Goal: Task Accomplishment & Management: Use online tool/utility

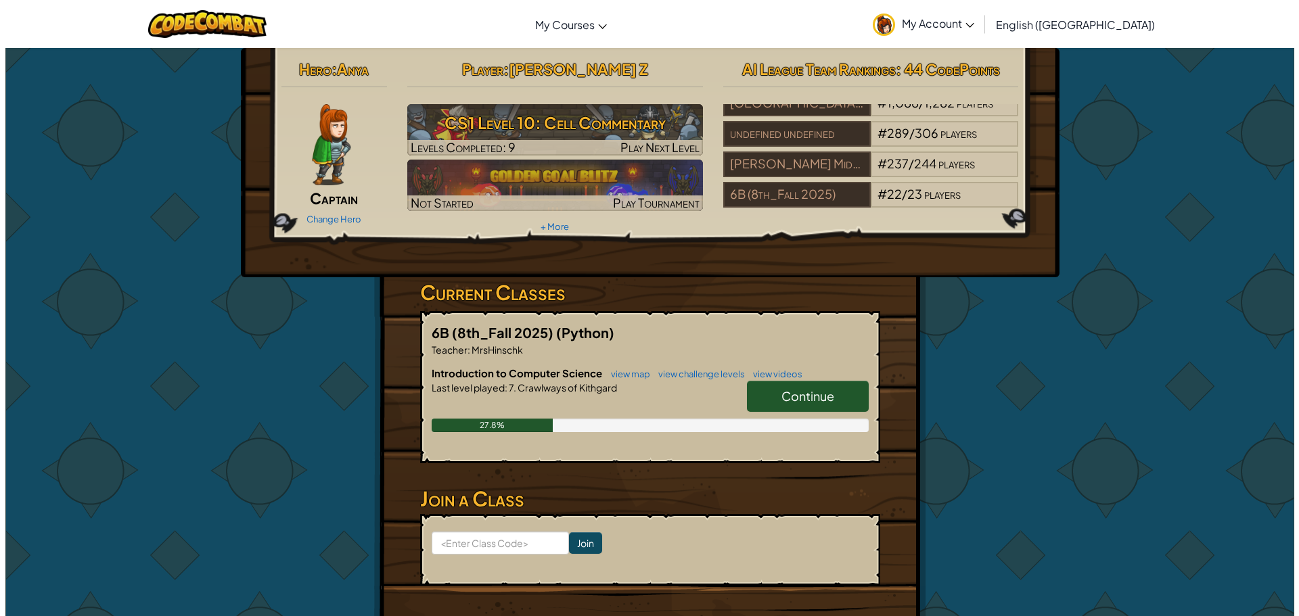
scroll to position [49, 0]
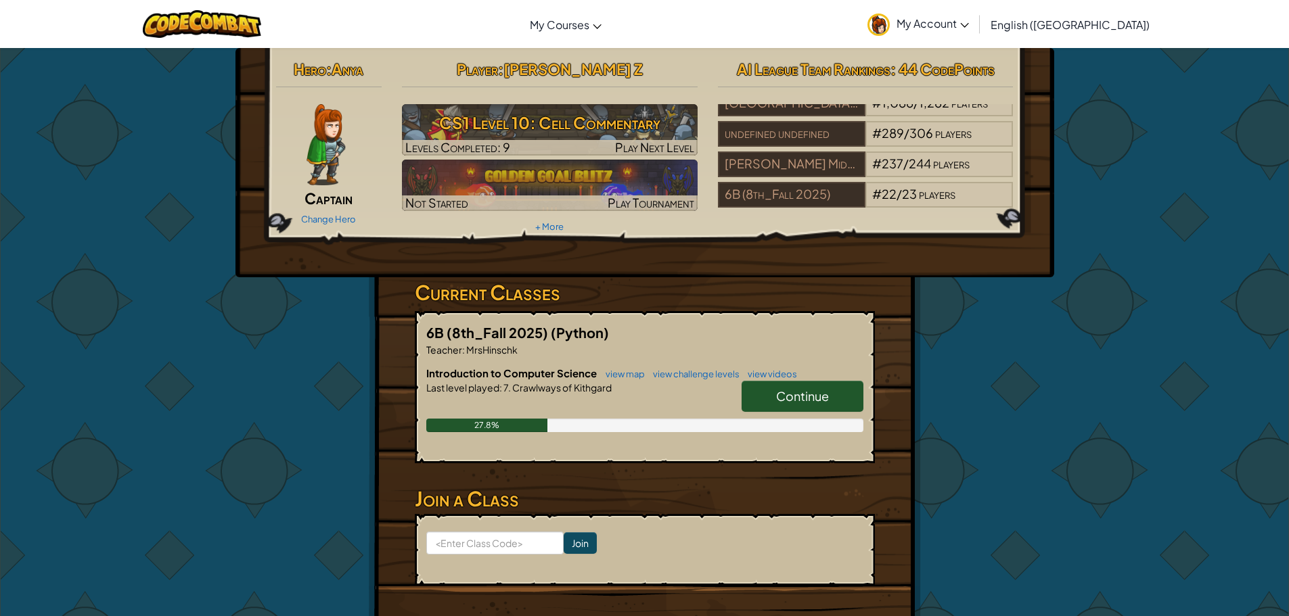
click at [845, 398] on link "Continue" at bounding box center [802, 396] width 122 height 31
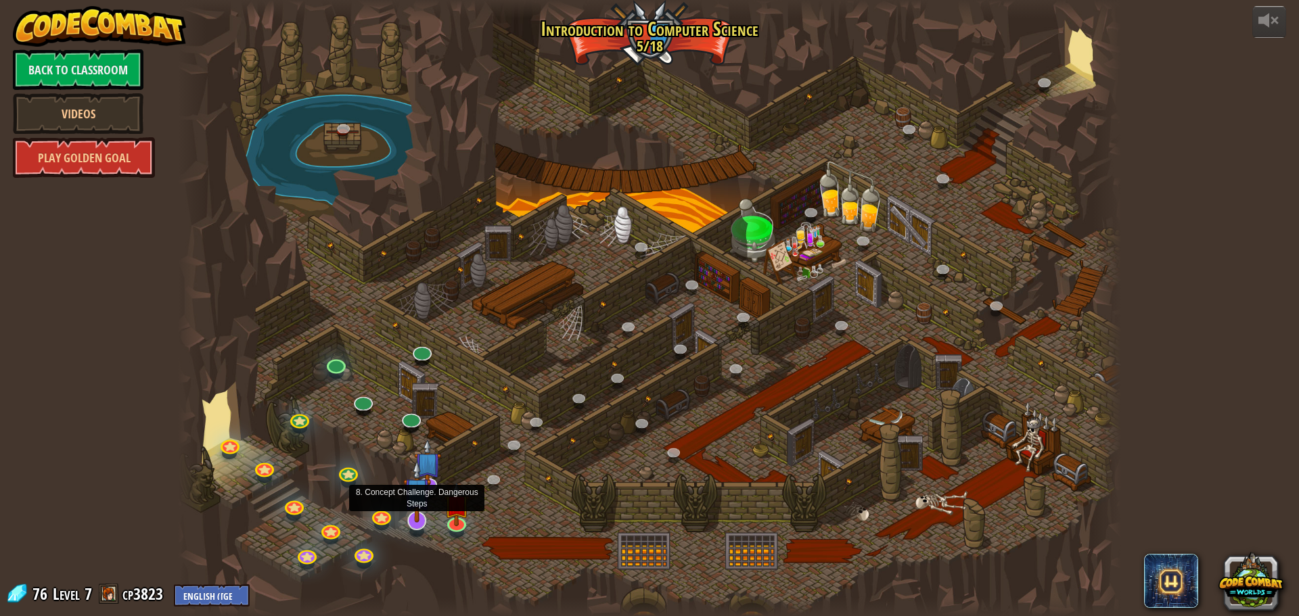
click at [411, 514] on img at bounding box center [417, 491] width 28 height 63
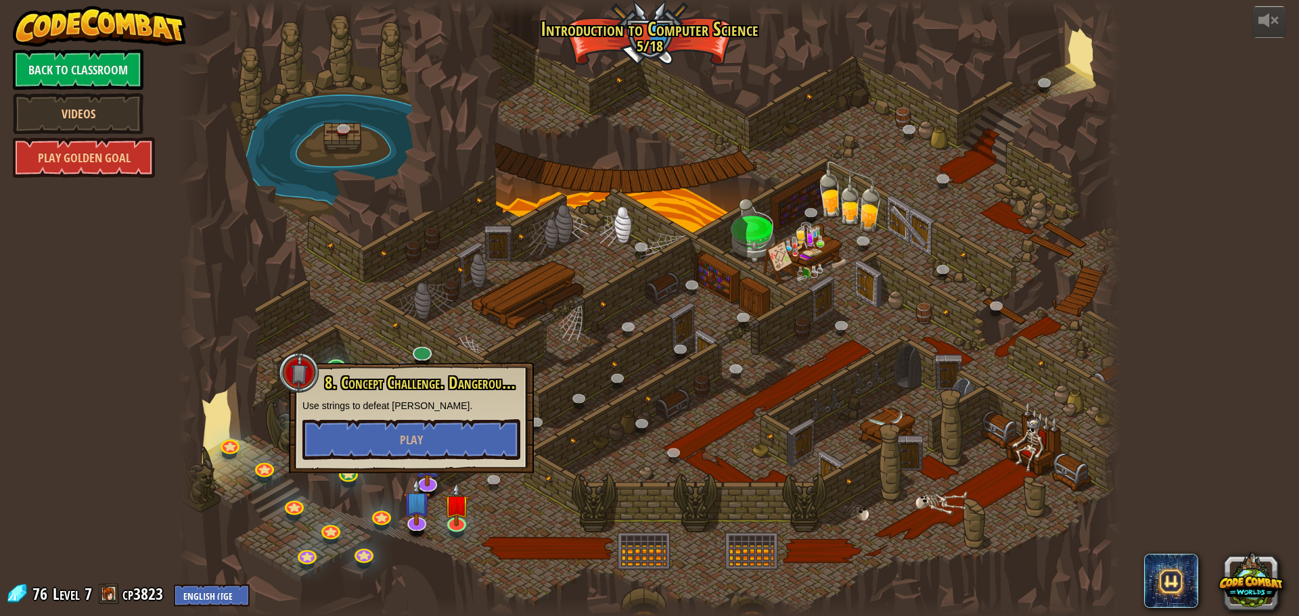
click at [482, 510] on div at bounding box center [649, 308] width 943 height 616
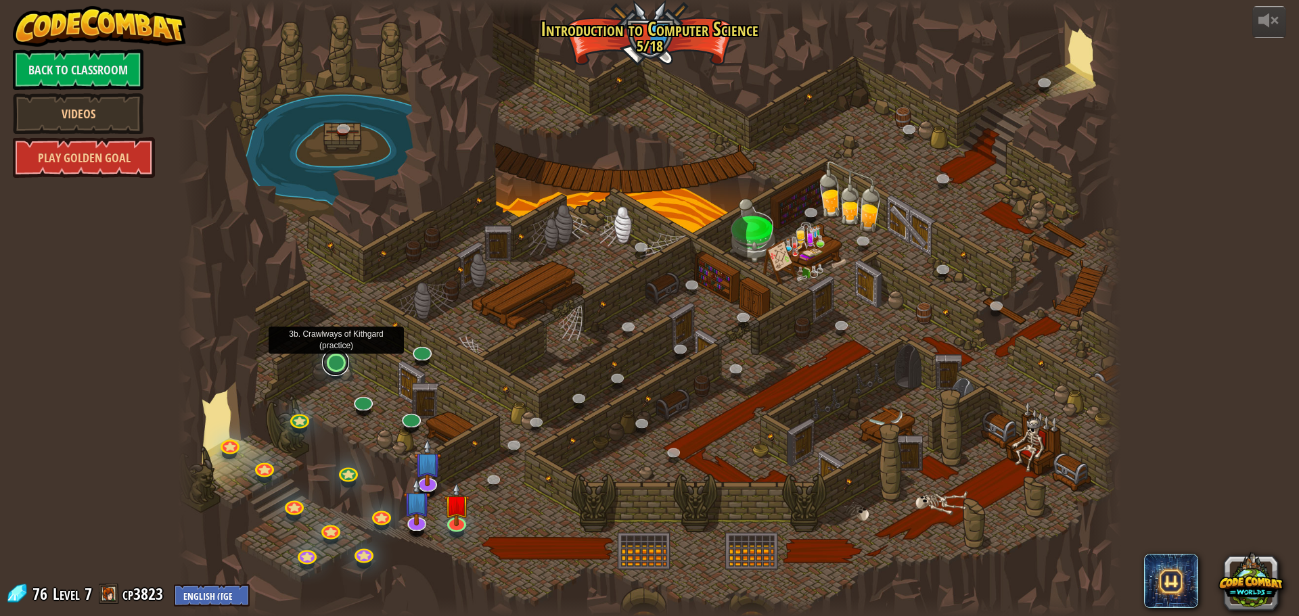
click at [332, 369] on link at bounding box center [335, 362] width 27 height 27
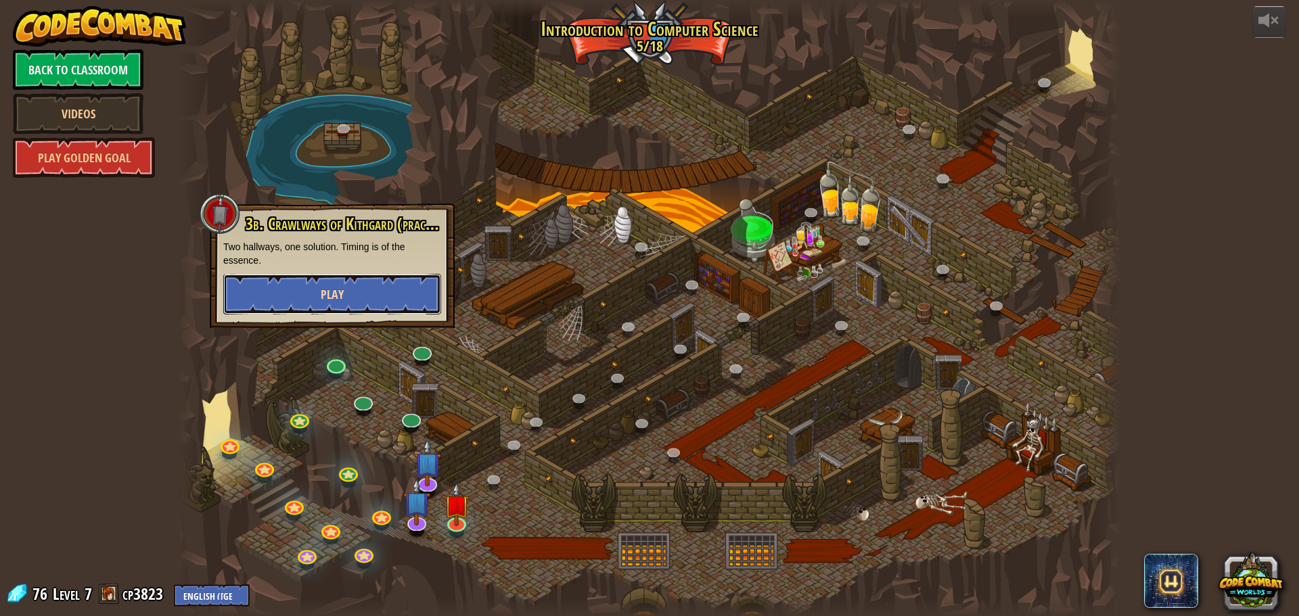
click at [349, 302] on button "Play" at bounding box center [332, 294] width 218 height 41
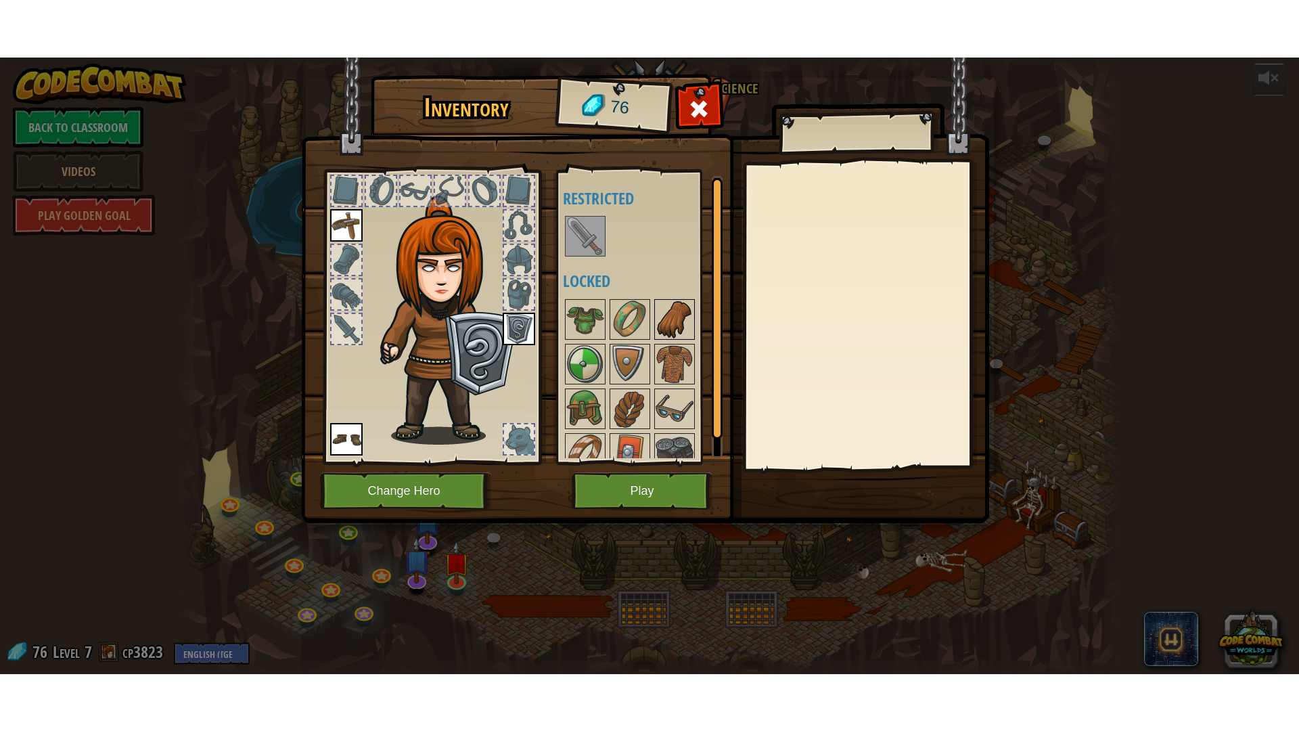
scroll to position [18, 0]
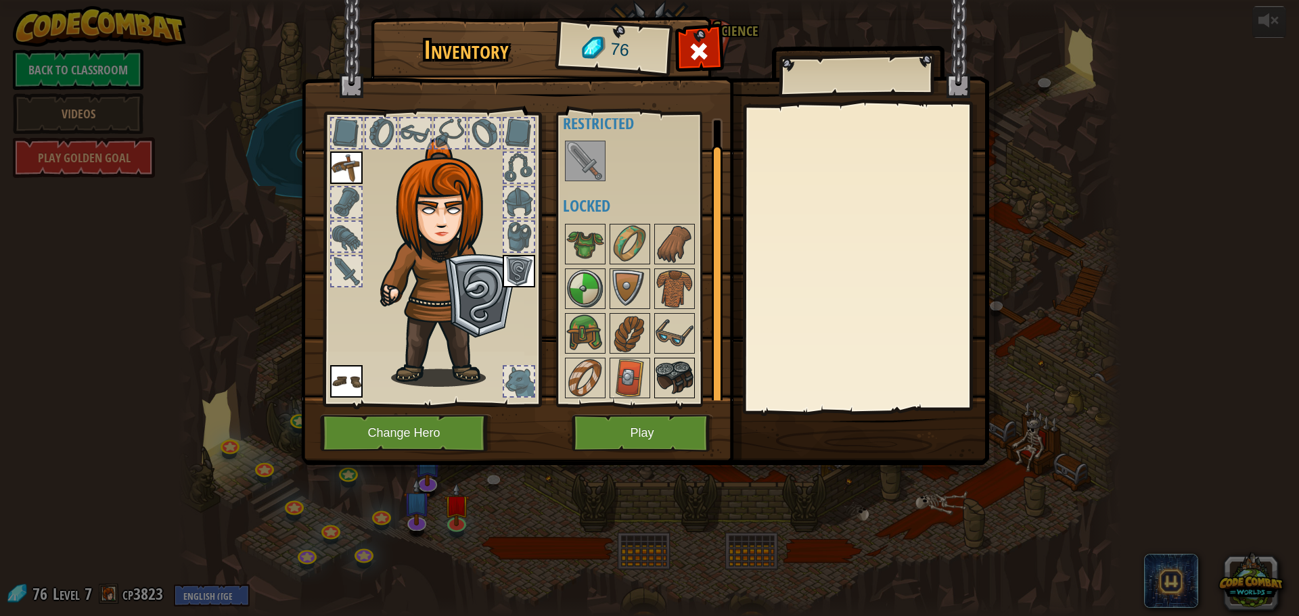
click at [686, 383] on img at bounding box center [674, 378] width 38 height 38
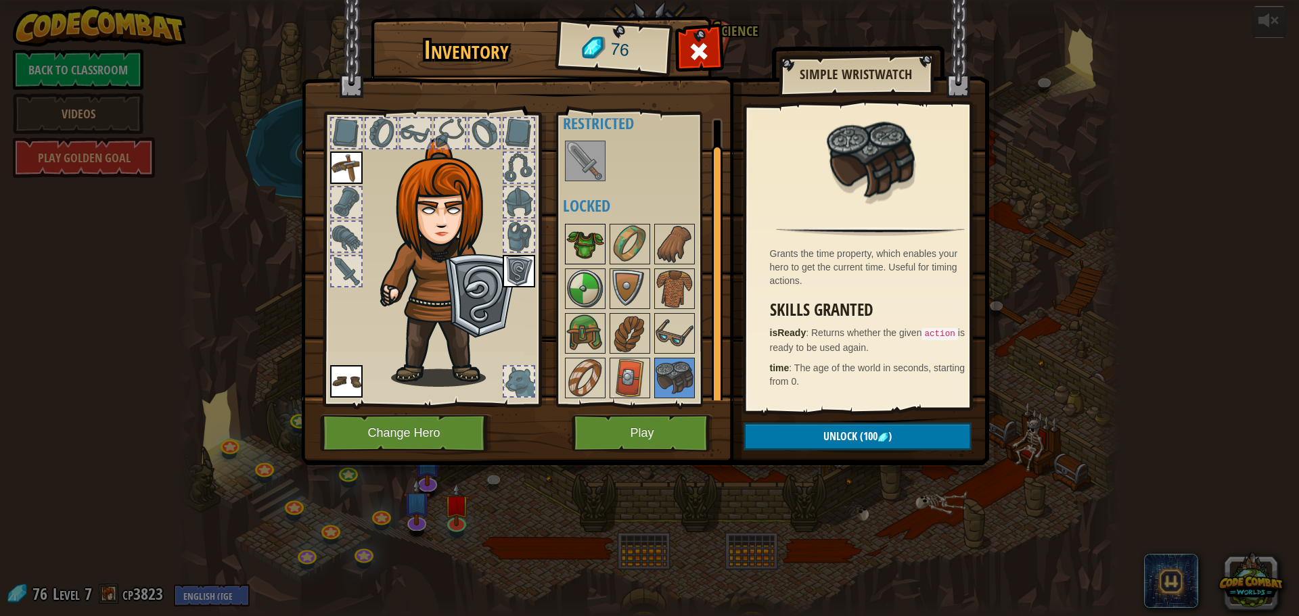
click at [576, 233] on img at bounding box center [585, 244] width 38 height 38
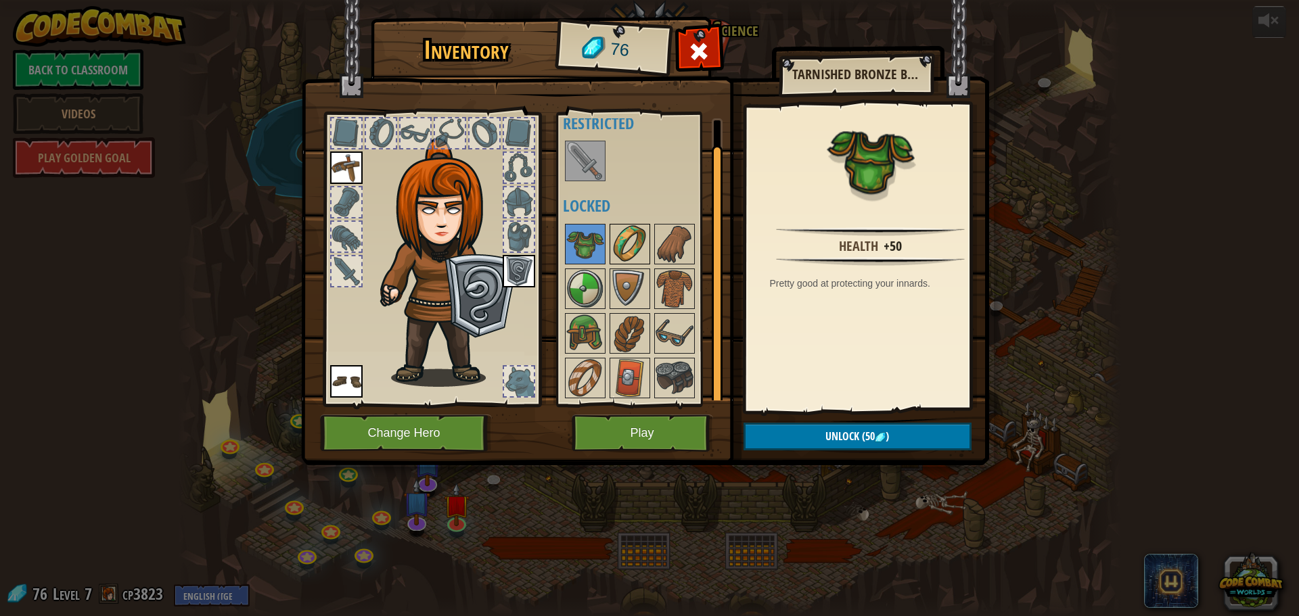
click at [629, 237] on img at bounding box center [630, 244] width 38 height 38
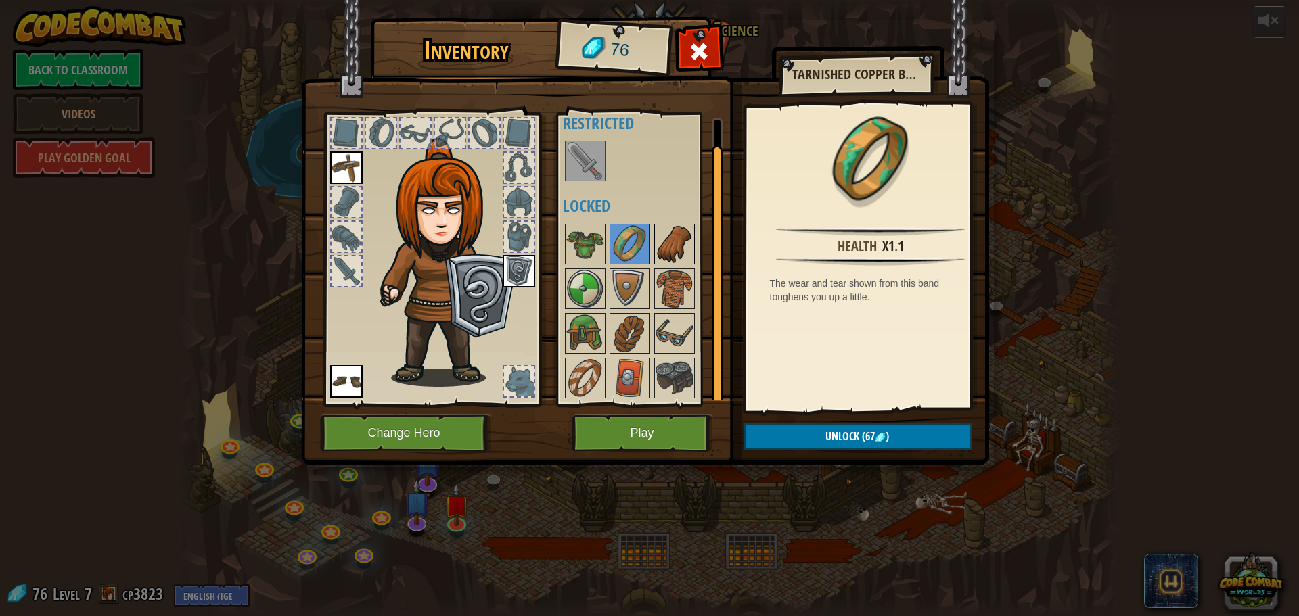
click at [671, 241] on img at bounding box center [674, 244] width 38 height 38
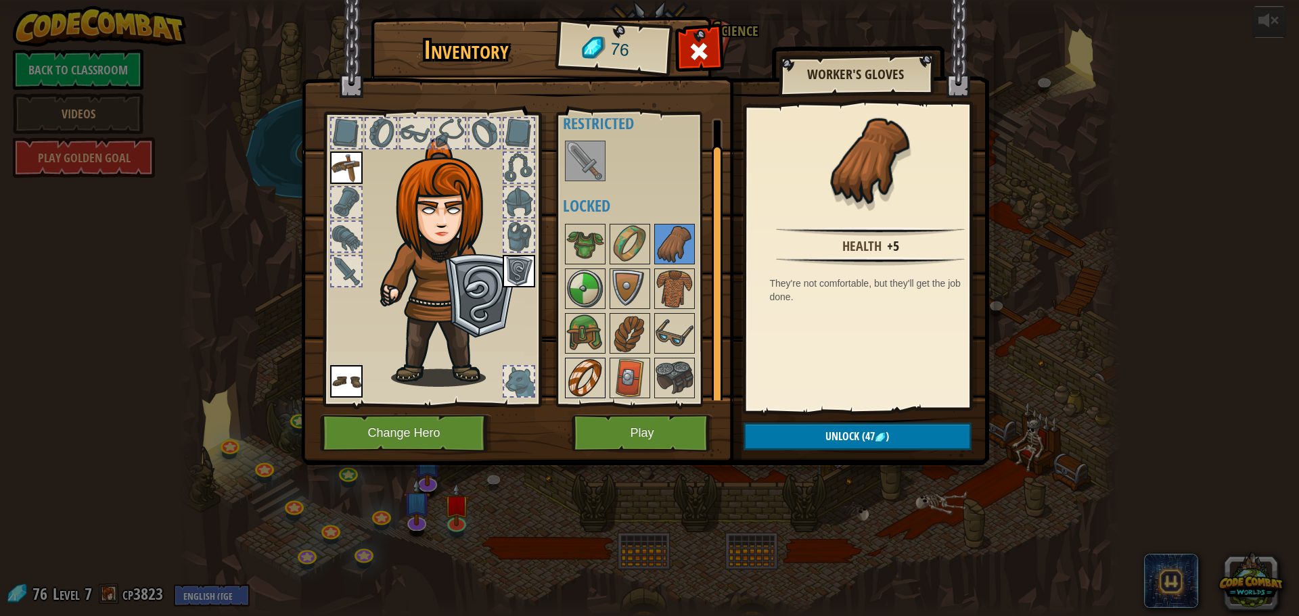
click at [588, 361] on img at bounding box center [585, 378] width 38 height 38
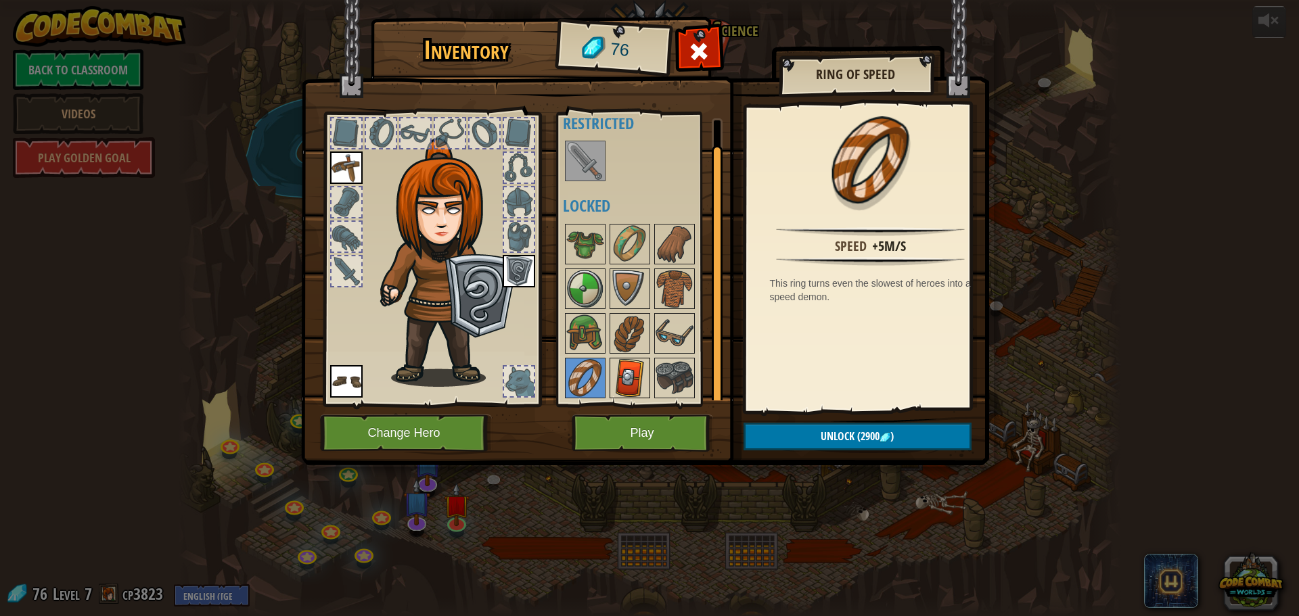
click at [646, 369] on img at bounding box center [630, 378] width 38 height 38
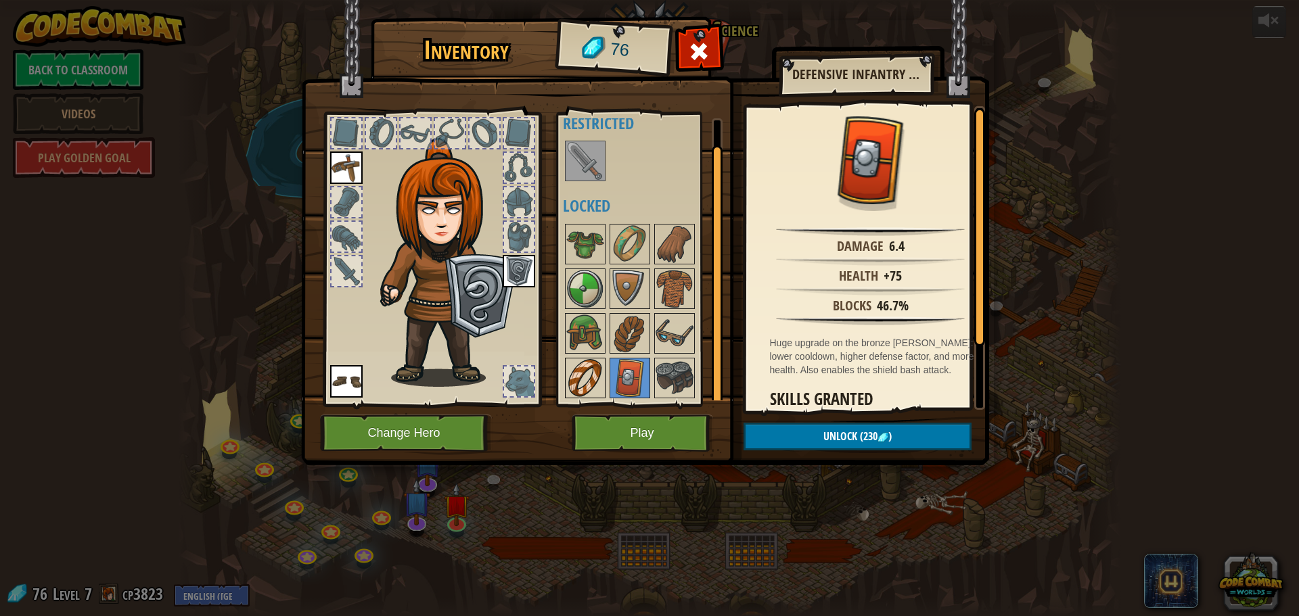
click at [583, 365] on img at bounding box center [585, 378] width 38 height 38
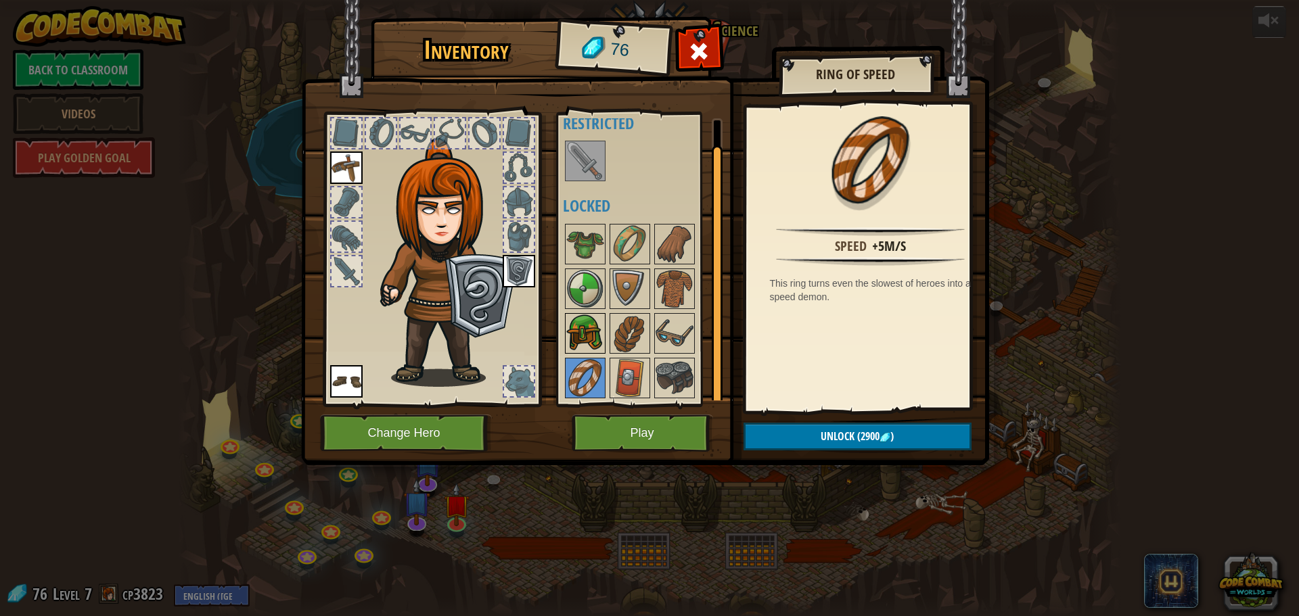
click at [588, 345] on img at bounding box center [585, 334] width 38 height 38
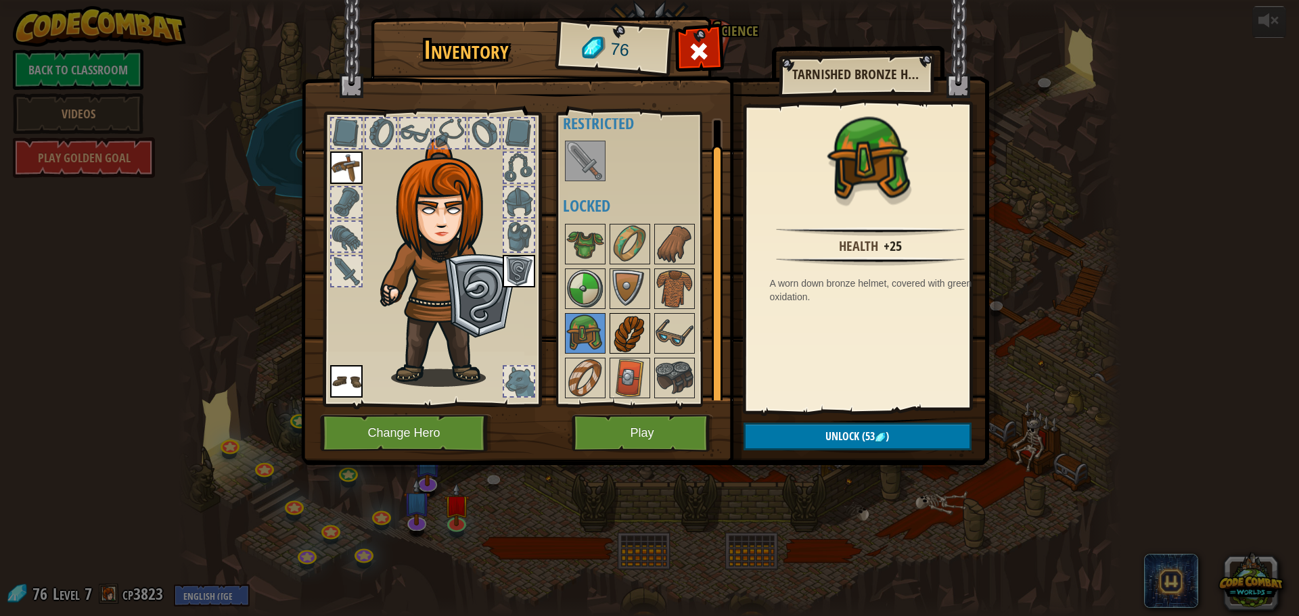
click at [616, 332] on img at bounding box center [630, 334] width 38 height 38
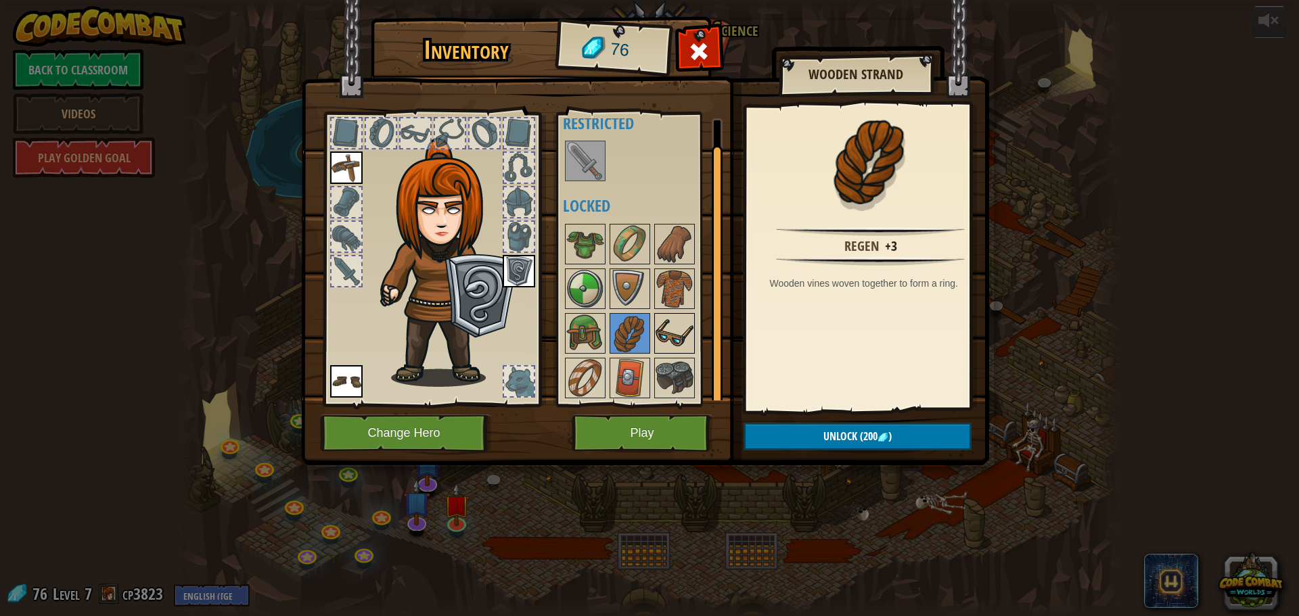
click at [660, 323] on img at bounding box center [674, 334] width 38 height 38
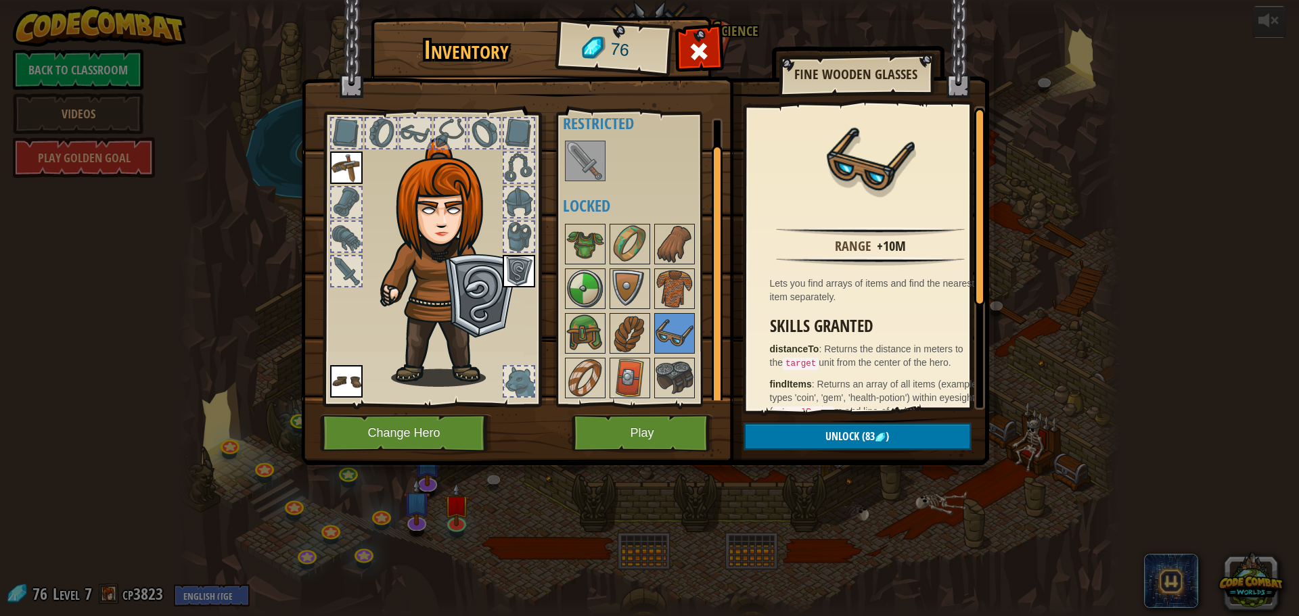
click at [678, 356] on div at bounding box center [648, 311] width 170 height 179
click at [677, 363] on img at bounding box center [674, 378] width 38 height 38
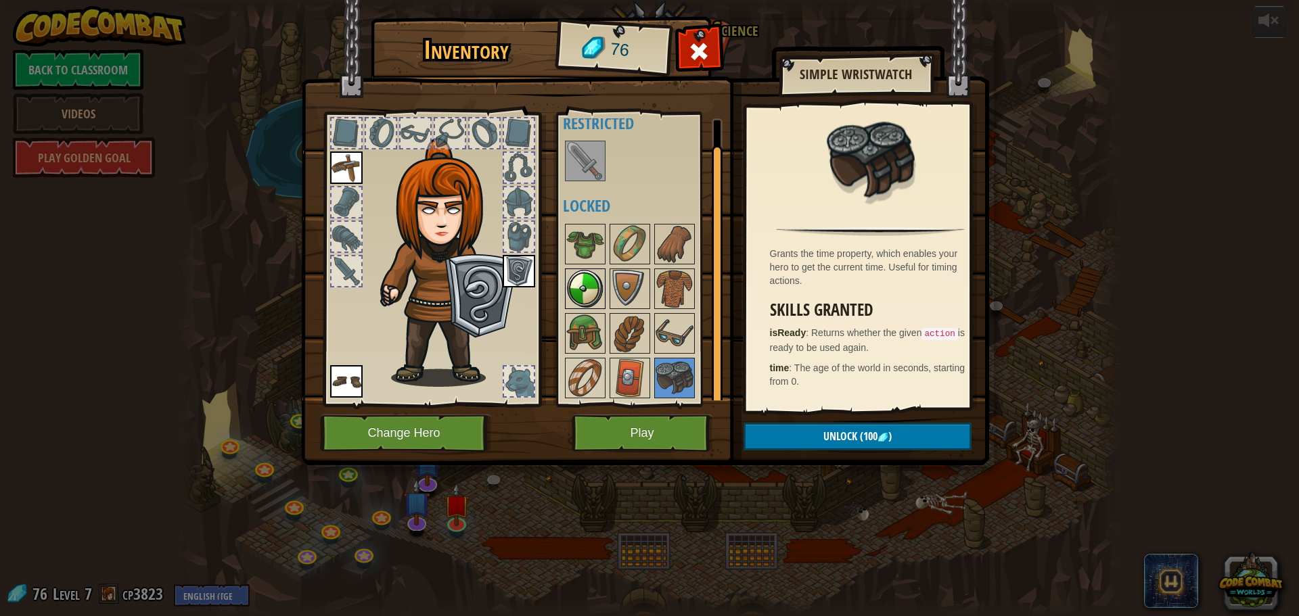
click at [574, 290] on img at bounding box center [585, 289] width 38 height 38
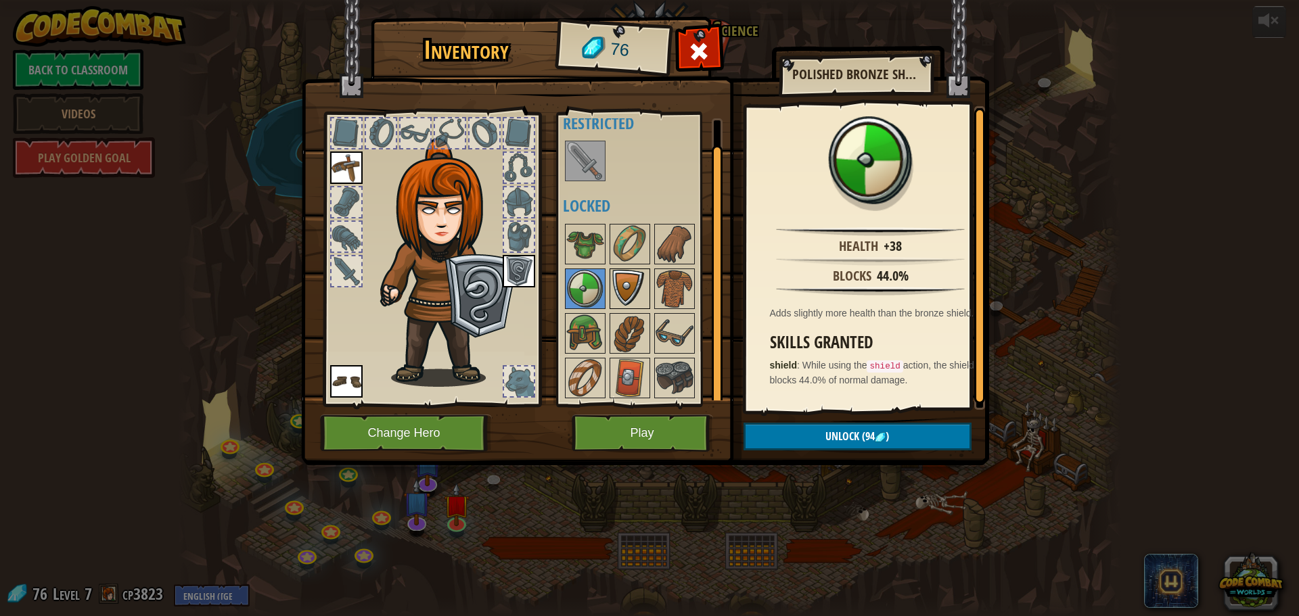
click at [626, 280] on img at bounding box center [630, 289] width 38 height 38
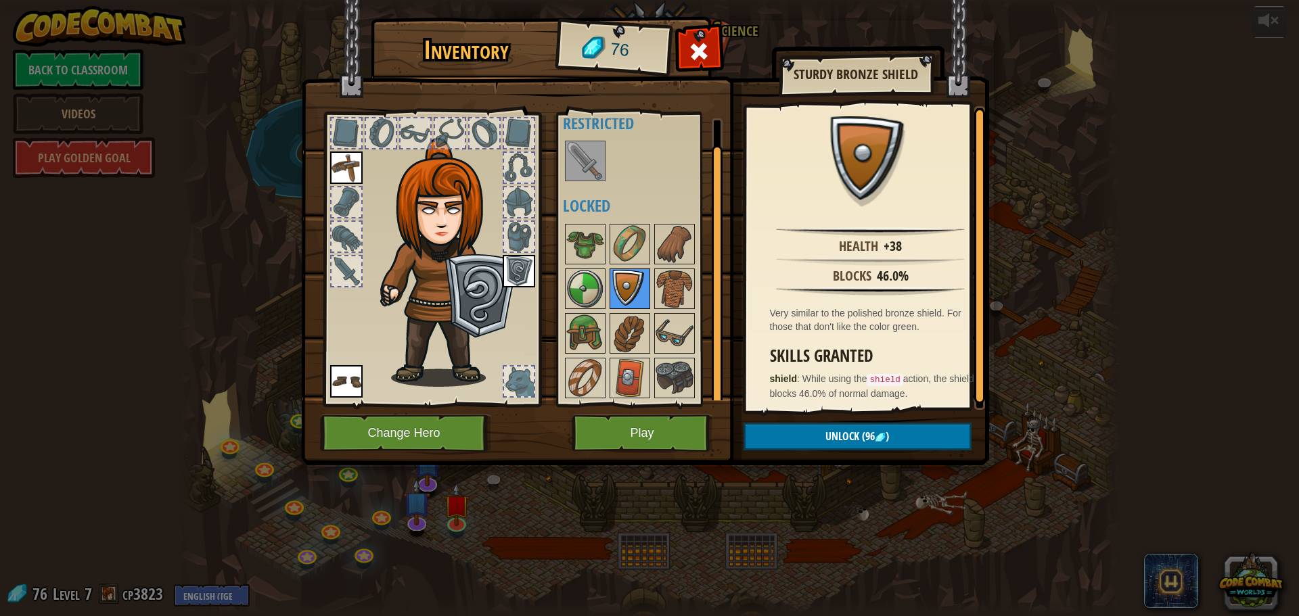
click at [647, 279] on img at bounding box center [630, 289] width 38 height 38
click at [666, 281] on img at bounding box center [674, 289] width 38 height 38
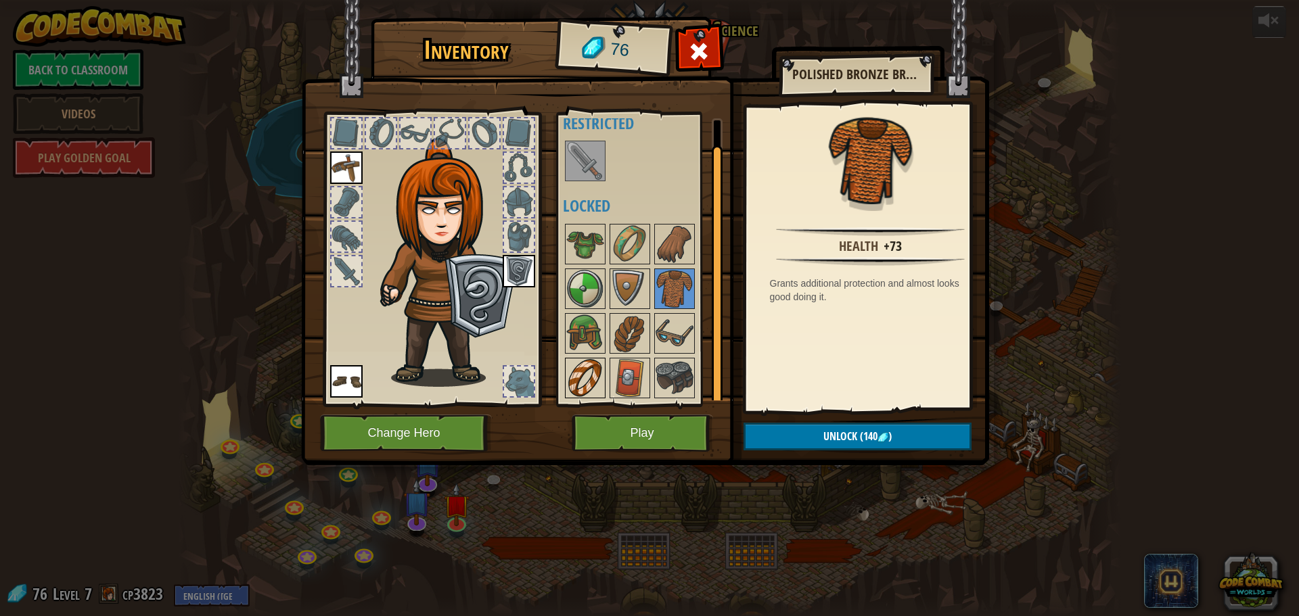
click at [570, 367] on img at bounding box center [585, 378] width 38 height 38
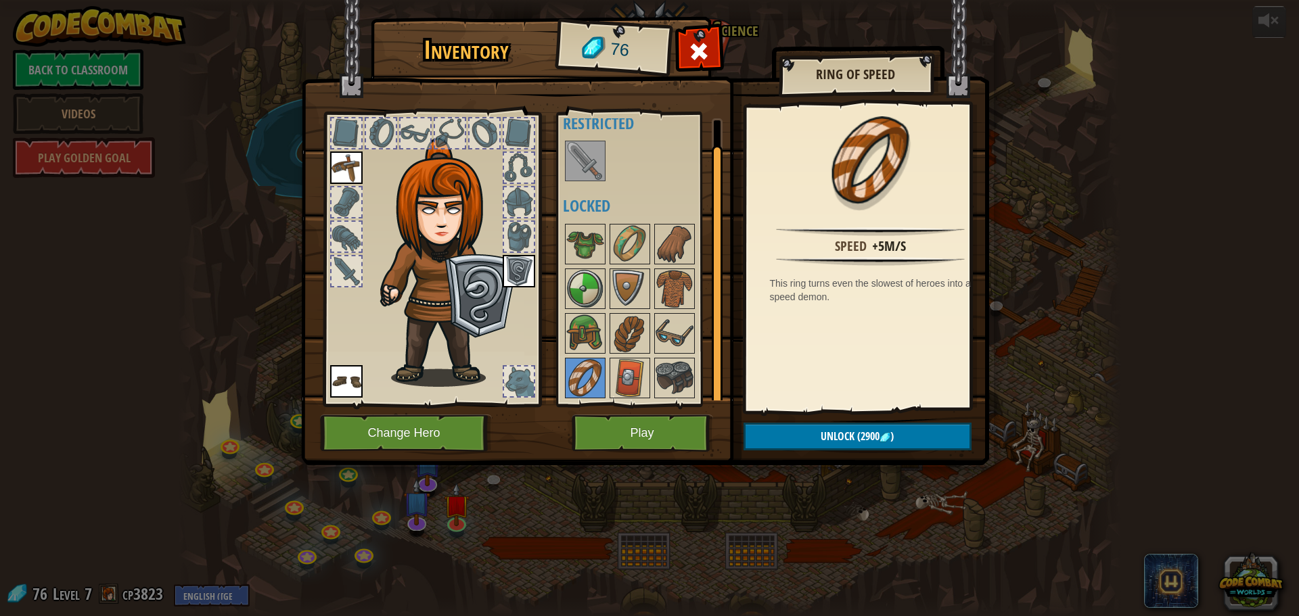
click at [605, 162] on div at bounding box center [585, 161] width 41 height 41
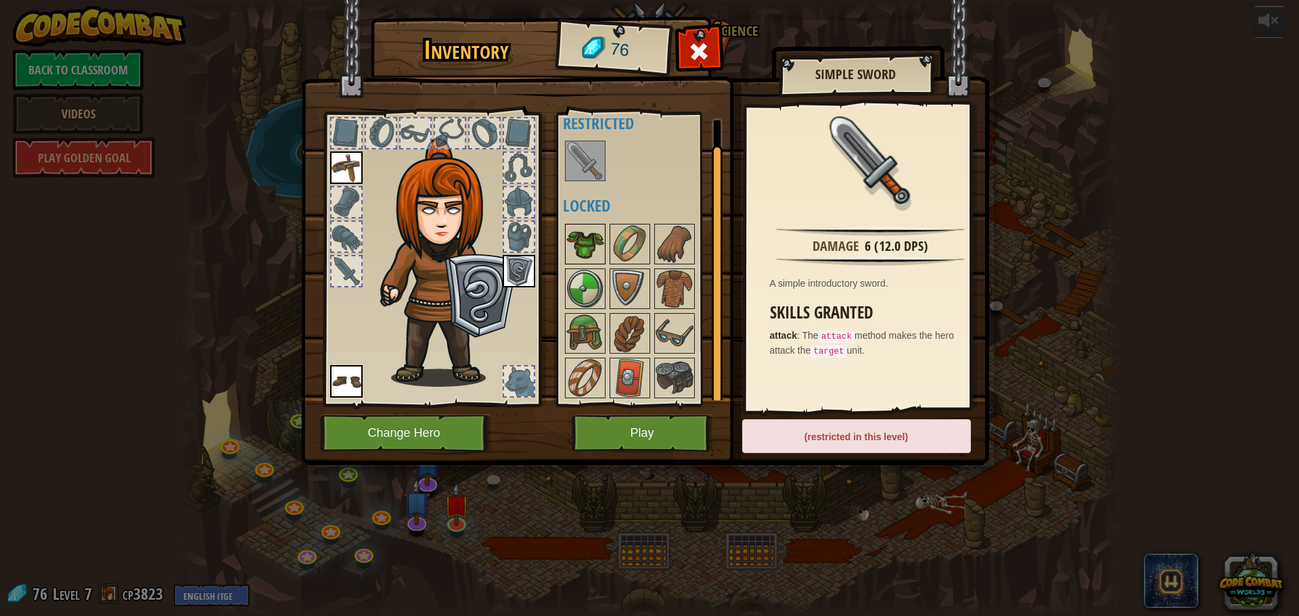
click at [572, 257] on img at bounding box center [585, 244] width 38 height 38
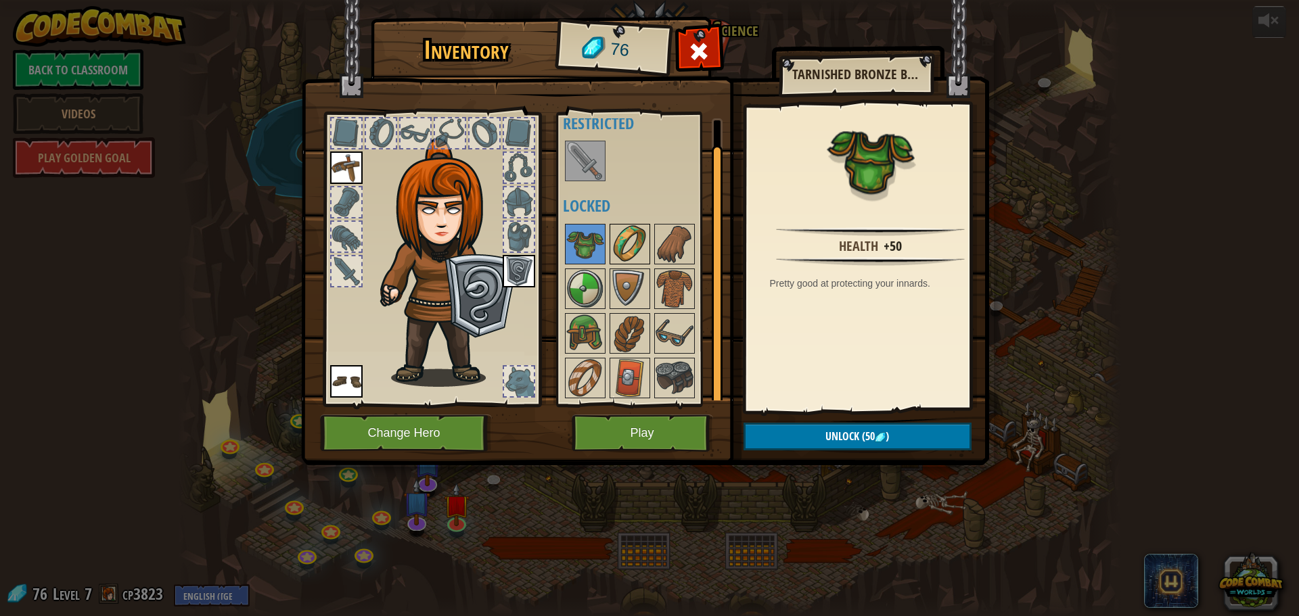
click at [638, 244] on img at bounding box center [630, 244] width 38 height 38
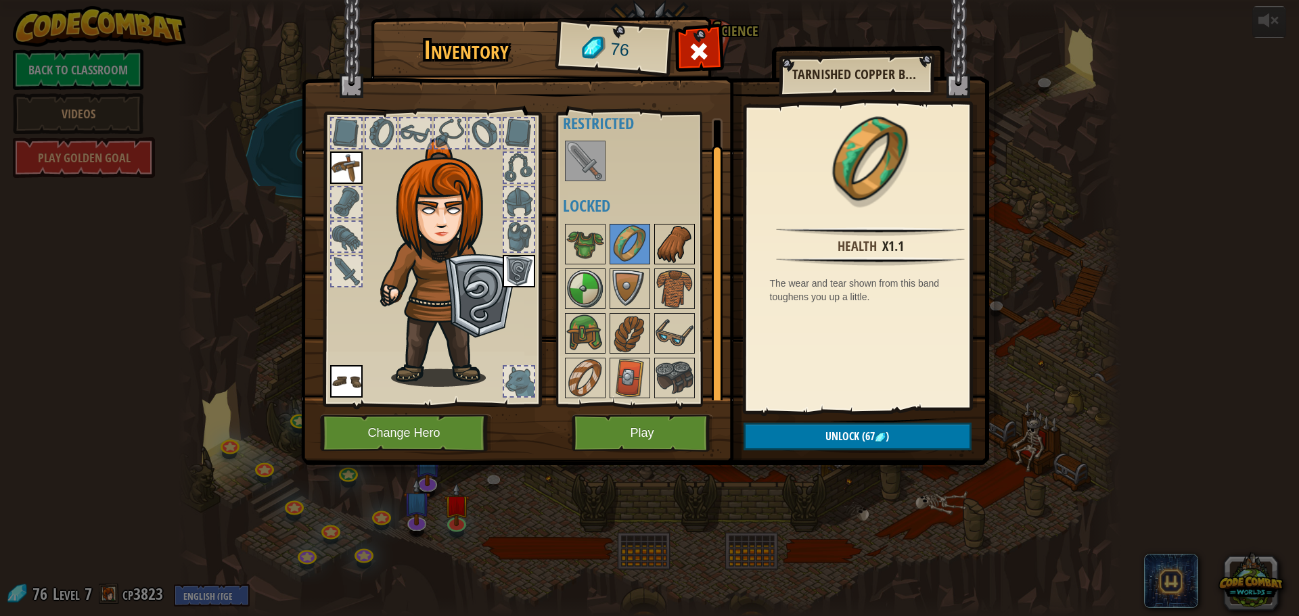
click at [671, 233] on img at bounding box center [674, 244] width 38 height 38
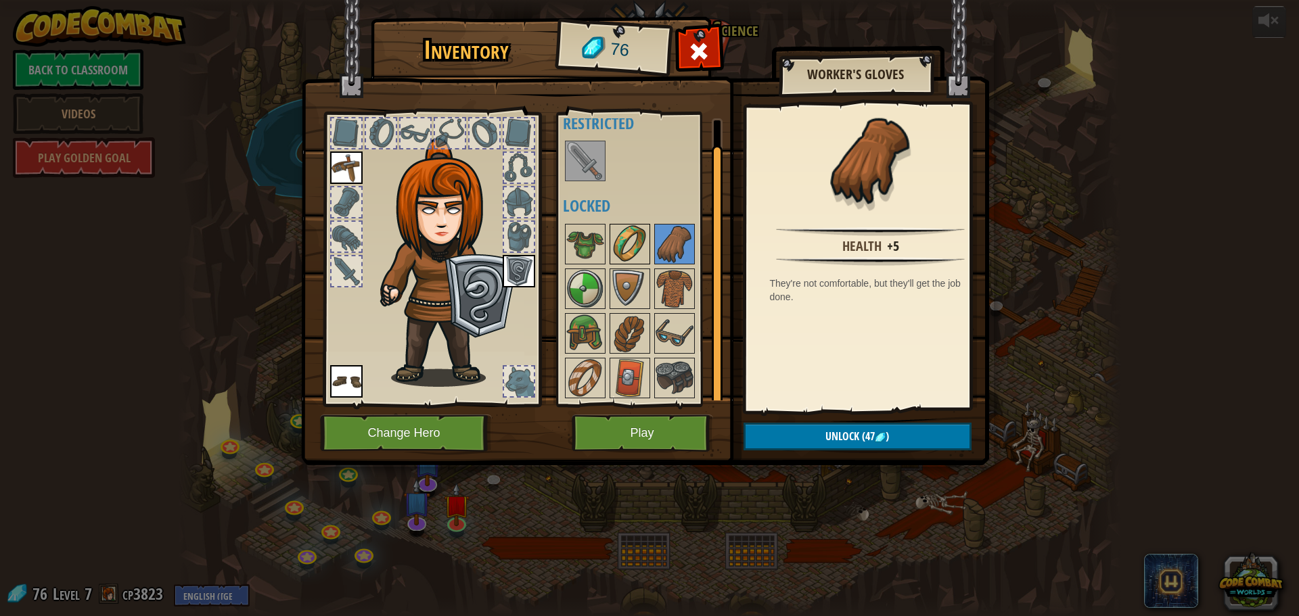
click at [641, 241] on img at bounding box center [630, 244] width 38 height 38
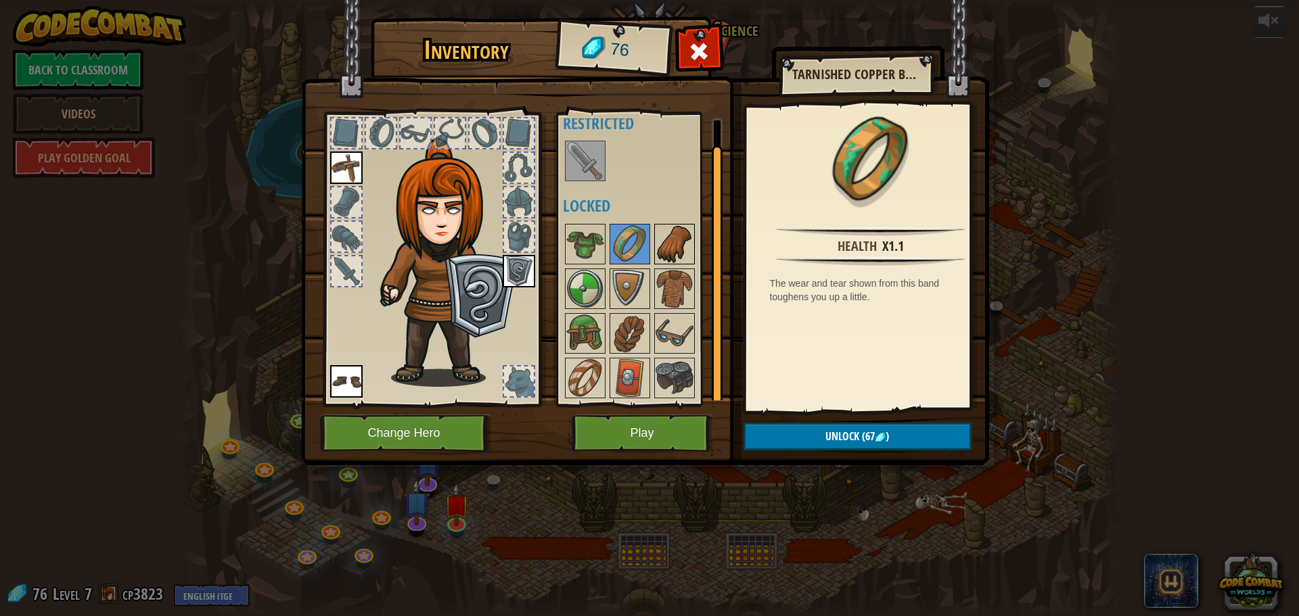
click at [675, 239] on img at bounding box center [674, 244] width 38 height 38
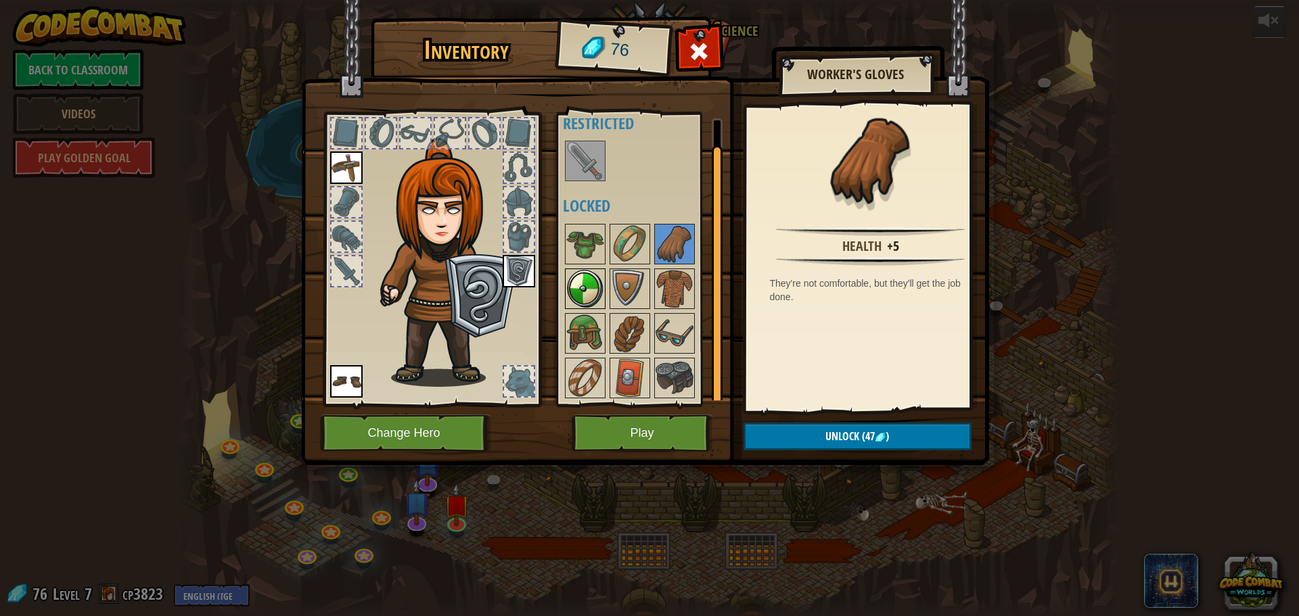
click at [597, 271] on img at bounding box center [585, 289] width 38 height 38
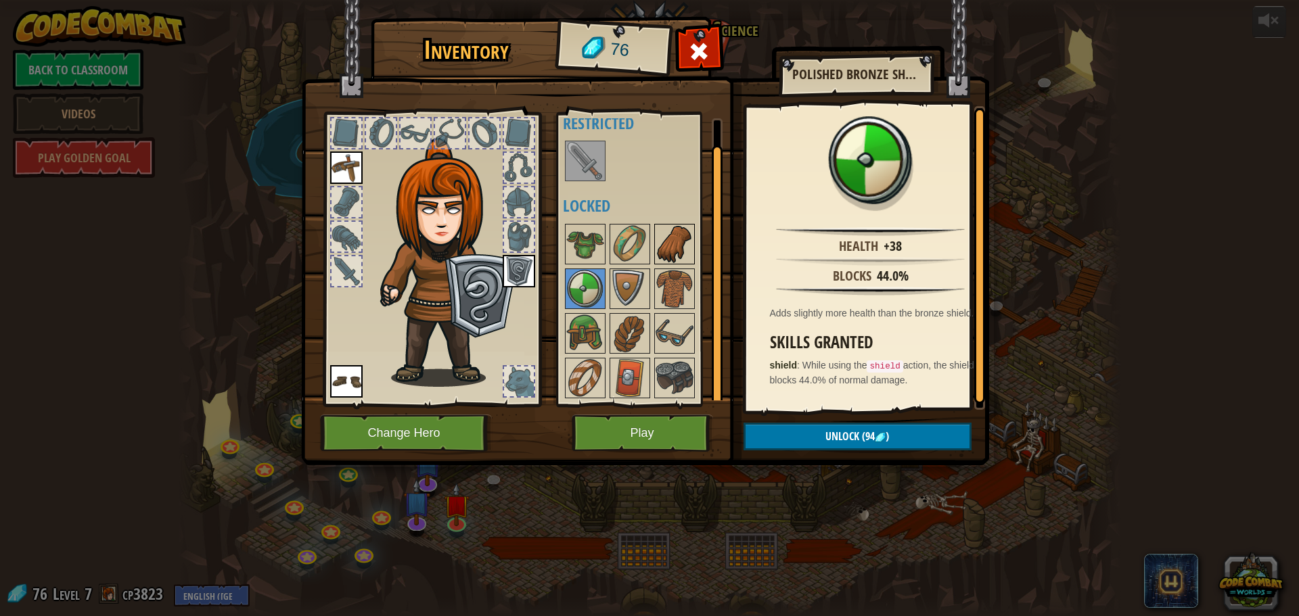
click at [655, 235] on img at bounding box center [674, 244] width 38 height 38
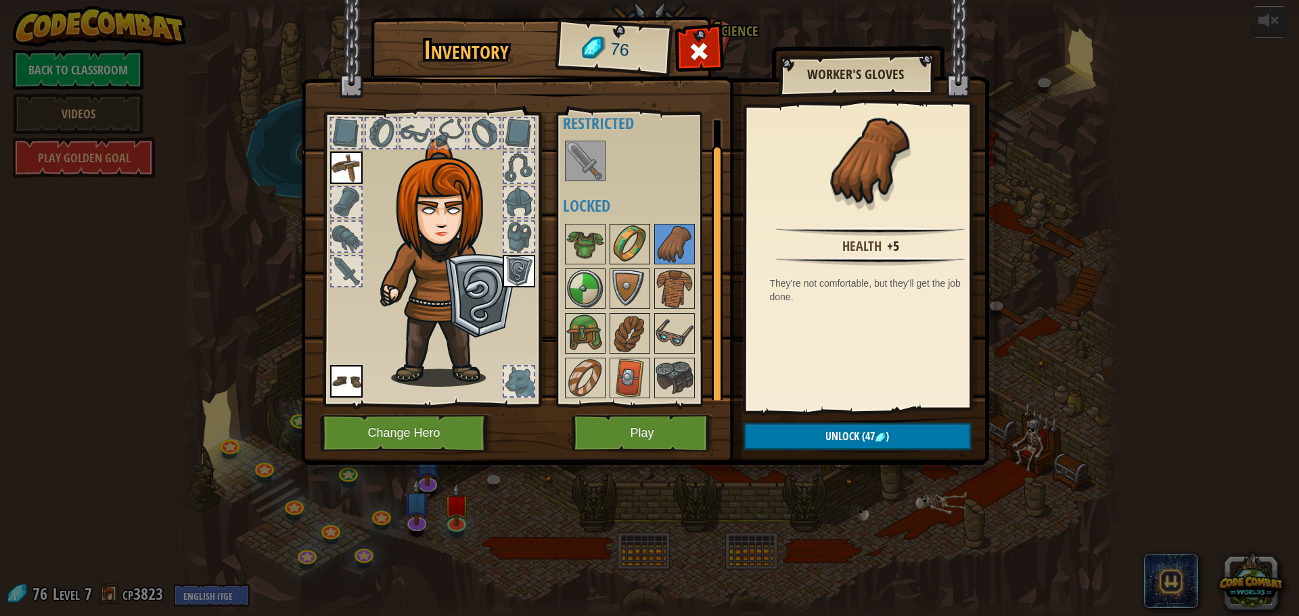
click at [618, 244] on img at bounding box center [630, 244] width 38 height 38
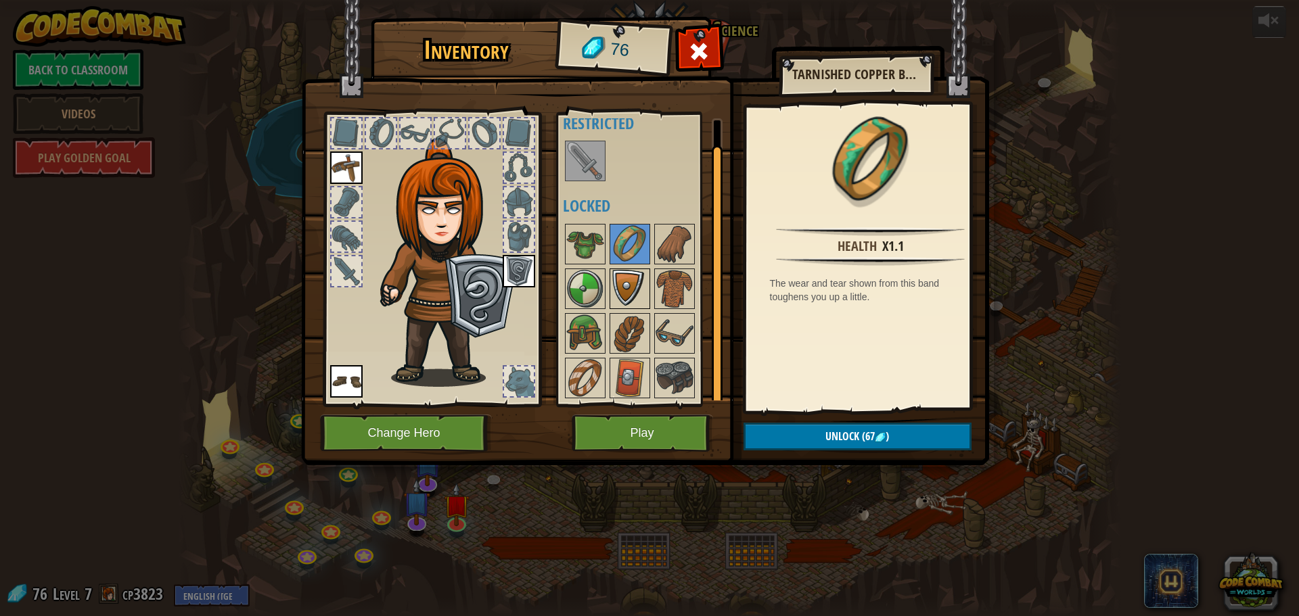
click at [615, 297] on img at bounding box center [630, 289] width 38 height 38
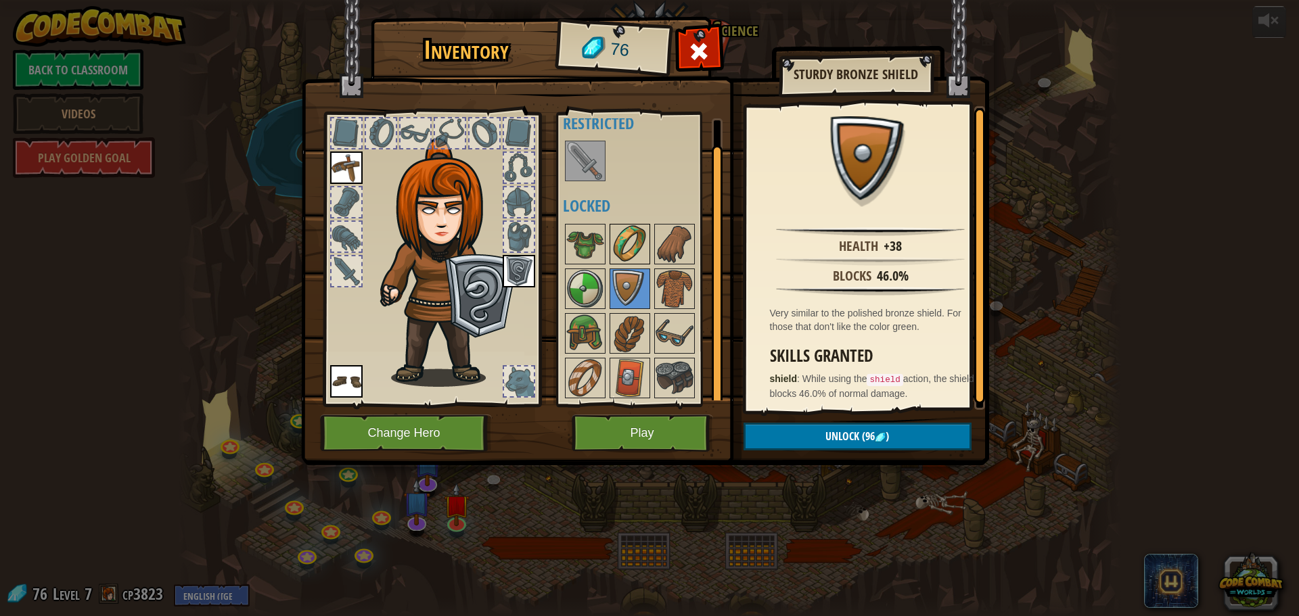
click at [646, 244] on img at bounding box center [630, 244] width 38 height 38
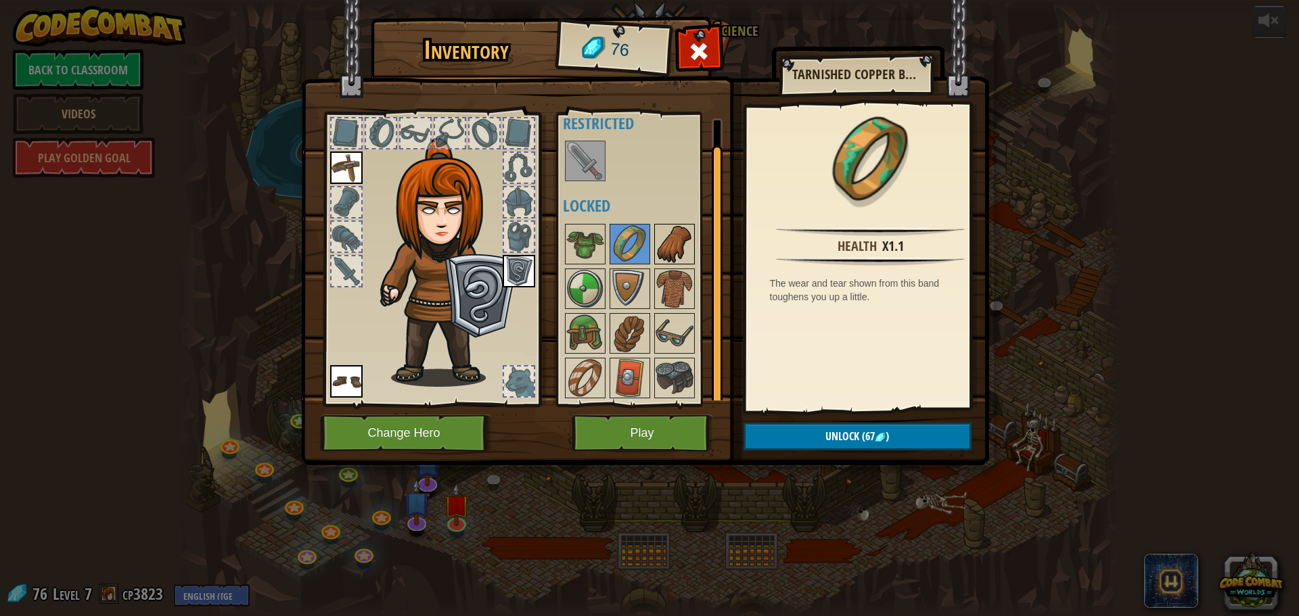
click at [674, 263] on div at bounding box center [674, 244] width 41 height 41
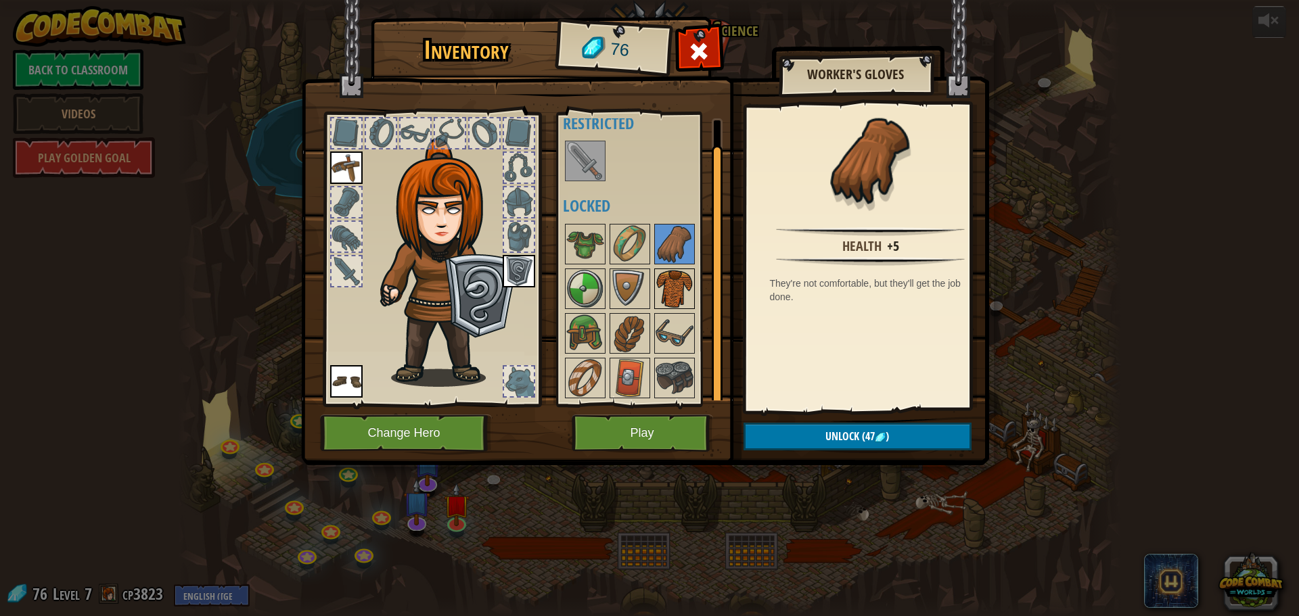
click at [668, 274] on img at bounding box center [674, 289] width 38 height 38
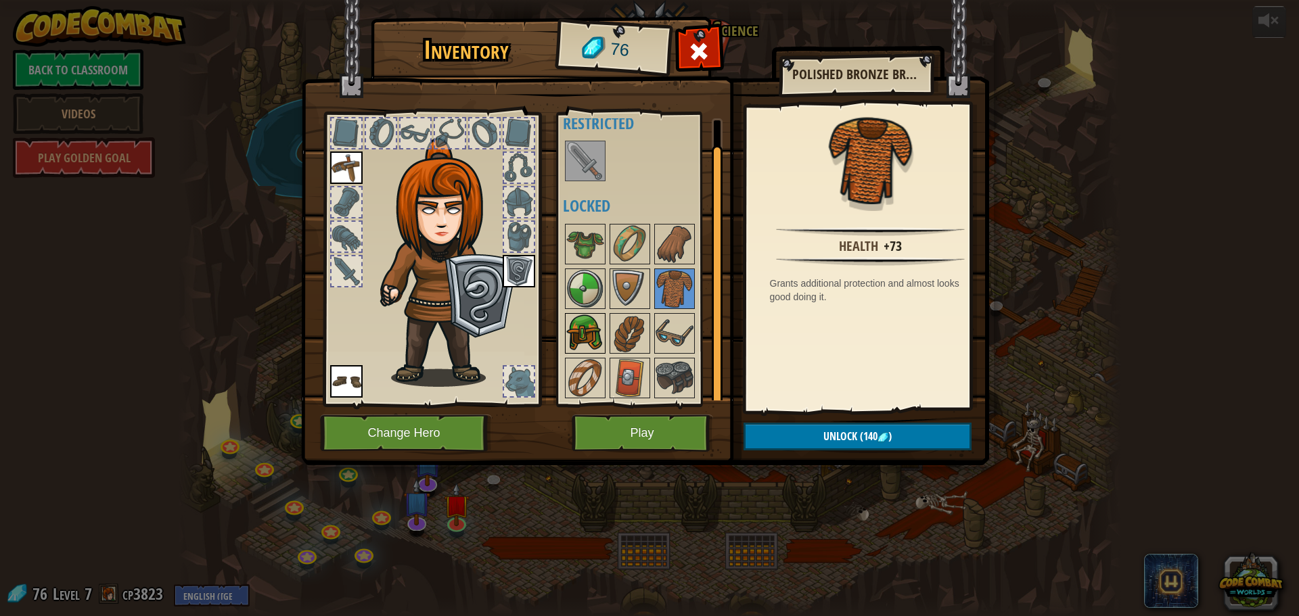
click at [593, 317] on img at bounding box center [585, 334] width 38 height 38
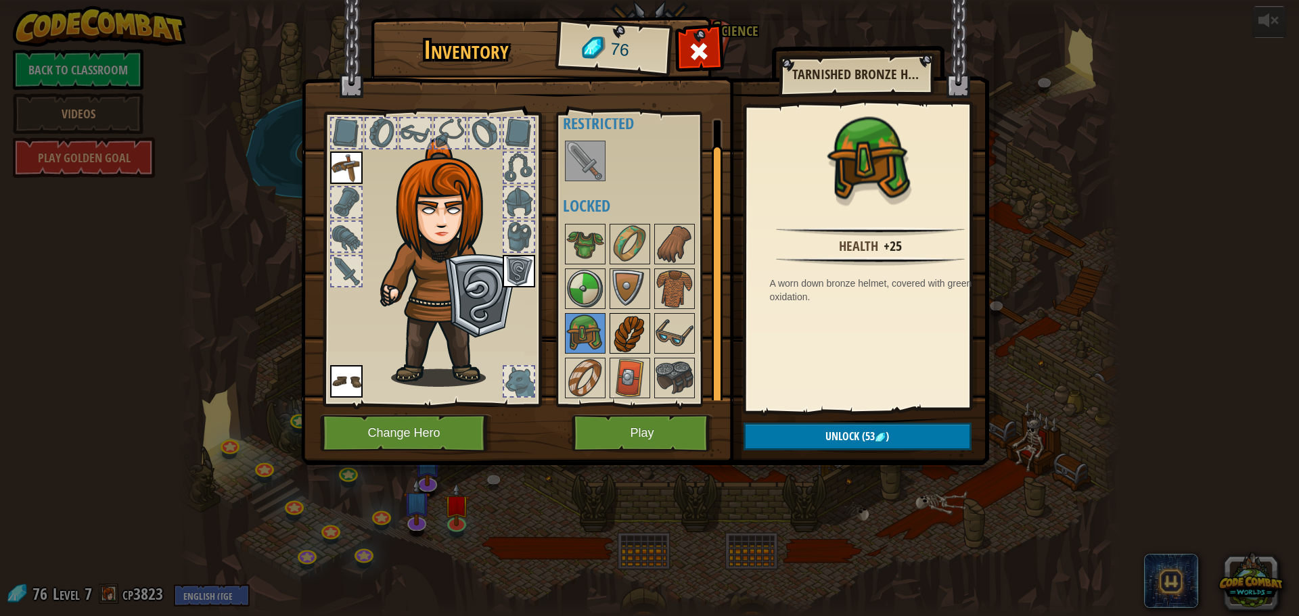
click at [642, 325] on img at bounding box center [630, 334] width 38 height 38
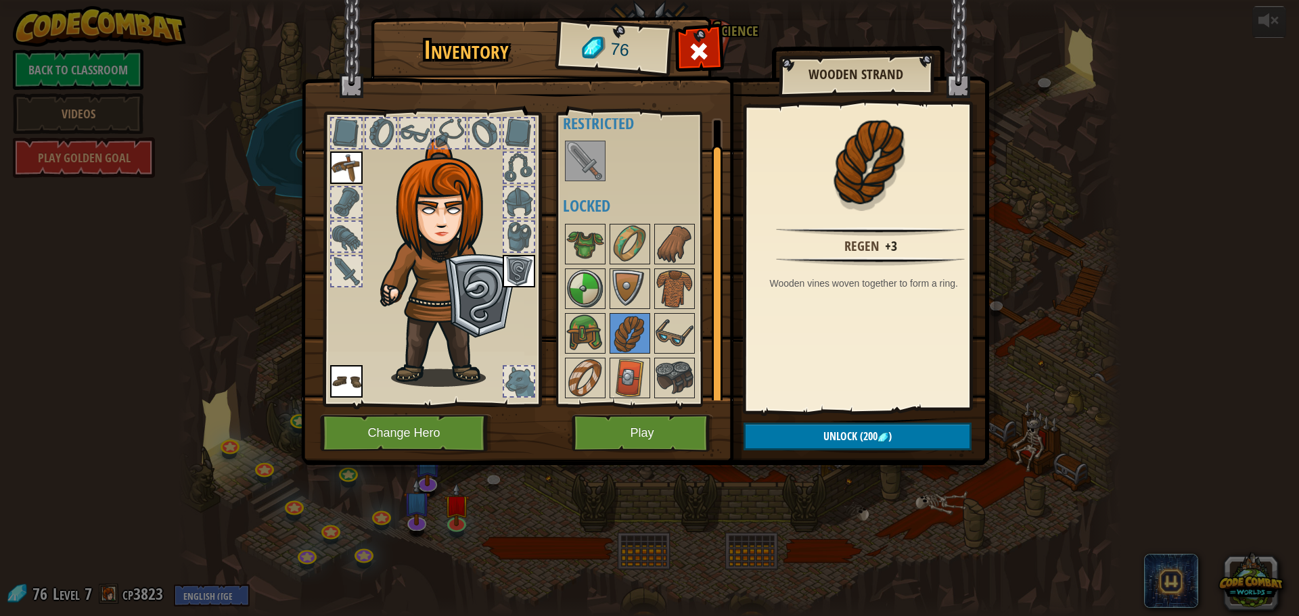
click at [621, 266] on div at bounding box center [648, 311] width 170 height 179
click at [620, 246] on img at bounding box center [630, 244] width 38 height 38
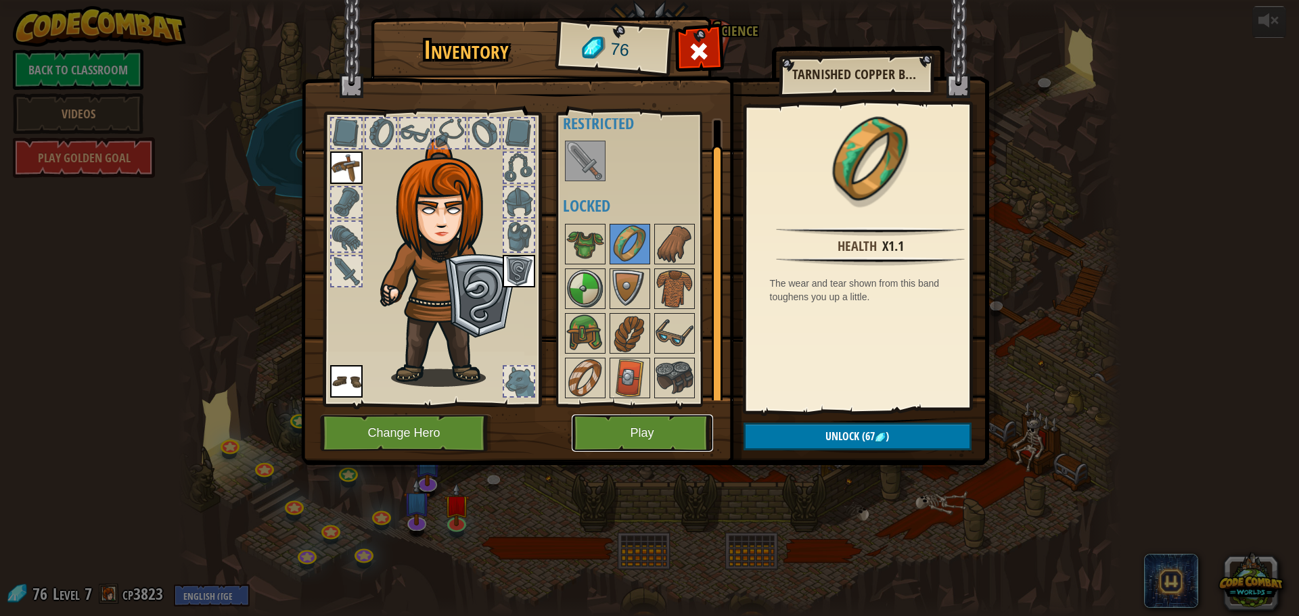
click at [671, 425] on button "Play" at bounding box center [642, 433] width 141 height 37
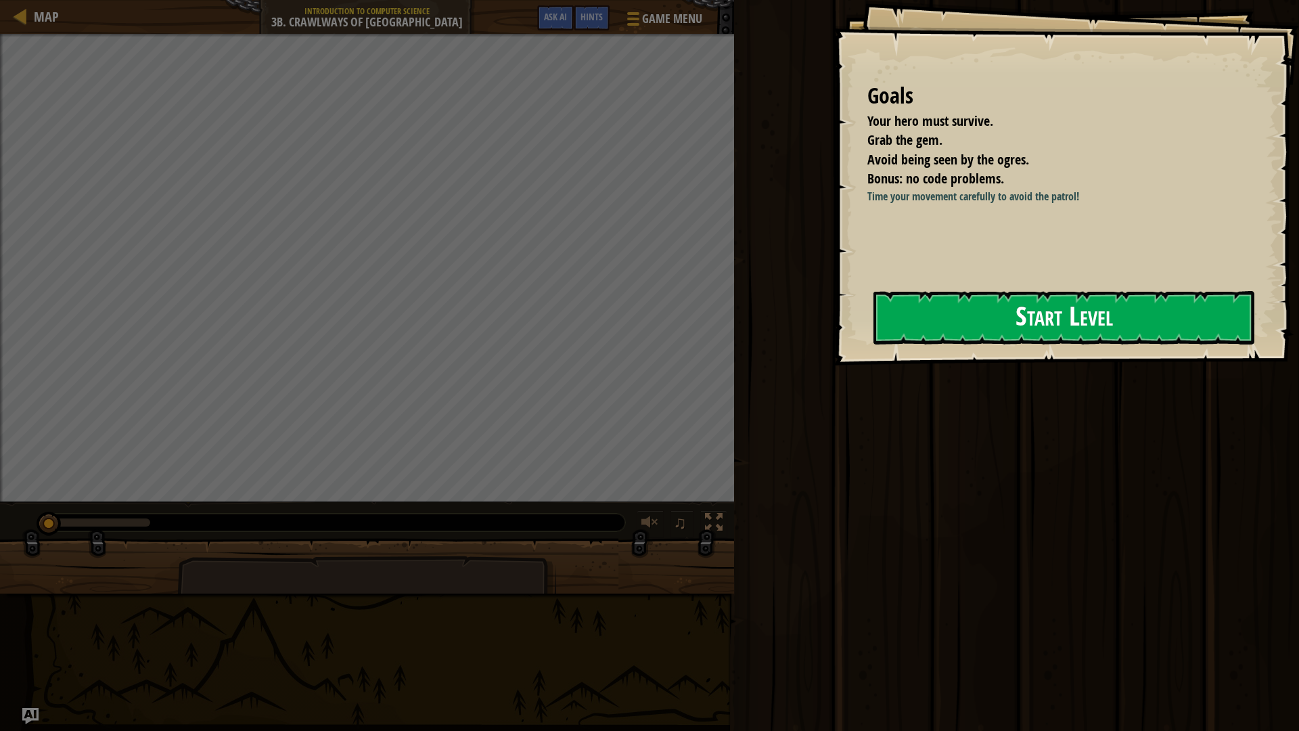
click at [1201, 297] on button "Start Level" at bounding box center [1063, 317] width 381 height 53
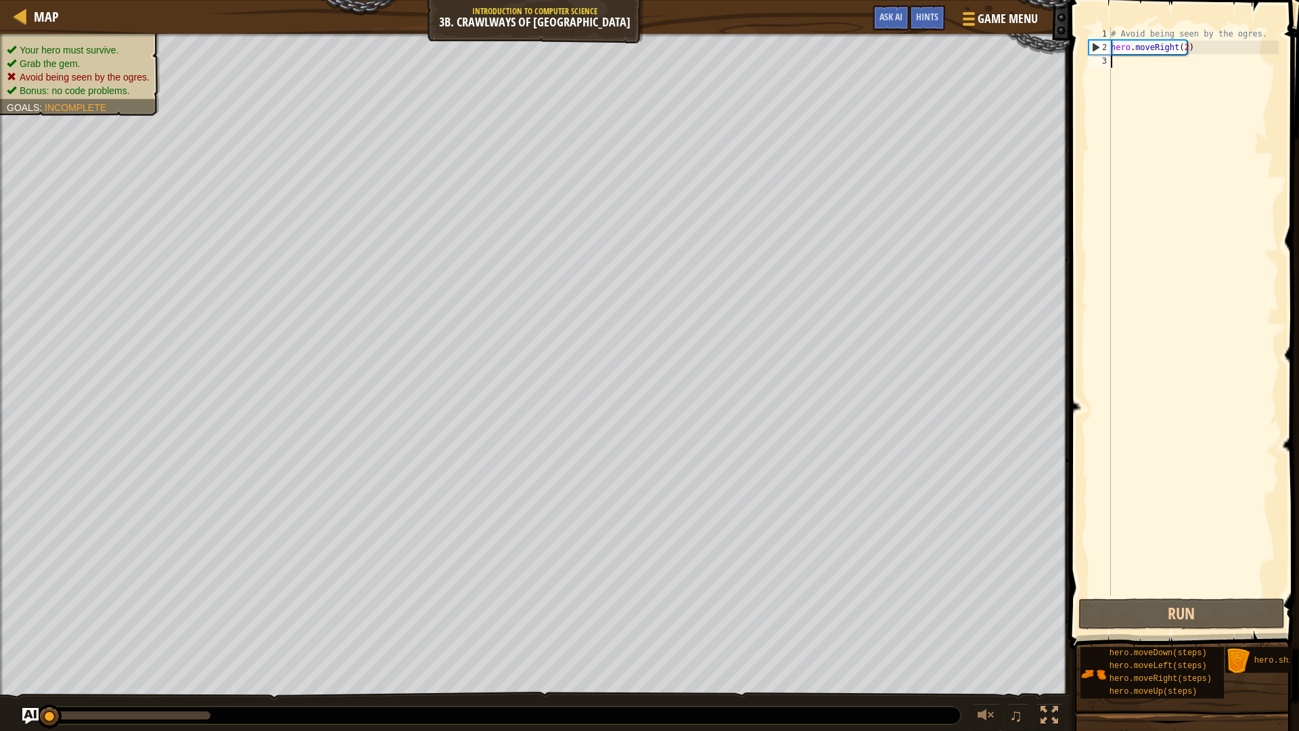
scroll to position [10, 0]
click at [1184, 47] on div "# Avoid being seen by the ogres. hero . moveRight ( 2 )" at bounding box center [1193, 324] width 170 height 595
type textarea "hero.moveRight(1)"
click at [1195, 338] on div "# Avoid being seen by the ogres. hero . moveRight ( 1 )" at bounding box center [1193, 324] width 170 height 595
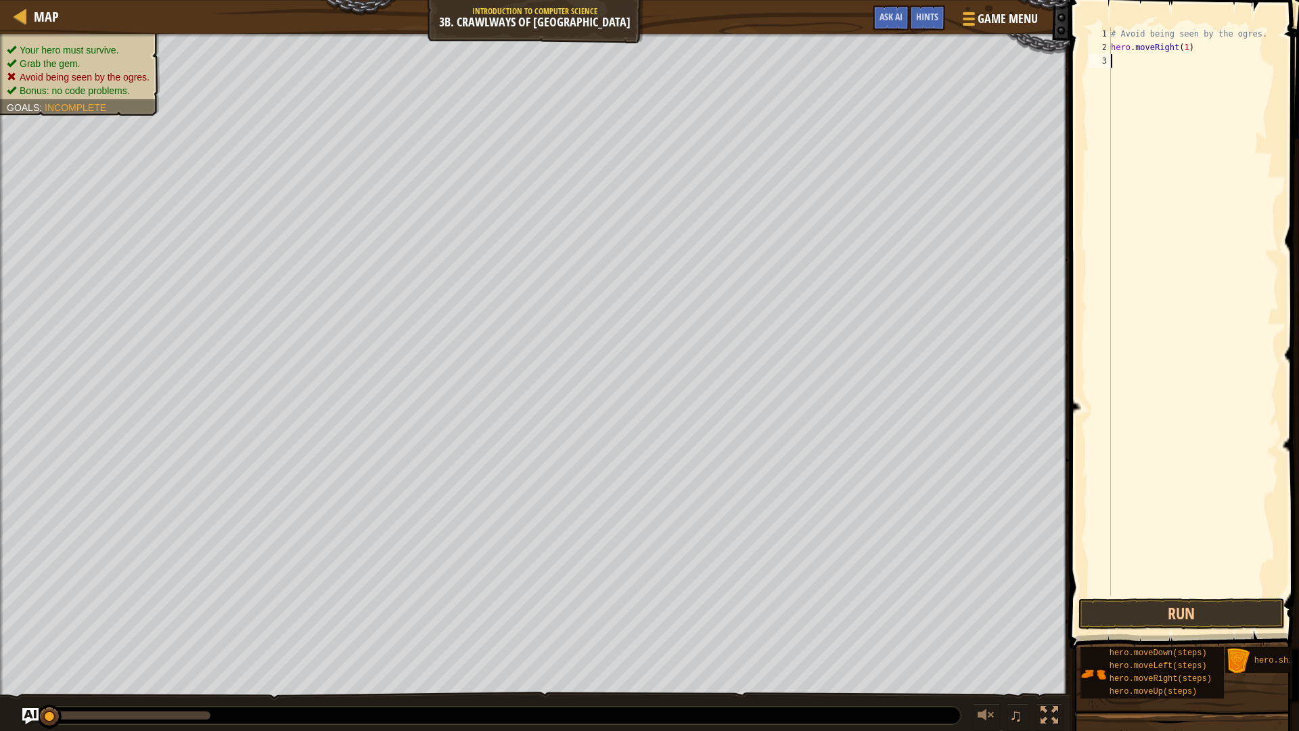
scroll to position [6, 0]
click at [1186, 60] on div "# Avoid being seen by the ogres. hero . moveRight ( 1 ) hero . moveLeft ( steps…" at bounding box center [1193, 324] width 170 height 595
click at [1193, 62] on div "# Avoid being seen by the ogres. hero . moveRight ( 1 ) hero . moveLeft ( steps…" at bounding box center [1193, 324] width 170 height 595
click at [1194, 64] on div "# Avoid being seen by the ogres. hero . moveRight ( 1 ) hero . moveLeft ( steps…" at bounding box center [1193, 324] width 170 height 595
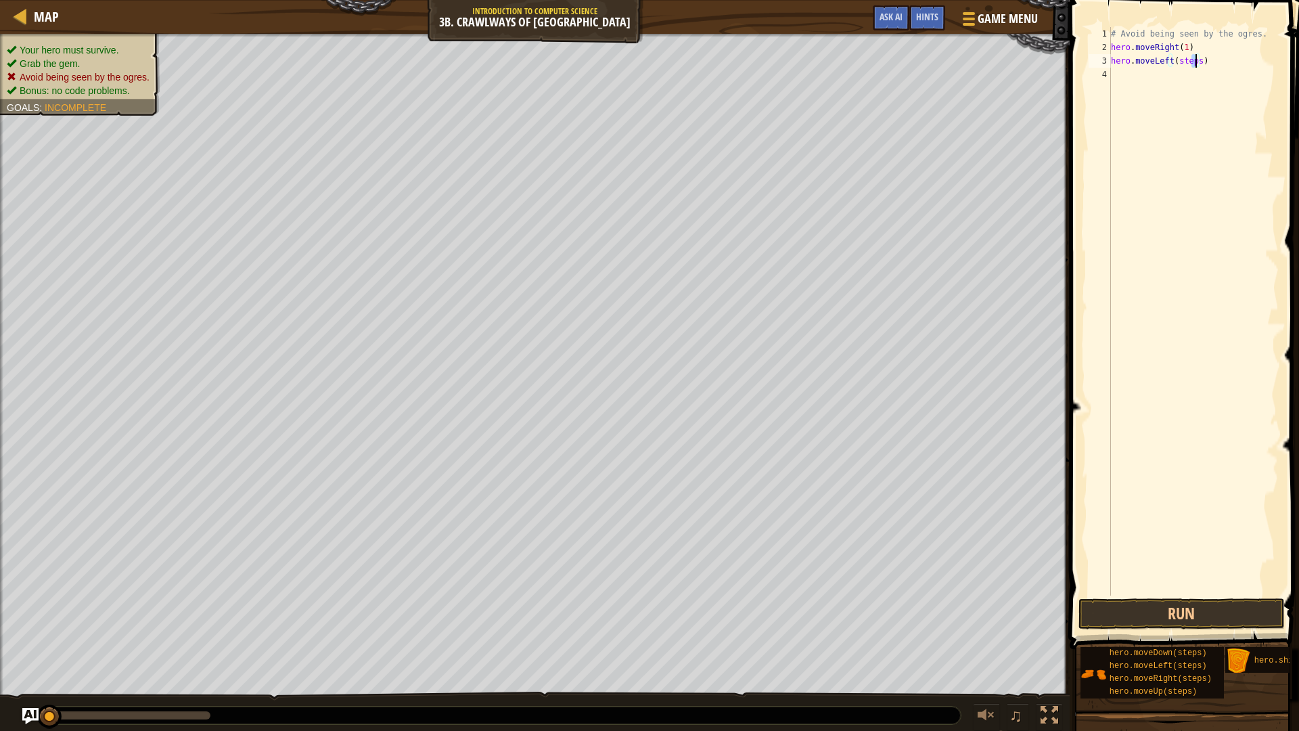
click at [1195, 65] on div "# Avoid being seen by the ogres. hero . moveRight ( 1 ) hero . moveLeft ( steps…" at bounding box center [1193, 311] width 170 height 568
click at [1201, 74] on div "# Avoid being seen by the ogres. hero . moveRight ( 1 ) hero . moveLeft ( 1 ) h…" at bounding box center [1193, 324] width 170 height 595
type textarea "hero.moveRight(2)"
click at [1146, 616] on button "Run" at bounding box center [1181, 613] width 206 height 31
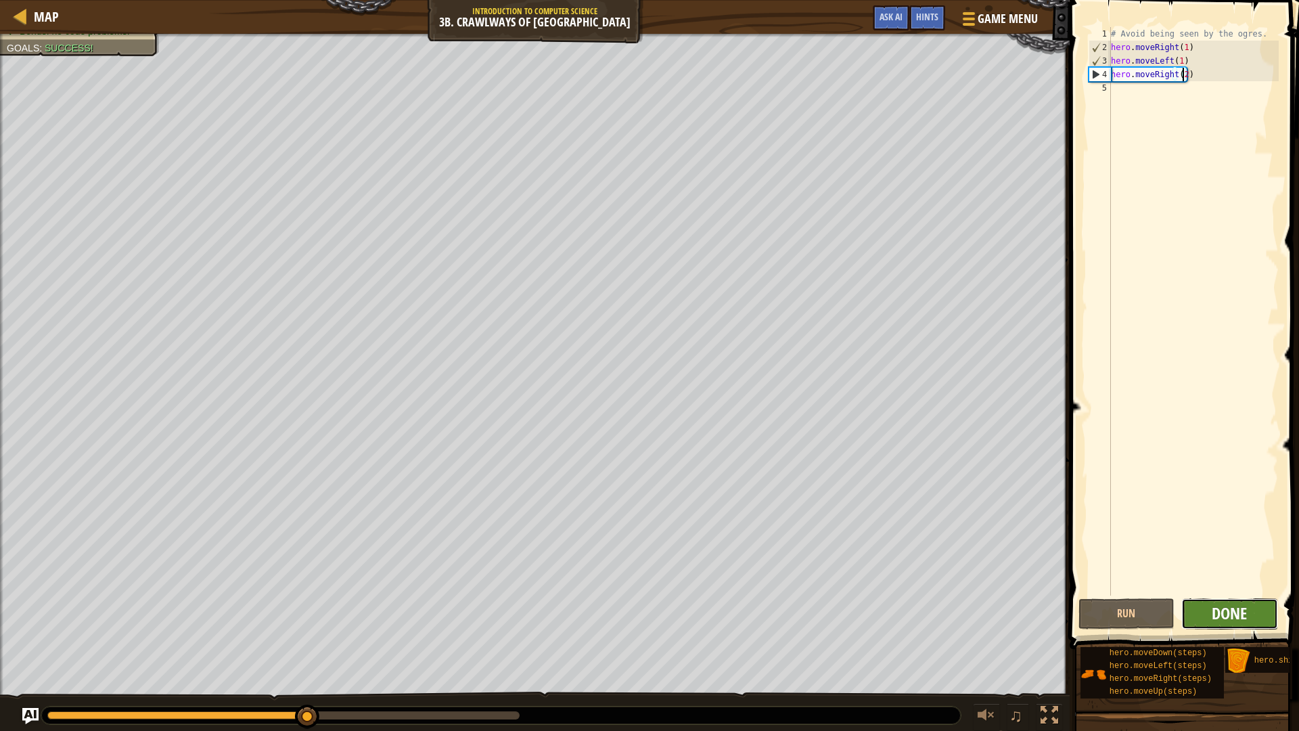
click at [1229, 616] on span "Done" at bounding box center [1228, 613] width 35 height 22
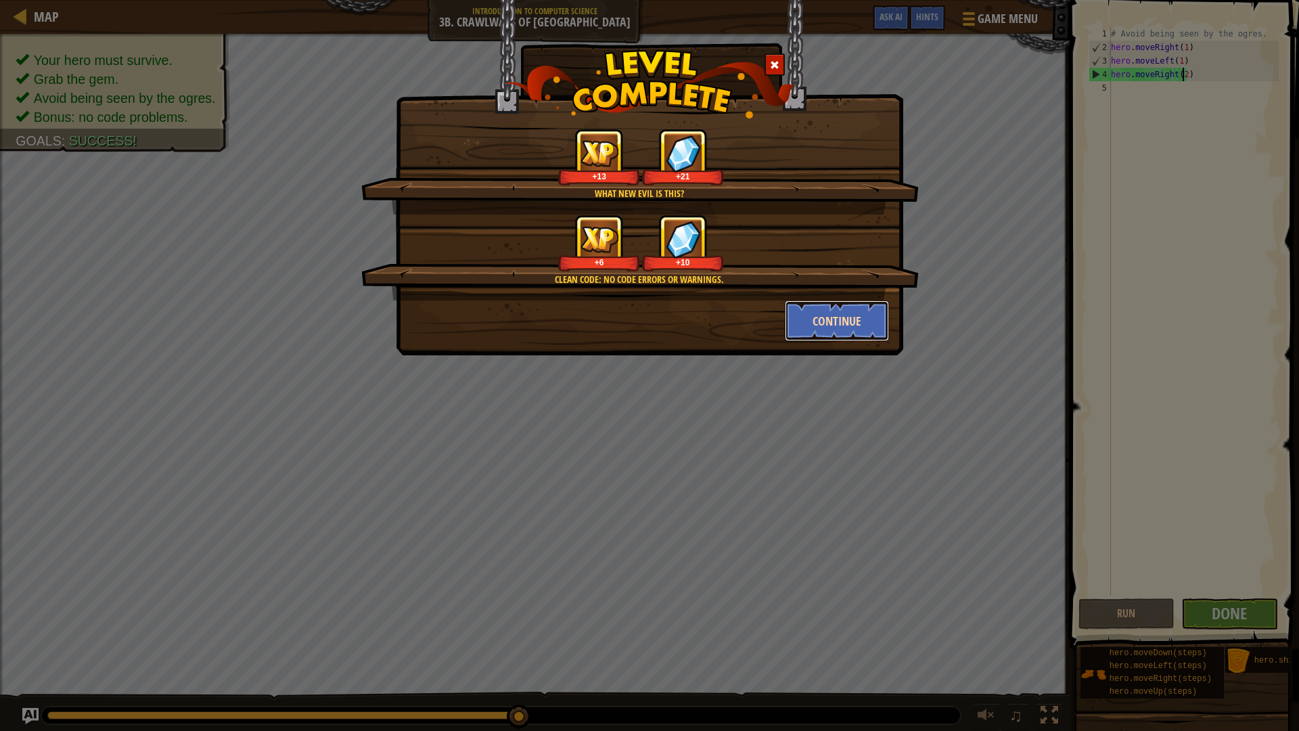
click at [855, 310] on button "Continue" at bounding box center [837, 320] width 105 height 41
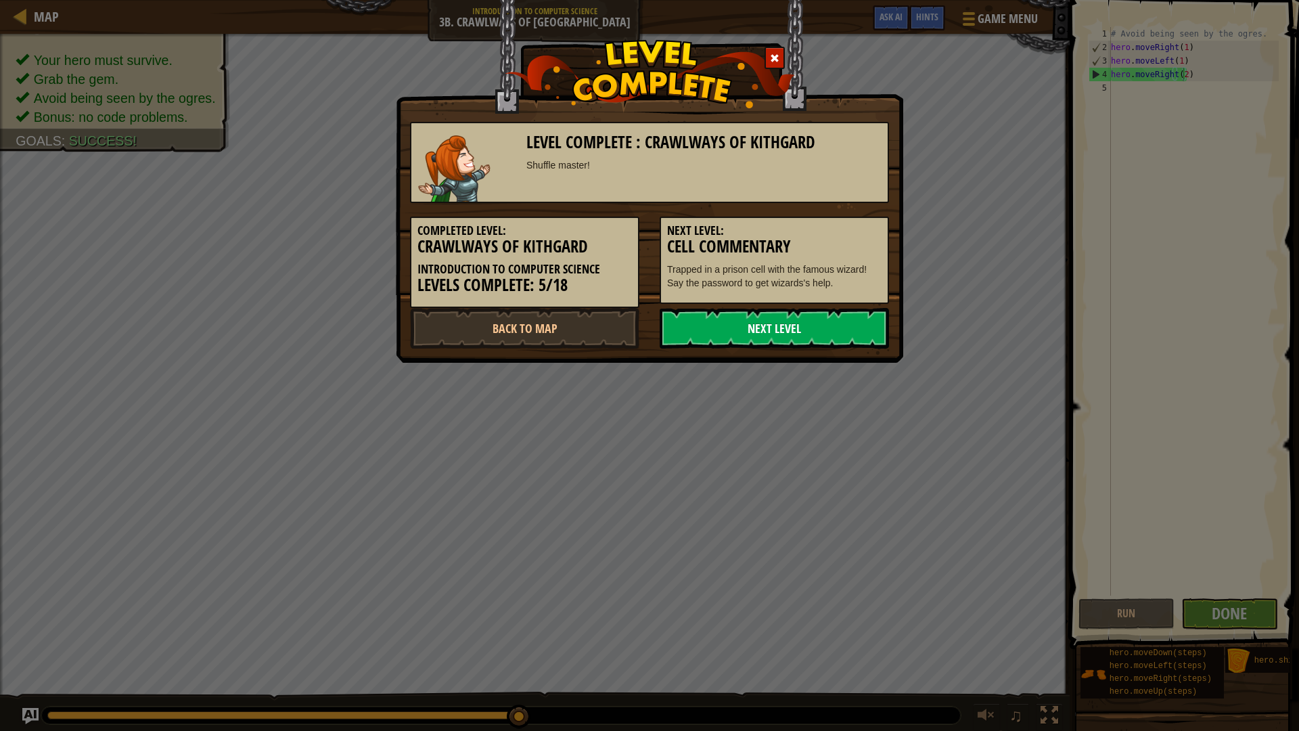
click at [781, 327] on link "Next Level" at bounding box center [774, 328] width 229 height 41
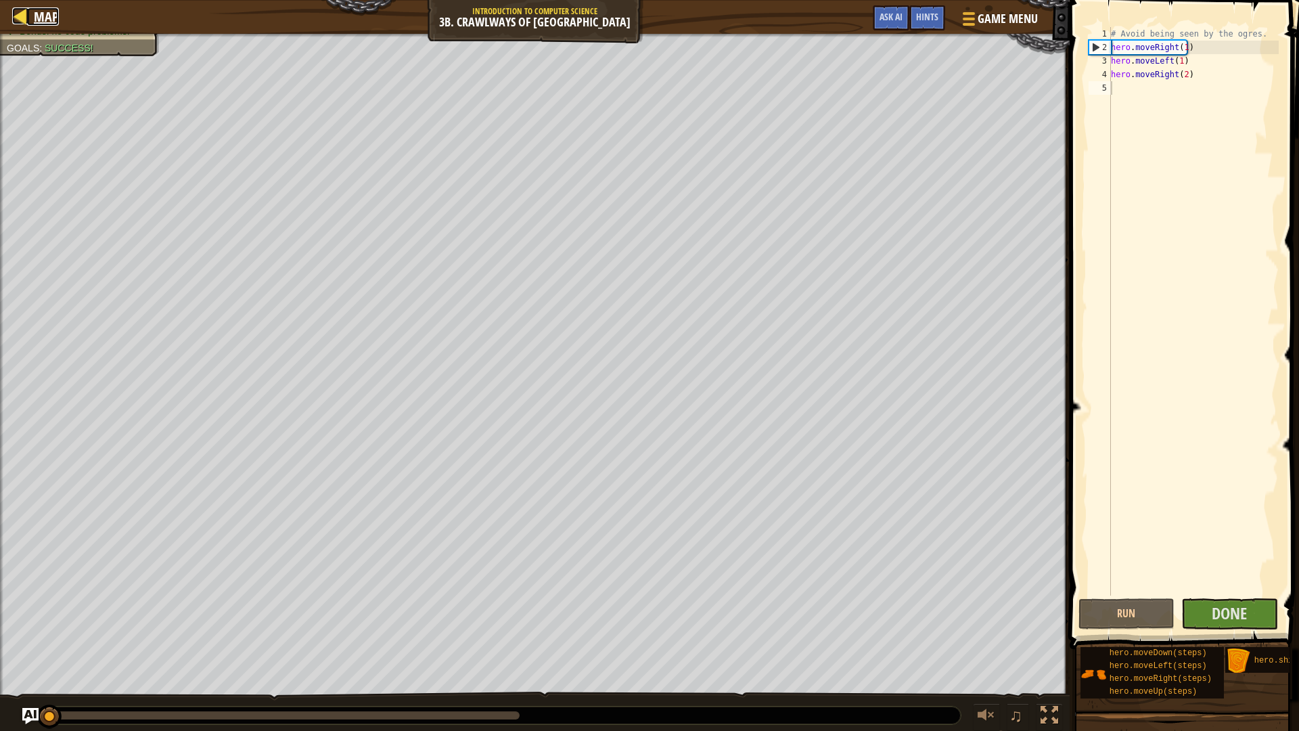
click at [55, 19] on span "Map" at bounding box center [46, 16] width 25 height 18
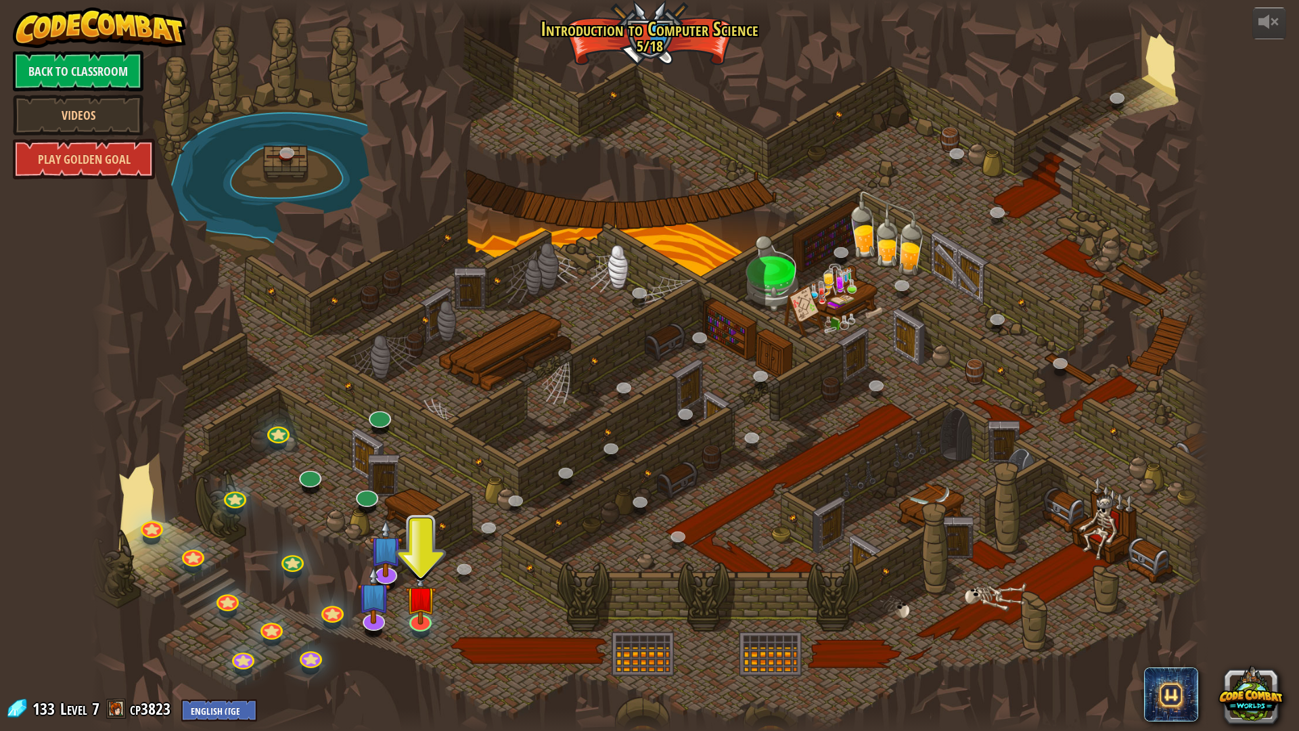
click at [310, 488] on div at bounding box center [311, 487] width 18 height 14
click at [307, 477] on link at bounding box center [307, 471] width 27 height 27
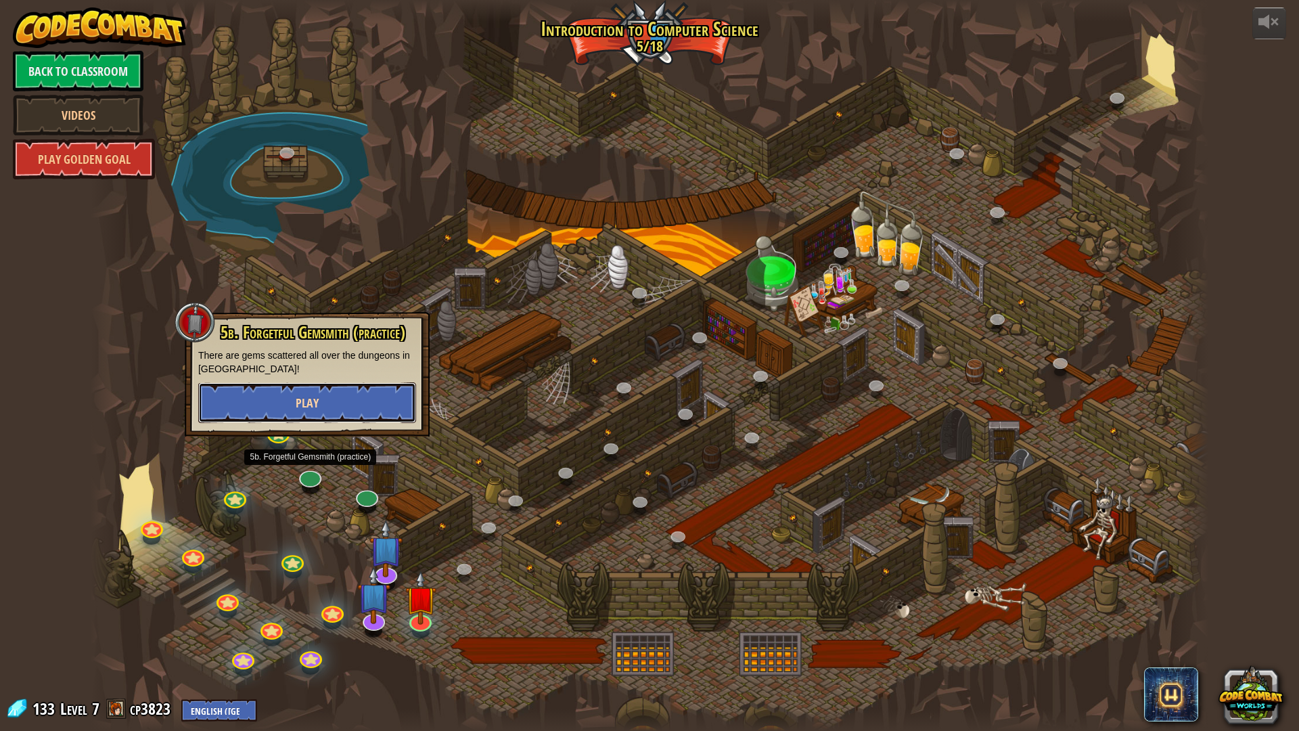
click at [349, 405] on button "Play" at bounding box center [307, 402] width 218 height 41
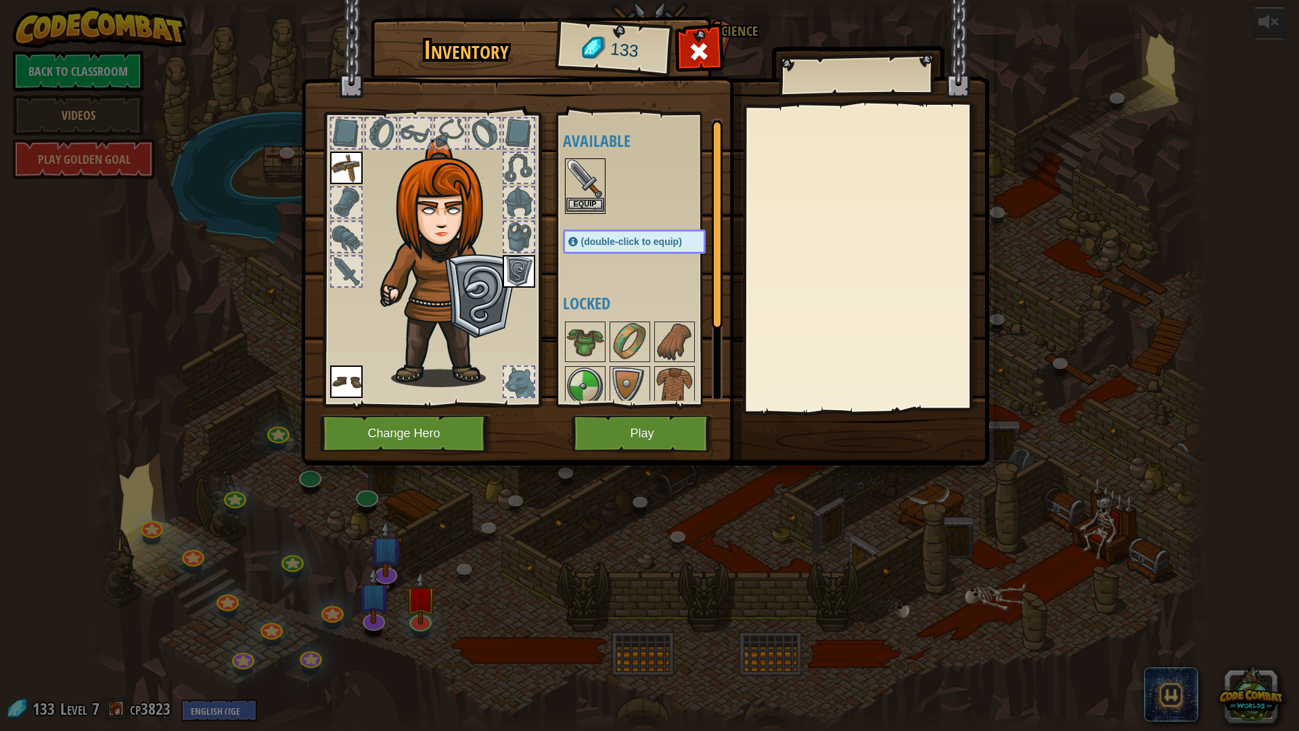
drag, startPoint x: 592, startPoint y: 196, endPoint x: 588, endPoint y: 229, distance: 32.6
click at [592, 197] on img at bounding box center [585, 179] width 38 height 38
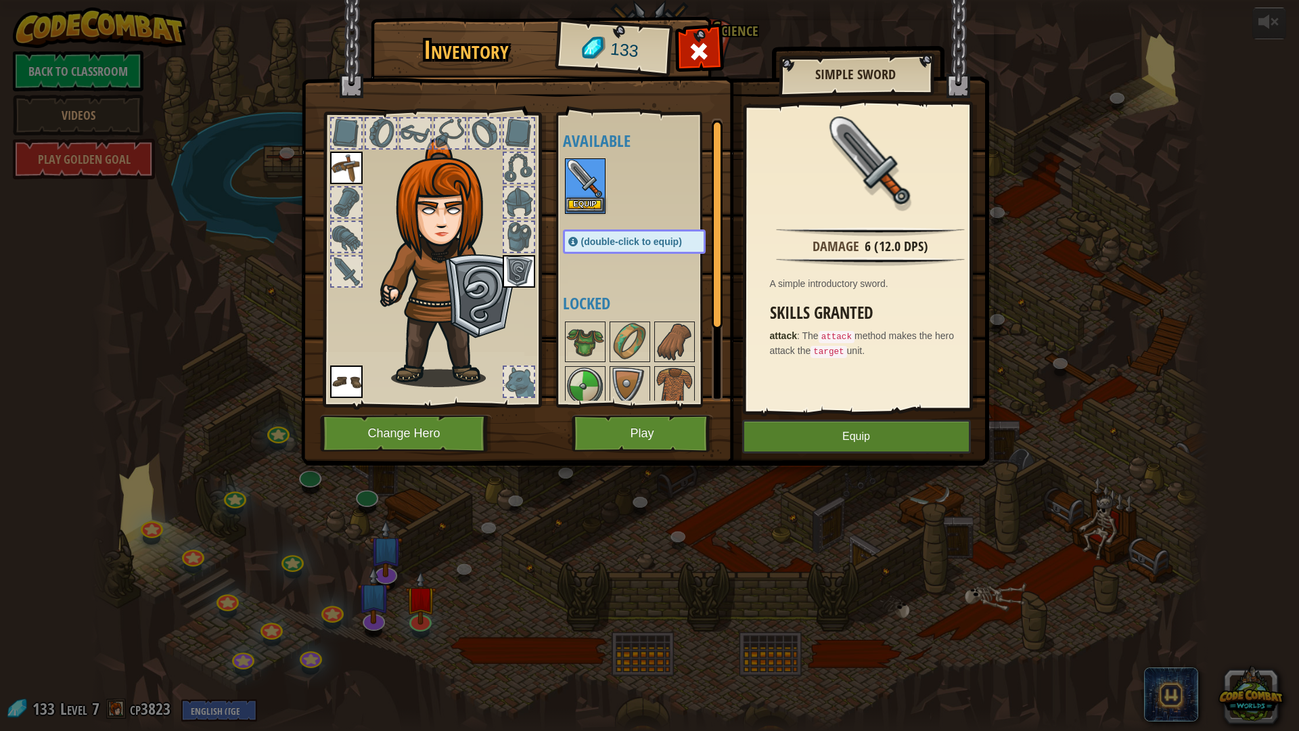
click at [587, 193] on img at bounding box center [585, 179] width 38 height 38
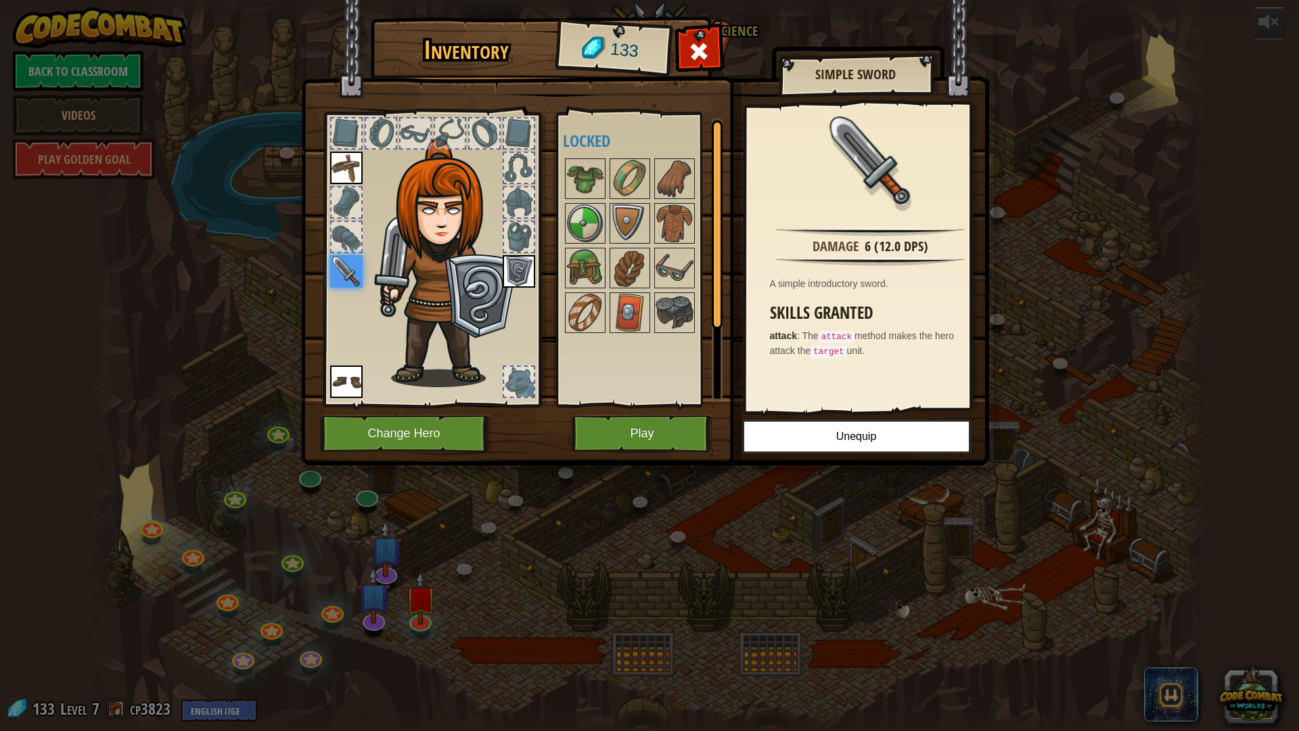
click at [342, 235] on div at bounding box center [346, 237] width 30 height 30
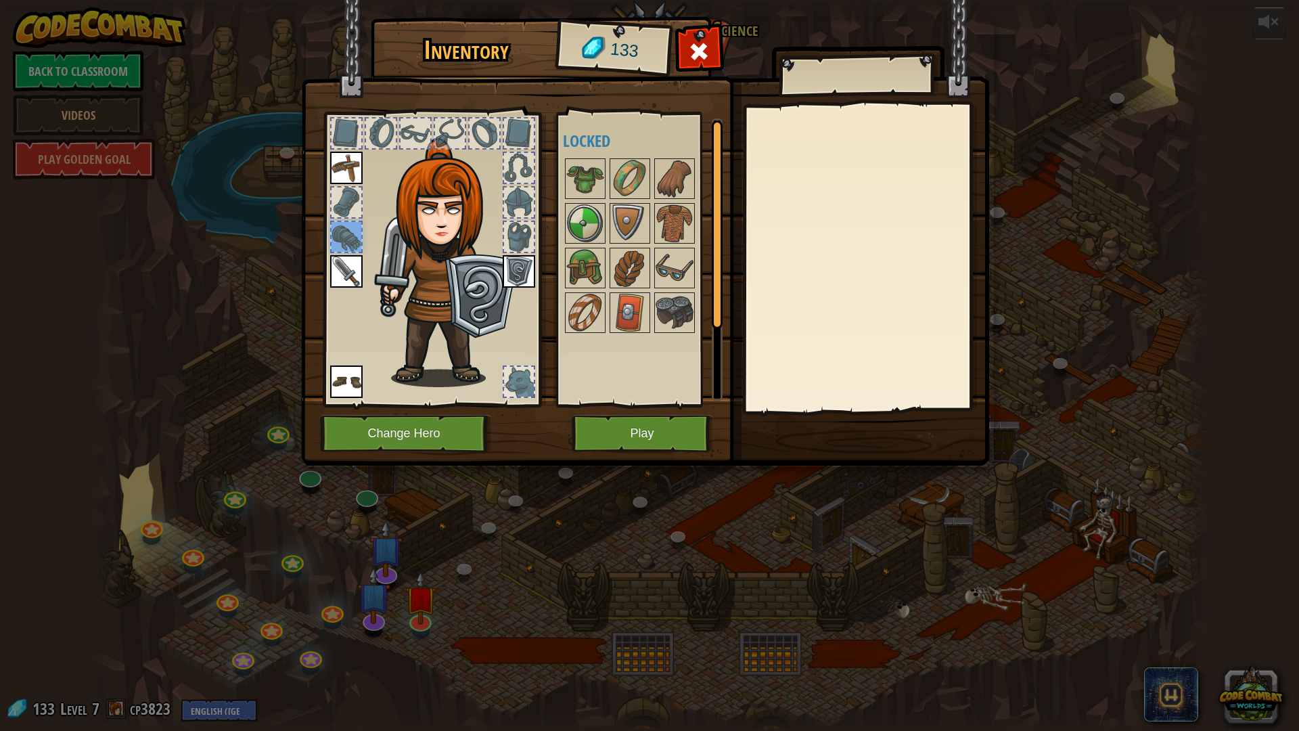
click at [346, 276] on img at bounding box center [346, 271] width 32 height 32
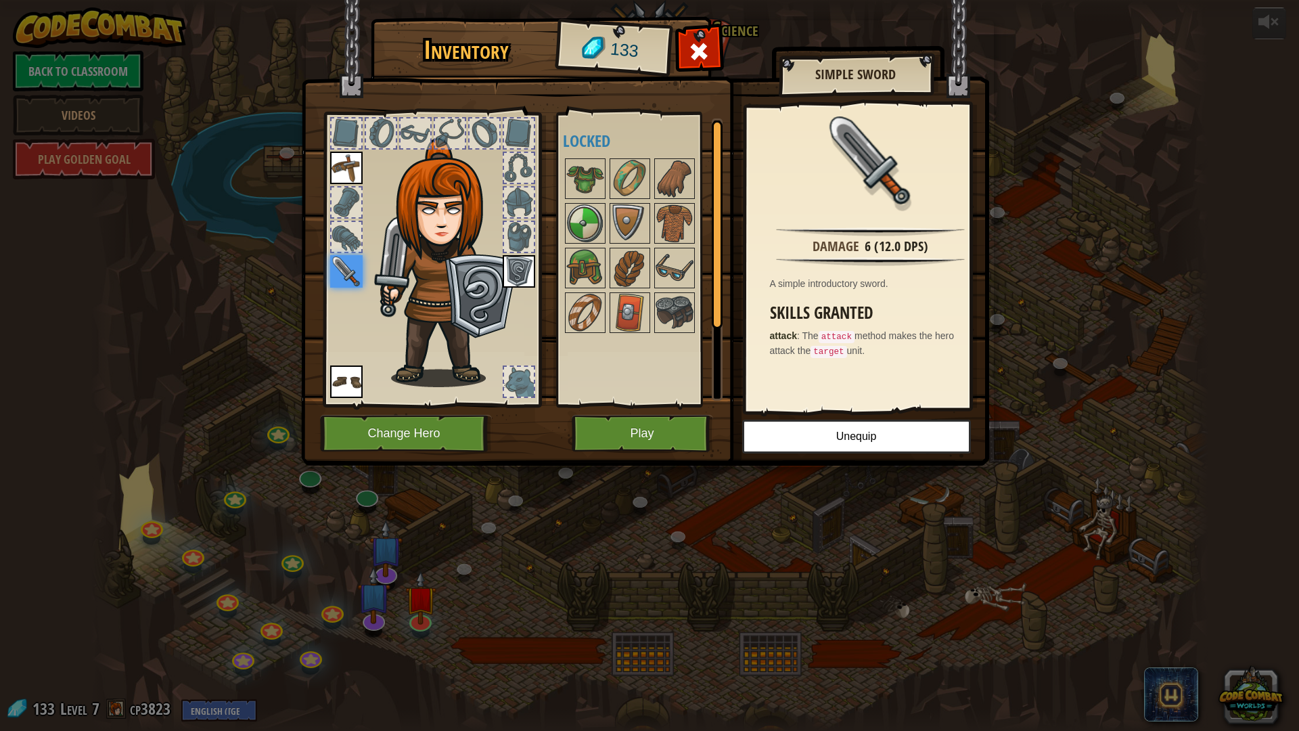
click at [355, 375] on img at bounding box center [346, 381] width 32 height 32
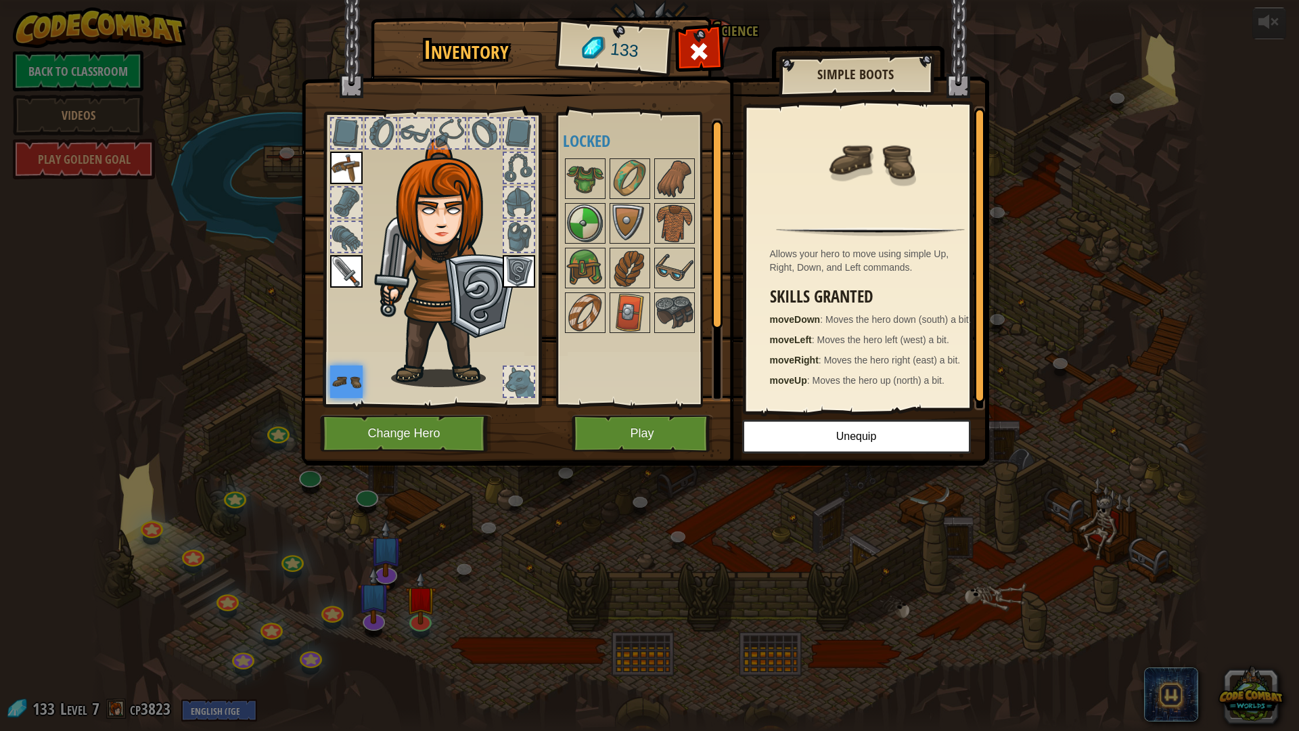
scroll to position [4, 0]
click at [823, 450] on button "Unequip" at bounding box center [856, 436] width 229 height 34
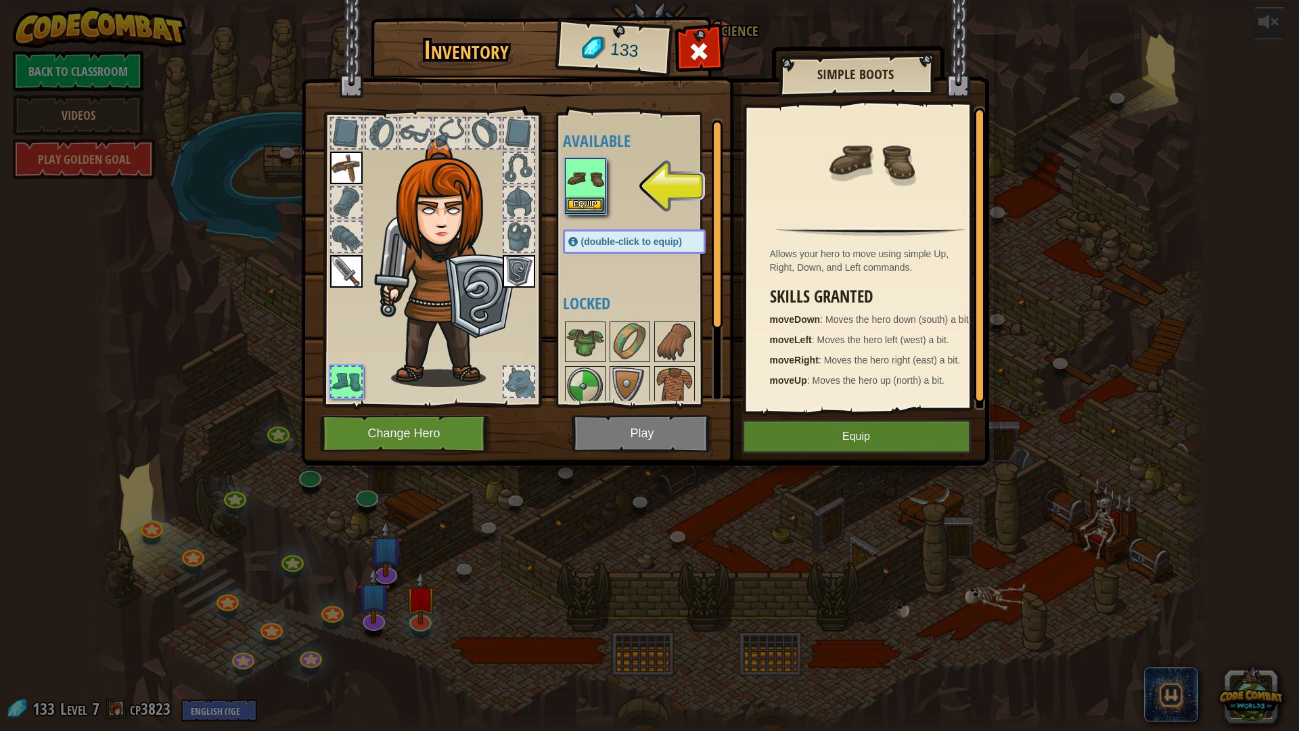
click at [590, 177] on img at bounding box center [585, 179] width 38 height 38
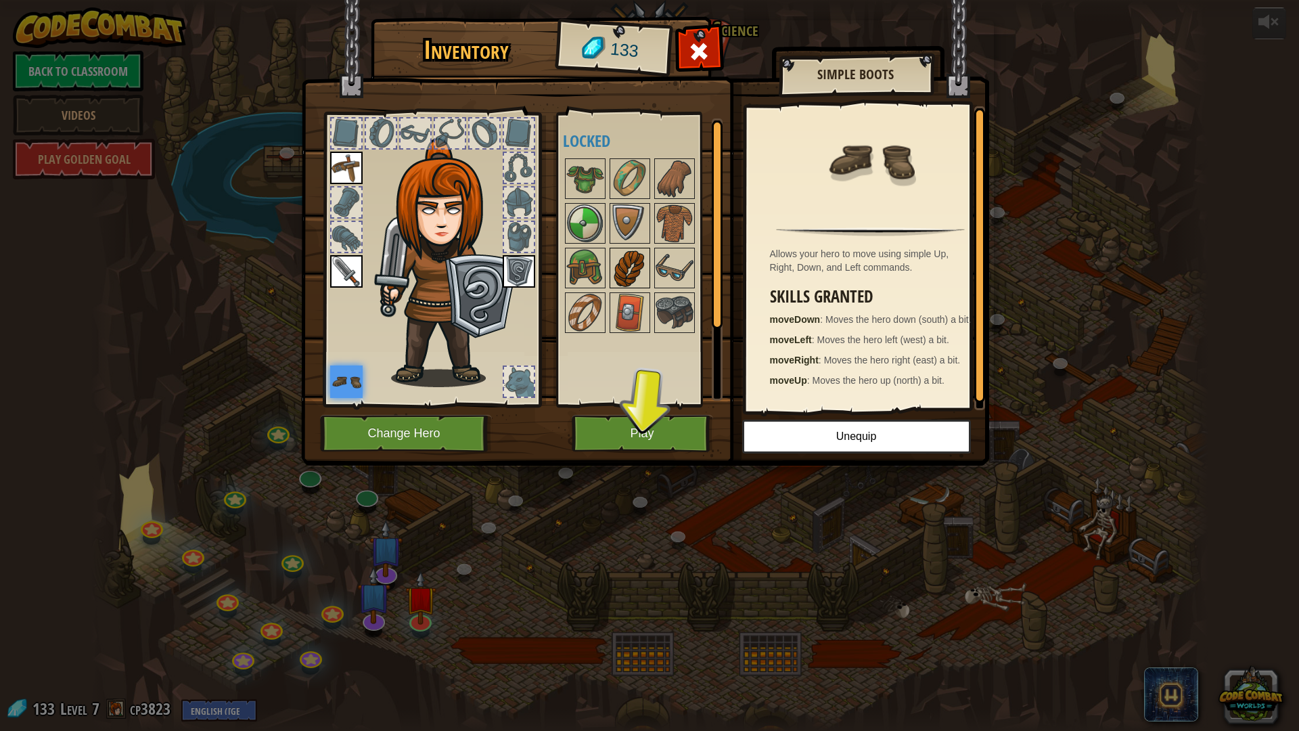
click at [645, 269] on img at bounding box center [630, 268] width 38 height 38
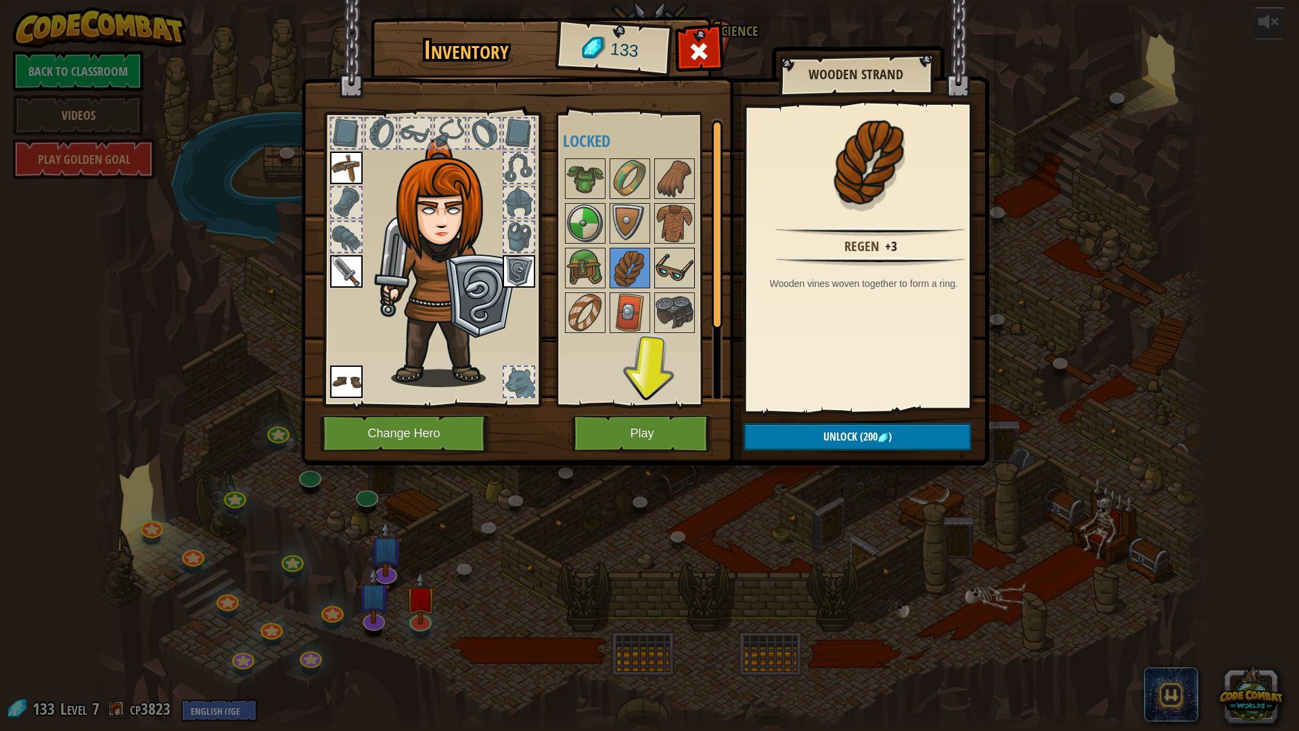
click at [691, 257] on img at bounding box center [674, 268] width 38 height 38
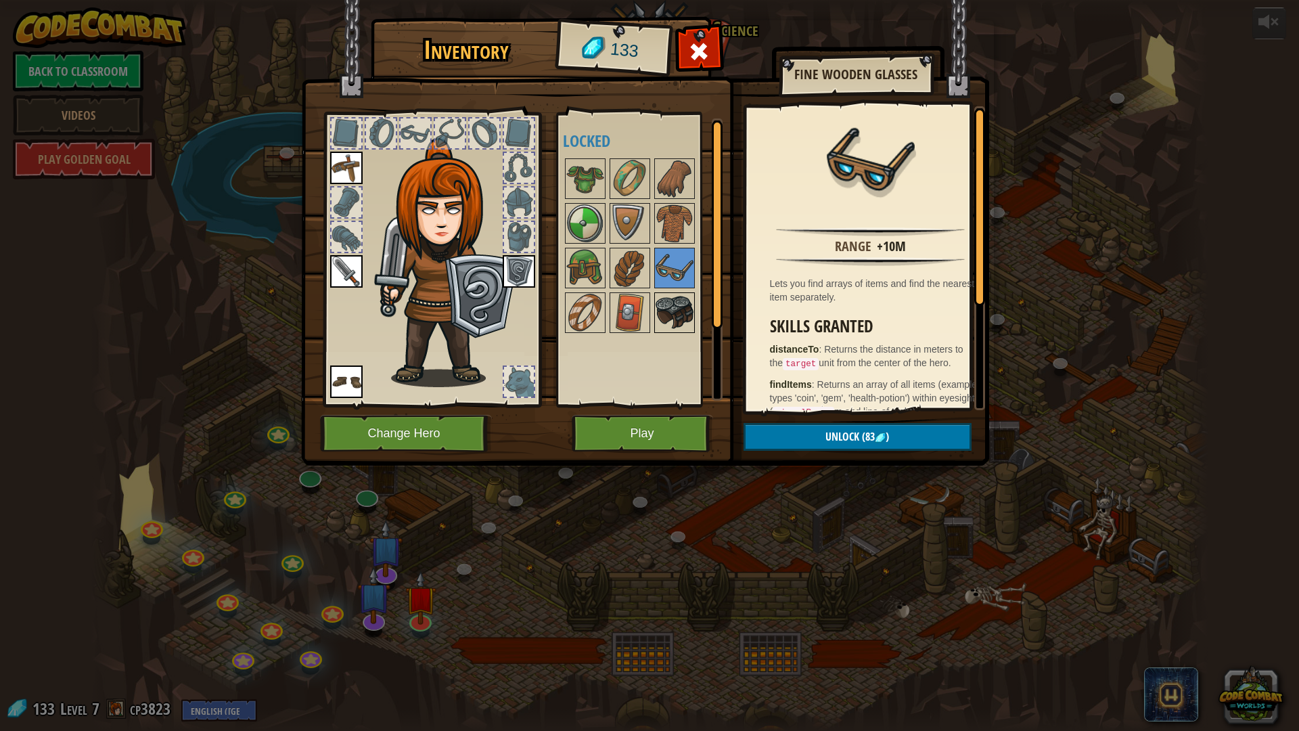
click at [681, 314] on img at bounding box center [674, 313] width 38 height 38
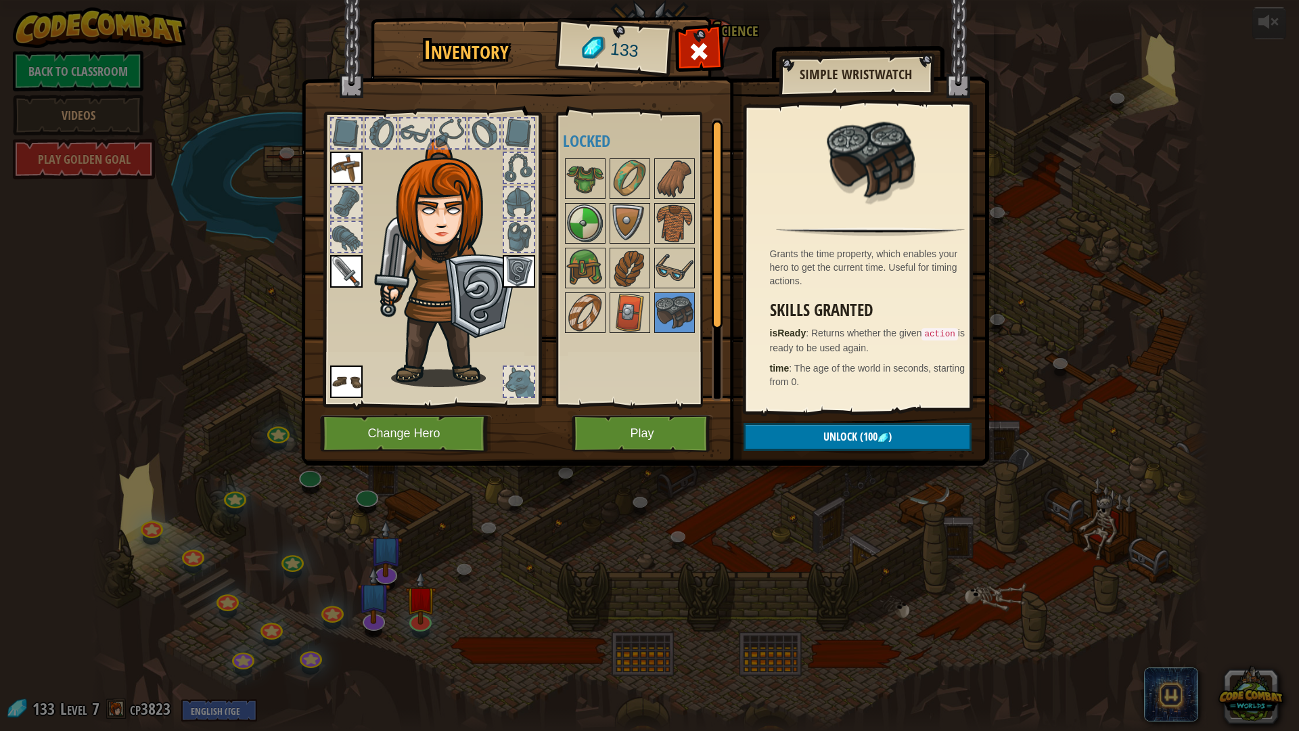
drag, startPoint x: 839, startPoint y: 331, endPoint x: 790, endPoint y: 287, distance: 65.6
click at [790, 287] on div "Grants the time property, which enables your hero to get the current time. Usef…" at bounding box center [870, 258] width 249 height 304
click at [627, 317] on img at bounding box center [630, 313] width 38 height 38
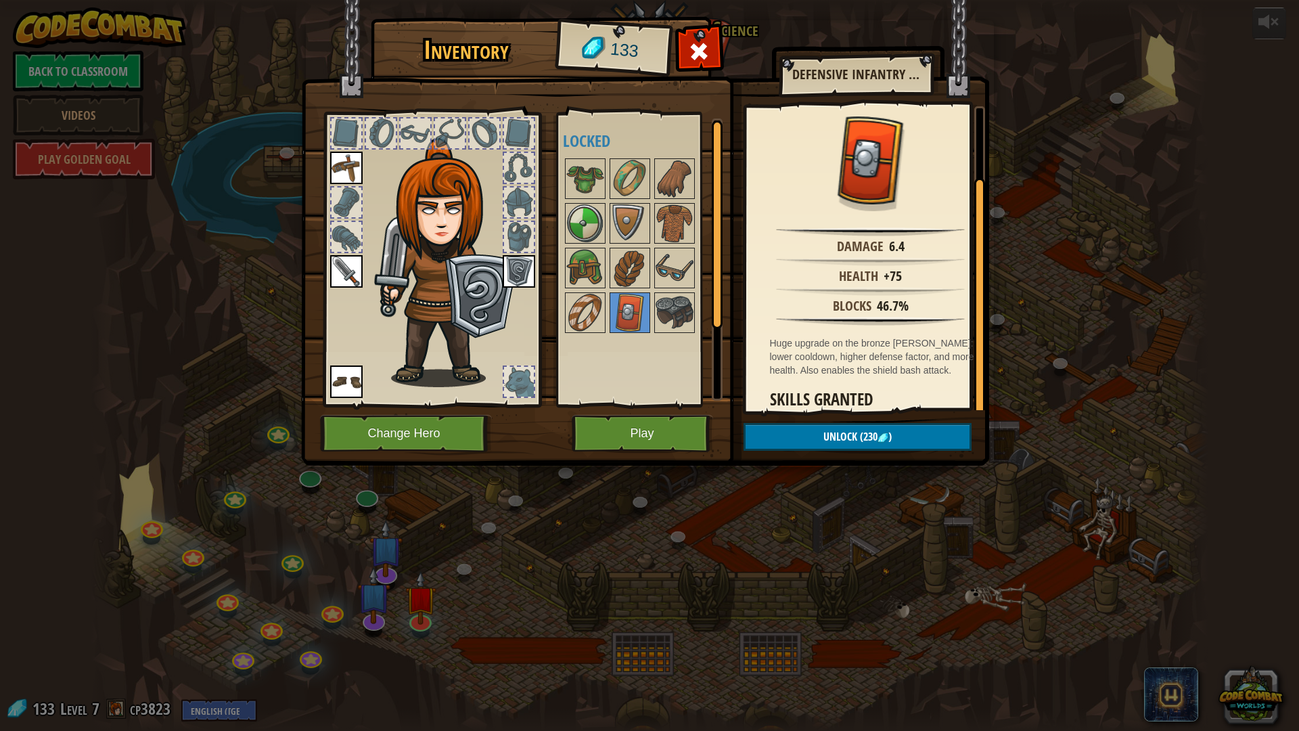
scroll to position [80, 0]
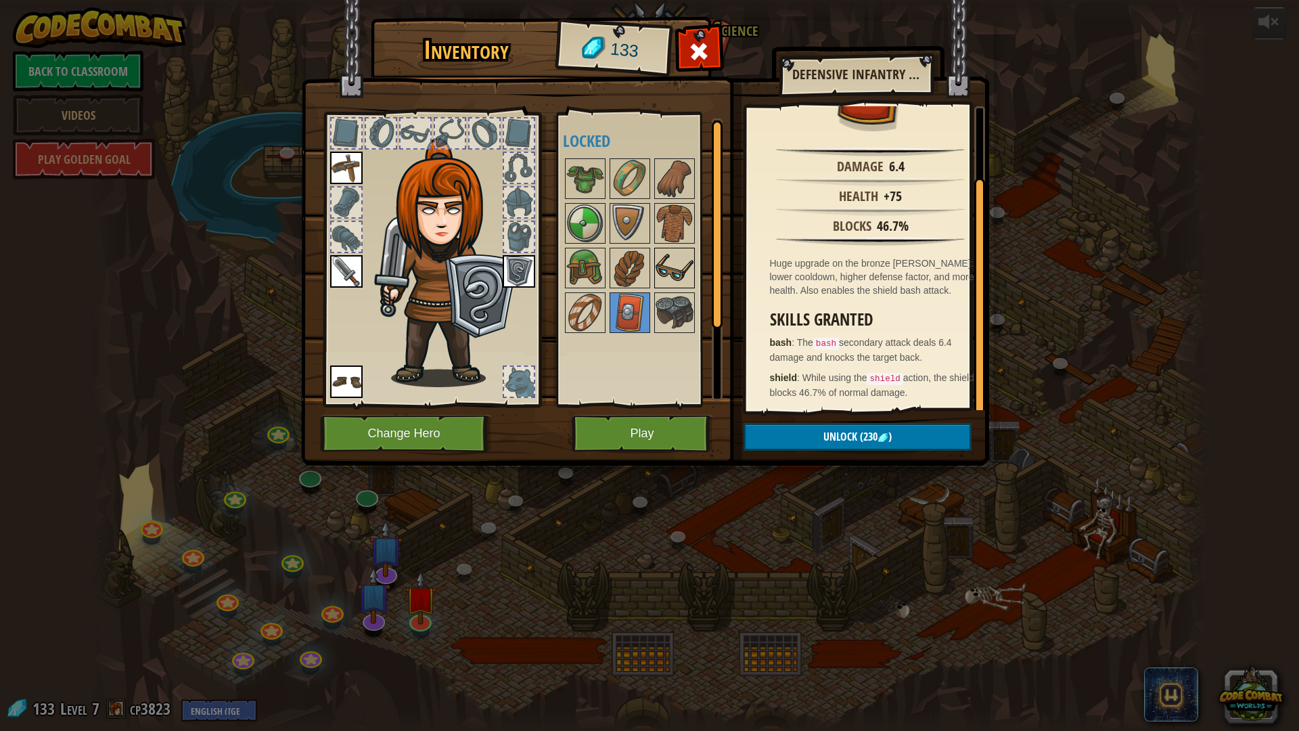
click at [667, 260] on img at bounding box center [674, 268] width 38 height 38
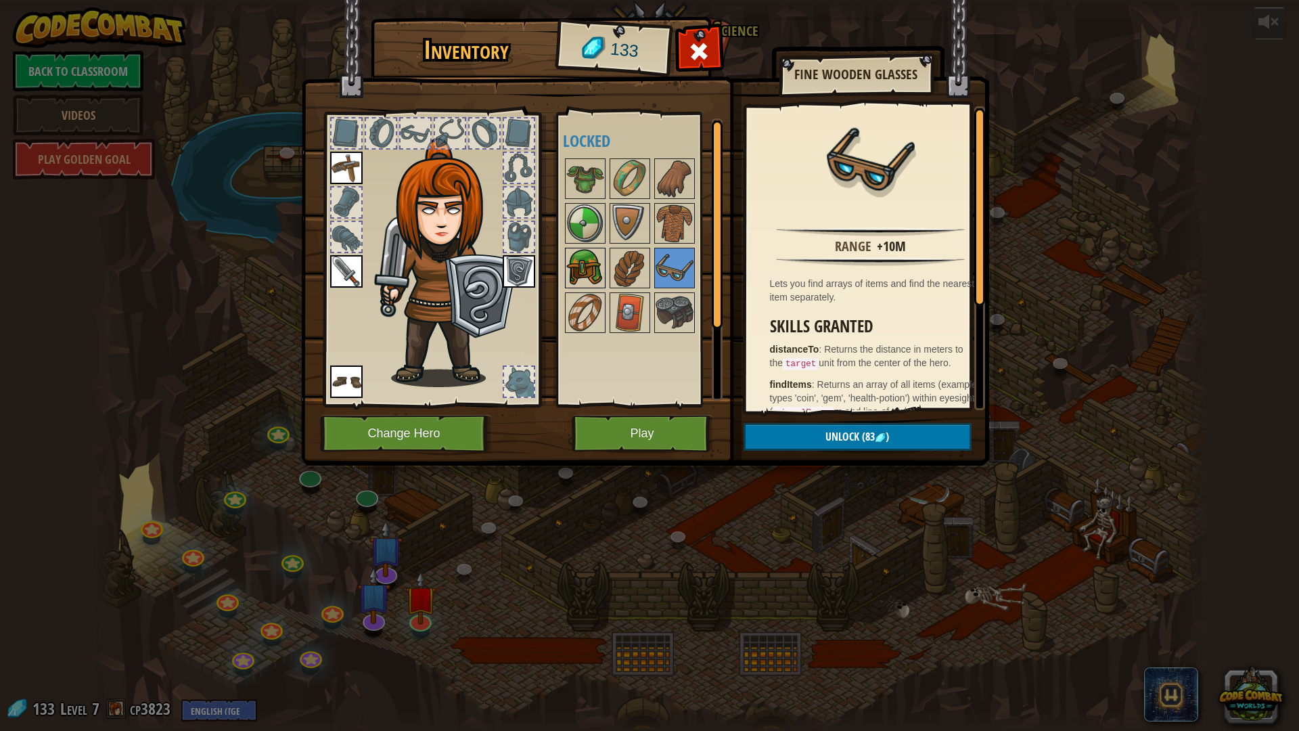
click at [588, 266] on img at bounding box center [585, 268] width 38 height 38
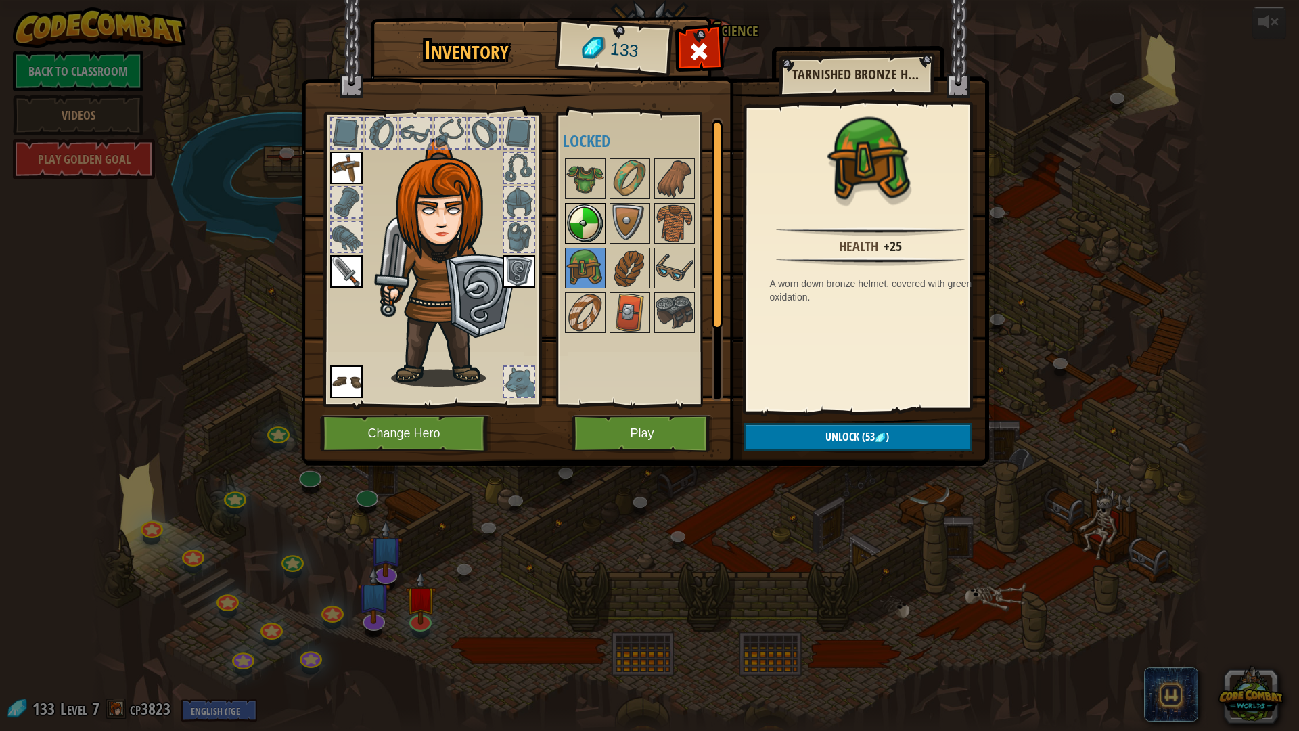
click at [597, 222] on img at bounding box center [585, 223] width 38 height 38
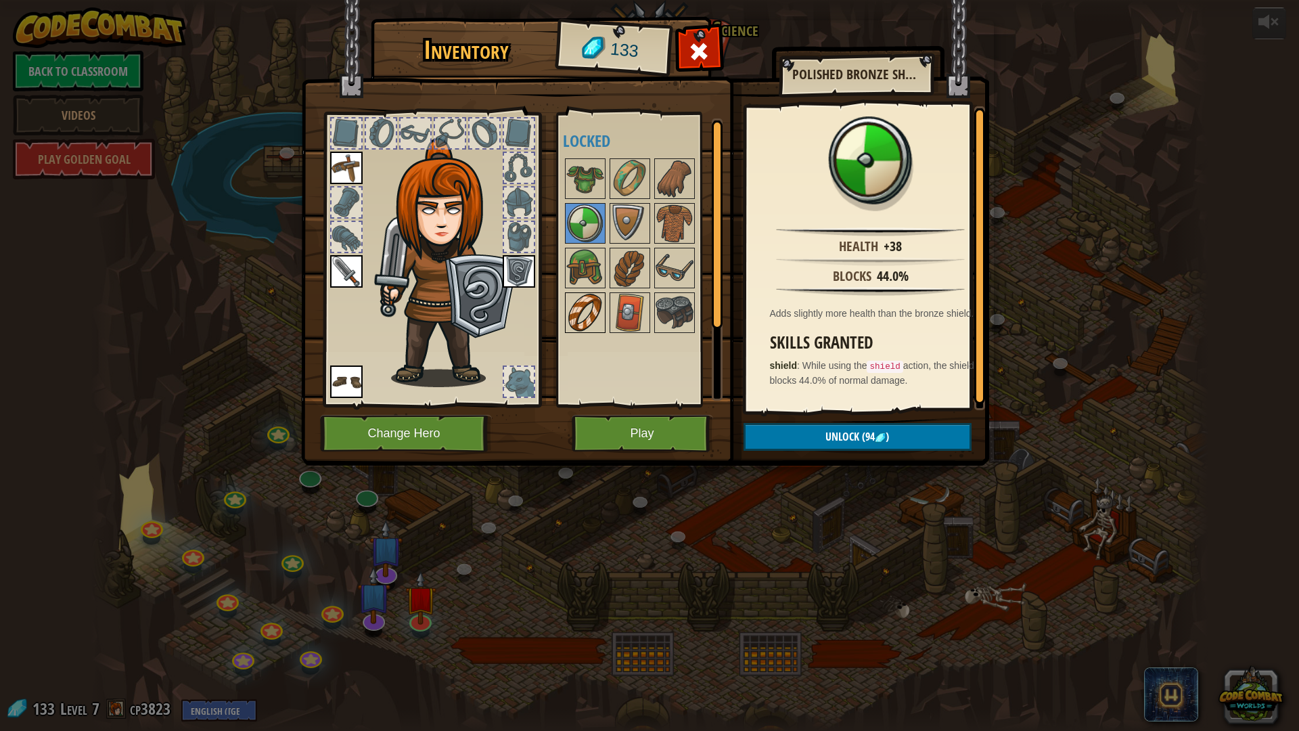
click at [599, 295] on img at bounding box center [585, 313] width 38 height 38
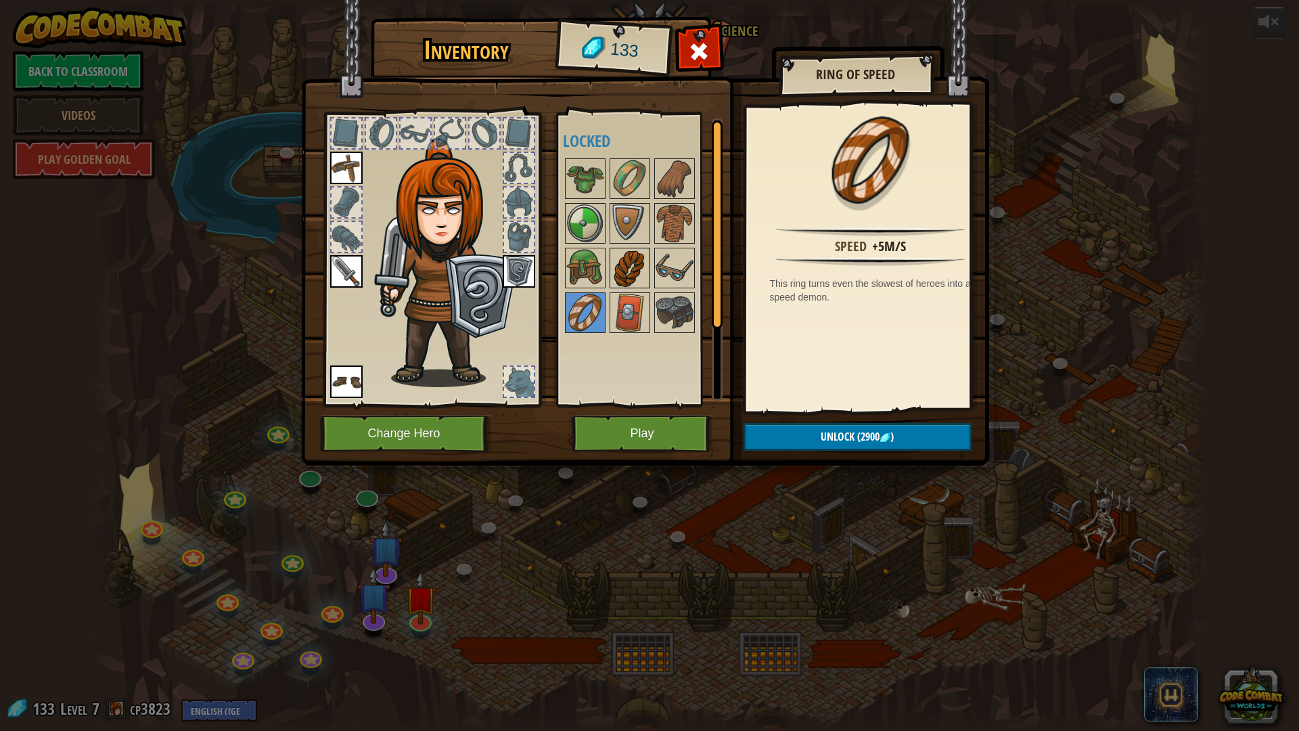
drag, startPoint x: 616, startPoint y: 260, endPoint x: 628, endPoint y: 258, distance: 12.3
click at [677, 322] on img at bounding box center [674, 313] width 38 height 38
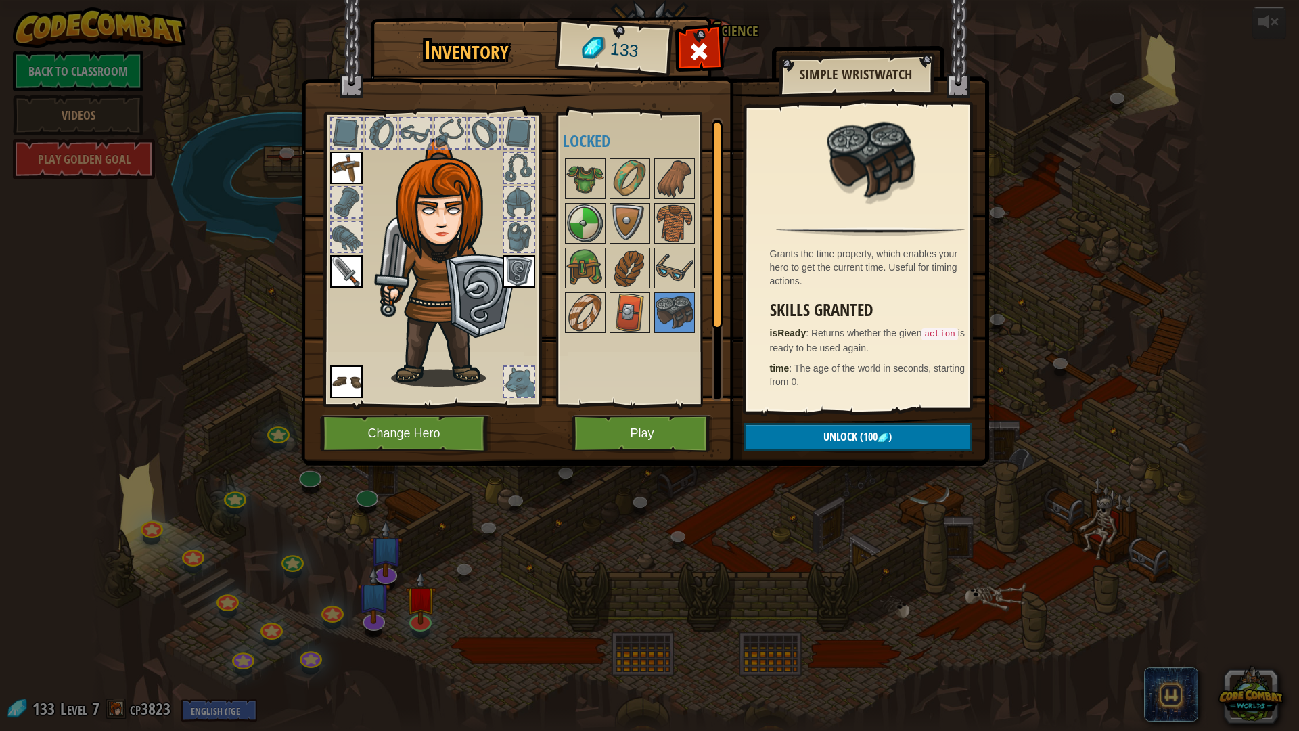
drag, startPoint x: 907, startPoint y: 453, endPoint x: 899, endPoint y: 440, distance: 15.2
click at [906, 450] on img at bounding box center [645, 219] width 688 height 491
click at [895, 436] on button "Unlock (100 )" at bounding box center [857, 437] width 228 height 28
click at [882, 435] on button "Confirm" at bounding box center [857, 437] width 228 height 28
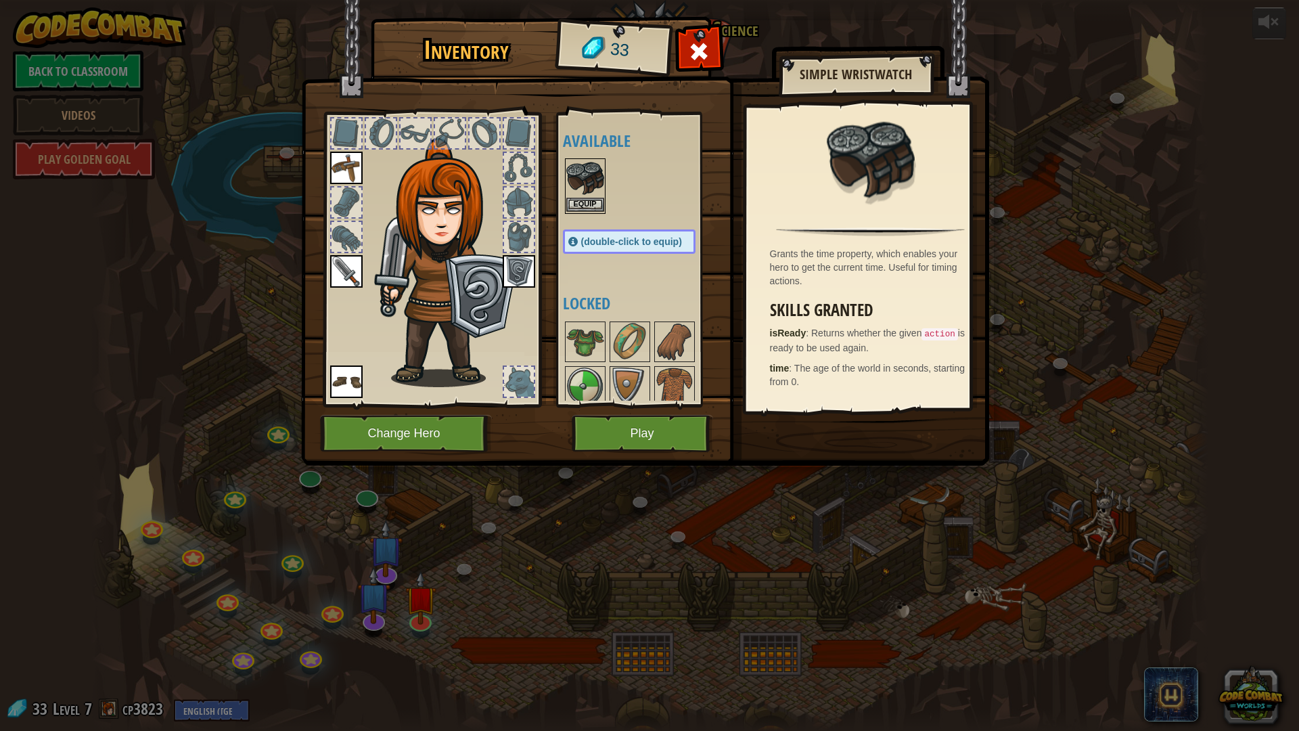
click at [581, 181] on img at bounding box center [585, 179] width 38 height 38
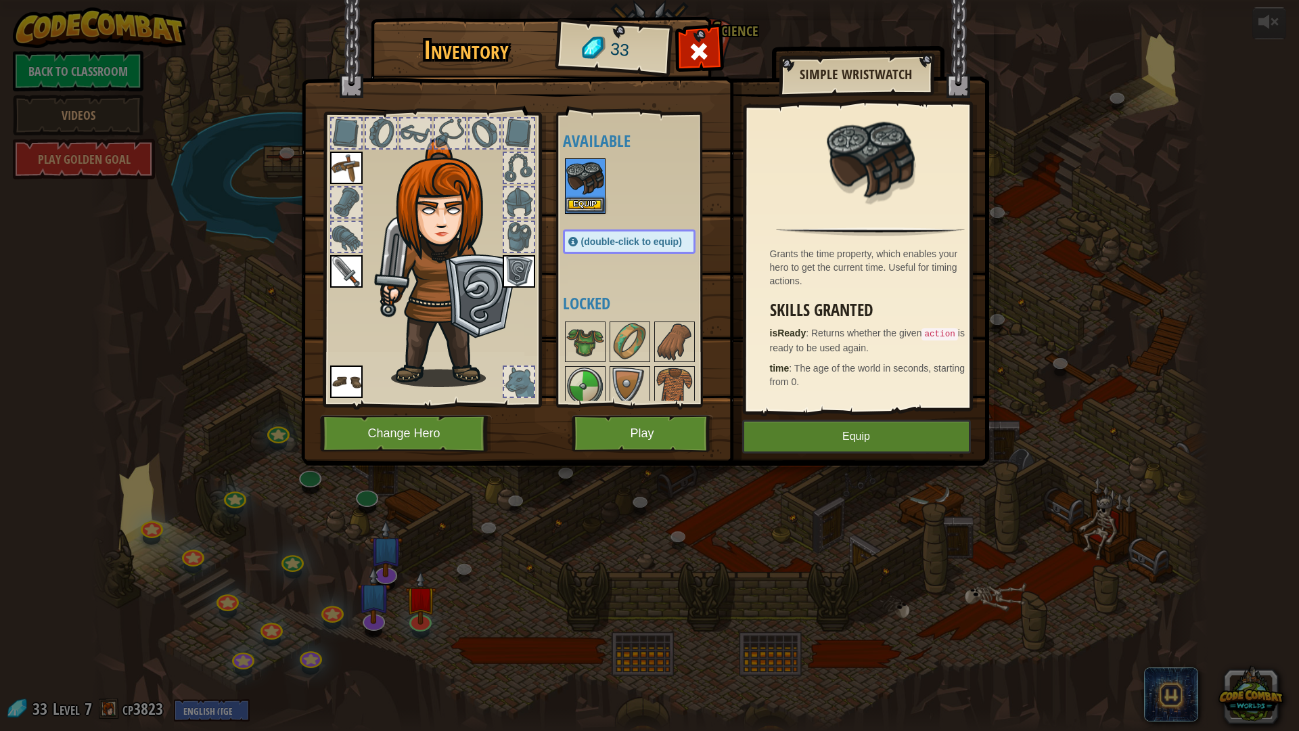
click at [581, 181] on img at bounding box center [585, 179] width 38 height 38
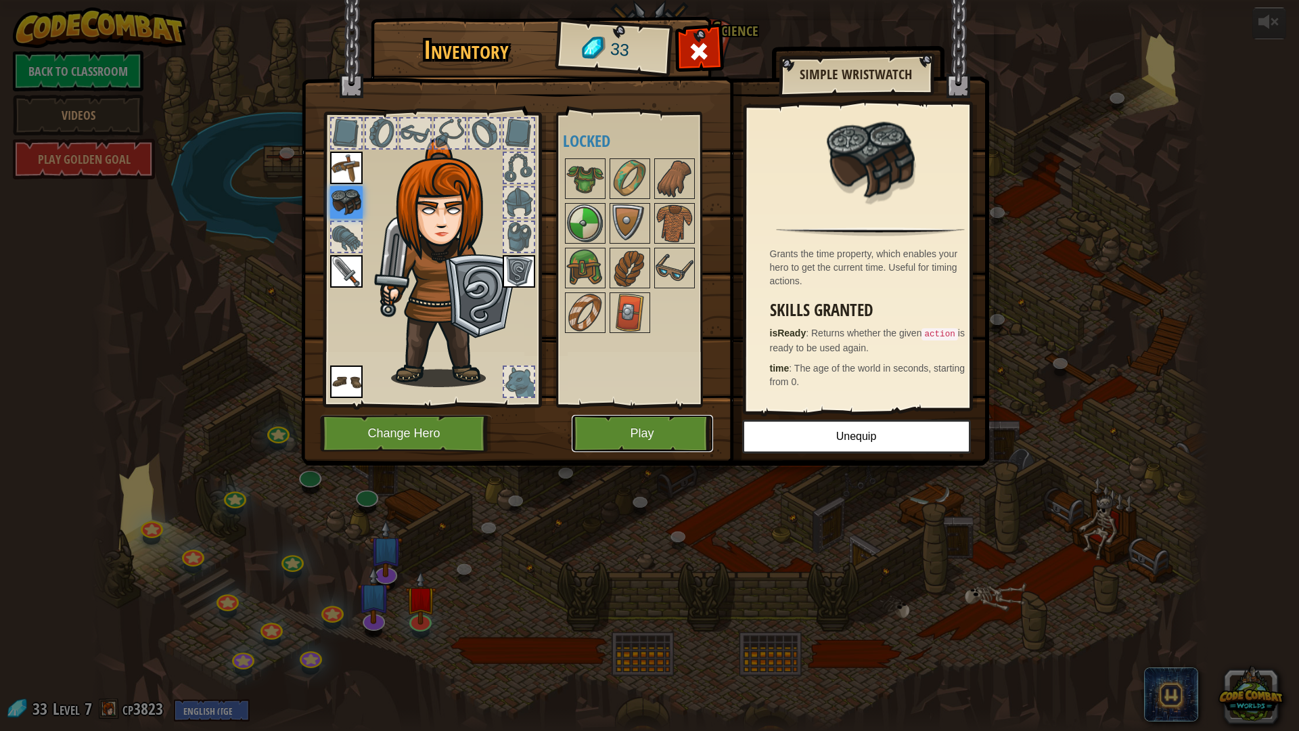
click at [628, 435] on button "Play" at bounding box center [642, 433] width 141 height 37
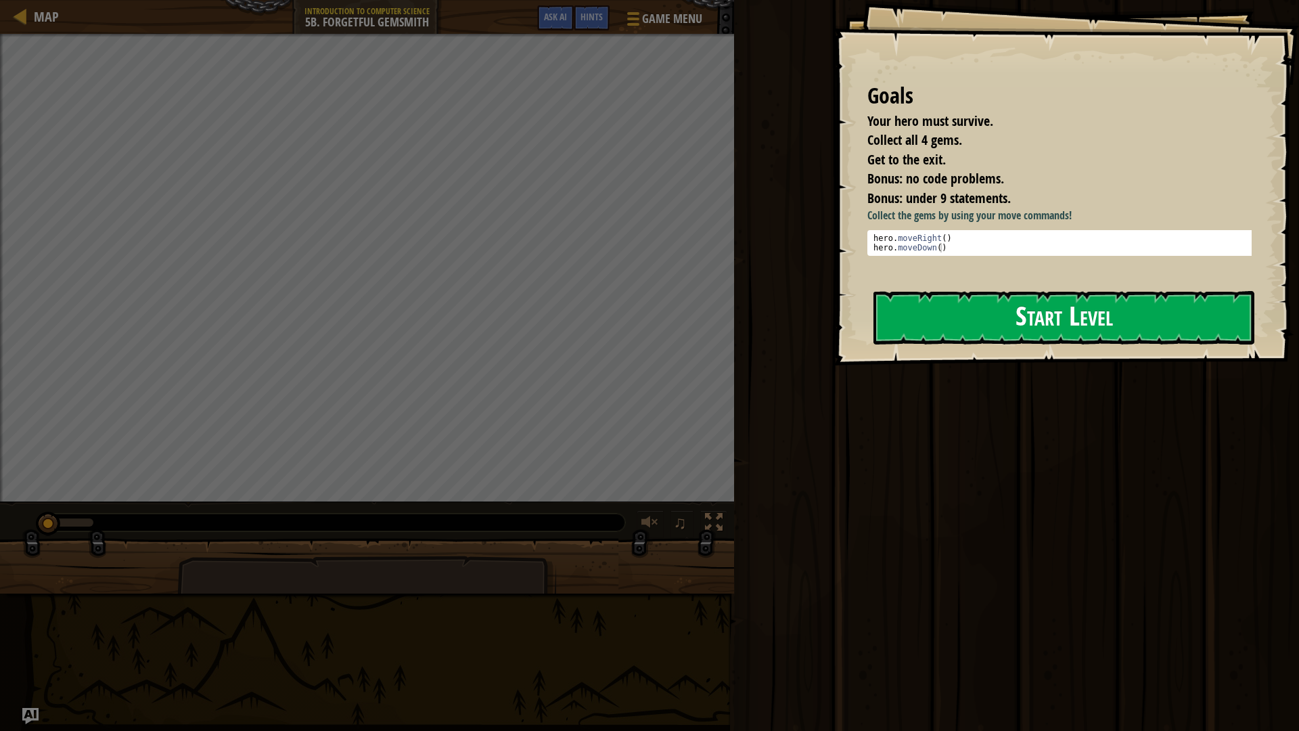
click at [1071, 304] on button "Start Level" at bounding box center [1063, 317] width 381 height 53
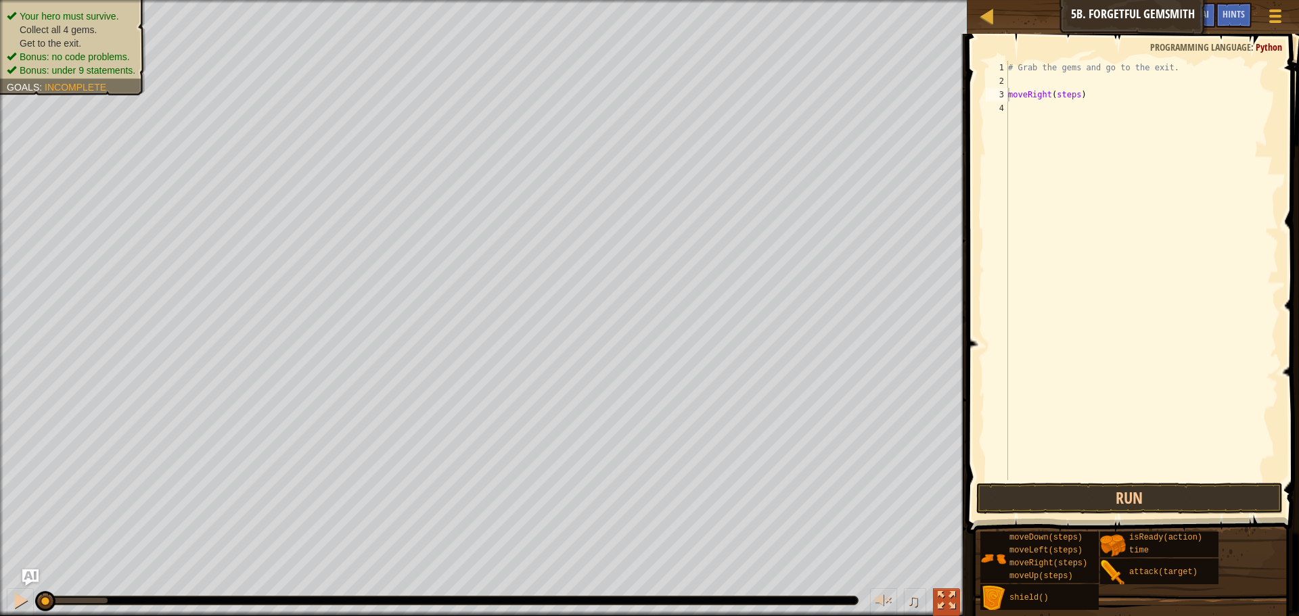
click at [947, 601] on div at bounding box center [947, 601] width 18 height 18
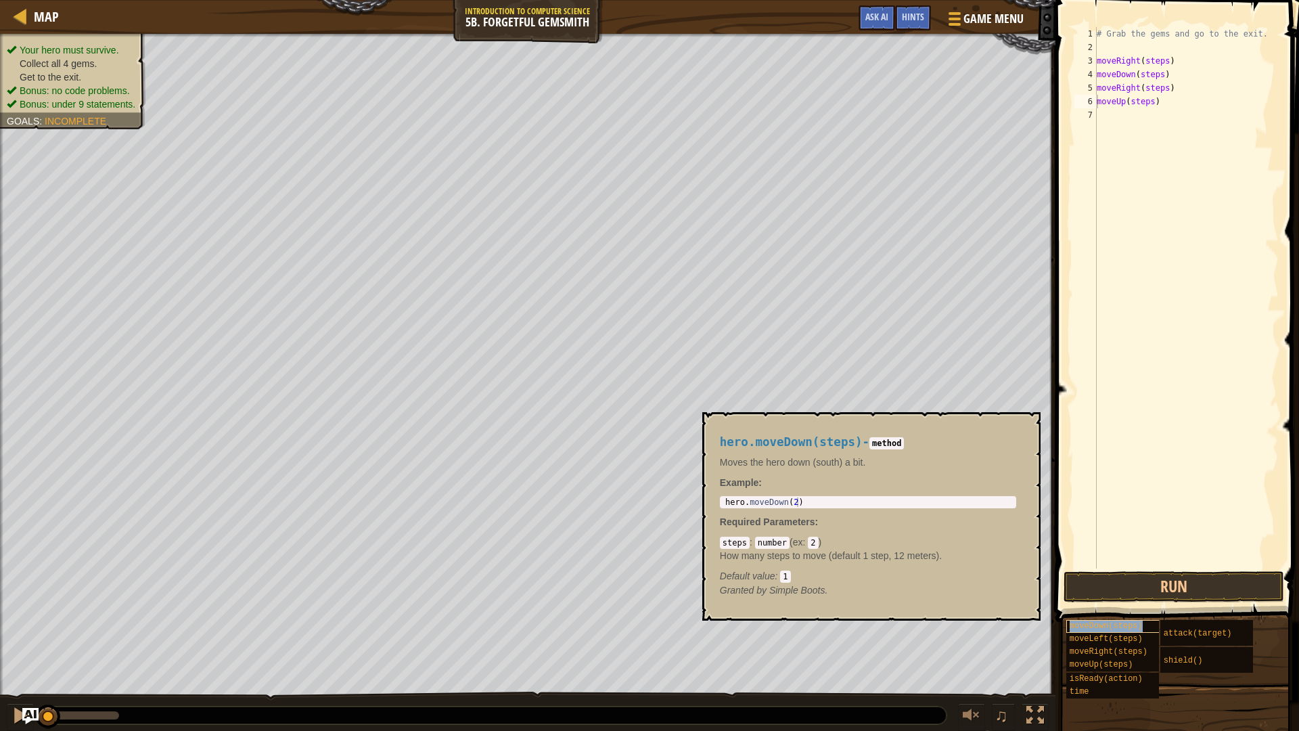
click at [1086, 616] on div "moveDown(steps)" at bounding box center [1131, 626] width 130 height 13
click at [10, 616] on button at bounding box center [20, 717] width 27 height 28
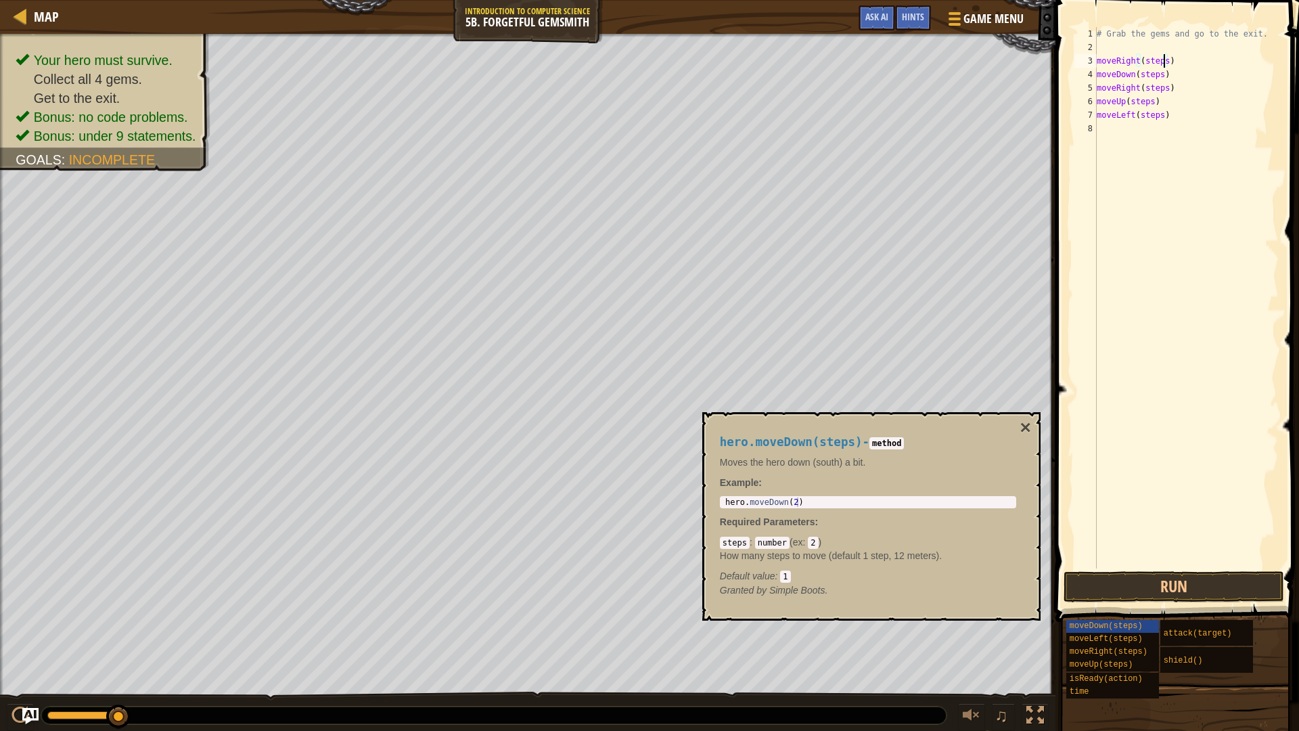
click at [1165, 64] on div "# Grab the gems and go to the exit. moveRight ( steps ) moveDown ( steps ) move…" at bounding box center [1186, 311] width 185 height 568
click at [1193, 577] on button "Run" at bounding box center [1173, 586] width 221 height 31
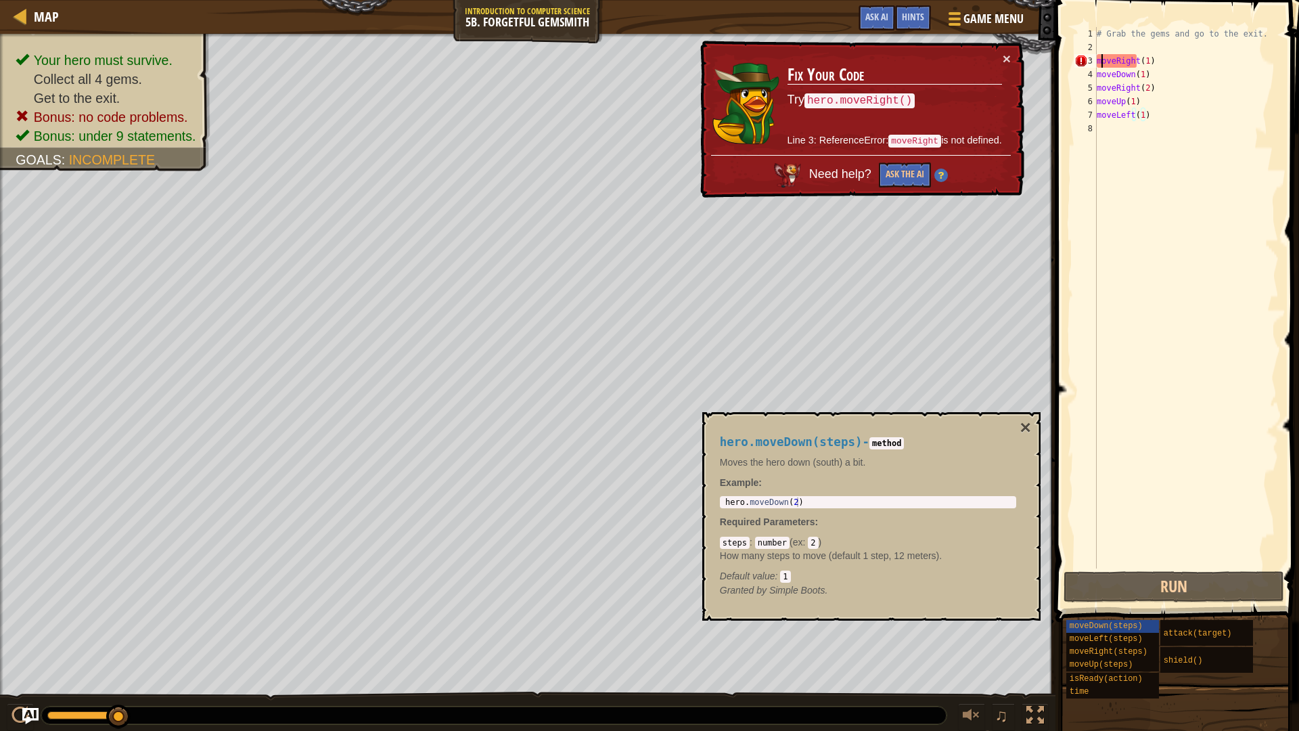
click at [1100, 60] on div "# Grab the gems and go to the exit. moveRight ( 1 ) moveDown ( 1 ) moveRight ( …" at bounding box center [1186, 311] width 185 height 568
click at [1096, 61] on div "# Grab the gems and go to the exit. moveRight ( 1 ) moveDown ( 1 ) moveRight ( …" at bounding box center [1186, 311] width 185 height 568
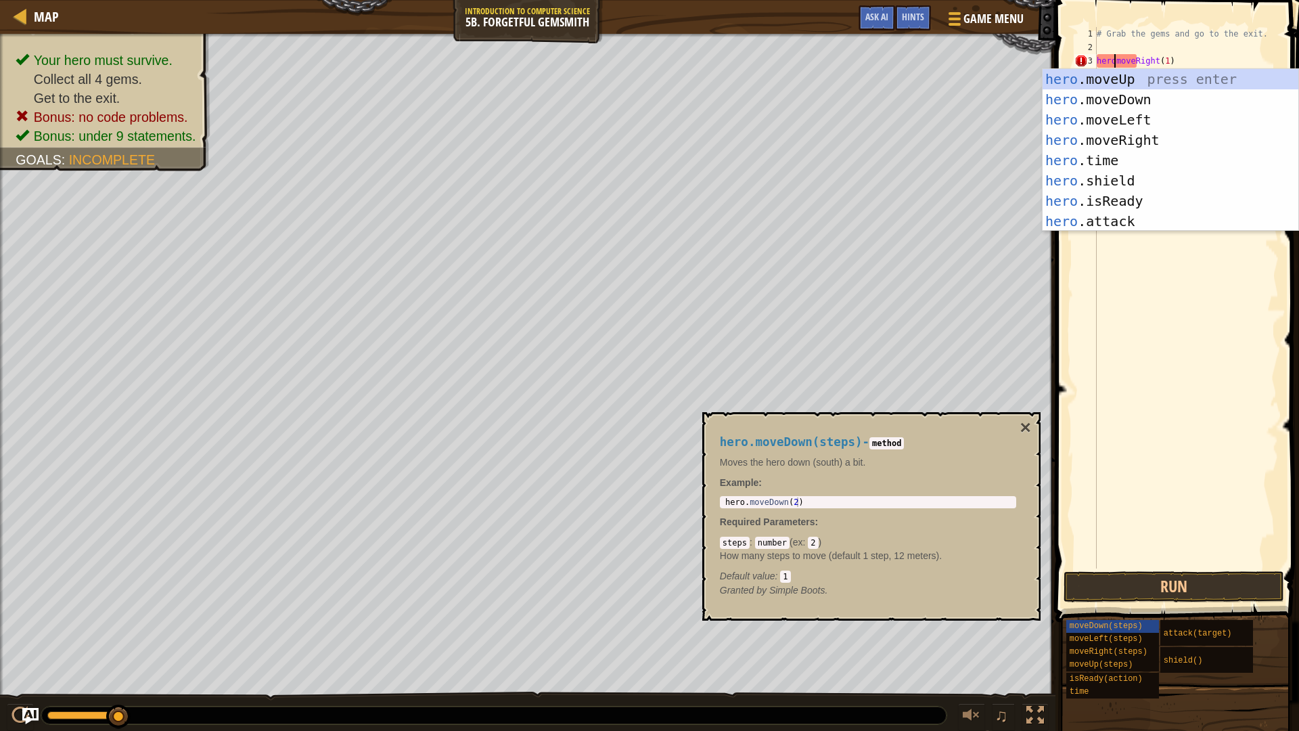
scroll to position [6, 1]
click at [1134, 137] on div "hero. moveUp press enter hero. moveDown press enter hero. moveLeft press enter …" at bounding box center [1170, 170] width 256 height 203
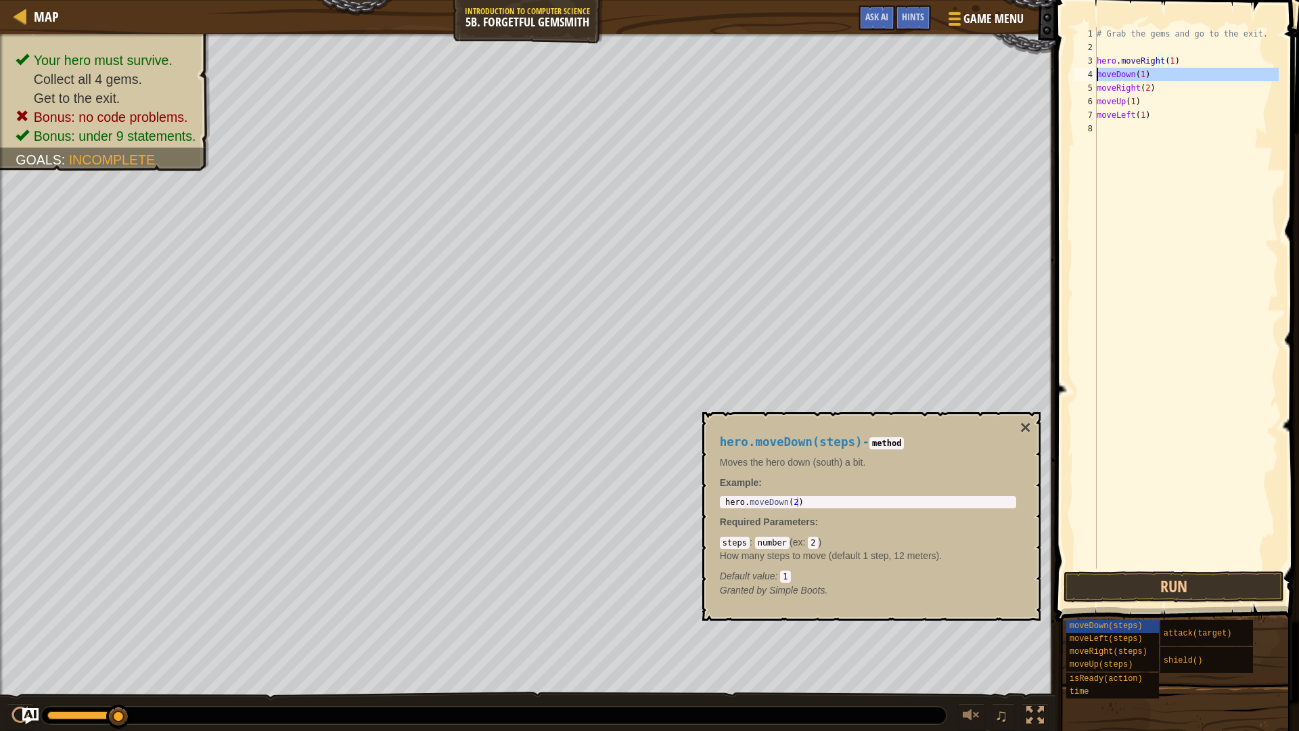
click at [1096, 71] on div "4" at bounding box center [1085, 75] width 22 height 14
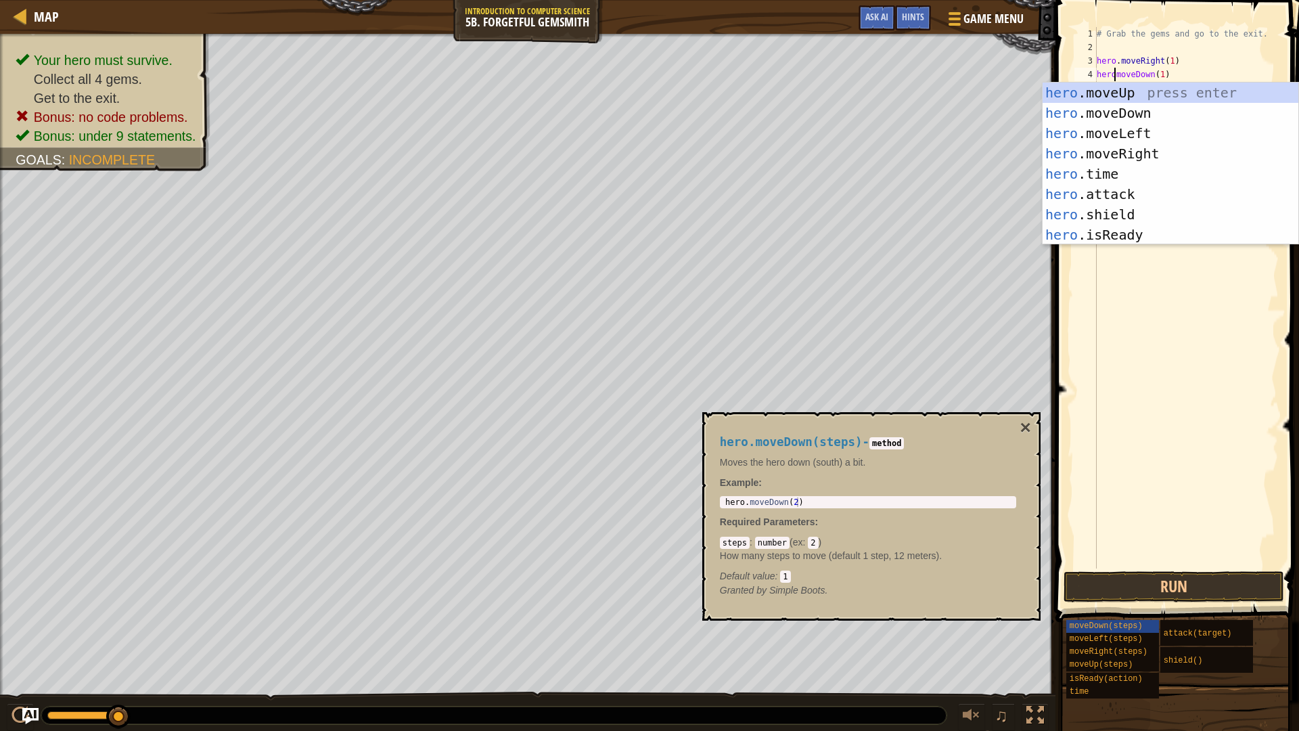
type textarea "hero.moveDown(1)"
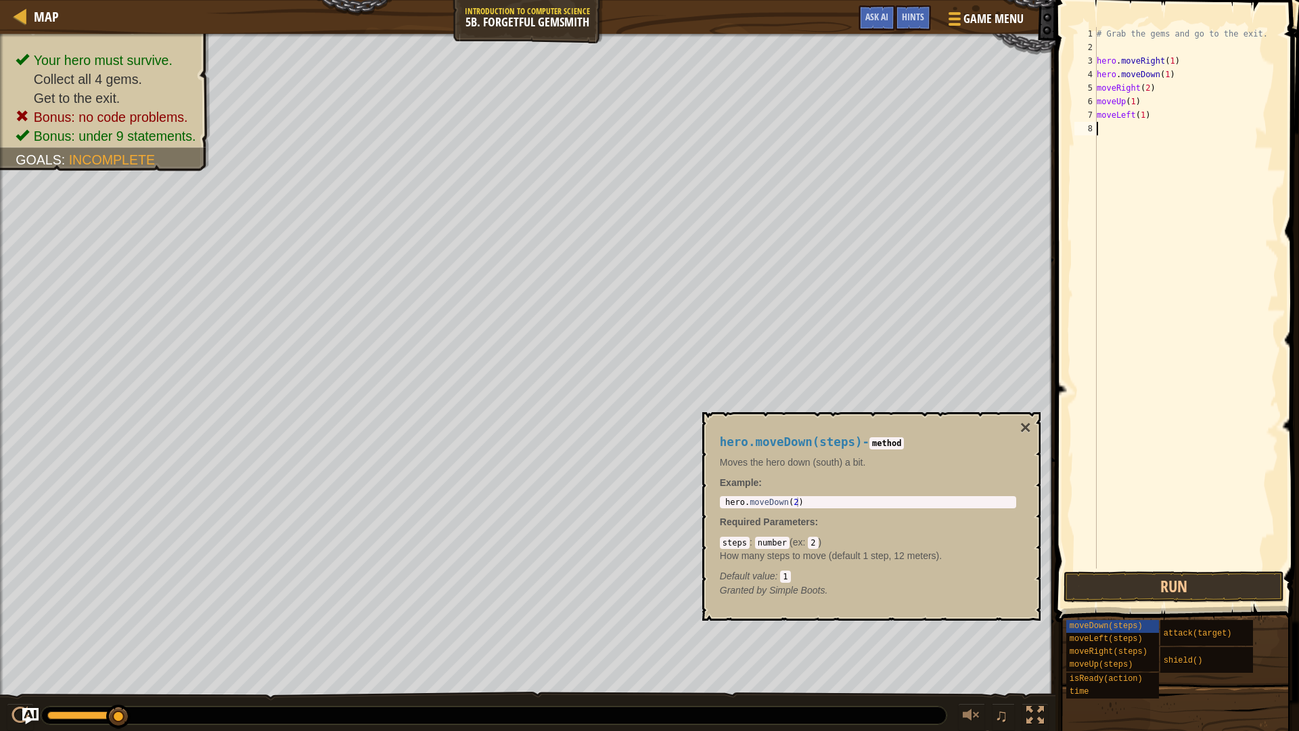
scroll to position [6, 0]
click at [1092, 92] on div "5" at bounding box center [1085, 88] width 22 height 14
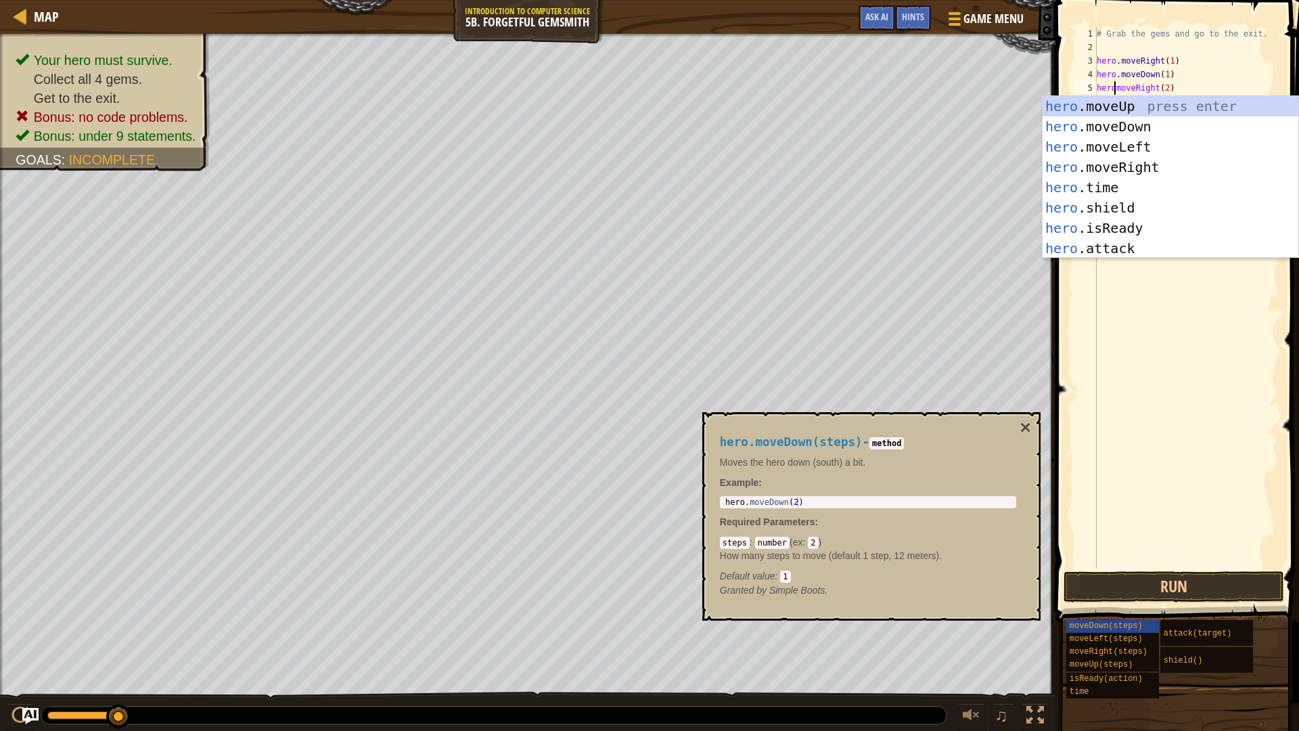
scroll to position [6, 1]
type textarea "hero.moveRight(2)"
click at [1167, 421] on div "# Grab the gems and go to the exit. hero . moveRight ( 1 ) hero . moveDown ( 1 …" at bounding box center [1186, 311] width 185 height 568
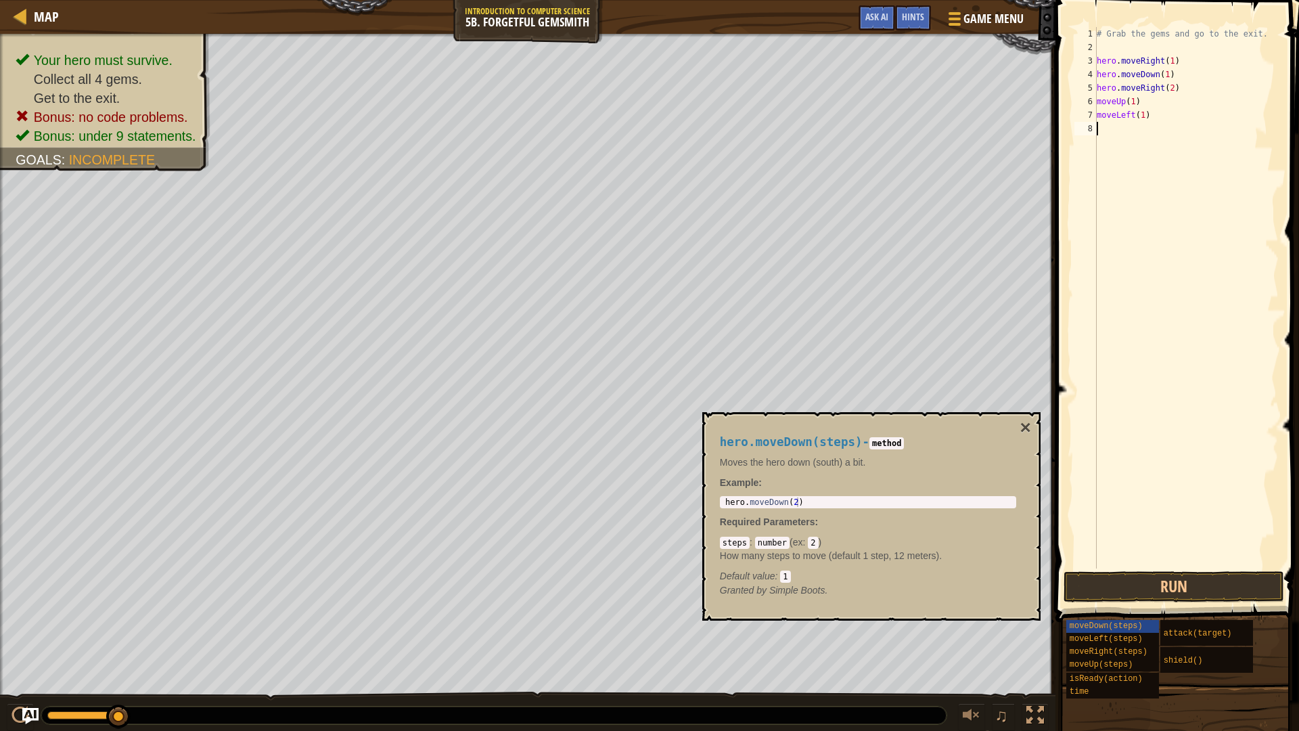
click at [1096, 103] on div "# Grab the gems and go to the exit. hero . moveRight ( 1 ) hero . moveDown ( 1 …" at bounding box center [1186, 311] width 185 height 568
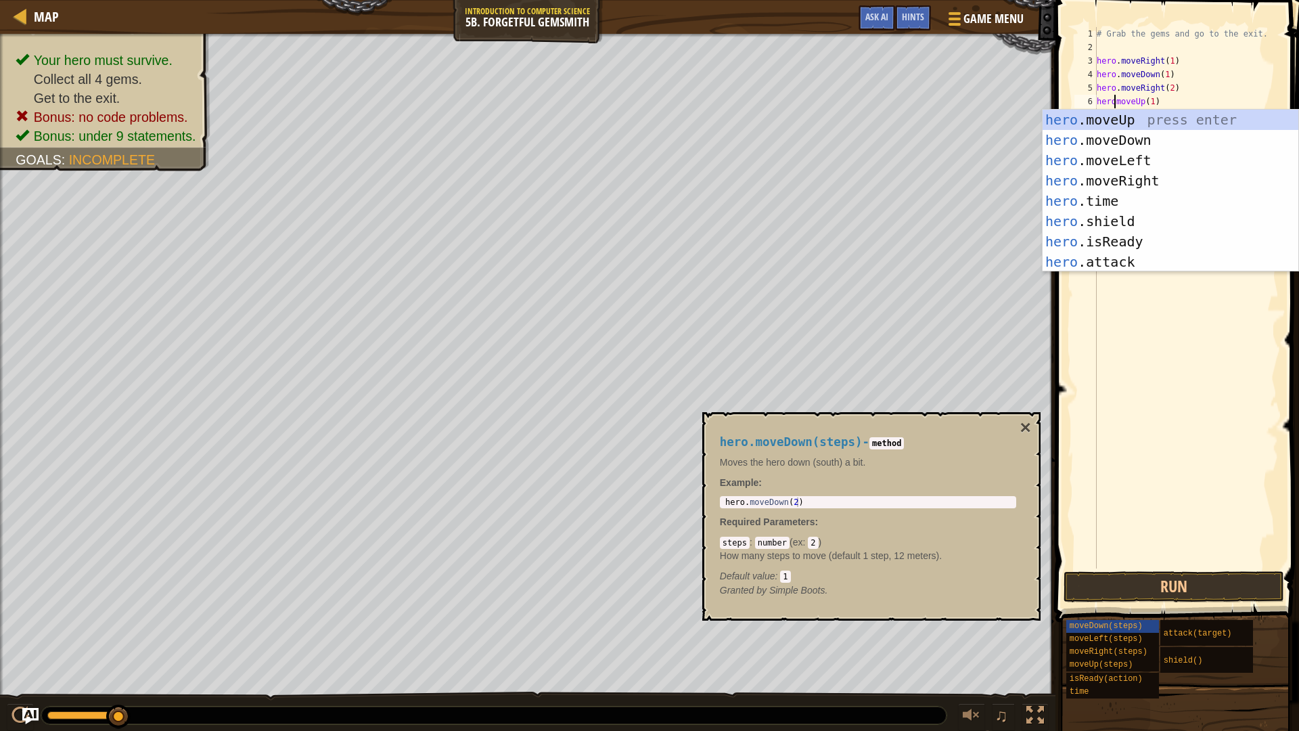
scroll to position [6, 1]
type textarea "hero.moveUp(1)"
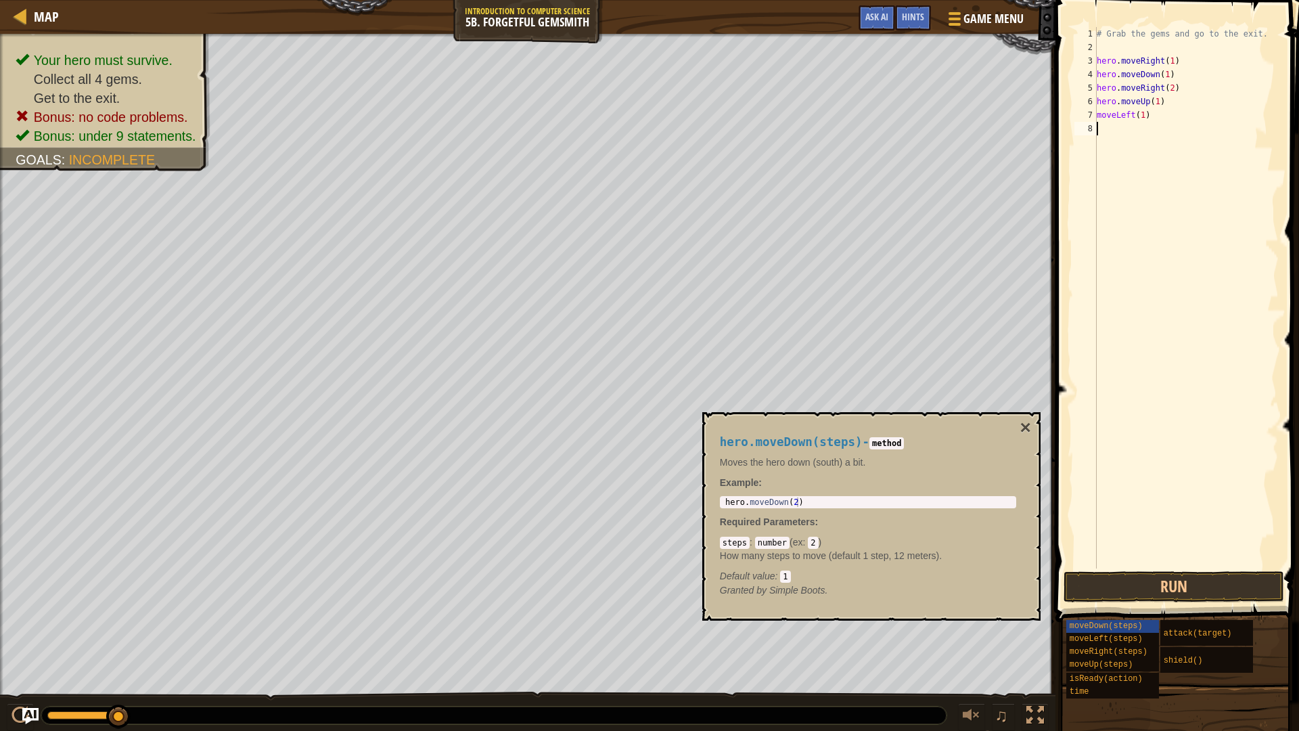
scroll to position [6, 0]
click at [1097, 114] on div "# Grab the gems and go to the exit. hero . moveRight ( 1 ) hero . moveDown ( 1 …" at bounding box center [1186, 311] width 185 height 568
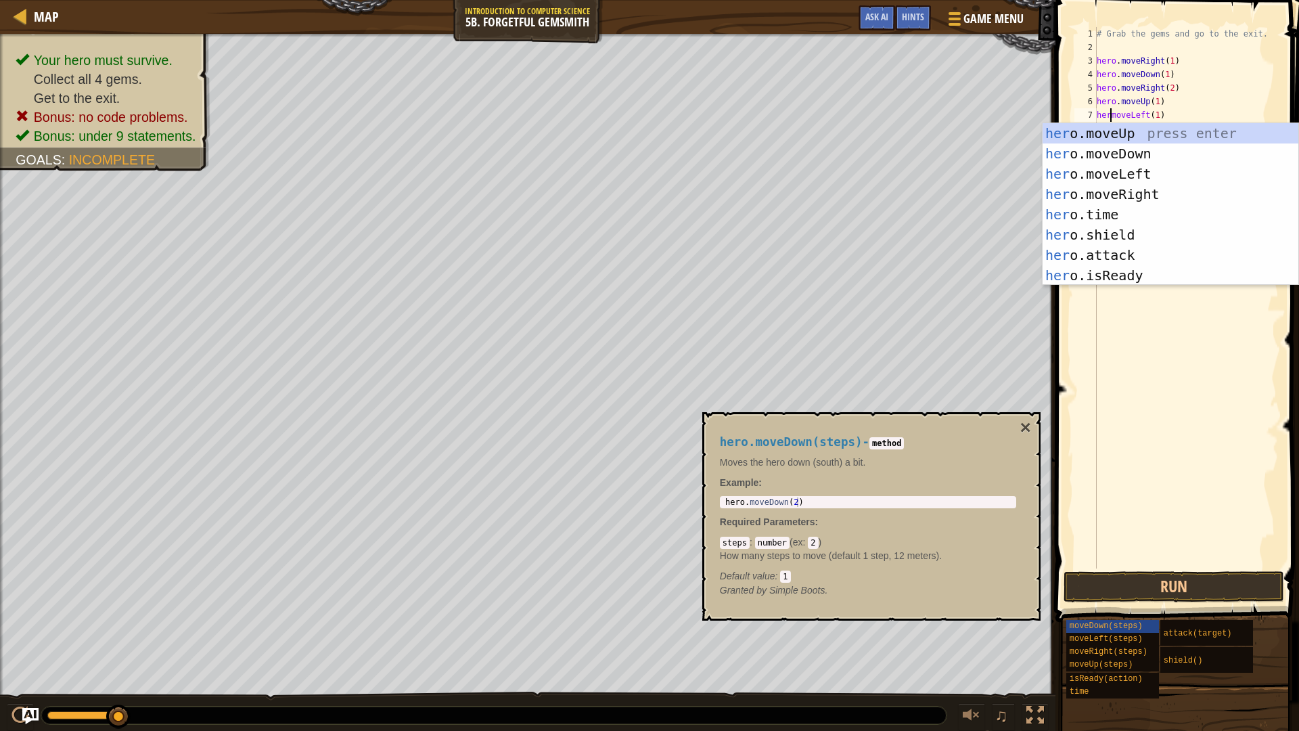
scroll to position [6, 1]
click at [1224, 580] on button "Run" at bounding box center [1173, 586] width 221 height 31
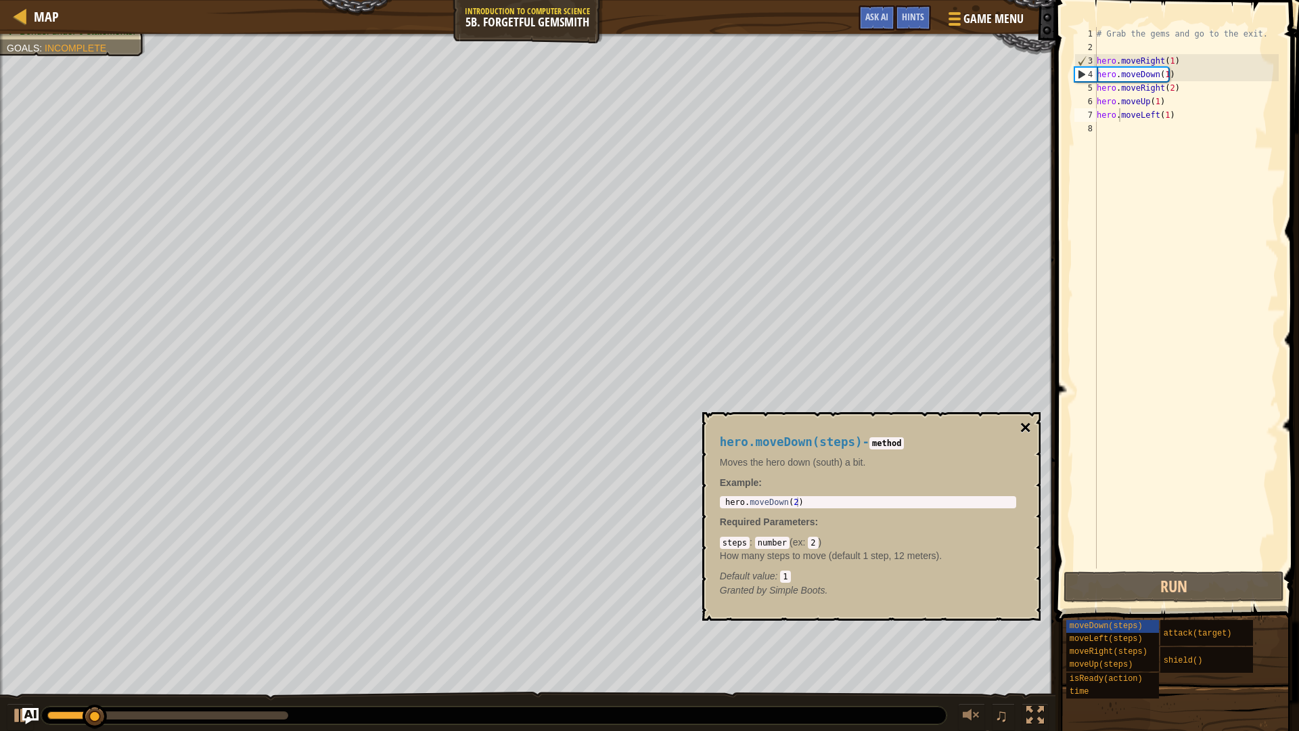
click at [1027, 430] on button "×" at bounding box center [1024, 427] width 11 height 19
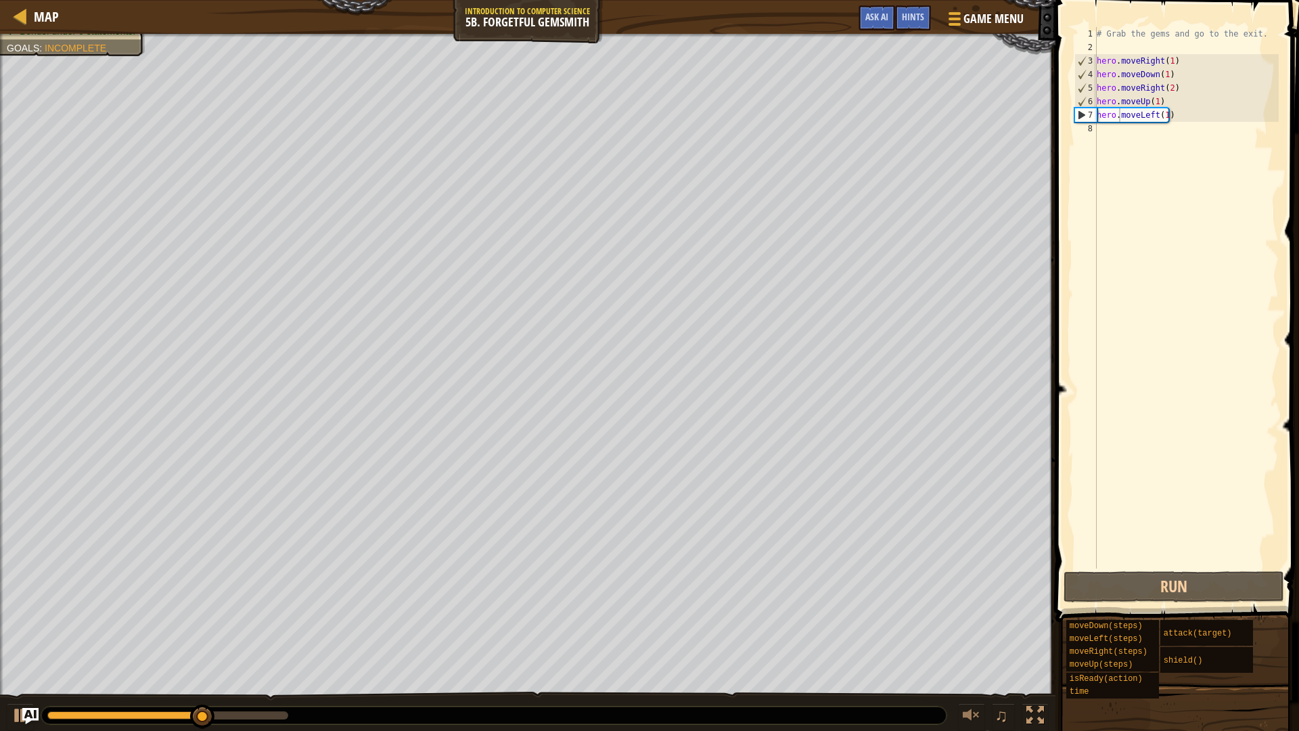
click at [1155, 118] on div "# Grab the gems and go to the exit. hero . moveRight ( 1 ) hero . moveDown ( 1 …" at bounding box center [1186, 311] width 185 height 568
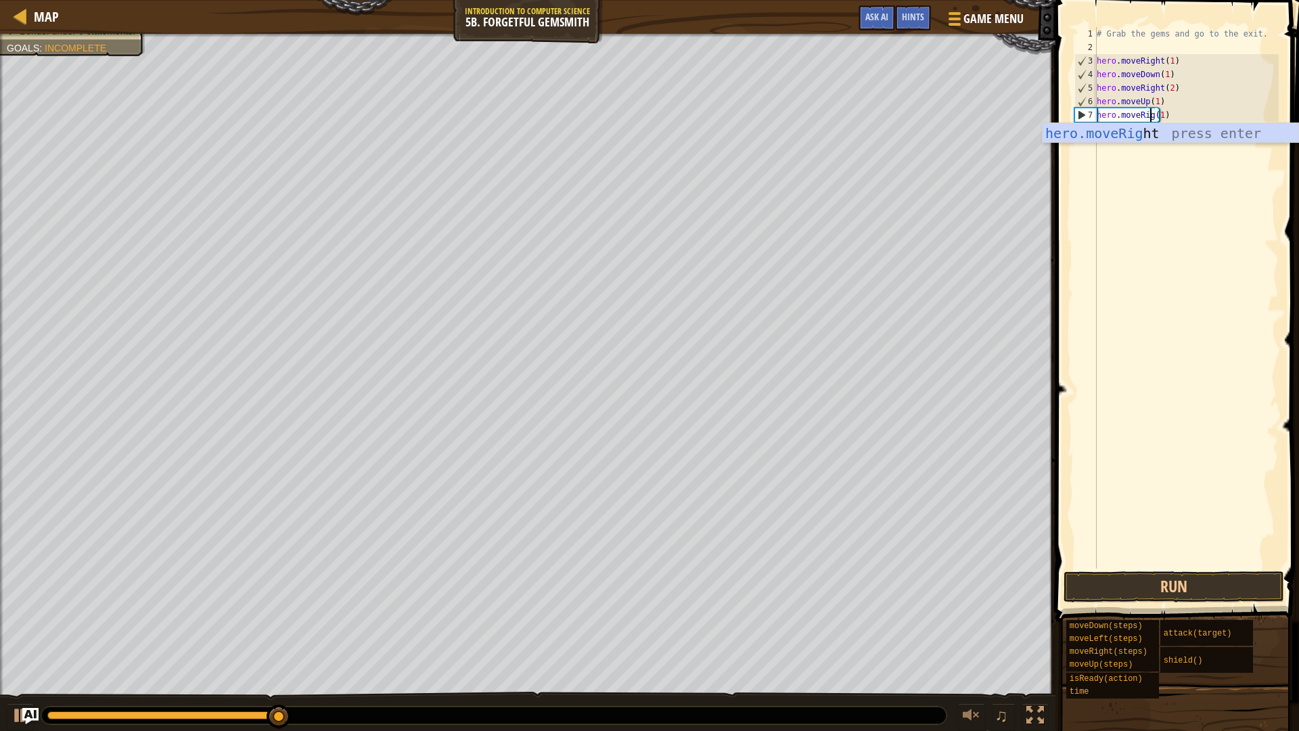
scroll to position [6, 5]
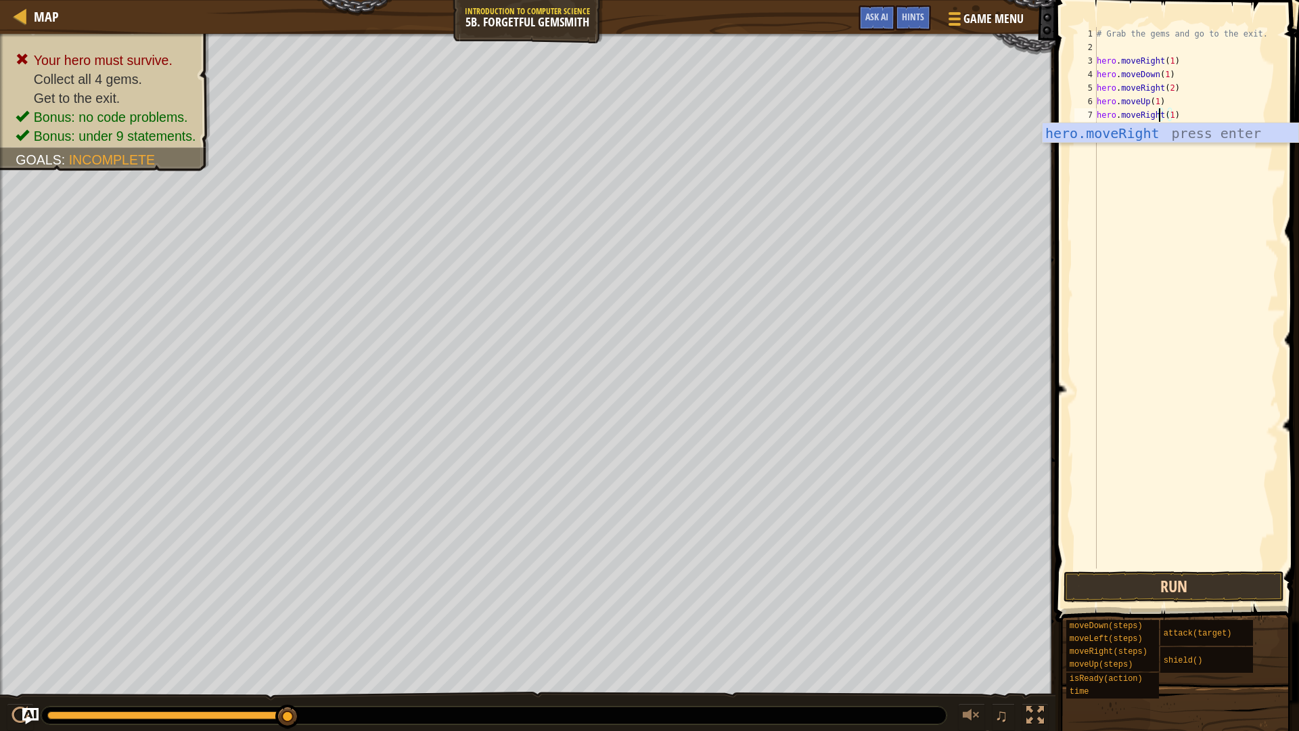
type textarea "hero.moveRight(1)"
click at [1201, 580] on button "Run" at bounding box center [1173, 586] width 221 height 31
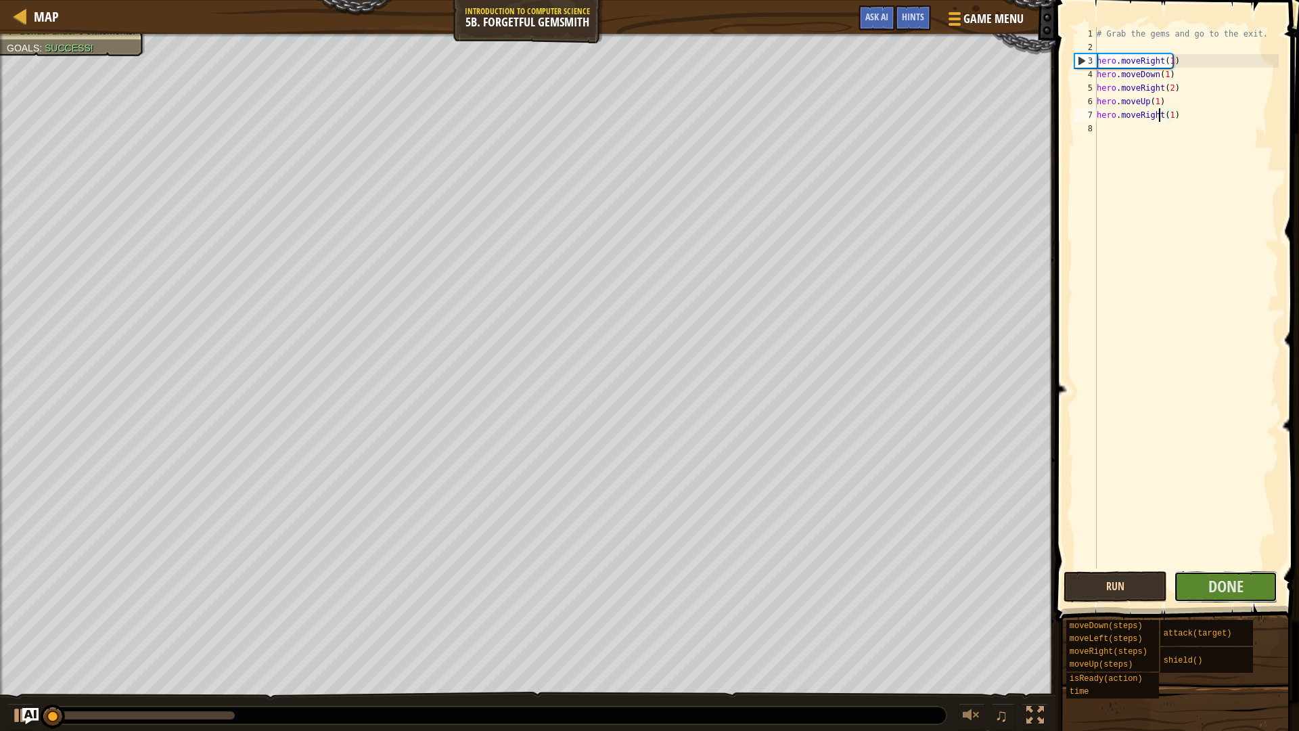
click at [1197, 582] on button "Done" at bounding box center [1225, 586] width 103 height 31
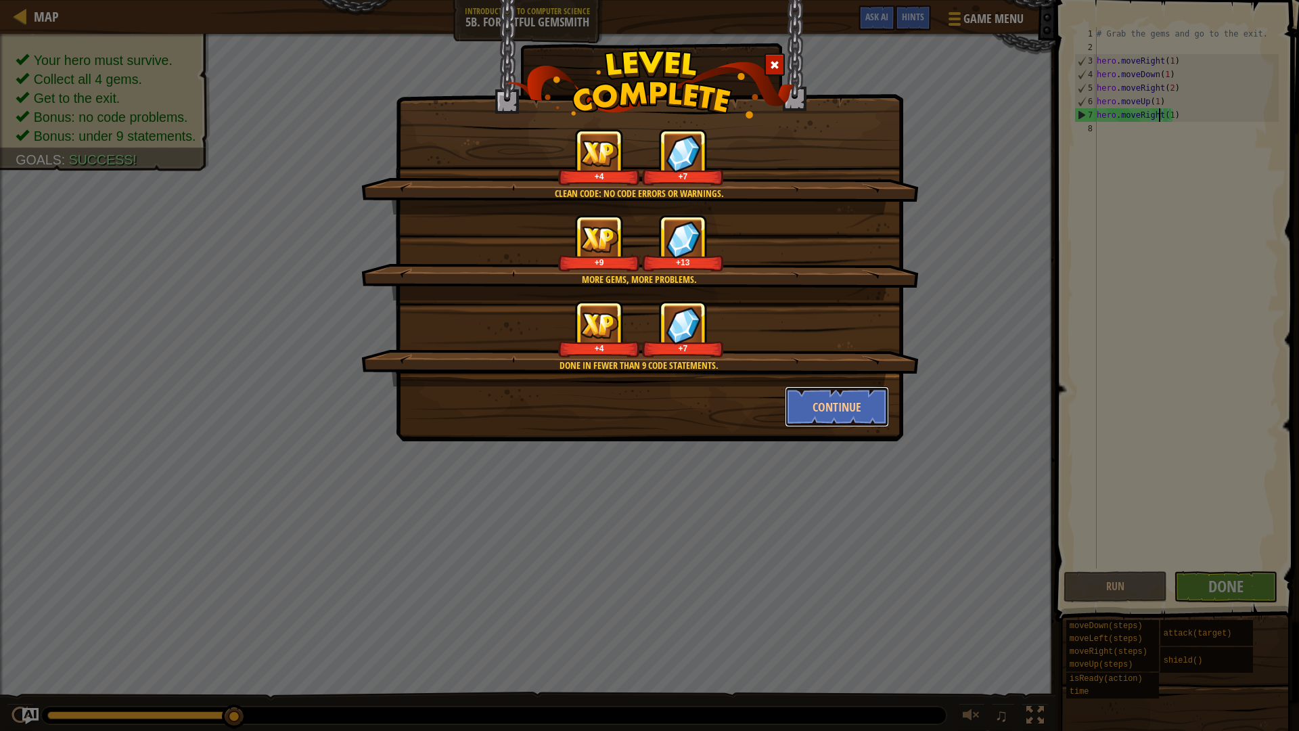
drag, startPoint x: 809, startPoint y: 407, endPoint x: 335, endPoint y: 304, distance: 485.3
click at [809, 407] on button "Continue" at bounding box center [837, 406] width 105 height 41
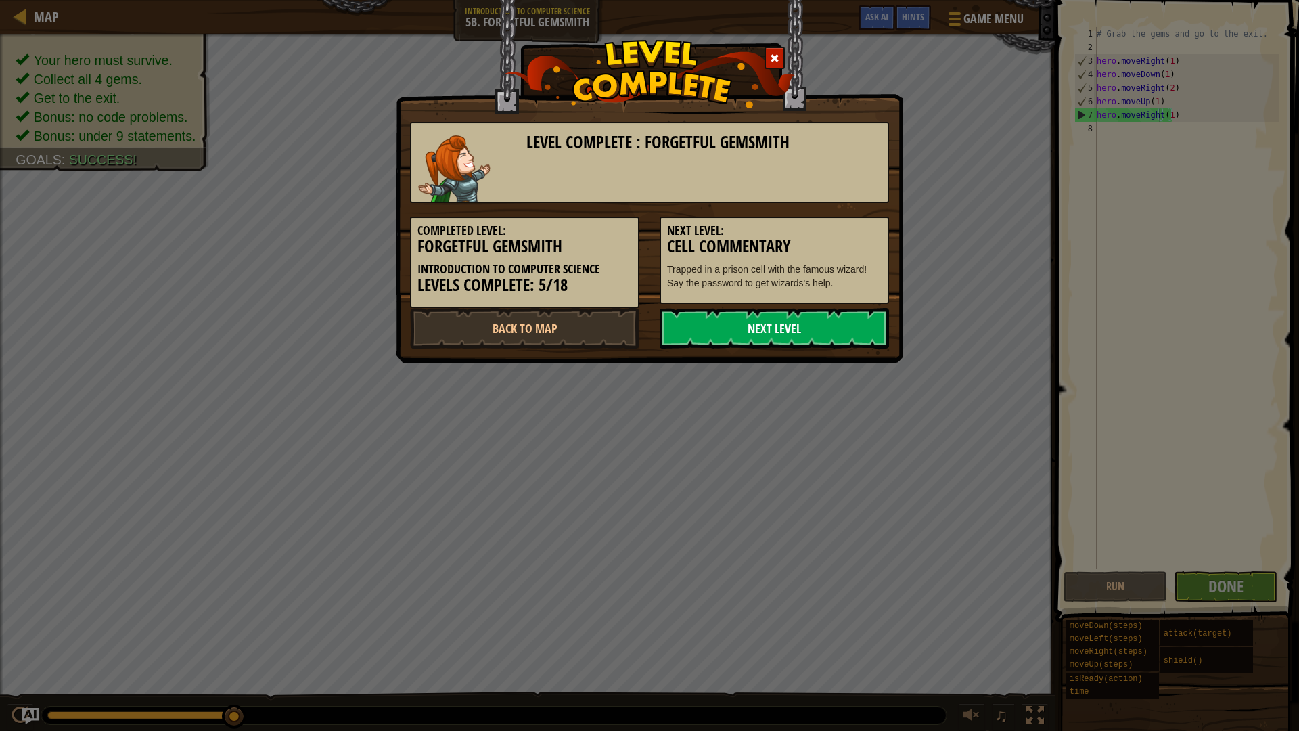
click at [784, 329] on link "Next Level" at bounding box center [774, 328] width 229 height 41
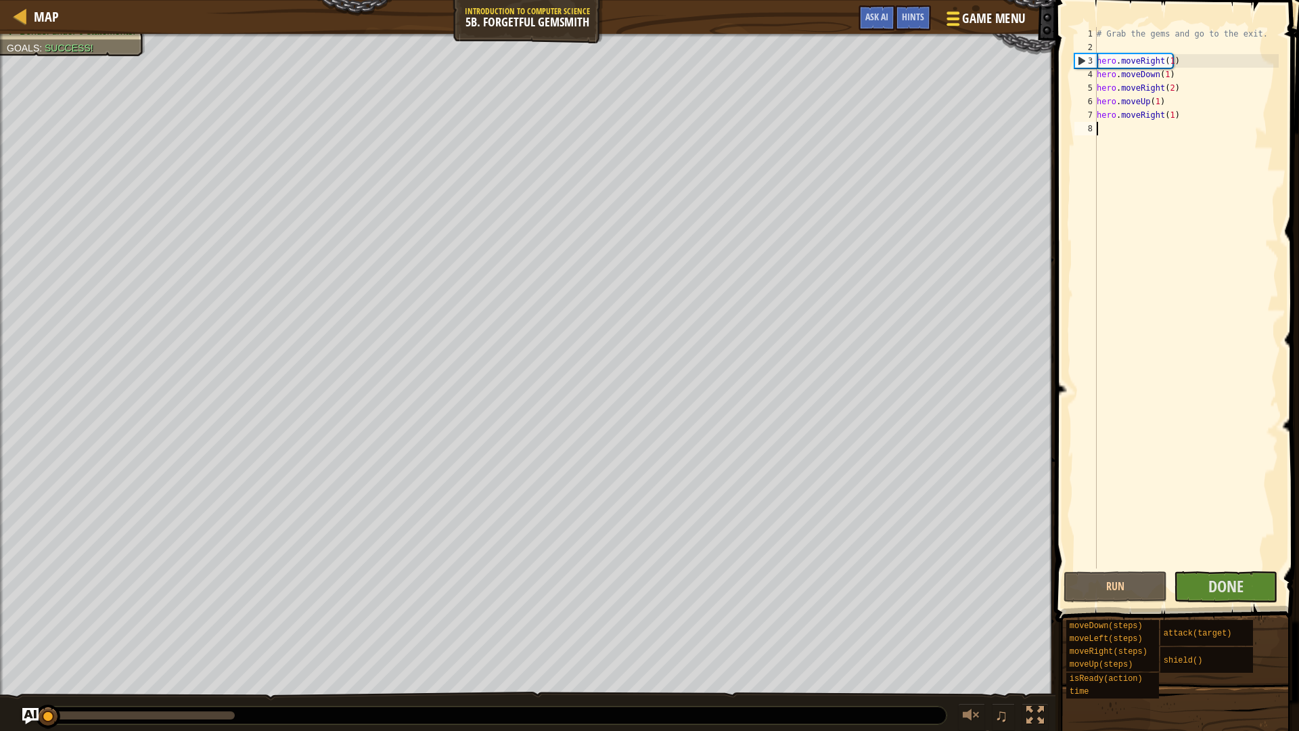
click at [963, 20] on span "Game Menu" at bounding box center [993, 18] width 63 height 18
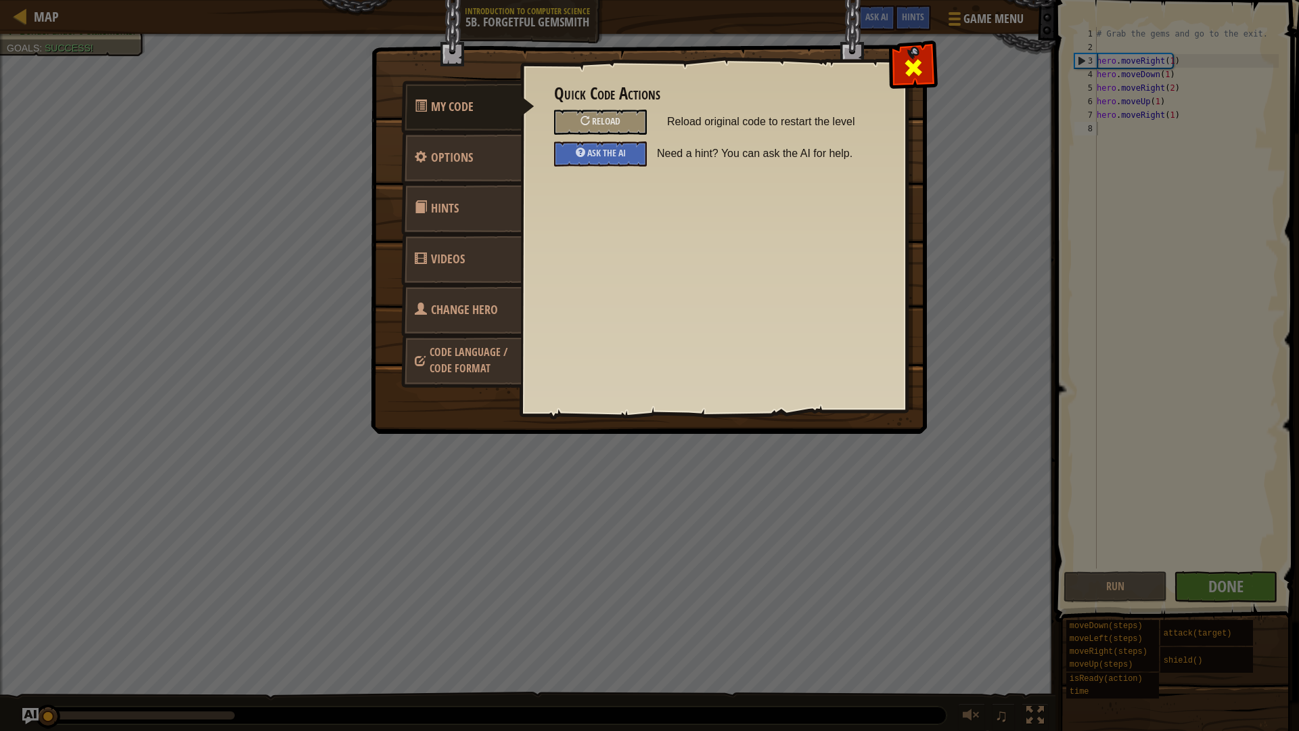
click at [908, 67] on span at bounding box center [913, 68] width 22 height 22
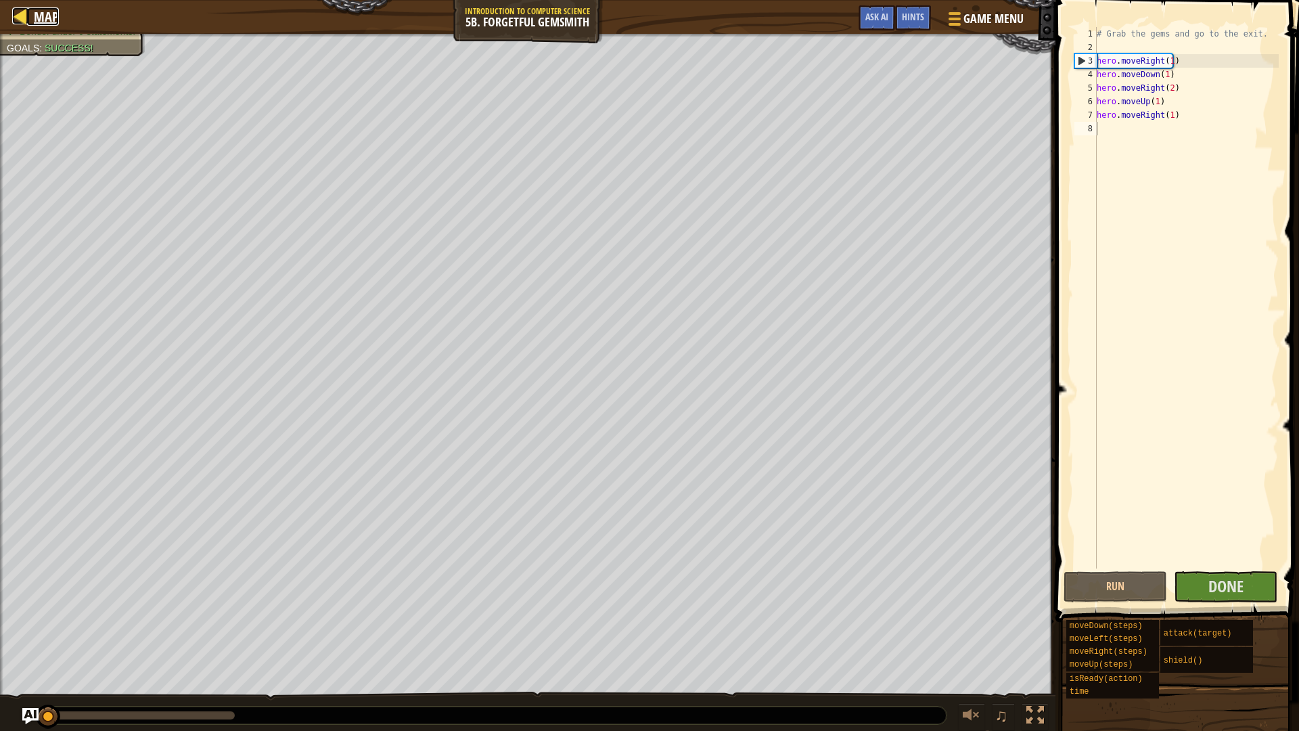
click at [35, 20] on span "Map" at bounding box center [46, 16] width 25 height 18
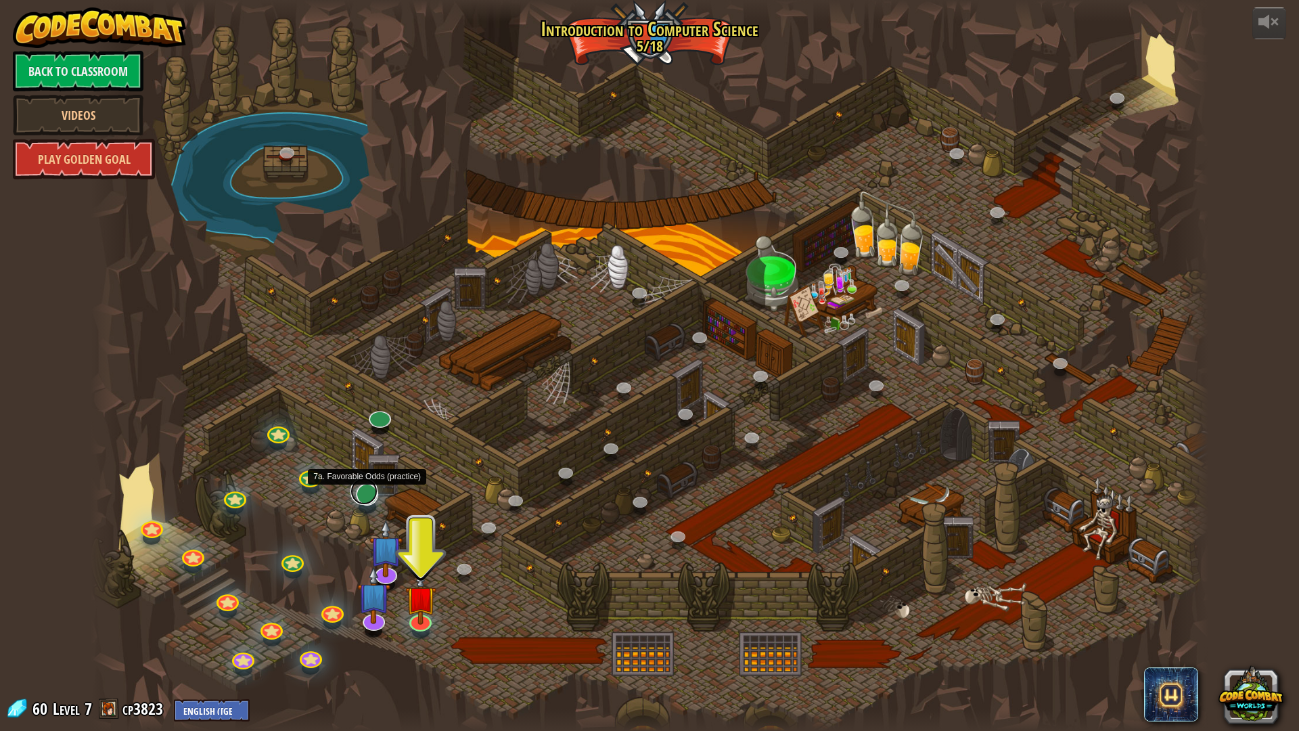
click at [373, 489] on link at bounding box center [363, 491] width 27 height 27
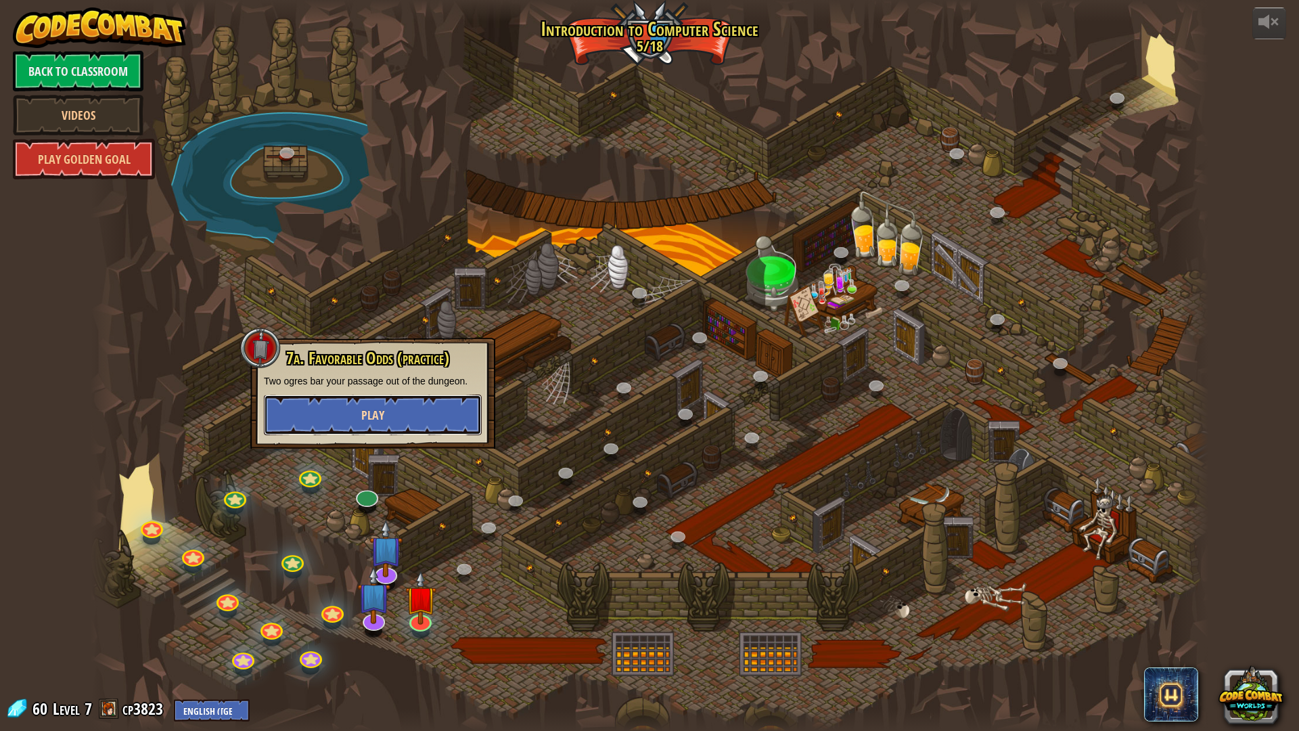
click at [421, 417] on button "Play" at bounding box center [373, 414] width 218 height 41
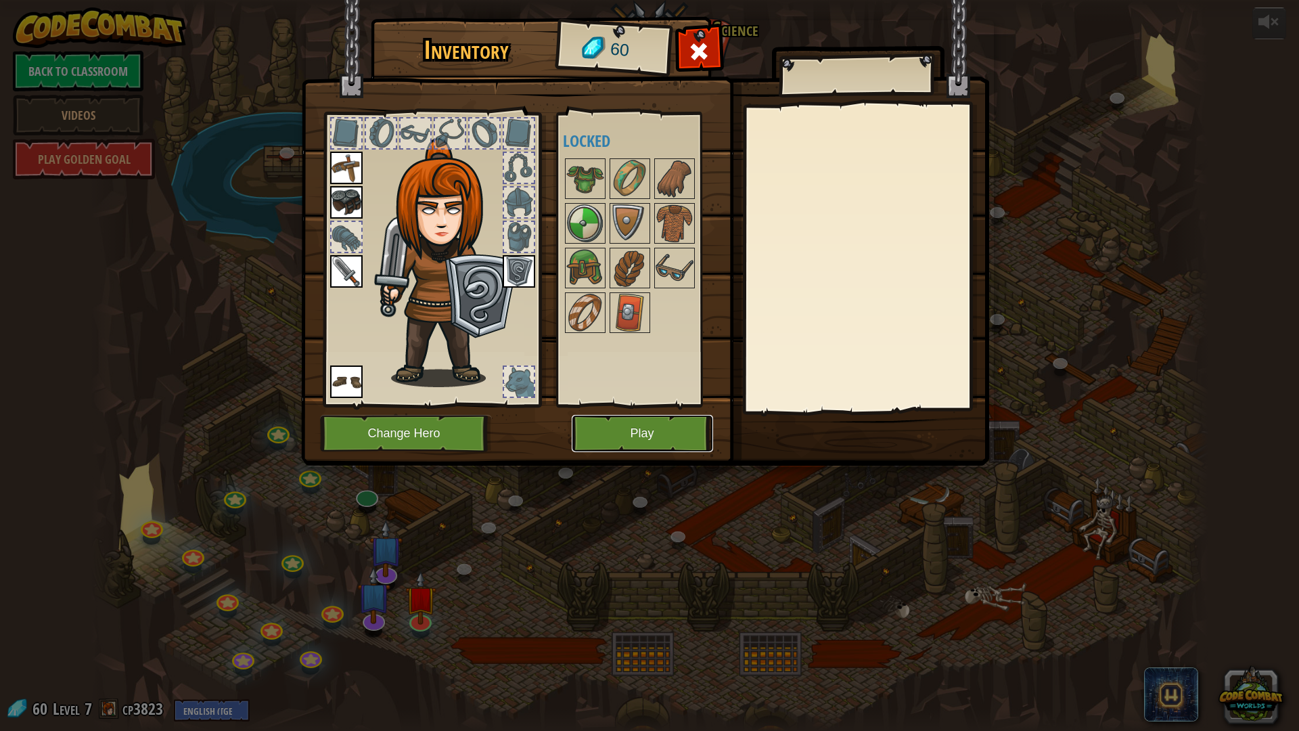
click at [661, 444] on button "Play" at bounding box center [642, 433] width 141 height 37
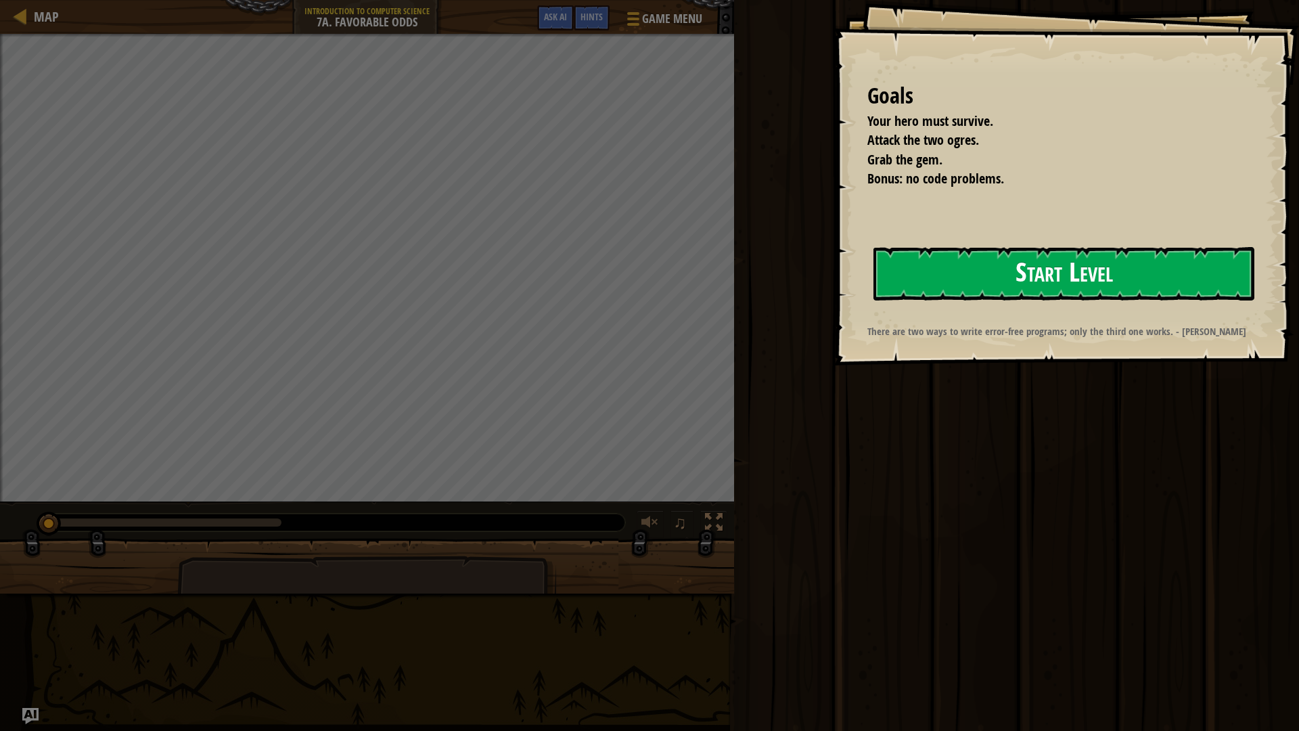
click at [1034, 283] on button "Start Level" at bounding box center [1063, 273] width 381 height 53
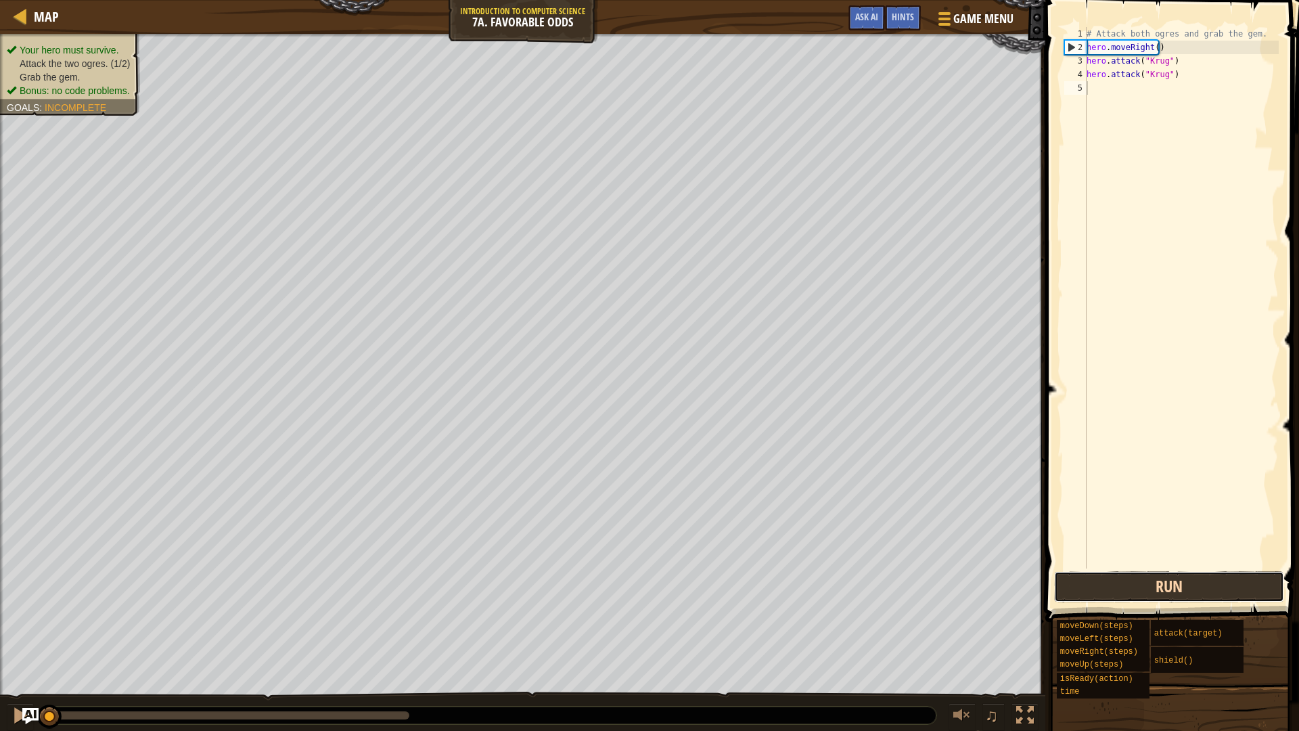
click at [1214, 590] on button "Run" at bounding box center [1169, 586] width 230 height 31
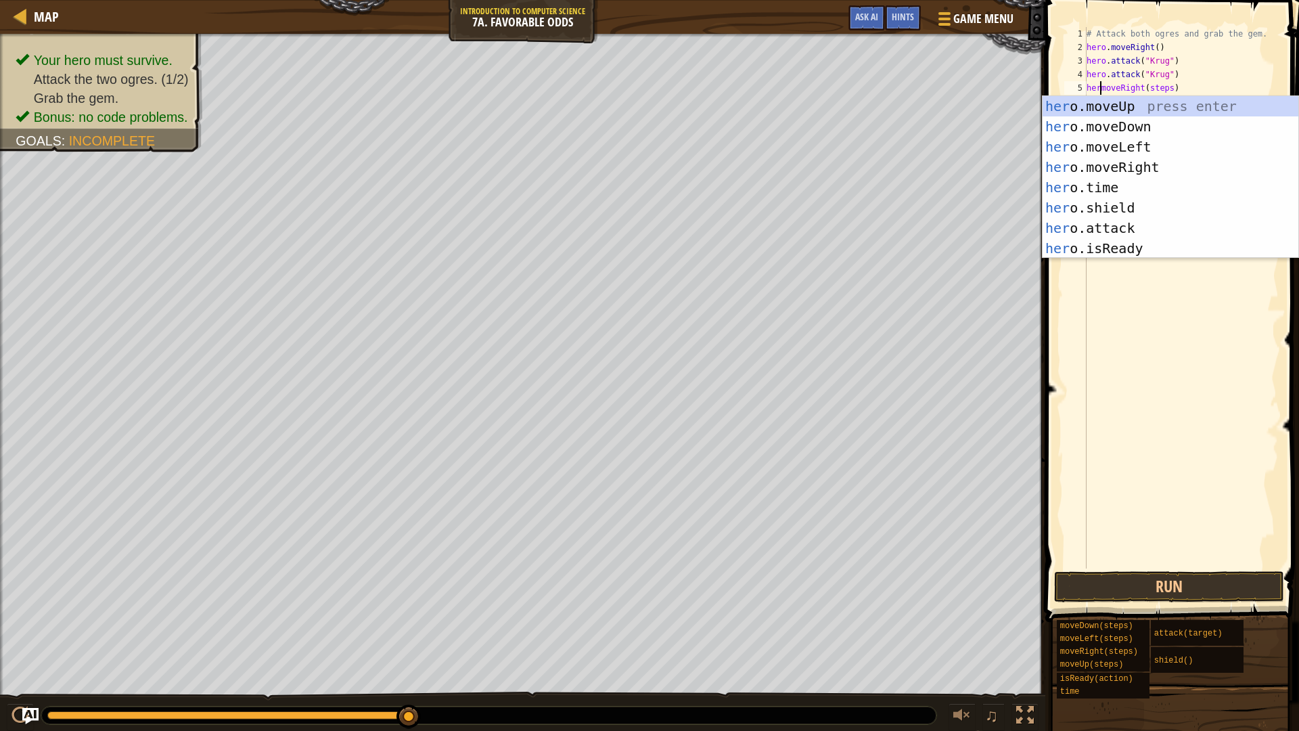
scroll to position [6, 2]
type textarea "hero.moveRight(steps)"
click at [1166, 337] on div "# Attack both ogres and grab the gem. hero . moveRight ( ) hero . attack ( "[PE…" at bounding box center [1181, 311] width 195 height 568
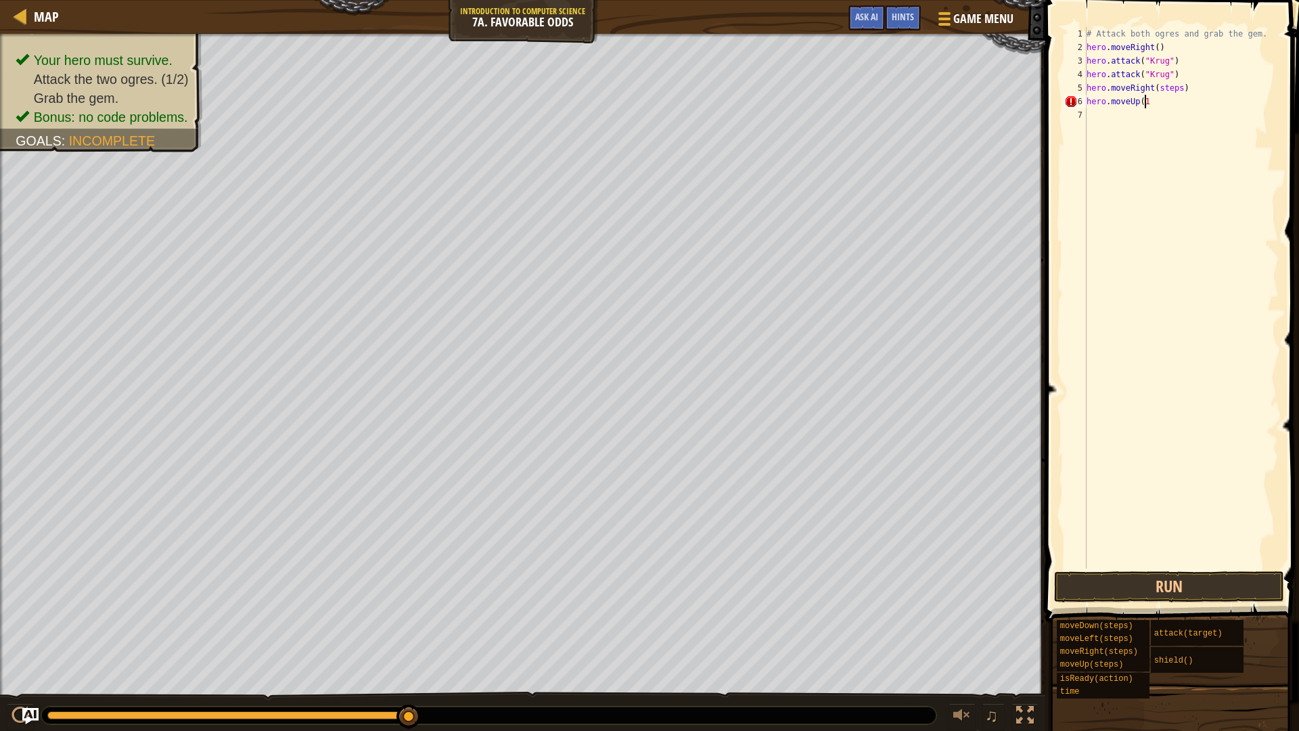
scroll to position [6, 5]
click at [1176, 88] on div "# Attack both ogres and grab the gem. hero . moveRight ( ) hero . attack ( "[PE…" at bounding box center [1181, 311] width 195 height 568
type textarea "hero.moveRight(1)"
click at [1092, 114] on div "# Attack both ogres and grab the gem. hero . moveRight ( ) hero . attack ( "[PE…" at bounding box center [1181, 311] width 195 height 568
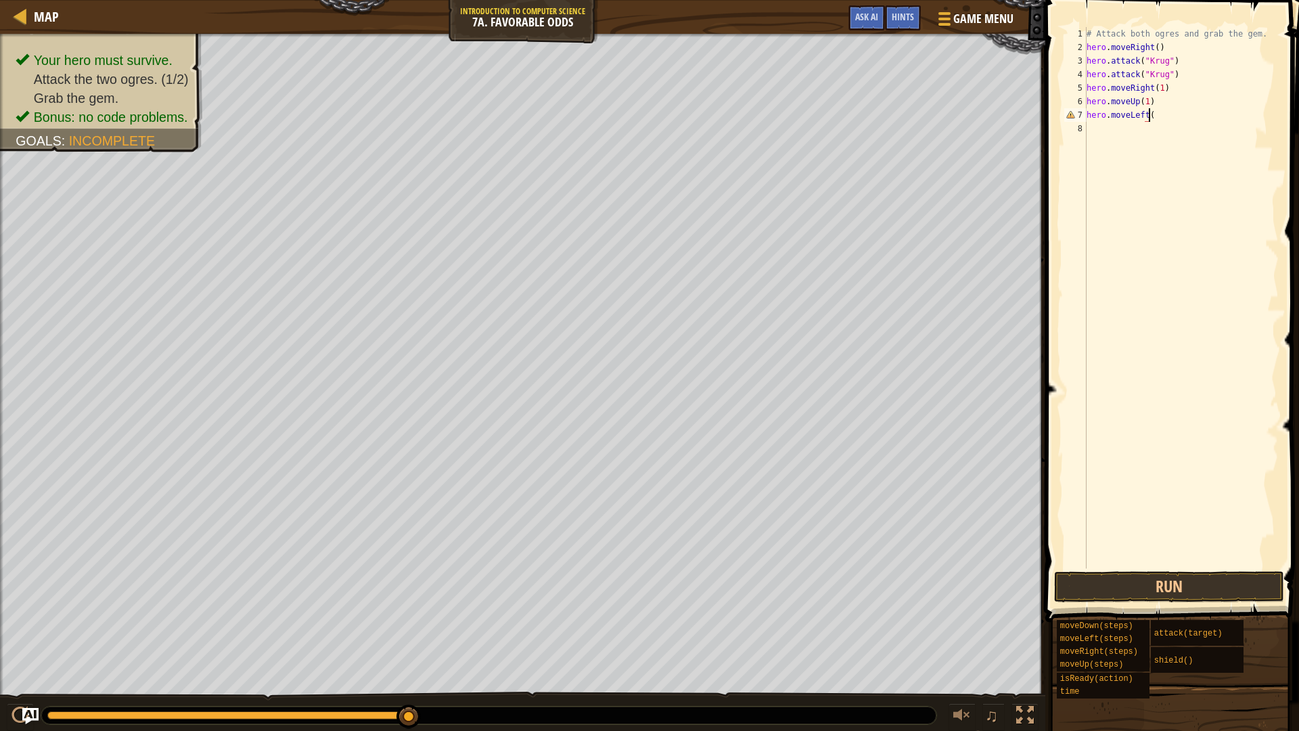
scroll to position [6, 5]
type textarea "hero.moveLeft(1)"
type textarea "H"
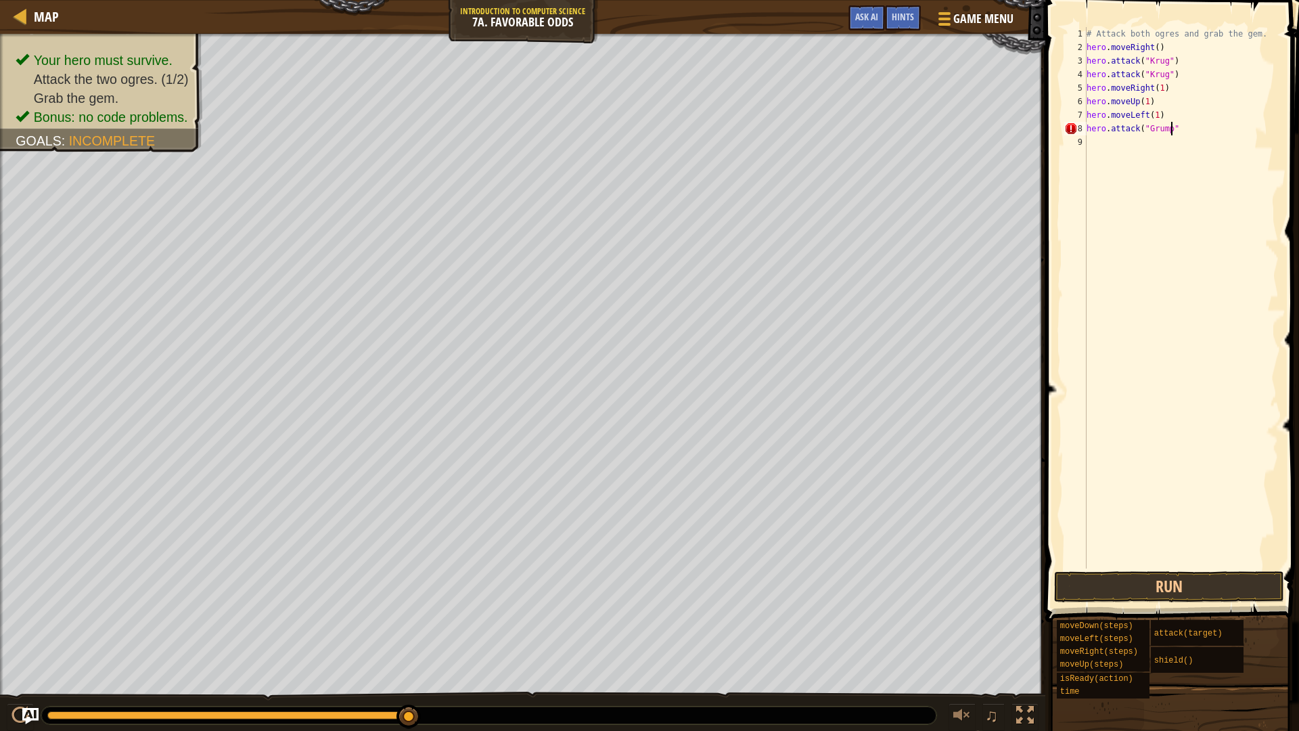
type textarea "hero.attack("Grump")"
click at [1096, 141] on div "# Attack both ogres and grab the gem. hero . moveRight ( ) hero . attack ( "[PE…" at bounding box center [1183, 311] width 191 height 568
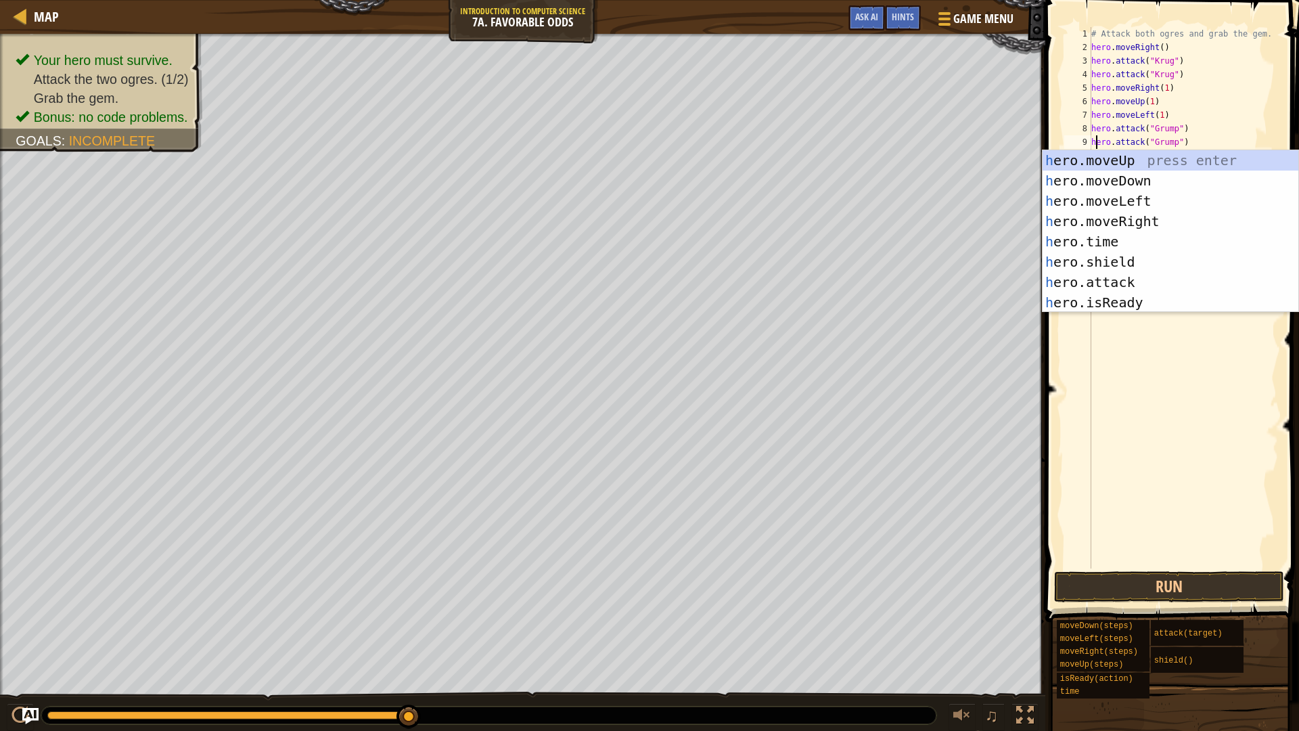
scroll to position [6, 1]
click at [1134, 580] on button "Run" at bounding box center [1169, 586] width 230 height 31
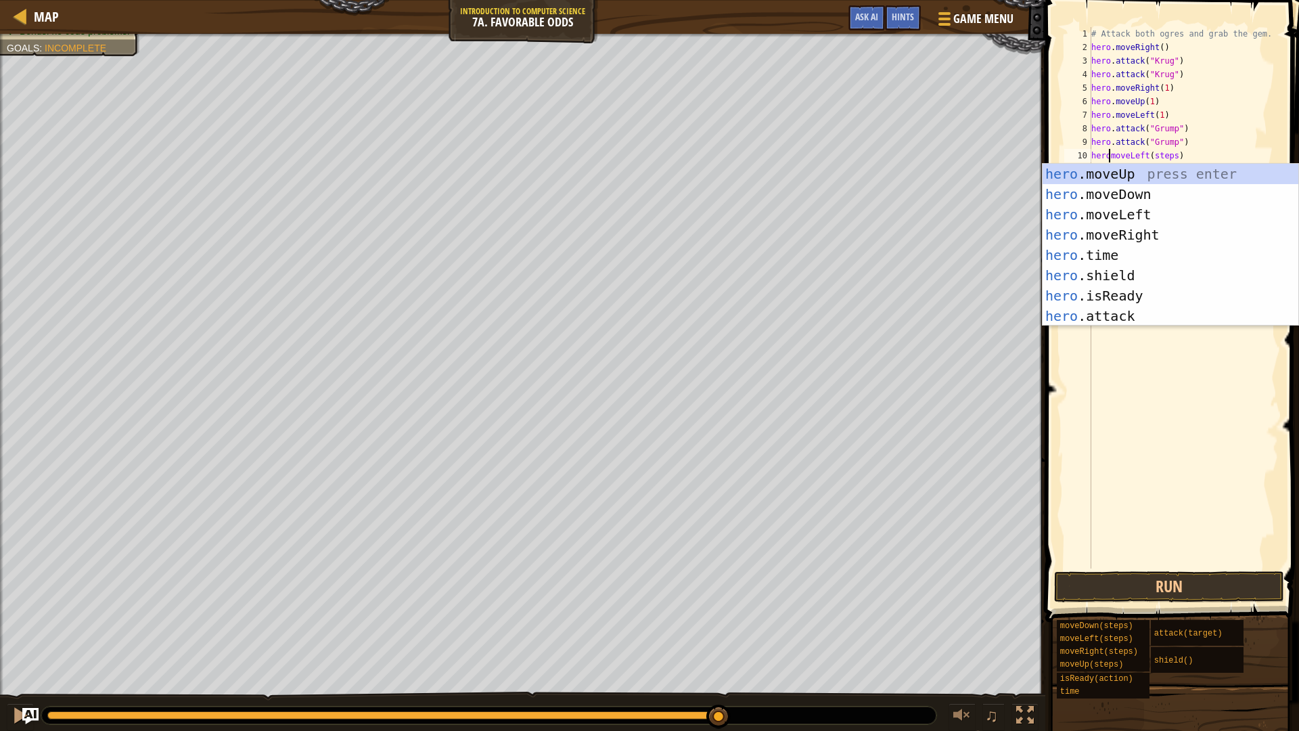
scroll to position [6, 2]
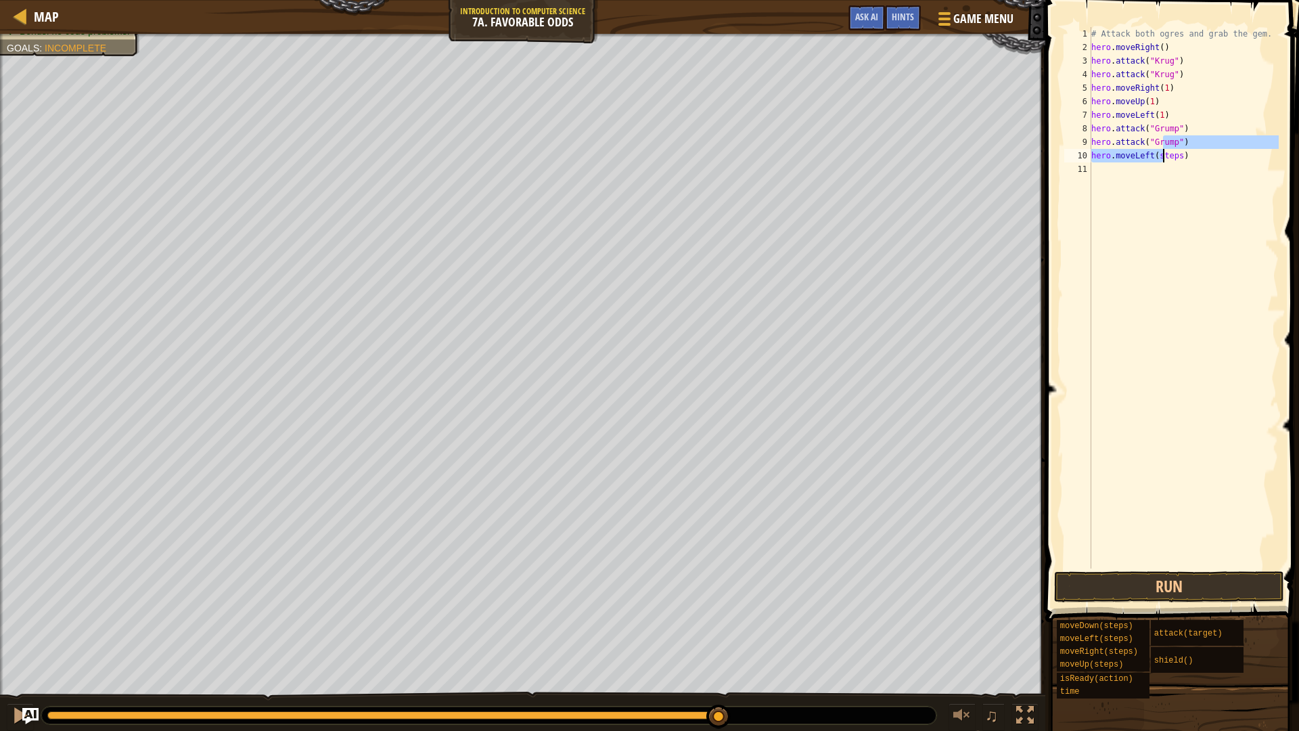
click at [1167, 153] on div "# Attack both ogres and grab the gem. hero . moveRight ( ) hero . attack ( "[PE…" at bounding box center [1183, 311] width 191 height 568
click at [1179, 156] on div "# Attack both ogres and grab the gem. hero . moveRight ( ) hero . attack ( "[PE…" at bounding box center [1183, 311] width 191 height 568
click at [1173, 158] on div "# Attack both ogres and grab the gem. hero . moveRight ( ) hero . attack ( "[PE…" at bounding box center [1183, 311] width 191 height 568
type textarea "hero.moveLeft(1)"
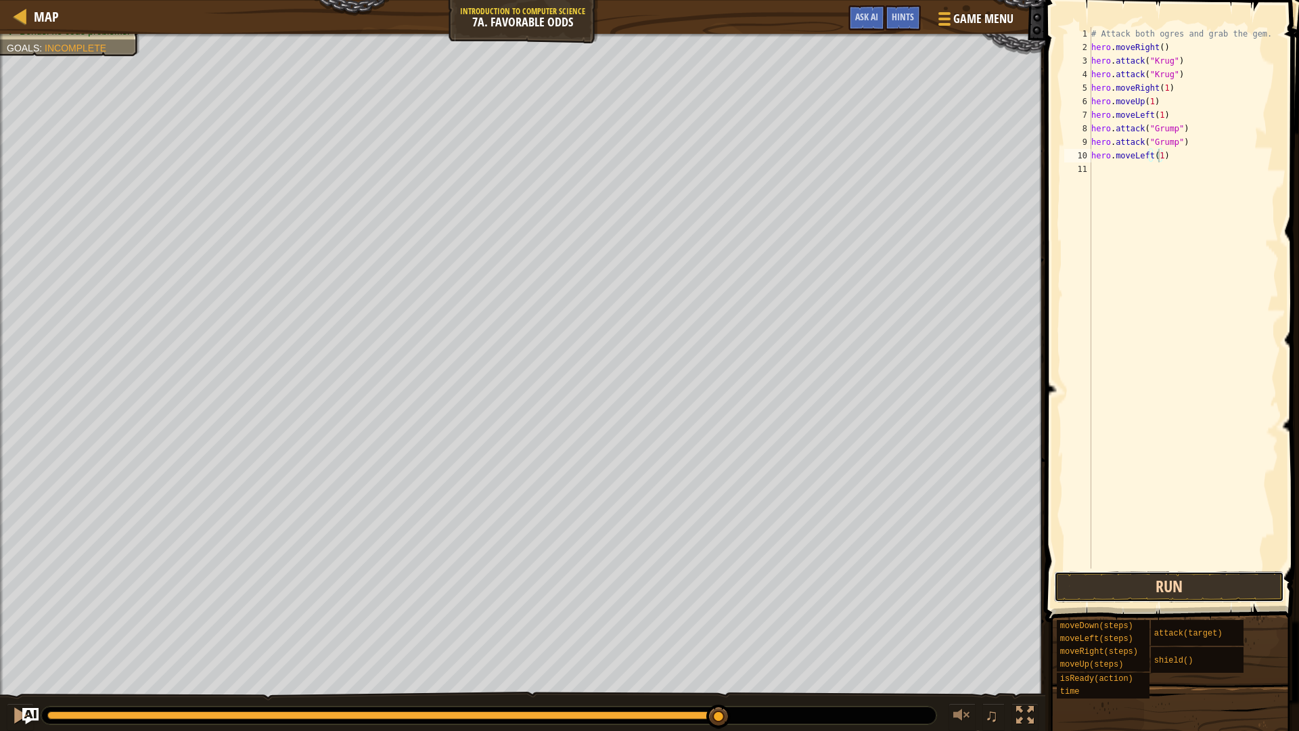
click at [1199, 591] on button "Run" at bounding box center [1169, 586] width 230 height 31
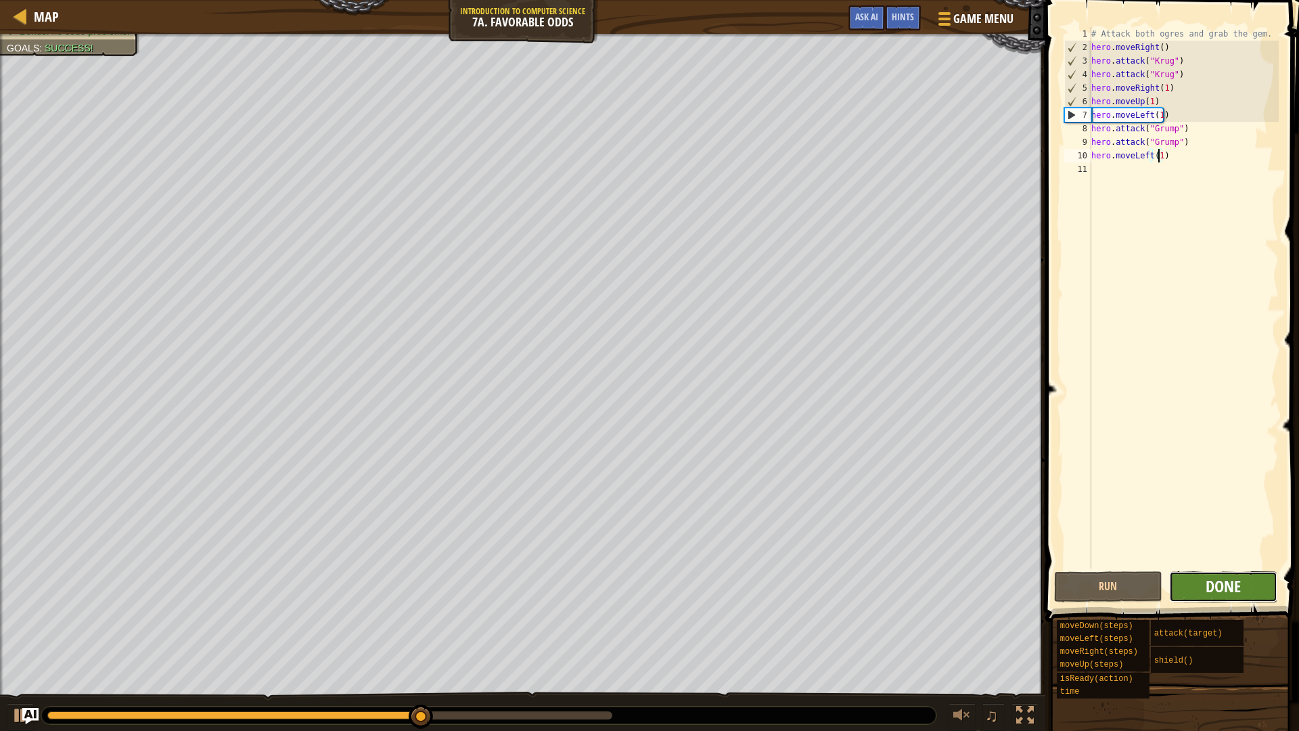
click at [1237, 586] on span "Done" at bounding box center [1222, 586] width 35 height 22
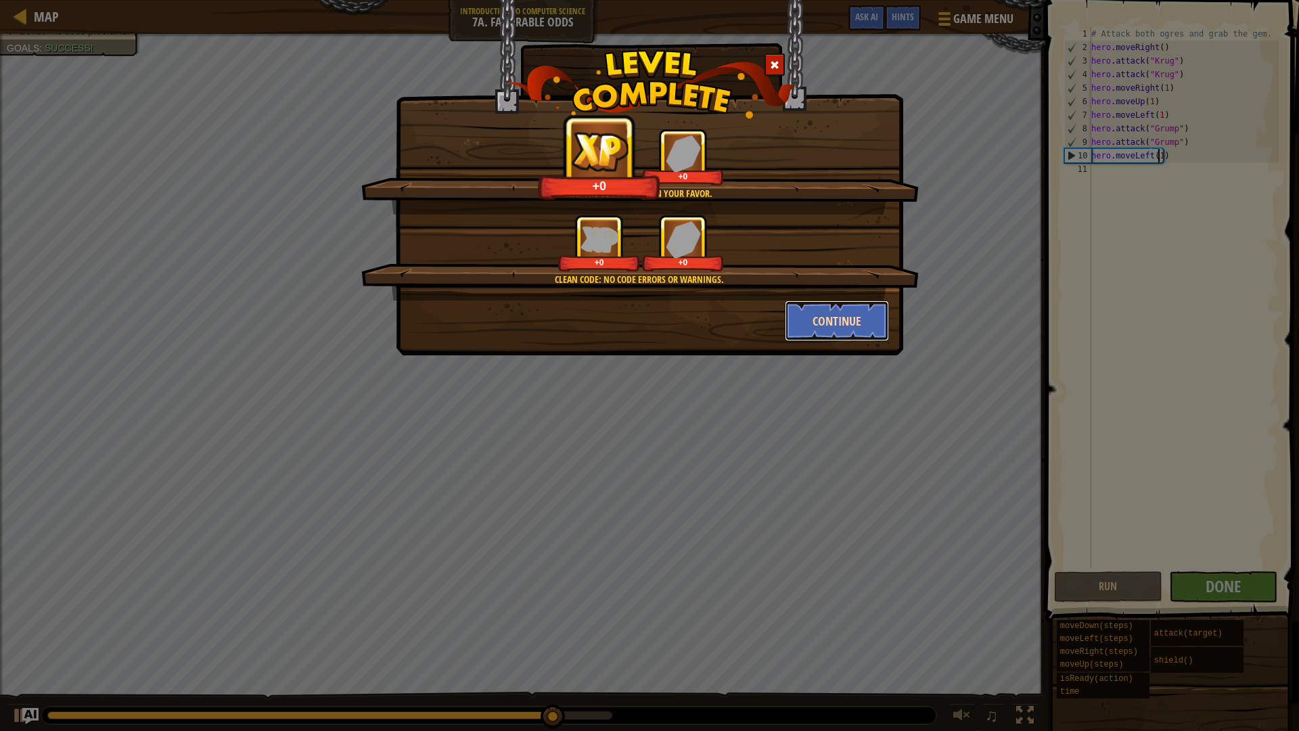
click at [804, 322] on button "Continue" at bounding box center [837, 320] width 105 height 41
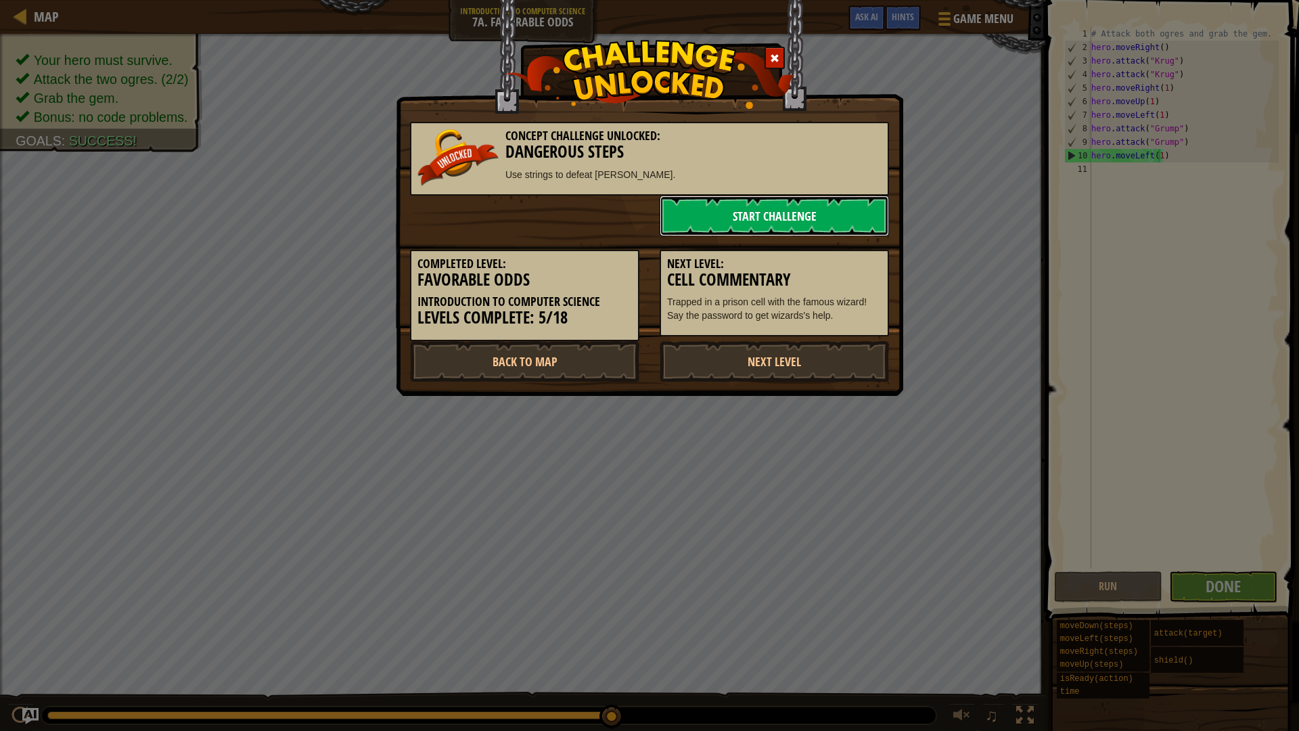
click at [763, 208] on link "Start Challenge" at bounding box center [774, 215] width 229 height 41
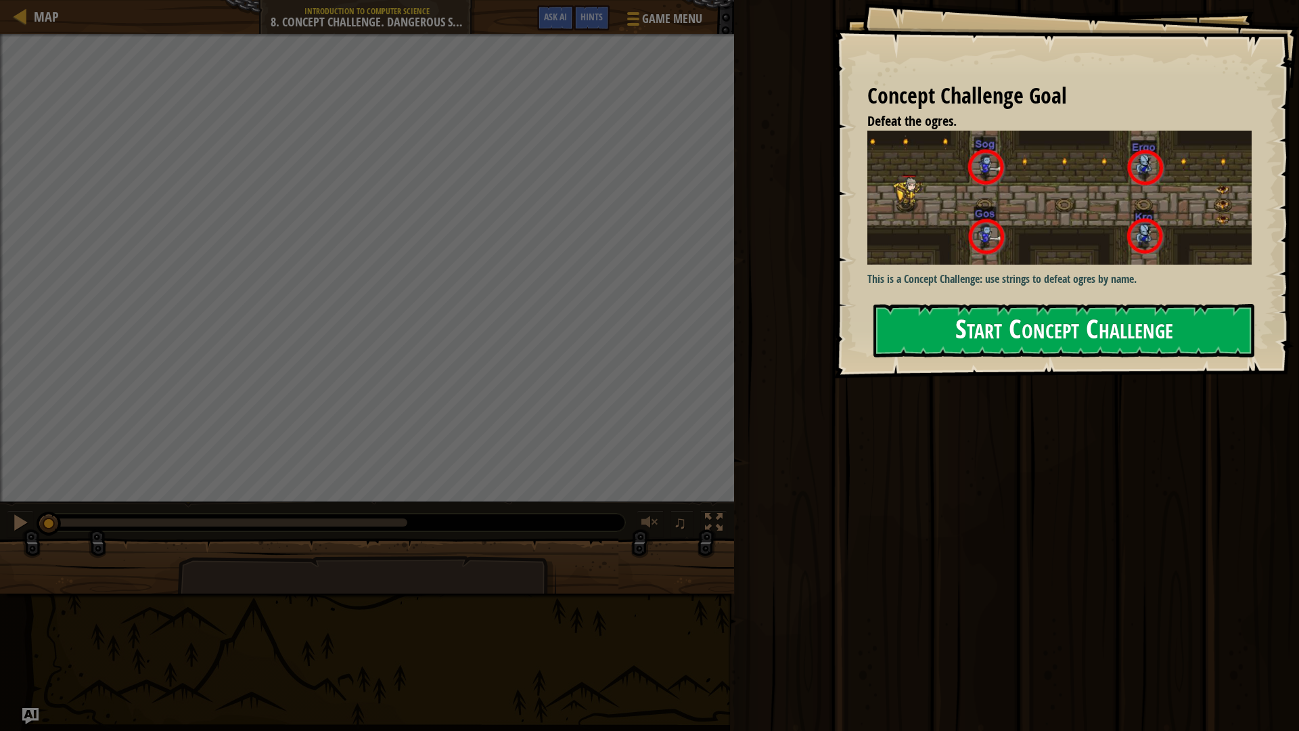
click at [1159, 315] on button "Start Concept Challenge" at bounding box center [1063, 330] width 381 height 53
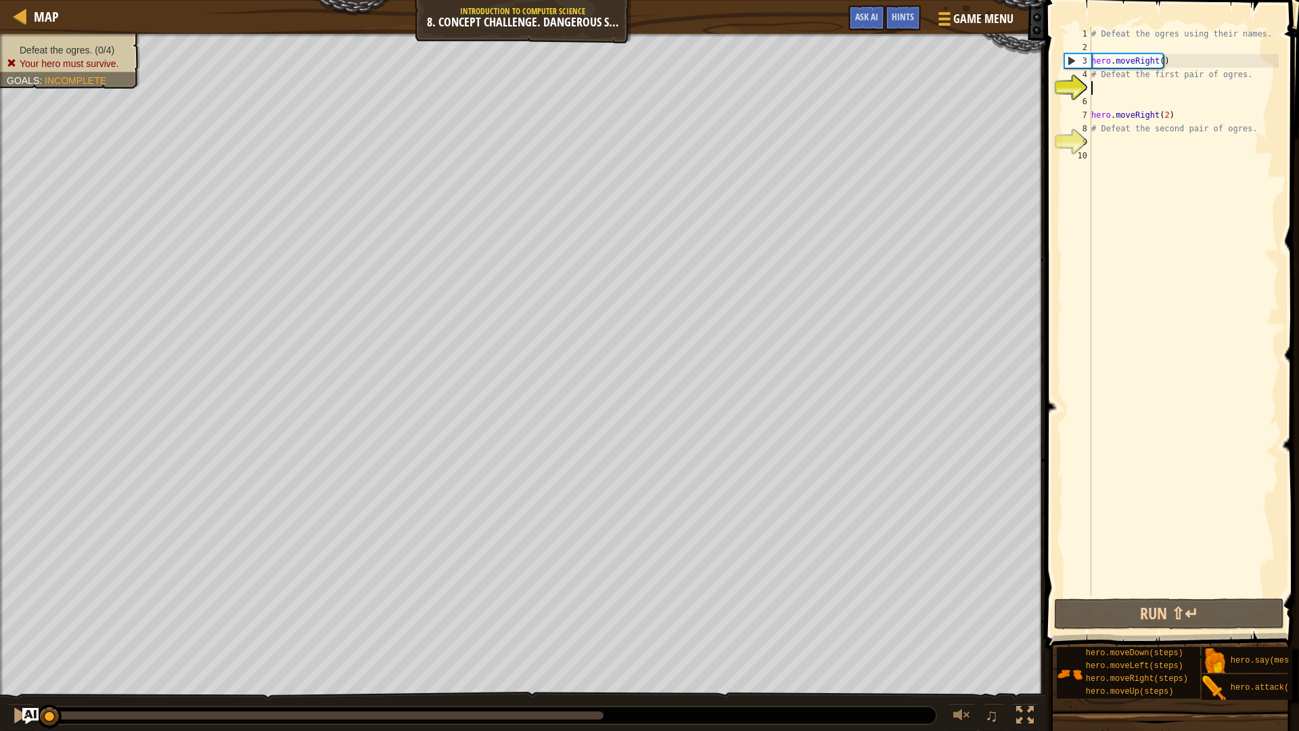
click at [1132, 342] on div "# Defeat the ogres using their names. hero . moveRight ( ) # Defeat the first p…" at bounding box center [1183, 324] width 190 height 595
click at [1288, 348] on span at bounding box center [1173, 305] width 264 height 689
click at [0, 137] on div at bounding box center [1, 377] width 3 height 687
click at [1288, 446] on span at bounding box center [1173, 305] width 264 height 689
click at [0, 152] on div at bounding box center [1, 377] width 3 height 687
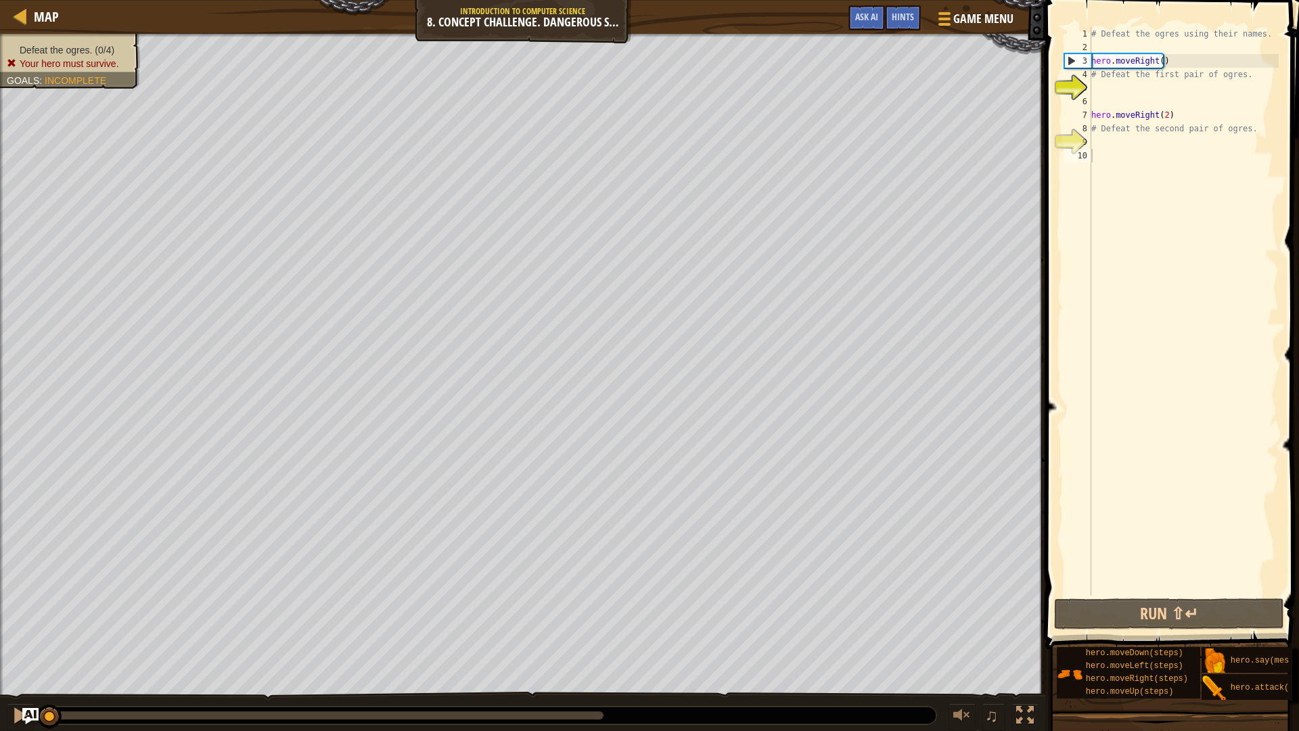
click at [1288, 435] on span at bounding box center [1173, 305] width 264 height 689
click at [0, 30] on div "Map Introduction to Computer Science 8. Concept Challenge. Dangerous Steps Game…" at bounding box center [522, 17] width 1045 height 34
click at [1288, 285] on span at bounding box center [1173, 305] width 264 height 689
drag, startPoint x: 25, startPoint y: 18, endPoint x: 1024, endPoint y: 705, distance: 1212.2
click at [1024, 616] on div at bounding box center [1025, 715] width 18 height 18
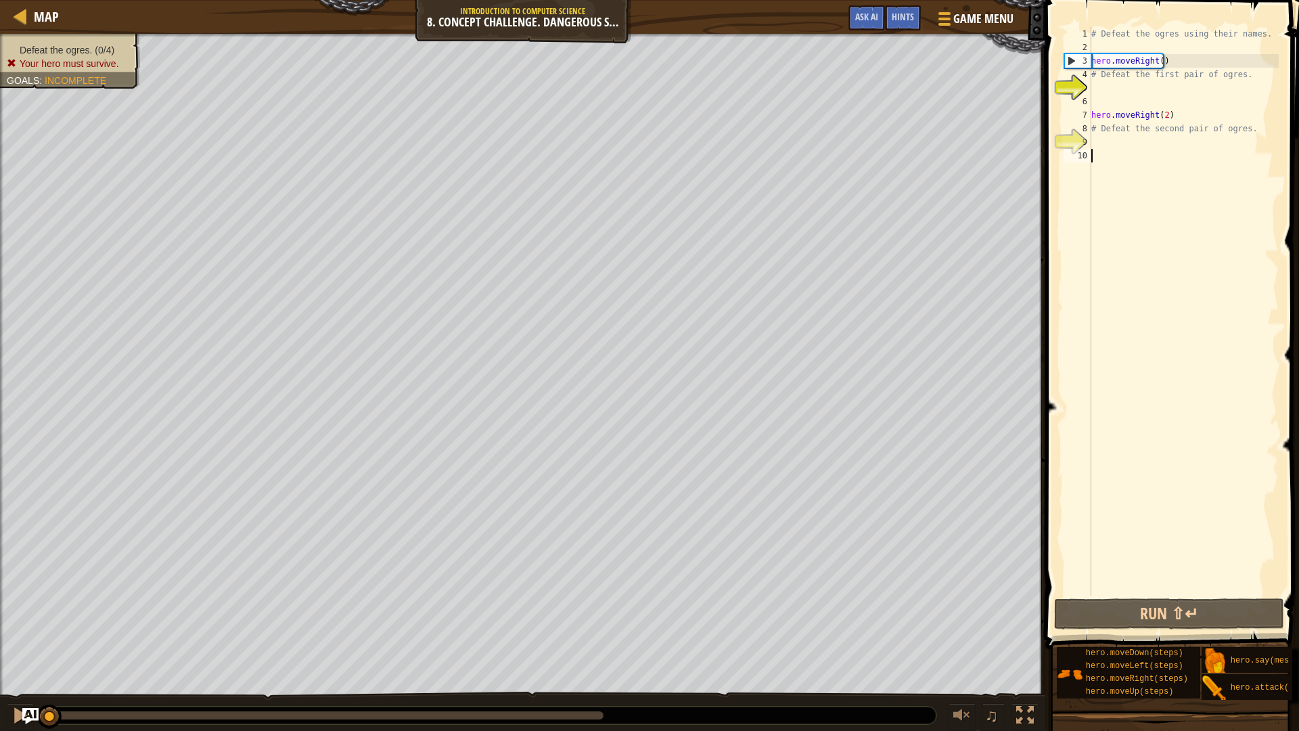
click at [1101, 100] on div "# Defeat the ogres using their names. hero . moveRight ( ) # Defeat the first p…" at bounding box center [1183, 324] width 190 height 595
click at [1092, 83] on div "# Defeat the ogres using their names. hero . moveRight ( ) # Defeat the first p…" at bounding box center [1183, 324] width 190 height 595
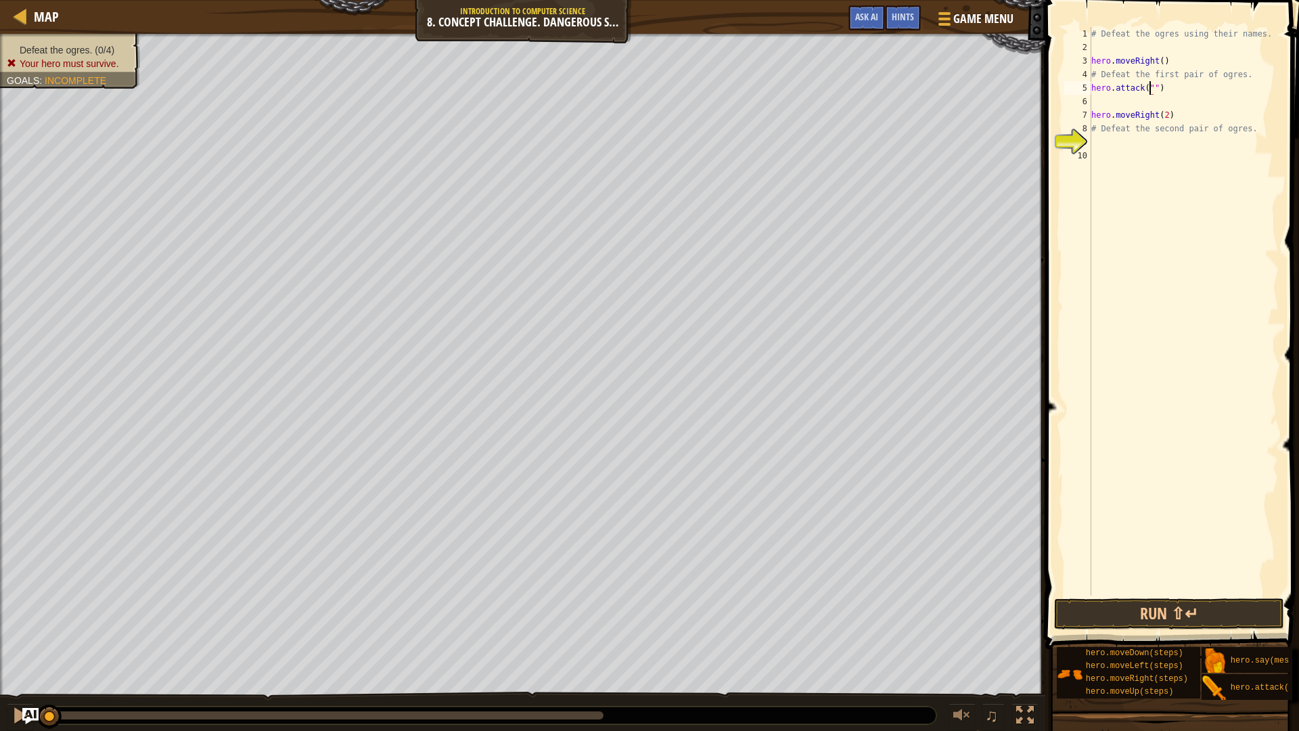
scroll to position [6, 5]
type textarea "hero.attack("Sog")"
click at [1110, 101] on div "# Defeat the ogres using their names. hero . moveRight ( ) # Defeat the first p…" at bounding box center [1183, 324] width 190 height 595
click at [1242, 65] on div "# Defeat the ogres using their names. hero . moveRight ( ) # Defeat the first p…" at bounding box center [1183, 324] width 190 height 595
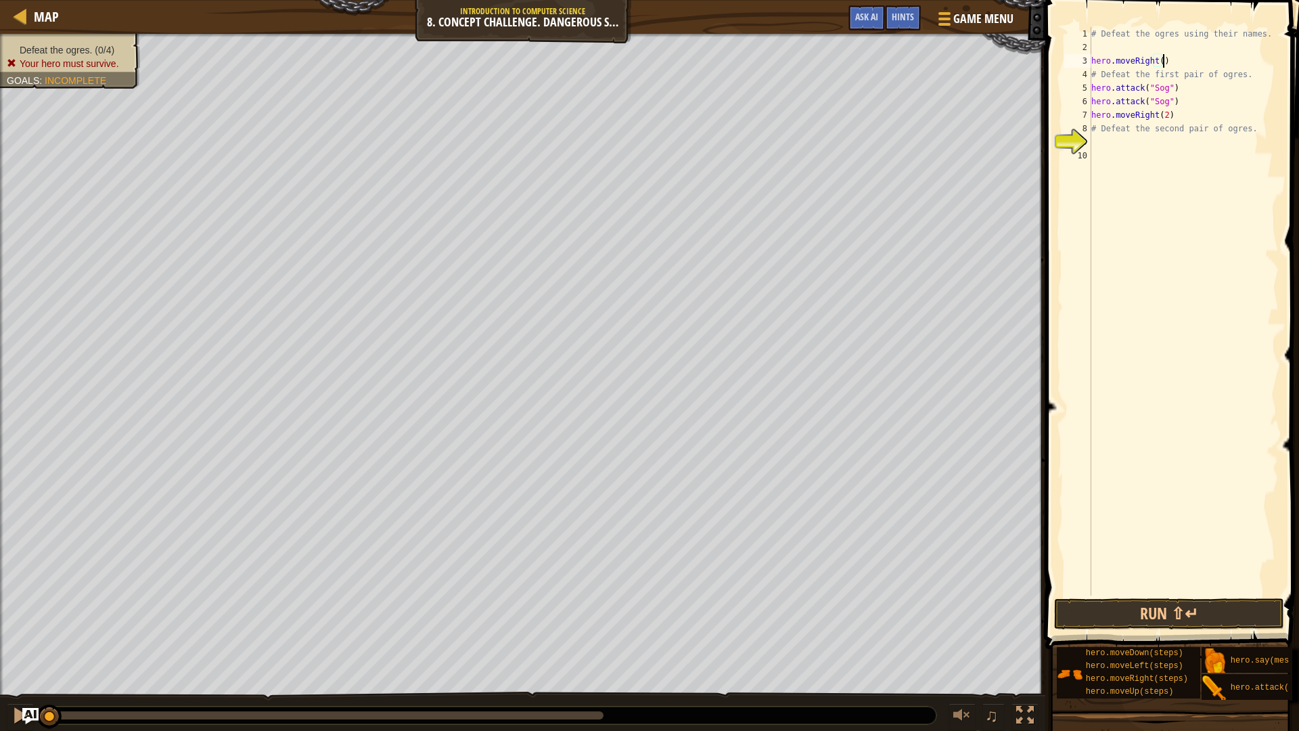
scroll to position [6, 5]
drag, startPoint x: 1245, startPoint y: 76, endPoint x: 1090, endPoint y: 76, distance: 155.6
click at [1090, 76] on div "hero.moveRight() 1 2 3 4 5 6 7 8 9 10 # Defeat the ogres using their names. her…" at bounding box center [1169, 311] width 217 height 568
type textarea "# Defeat the first pair of ogres."
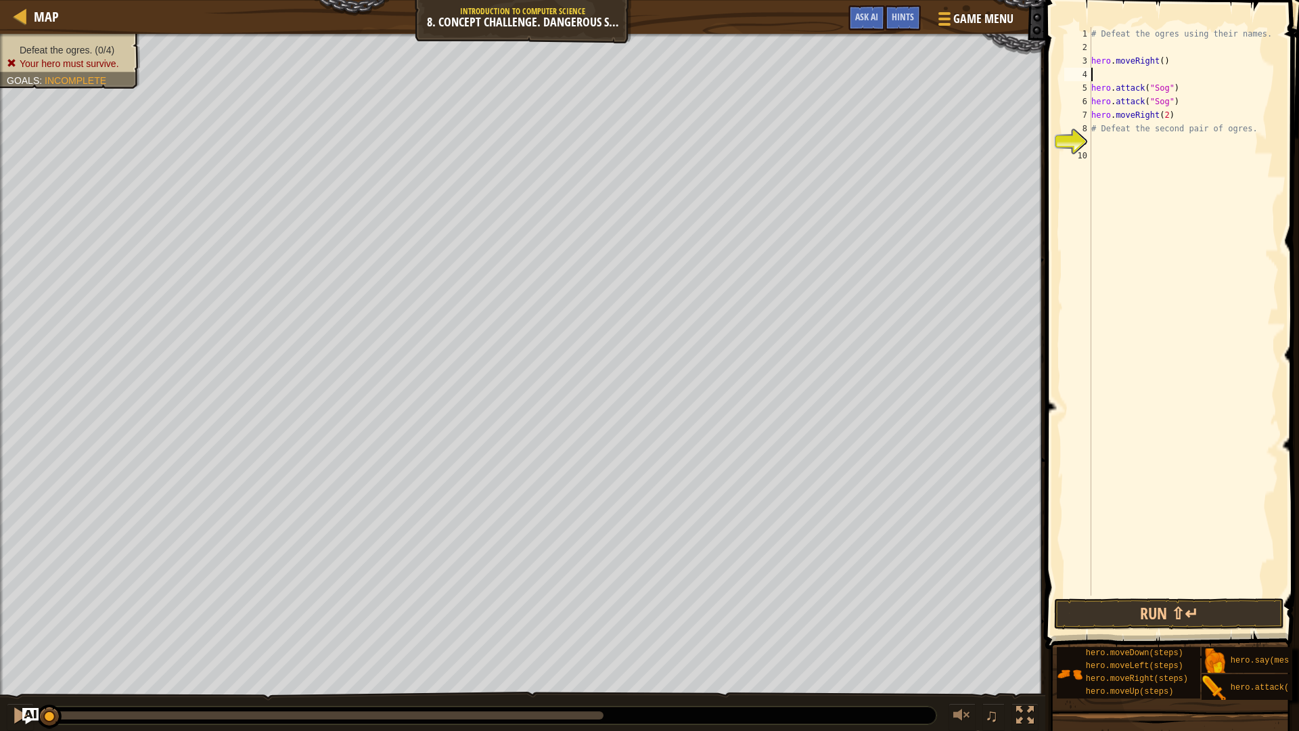
type textarea "H"
type textarea "hero.attack("Gos")"
click at [1172, 80] on div "# Defeat the ogres using their names. hero . moveRight ( ) hero . attack ( "Gos…" at bounding box center [1183, 324] width 190 height 595
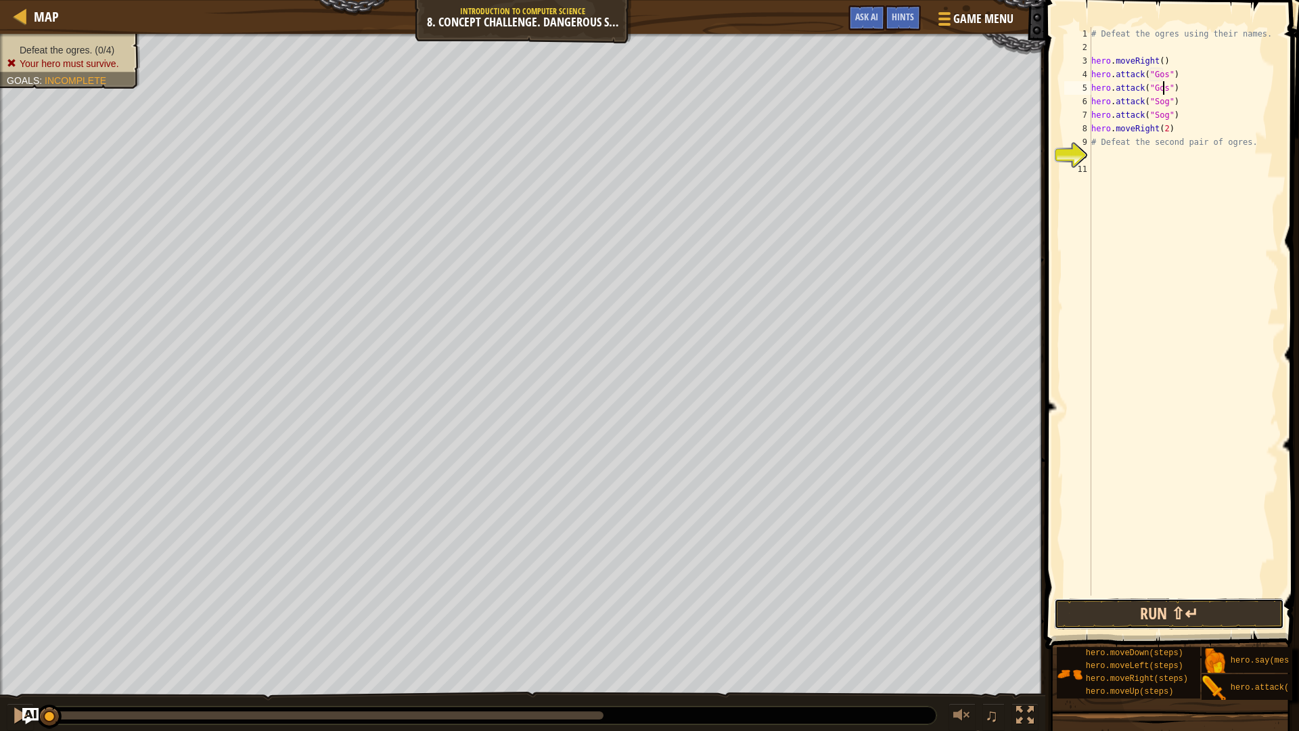
click at [1136, 616] on button "Run ⇧↵" at bounding box center [1169, 613] width 230 height 31
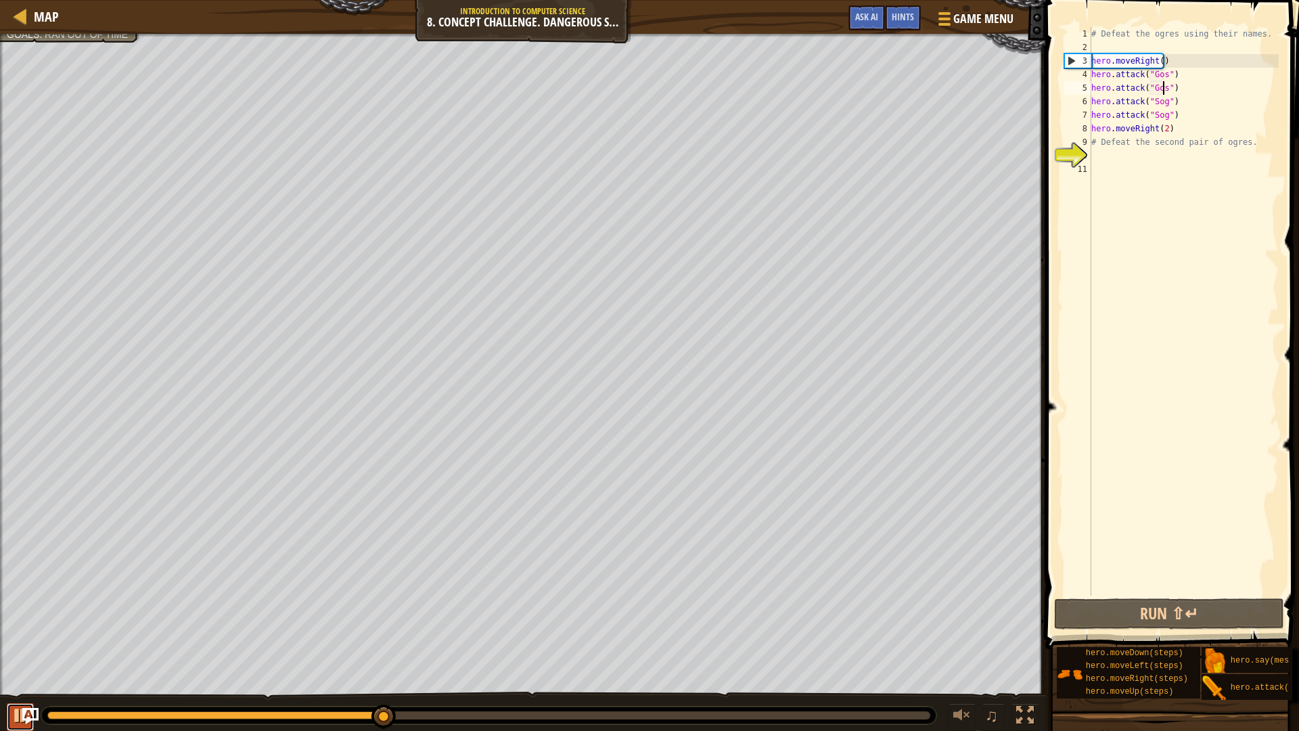
click at [10, 616] on button at bounding box center [20, 717] width 27 height 28
click at [18, 616] on div at bounding box center [20, 715] width 18 height 18
click at [8, 616] on button at bounding box center [20, 717] width 27 height 28
drag, startPoint x: 1258, startPoint y: 144, endPoint x: 1091, endPoint y: 147, distance: 167.1
click at [1091, 147] on div "# Defeat the ogres using their names. hero . moveRight ( ) hero . attack ( "Gos…" at bounding box center [1183, 324] width 190 height 595
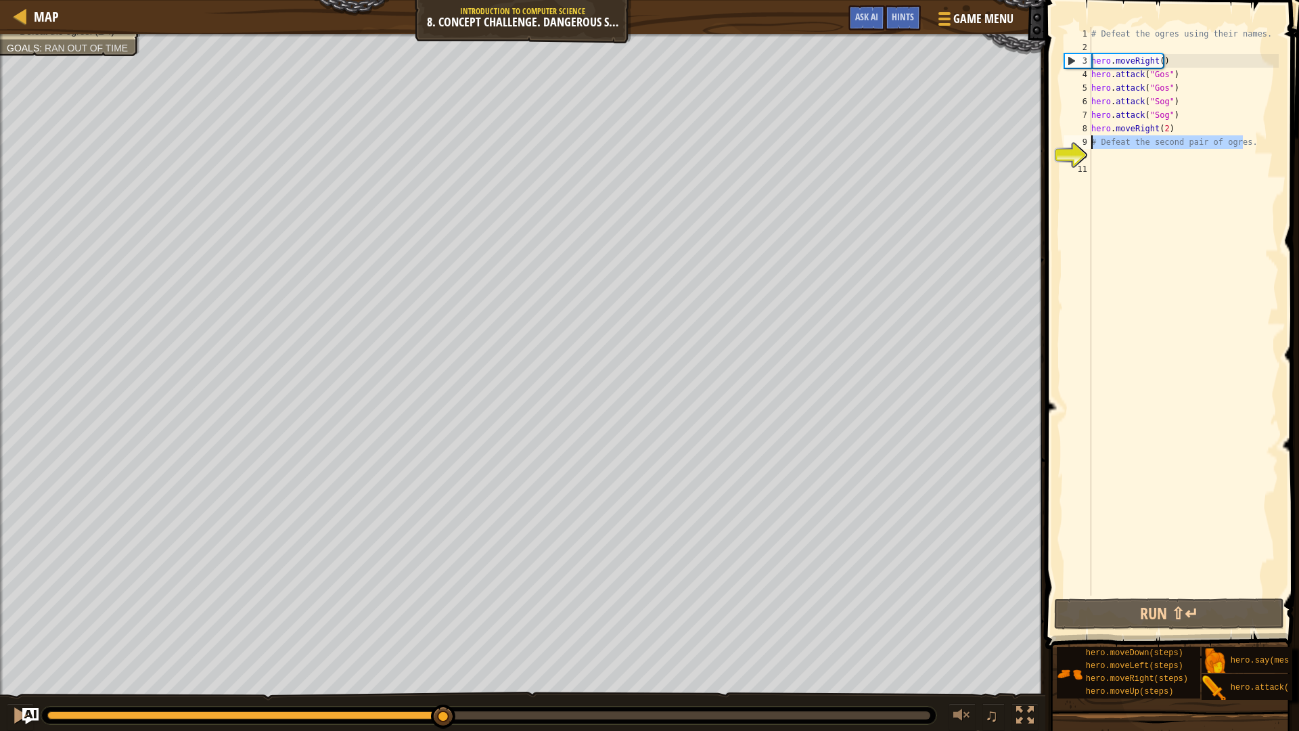
type textarea "# Defeat the second pair of ogres."
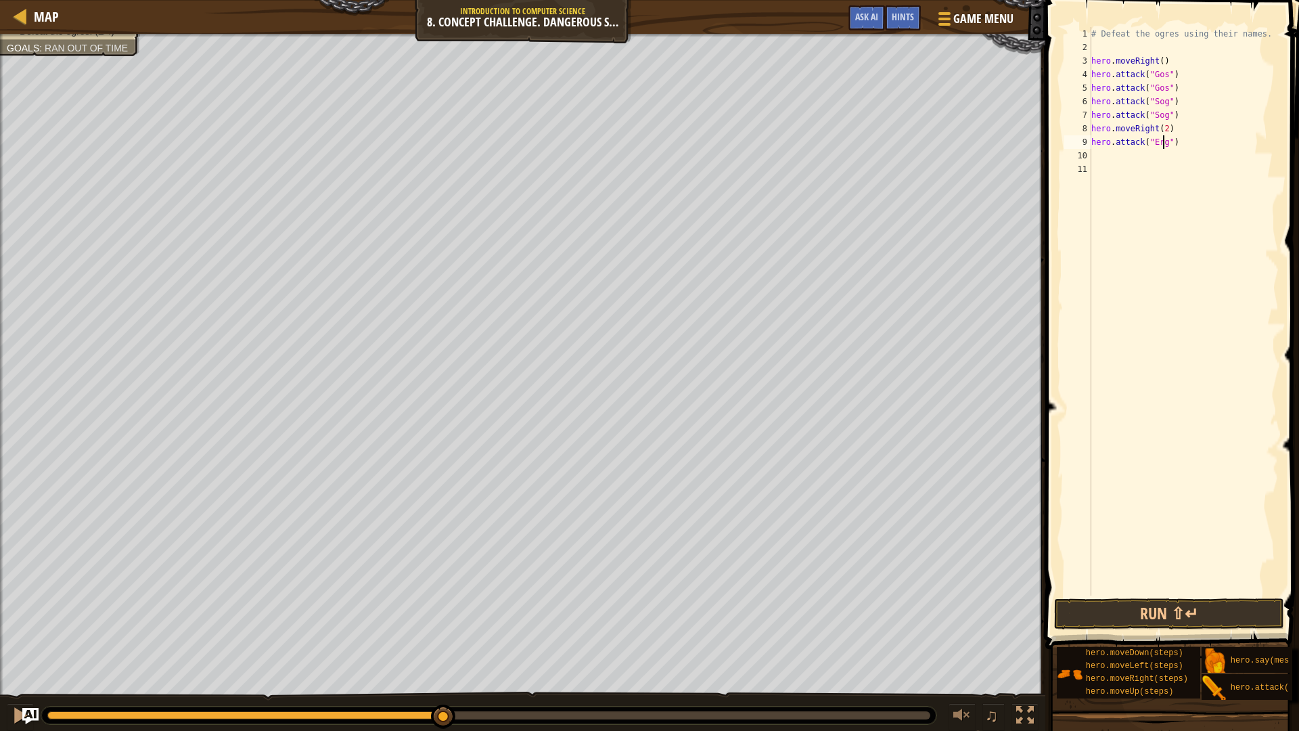
type textarea "hero.attack("Ergo")"
type textarea "H"
type textarea "hero.attack("Kro")"
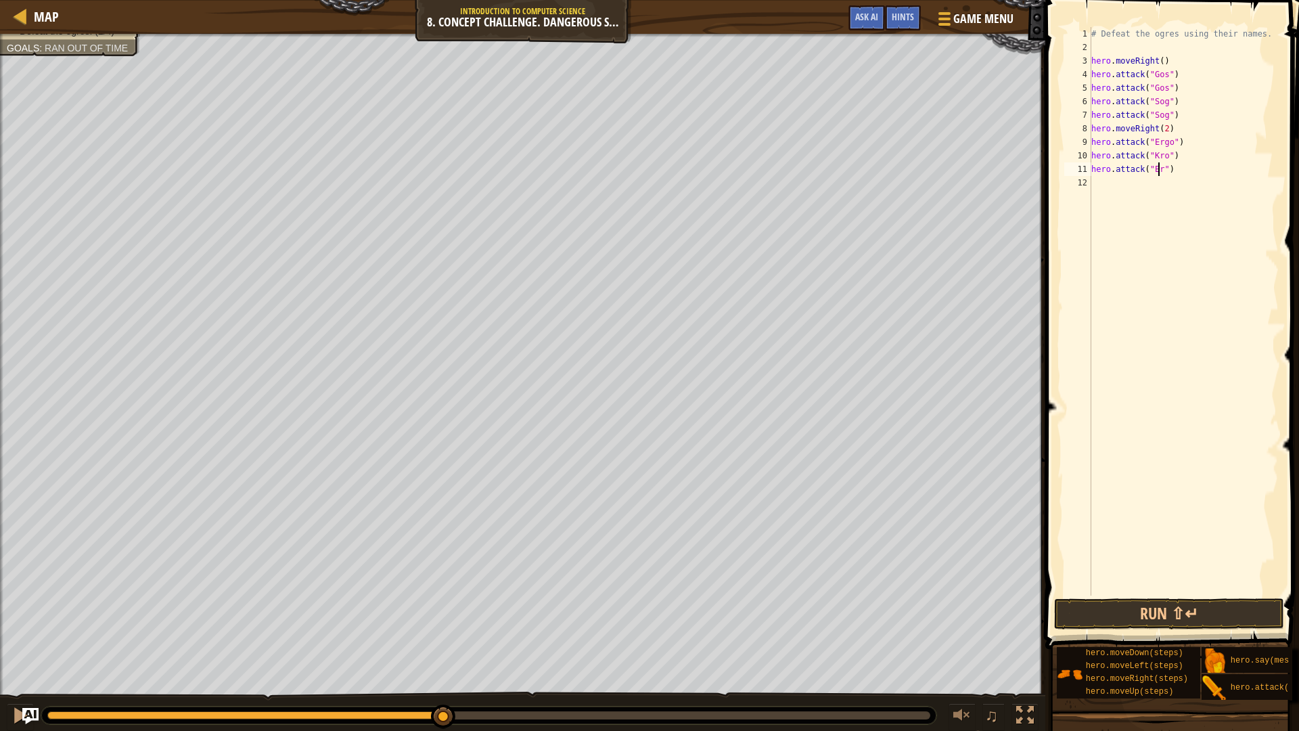
scroll to position [6, 6]
type textarea "hero.attack("Ergo")"
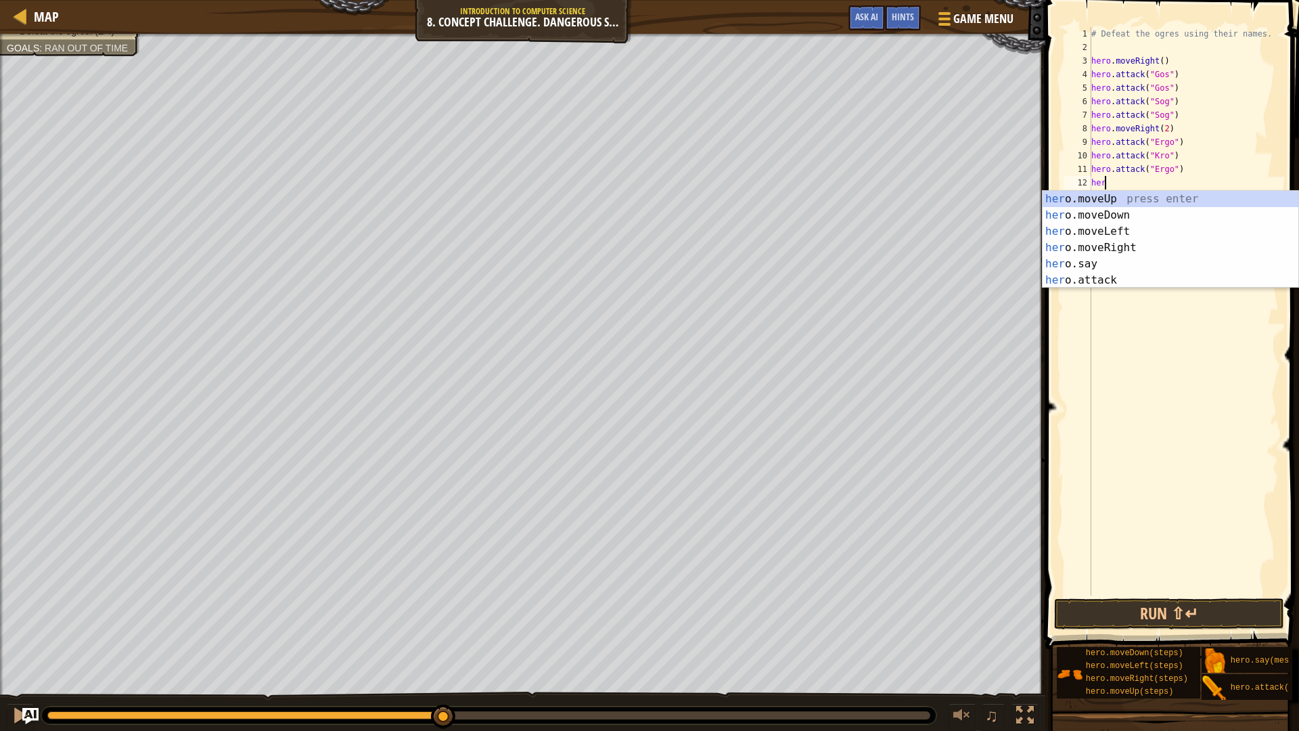
type textarea "hero"
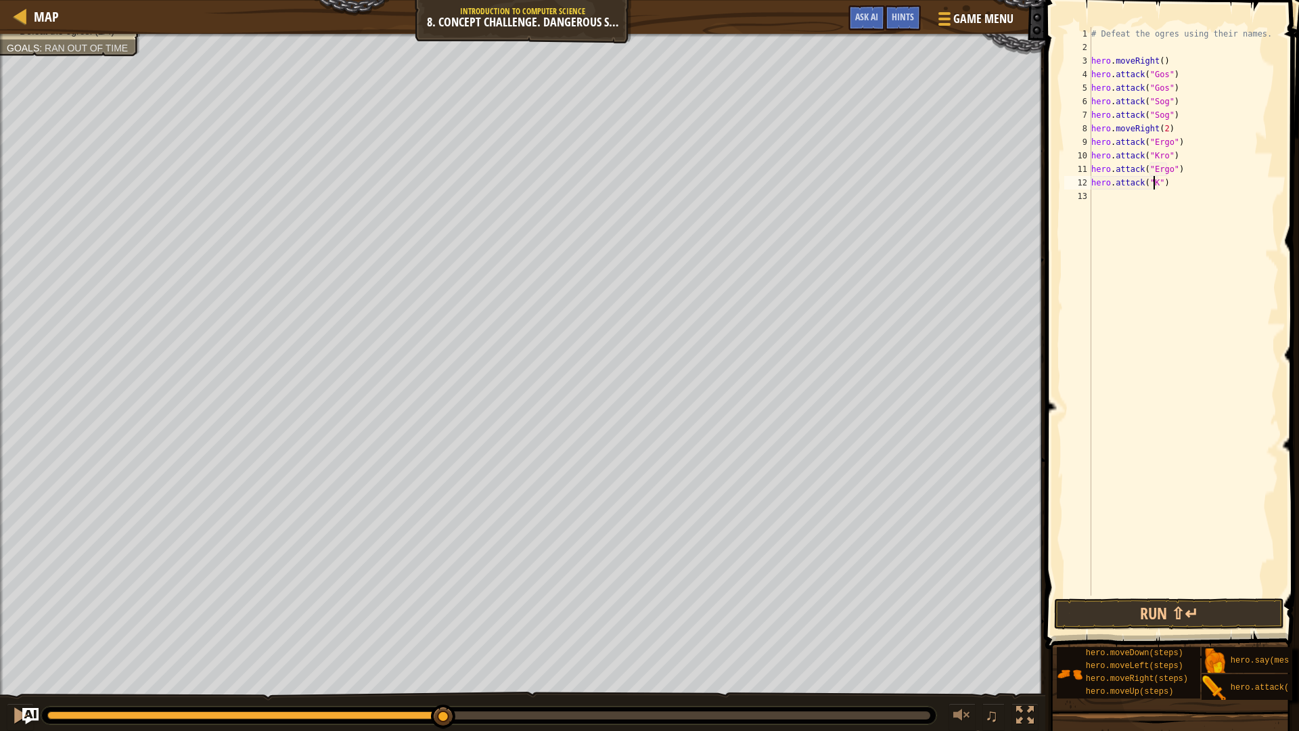
scroll to position [6, 5]
type textarea "hero.attack("Kro")"
click at [1234, 593] on div "# Defeat the ogres using their names. hero . moveRight ( ) hero . attack ( "Gos…" at bounding box center [1183, 324] width 190 height 595
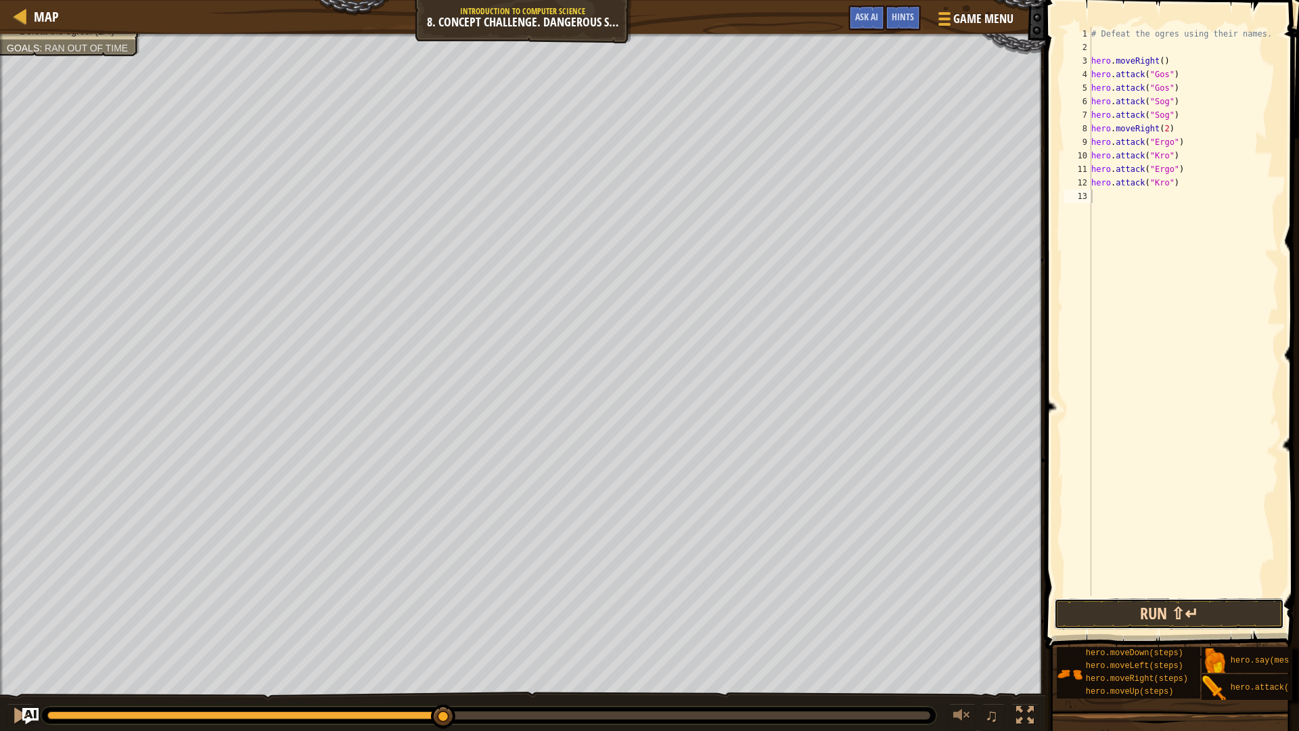
click at [1221, 615] on button "Run ⇧↵" at bounding box center [1169, 613] width 230 height 31
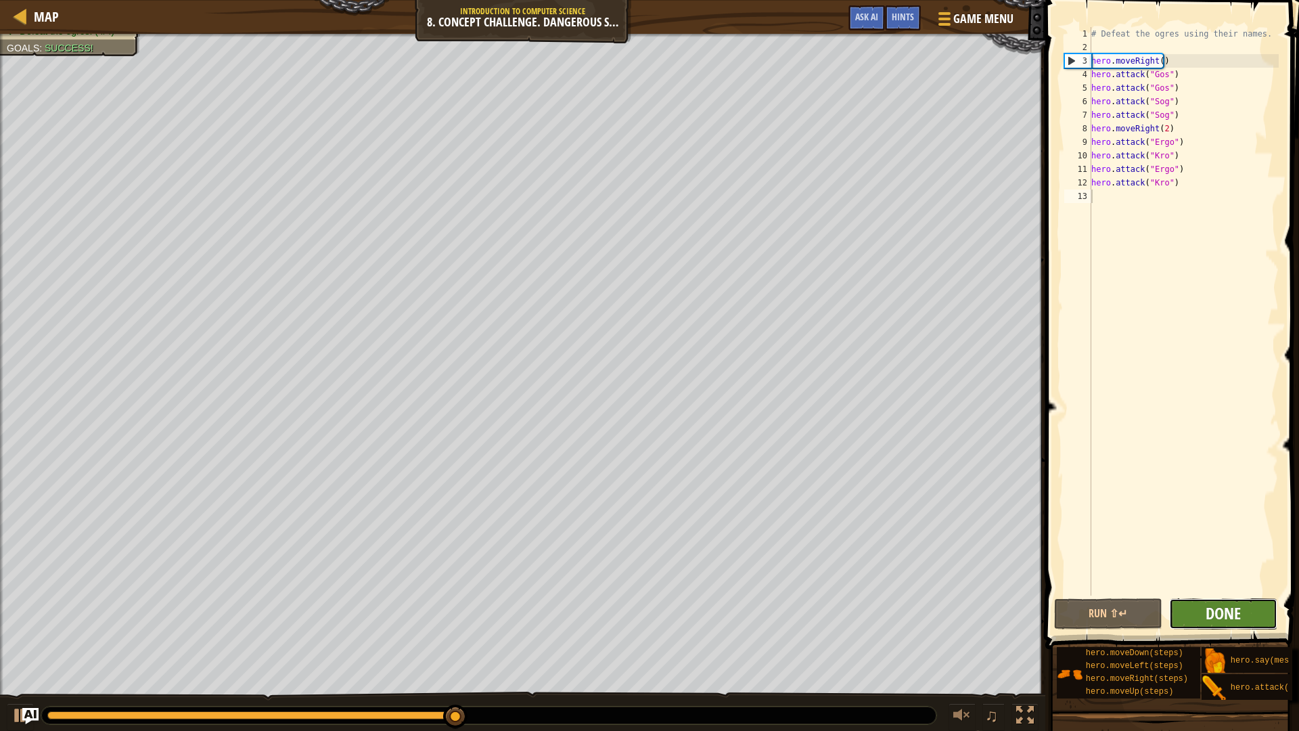
click at [1226, 614] on span "Done" at bounding box center [1222, 613] width 35 height 22
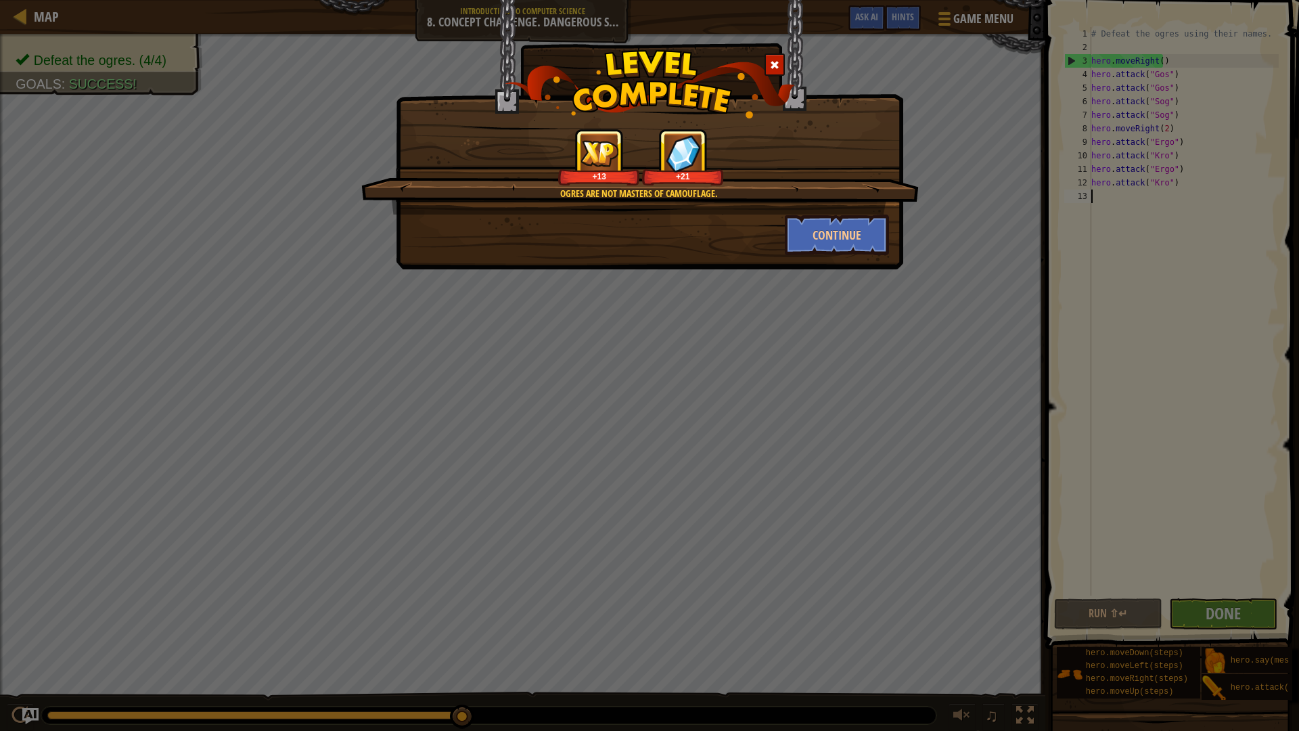
click at [774, 60] on span at bounding box center [774, 64] width 9 height 9
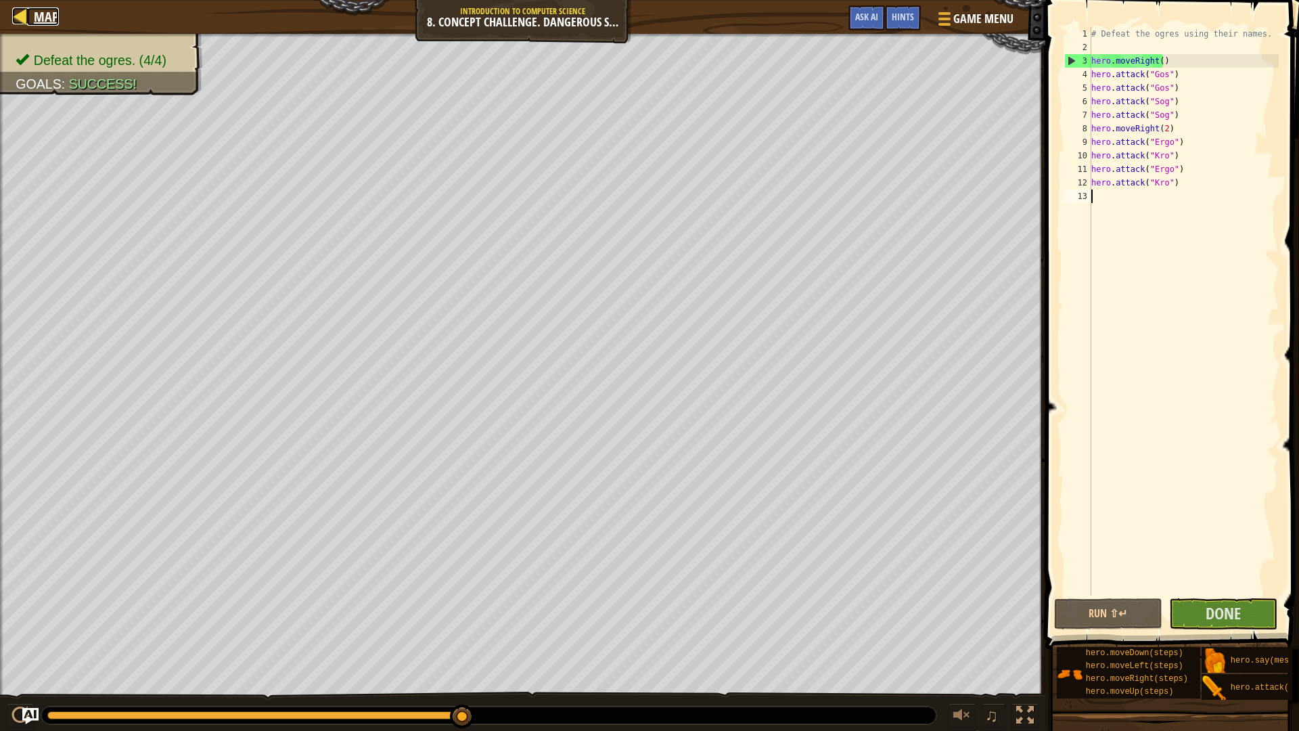
click at [20, 9] on div at bounding box center [20, 15] width 17 height 17
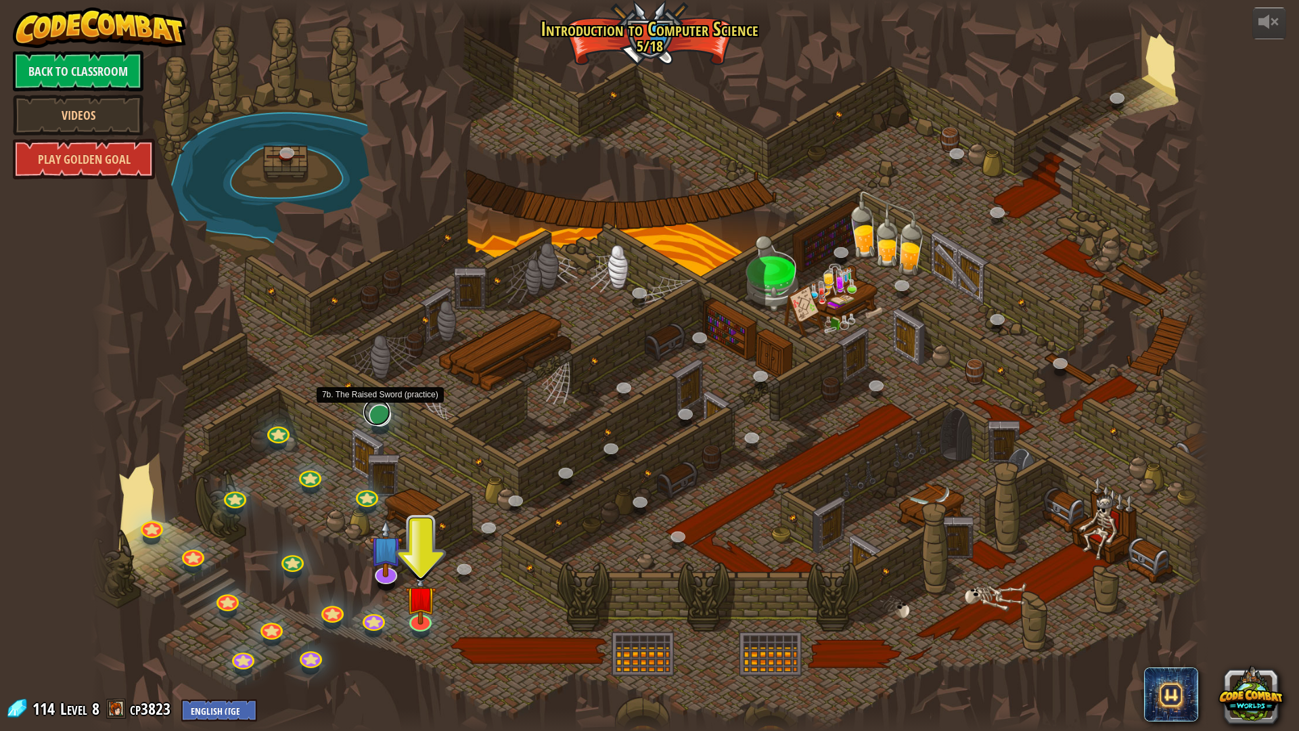
click at [378, 414] on link at bounding box center [376, 411] width 27 height 27
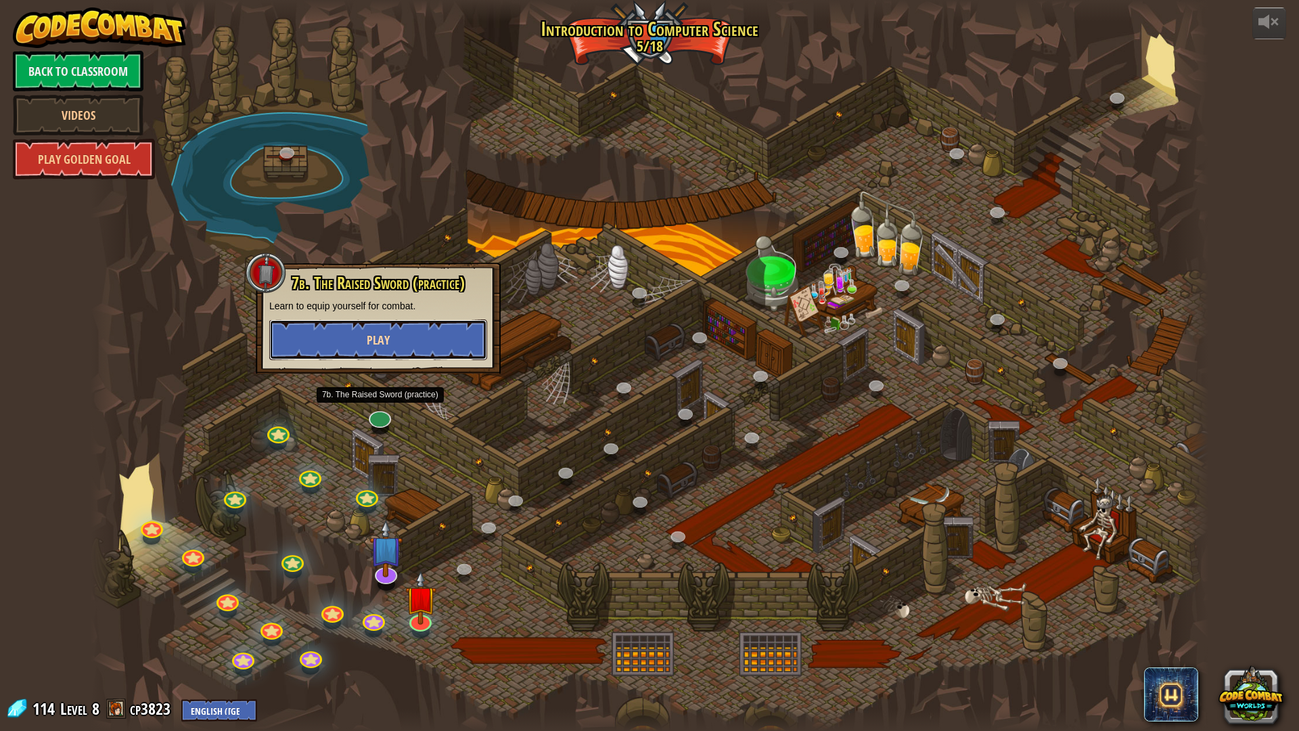
click at [379, 342] on span "Play" at bounding box center [378, 339] width 23 height 17
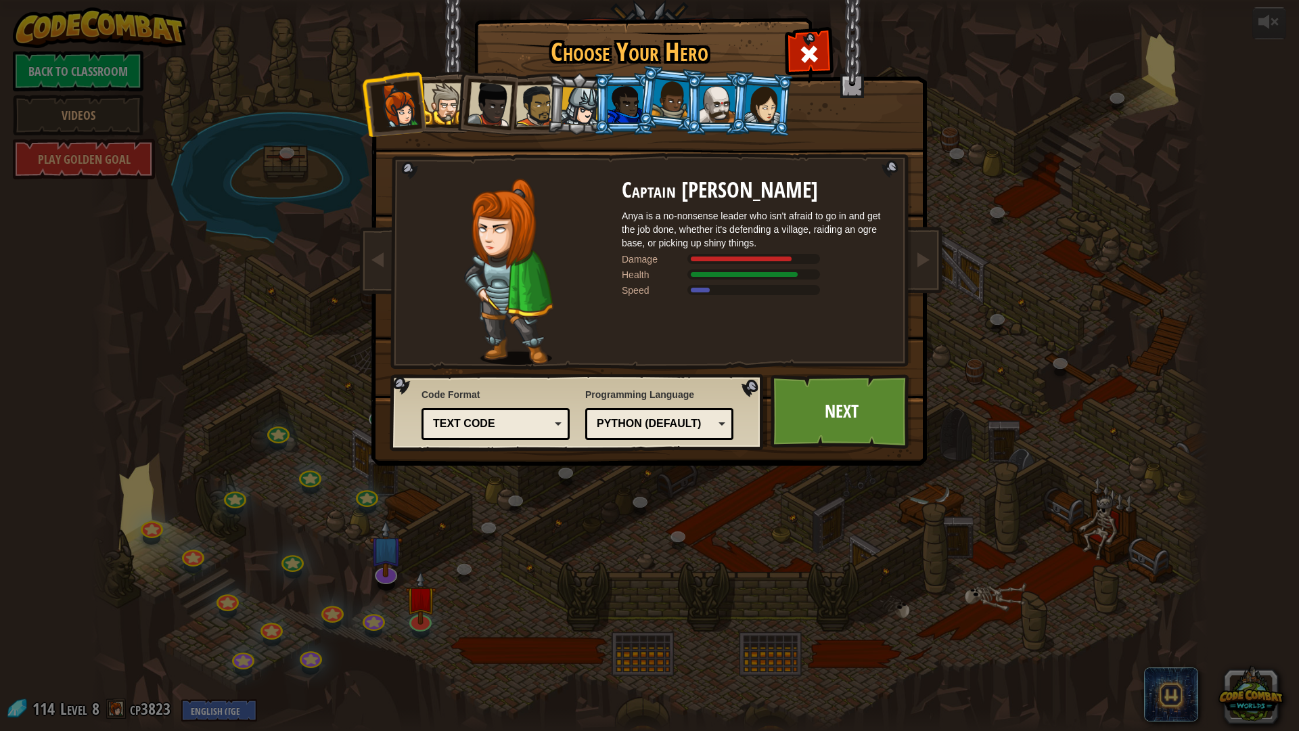
click at [440, 108] on div at bounding box center [443, 103] width 41 height 41
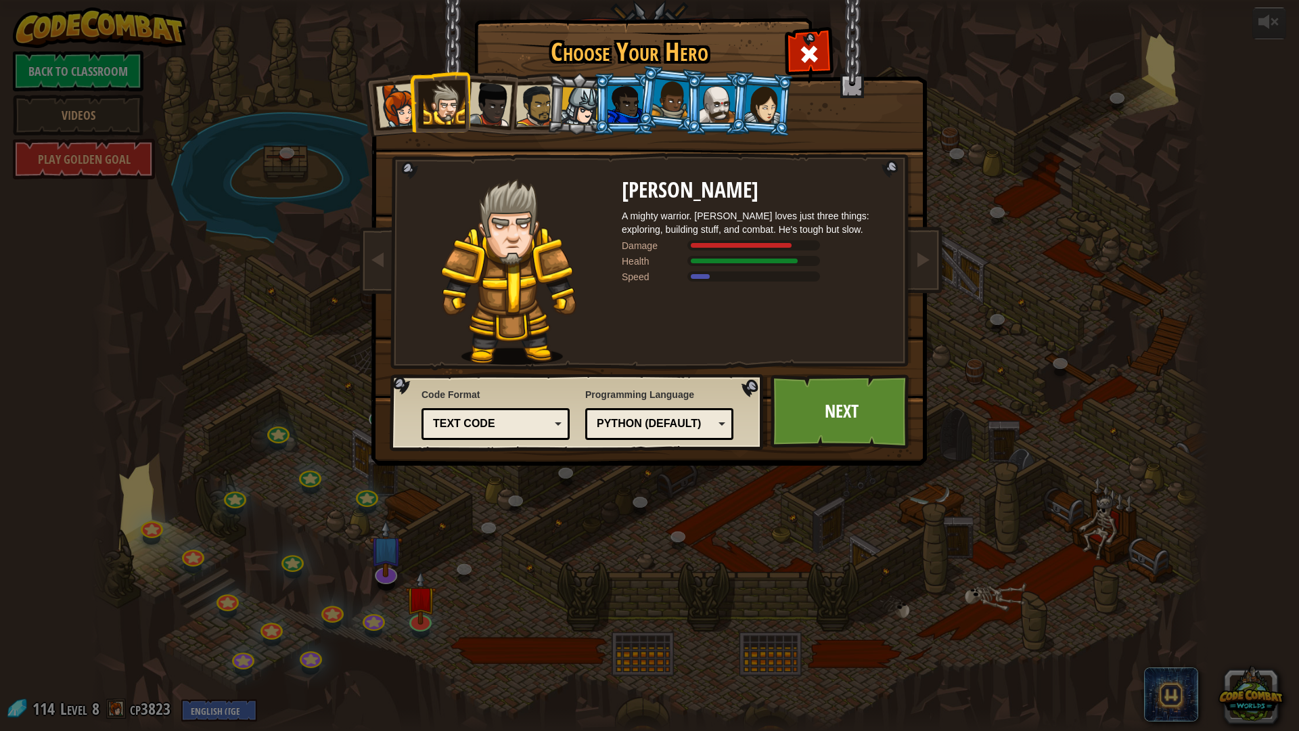
click at [481, 102] on div at bounding box center [489, 104] width 45 height 45
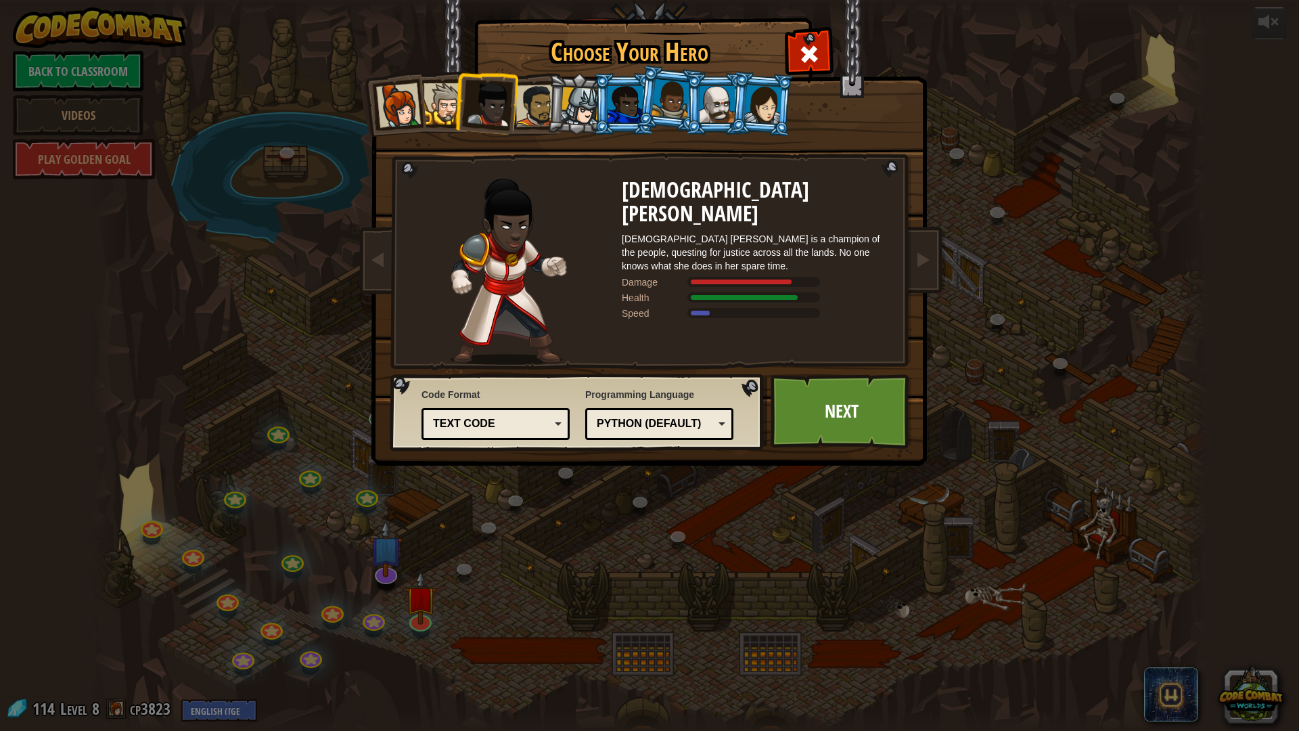
click at [756, 97] on div at bounding box center [763, 104] width 38 height 39
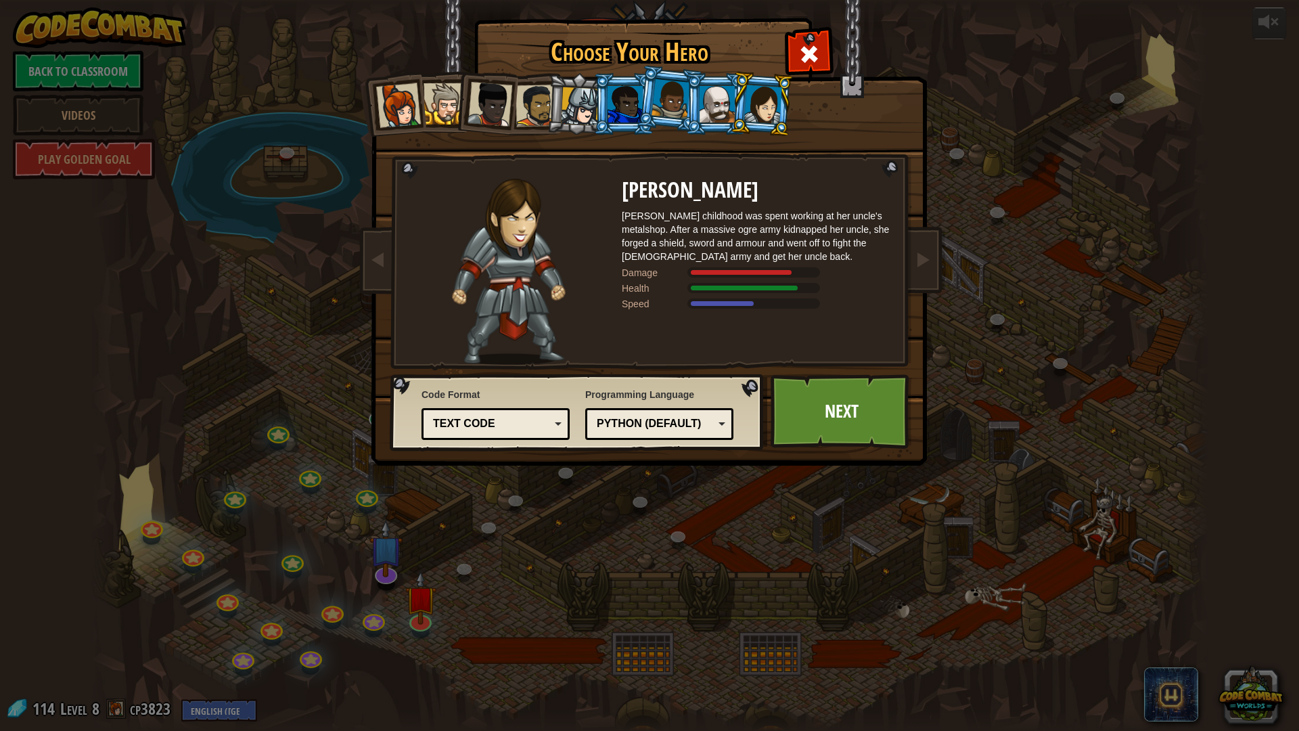
click at [523, 89] on div at bounding box center [536, 106] width 42 height 42
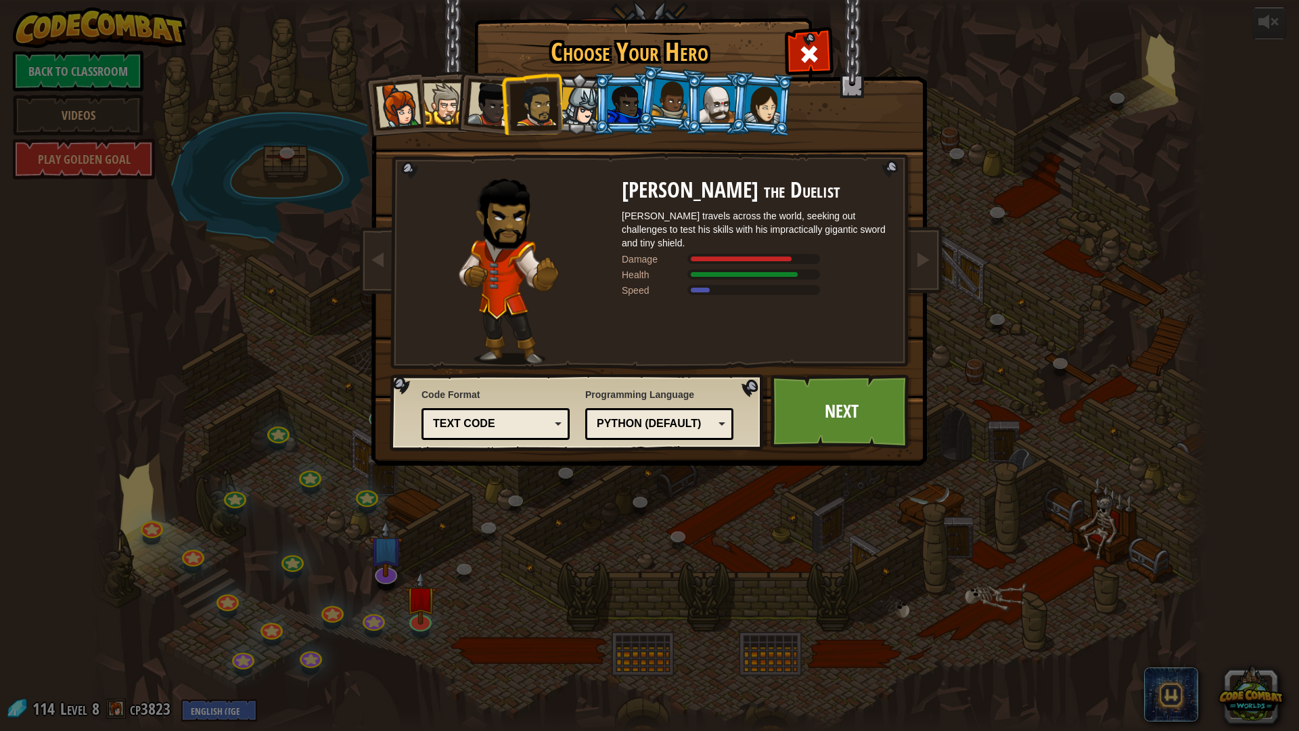
click at [573, 100] on div at bounding box center [580, 106] width 39 height 39
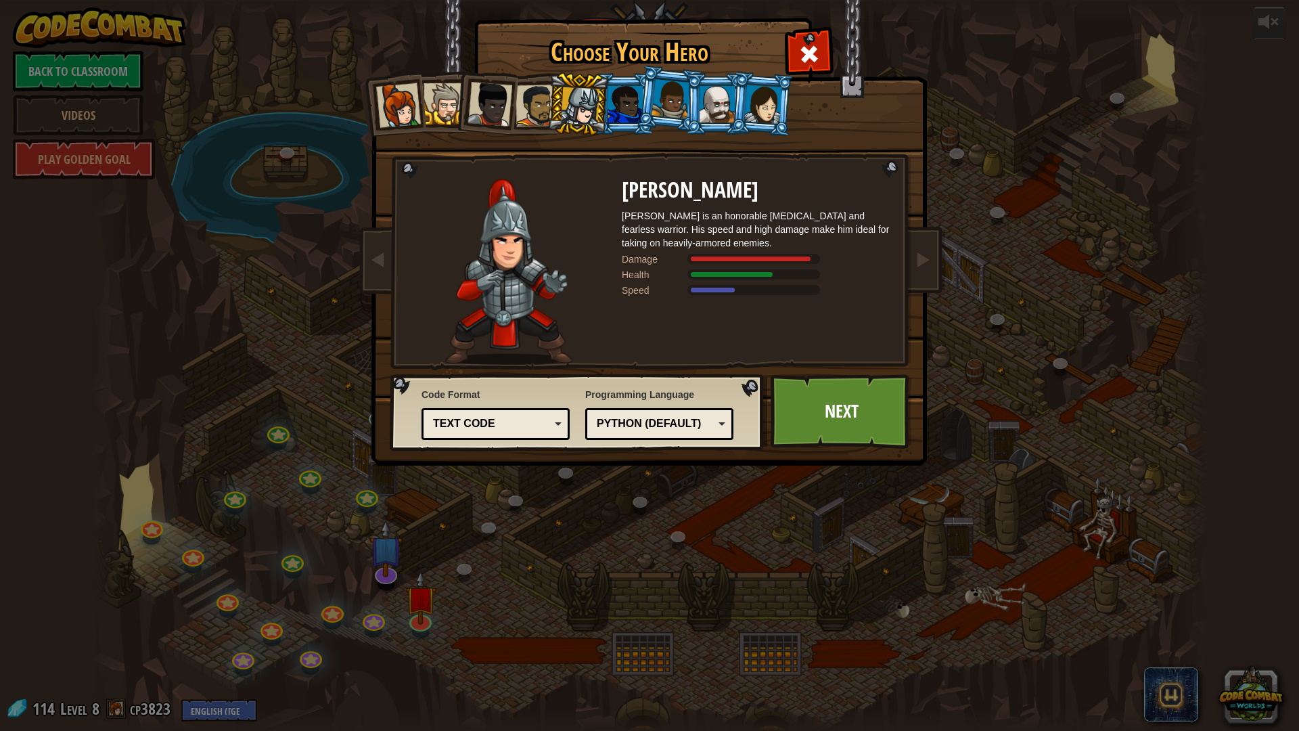
click at [542, 99] on div at bounding box center [536, 106] width 42 height 42
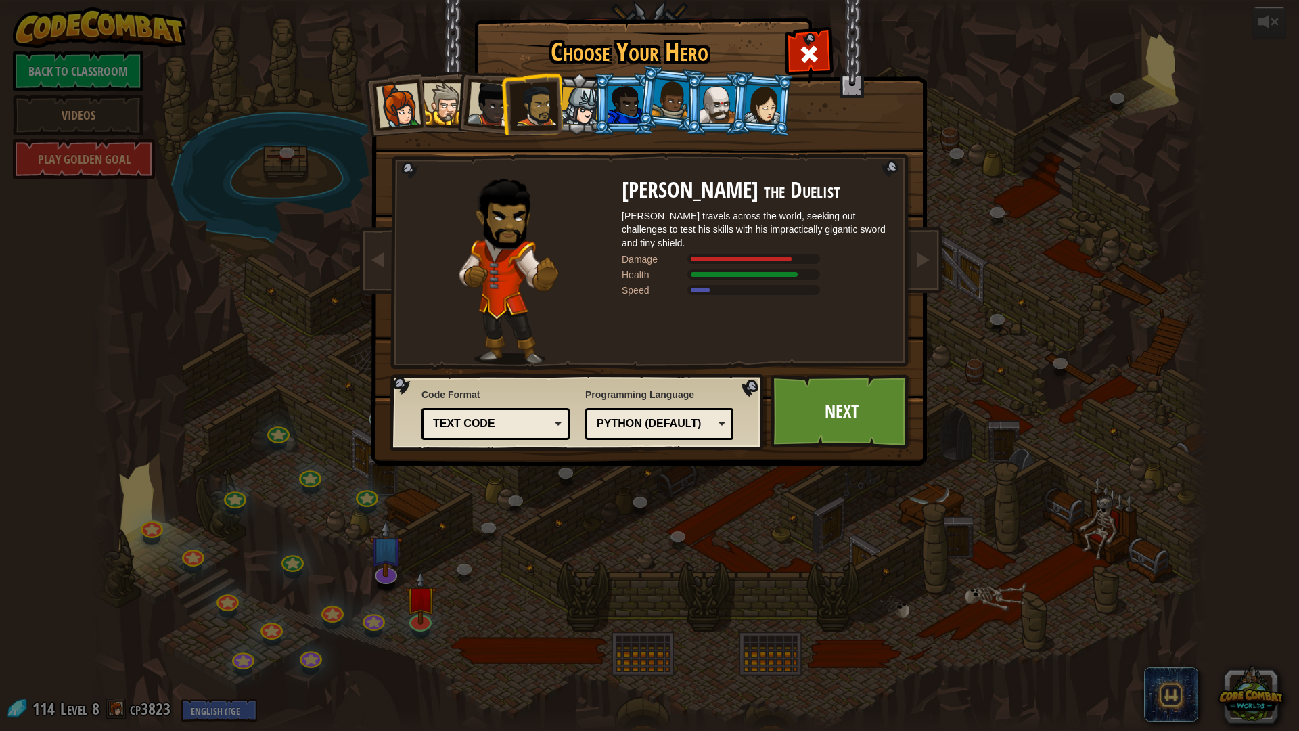
click at [565, 101] on div at bounding box center [580, 106] width 39 height 39
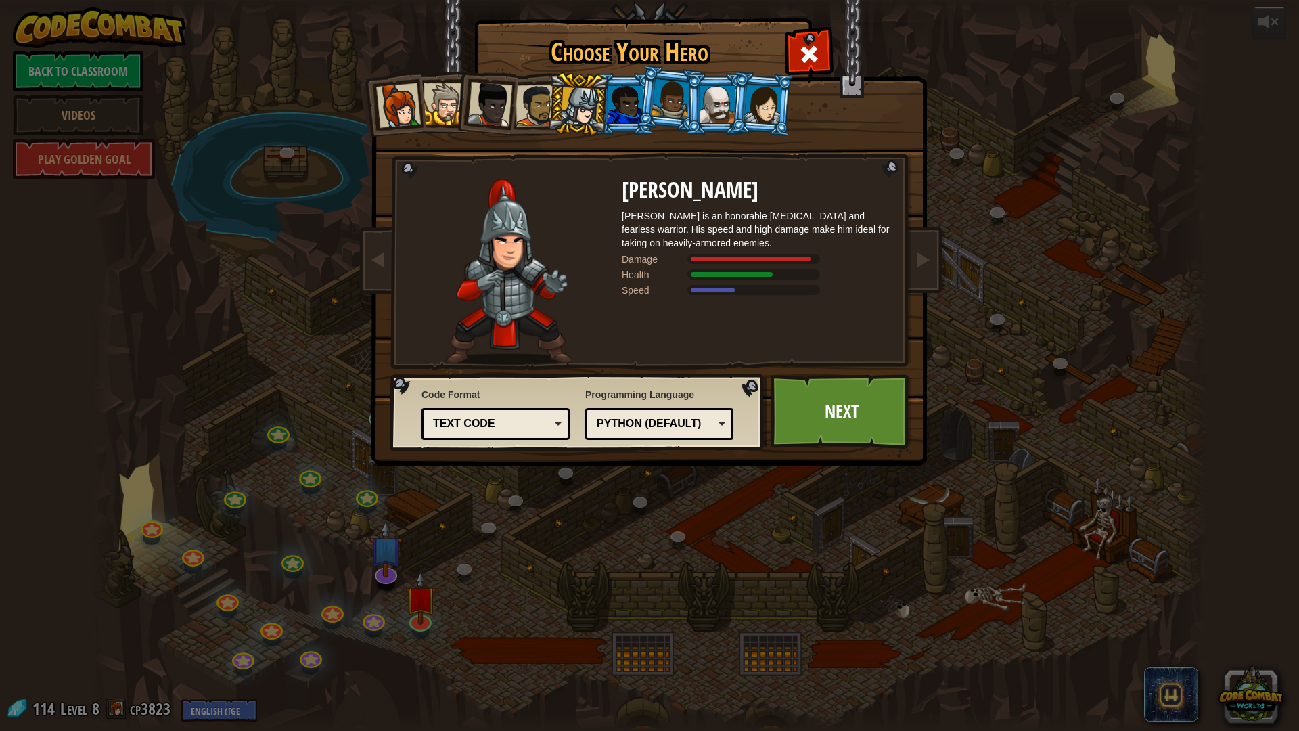
click at [527, 104] on div at bounding box center [536, 106] width 42 height 42
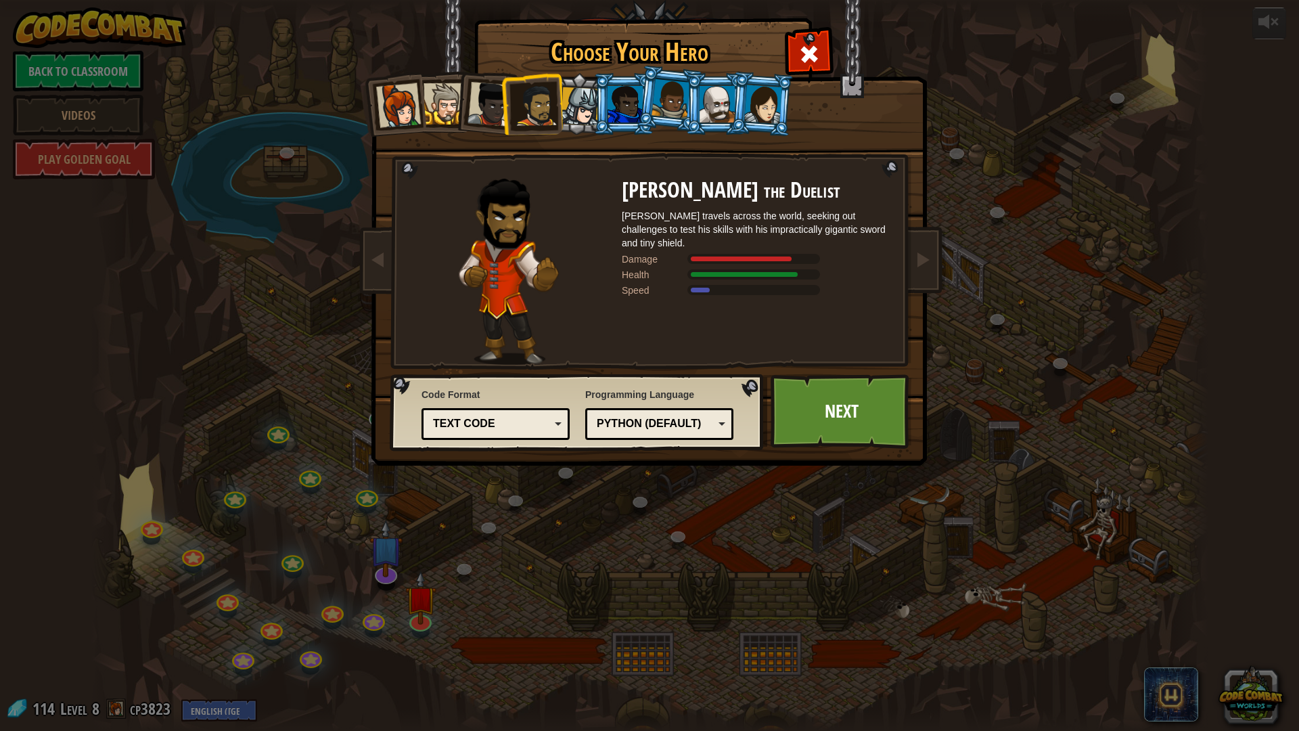
click at [573, 95] on div at bounding box center [580, 106] width 39 height 39
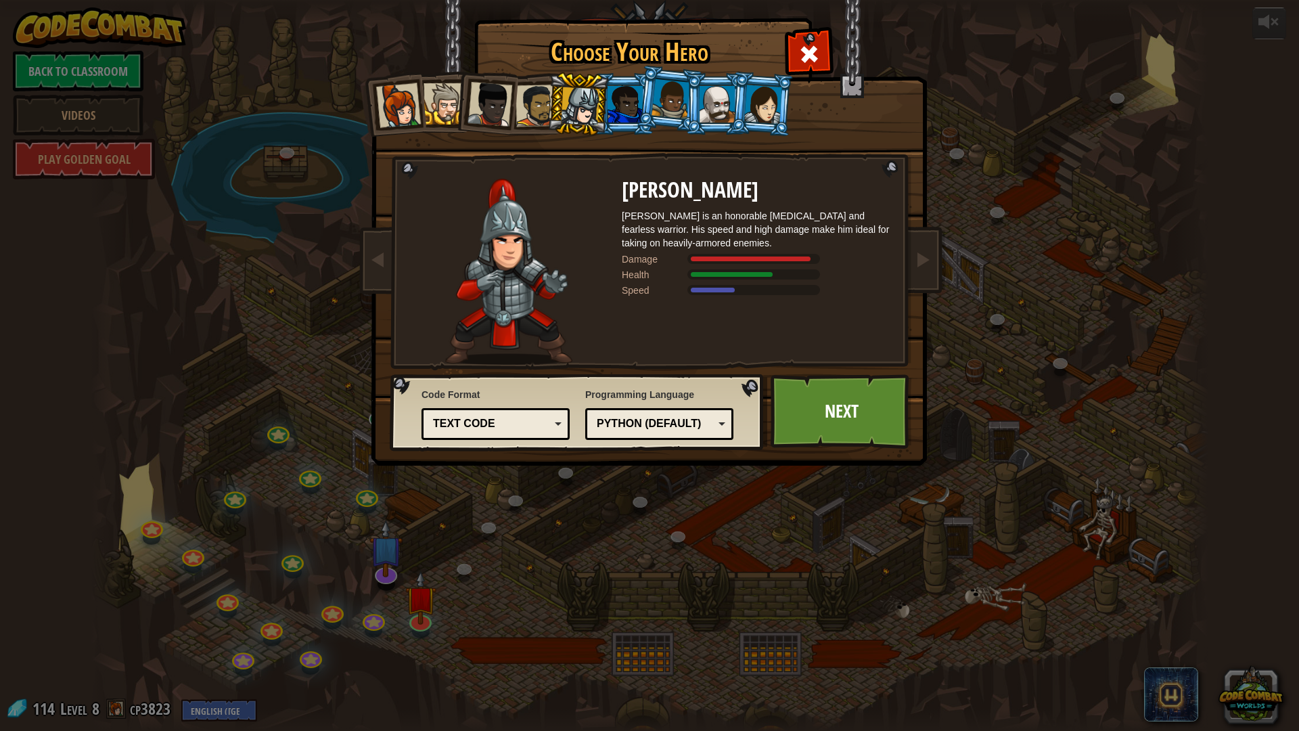
click at [551, 76] on li at bounding box center [578, 104] width 64 height 65
click at [545, 97] on div at bounding box center [536, 106] width 42 height 42
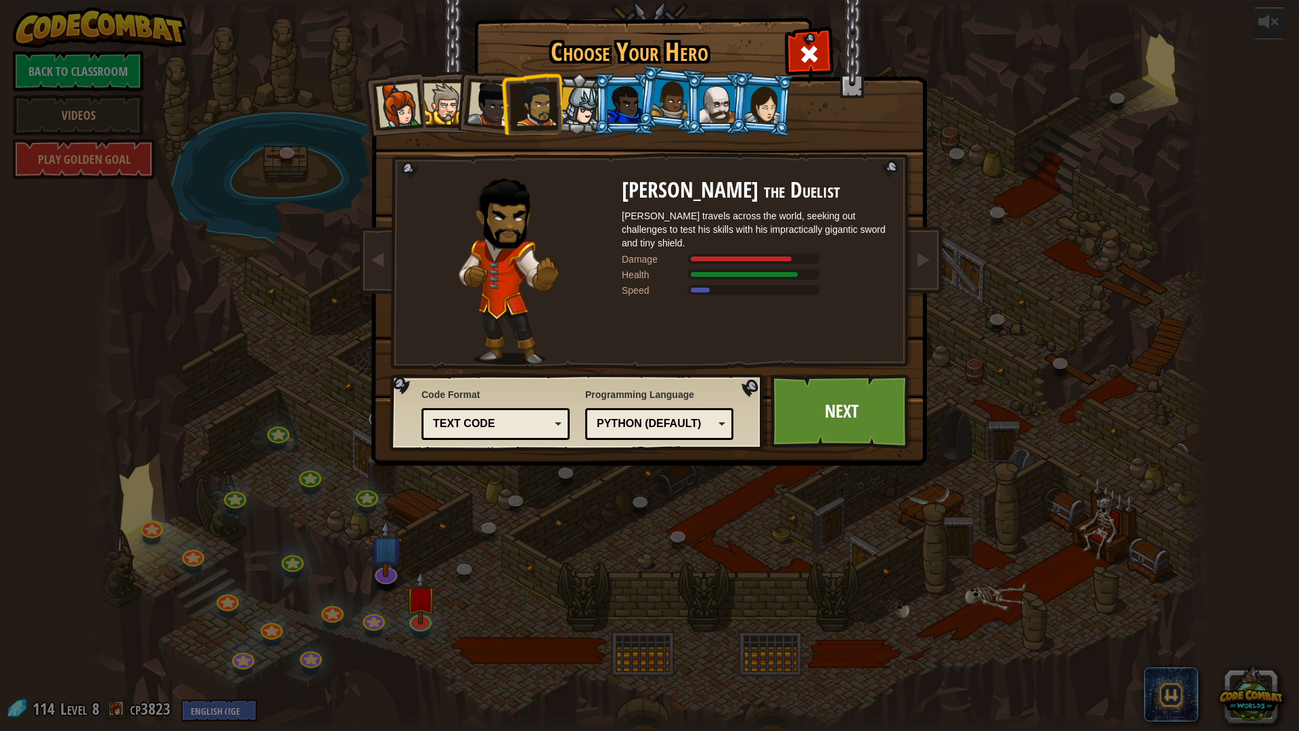
click at [578, 95] on div at bounding box center [580, 106] width 39 height 39
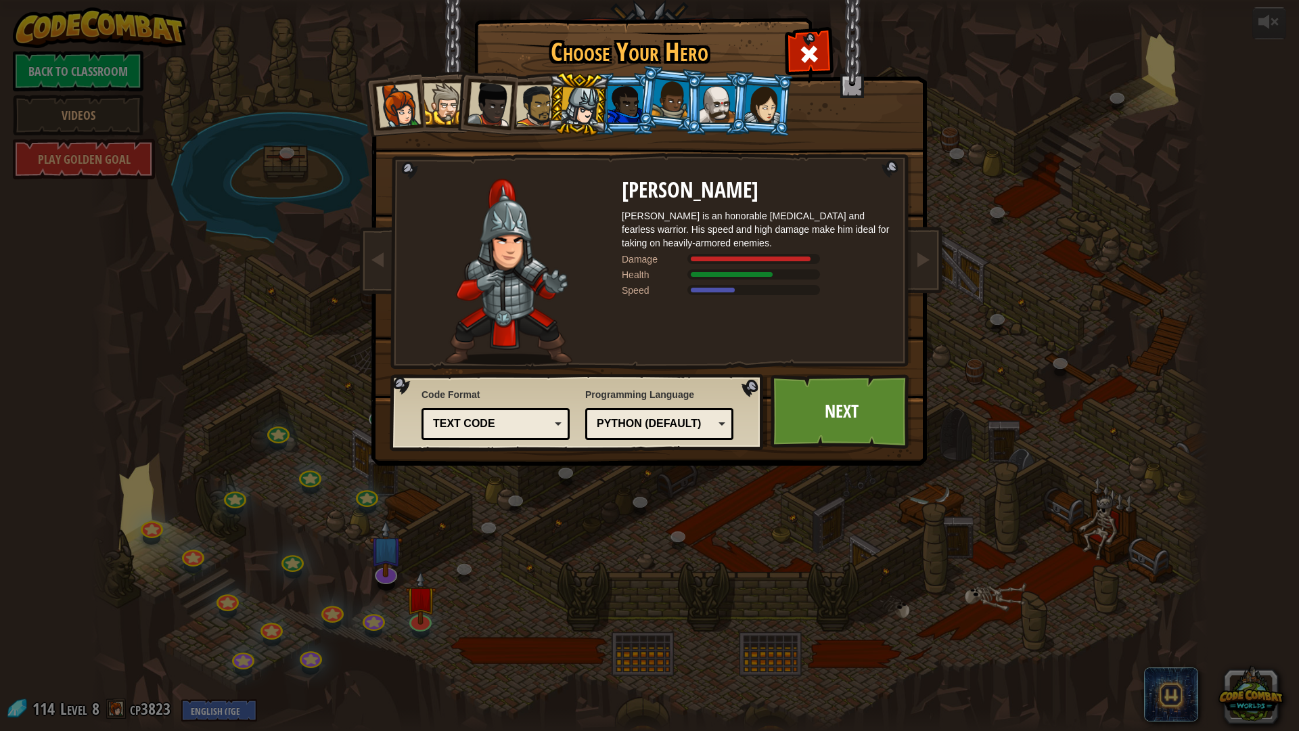
click at [508, 430] on div "Text code" at bounding box center [491, 424] width 117 height 16
click at [571, 535] on div "Choose Your Hero 114 Captain [PERSON_NAME] Anya is a no-nonsense leader who isn…" at bounding box center [649, 365] width 1299 height 731
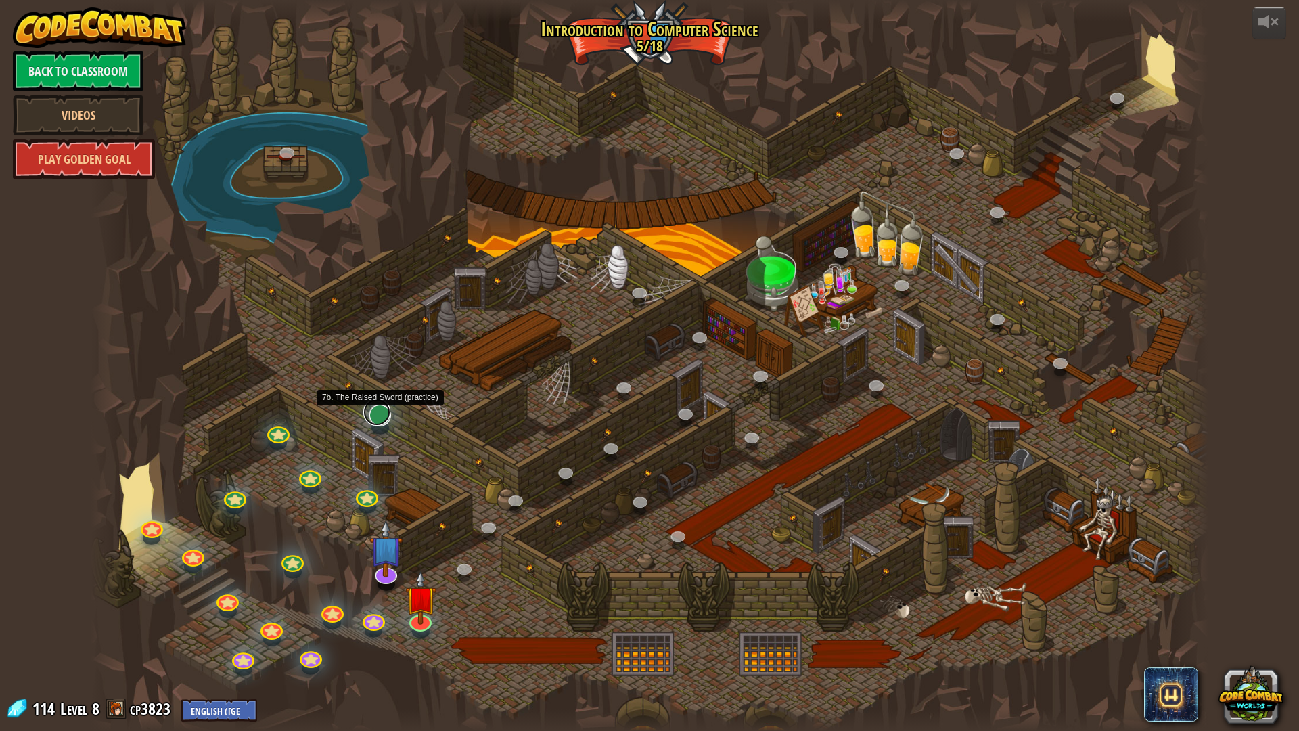
click at [380, 417] on link at bounding box center [376, 411] width 27 height 27
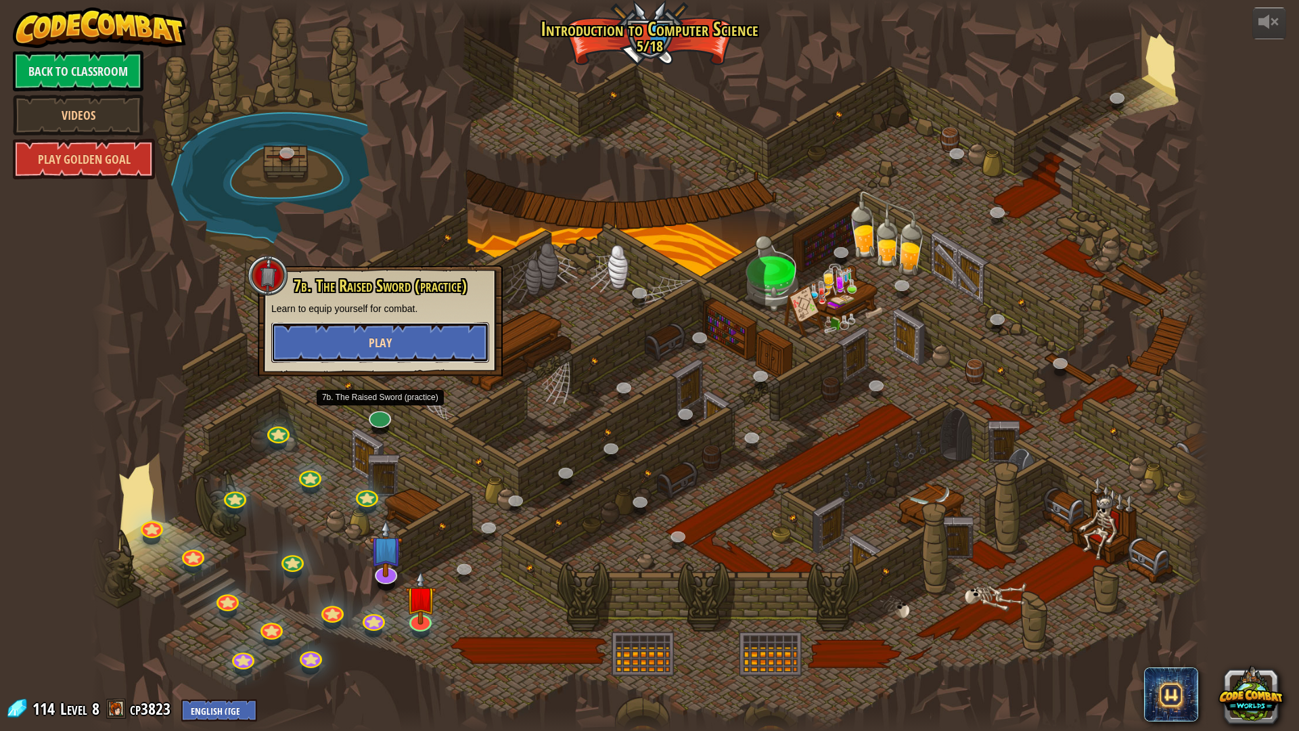
click at [402, 331] on button "Play" at bounding box center [380, 342] width 218 height 41
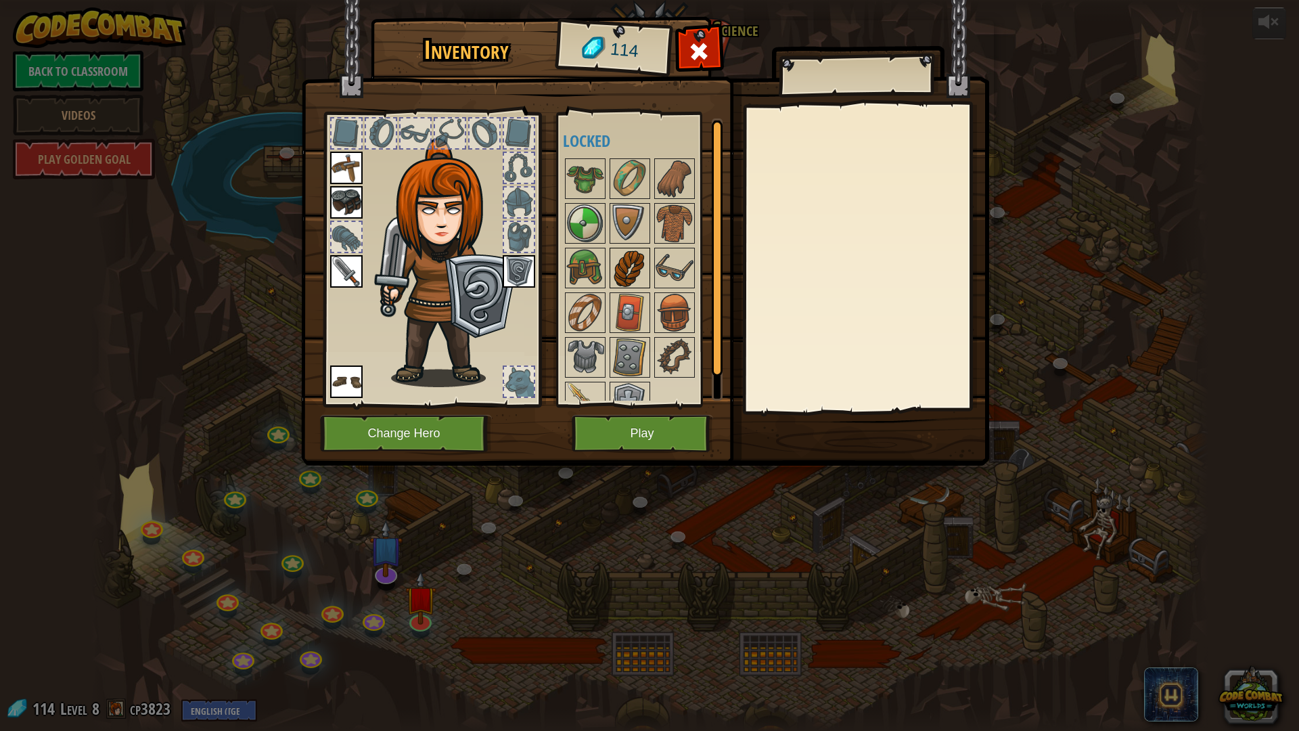
scroll to position [24, 0]
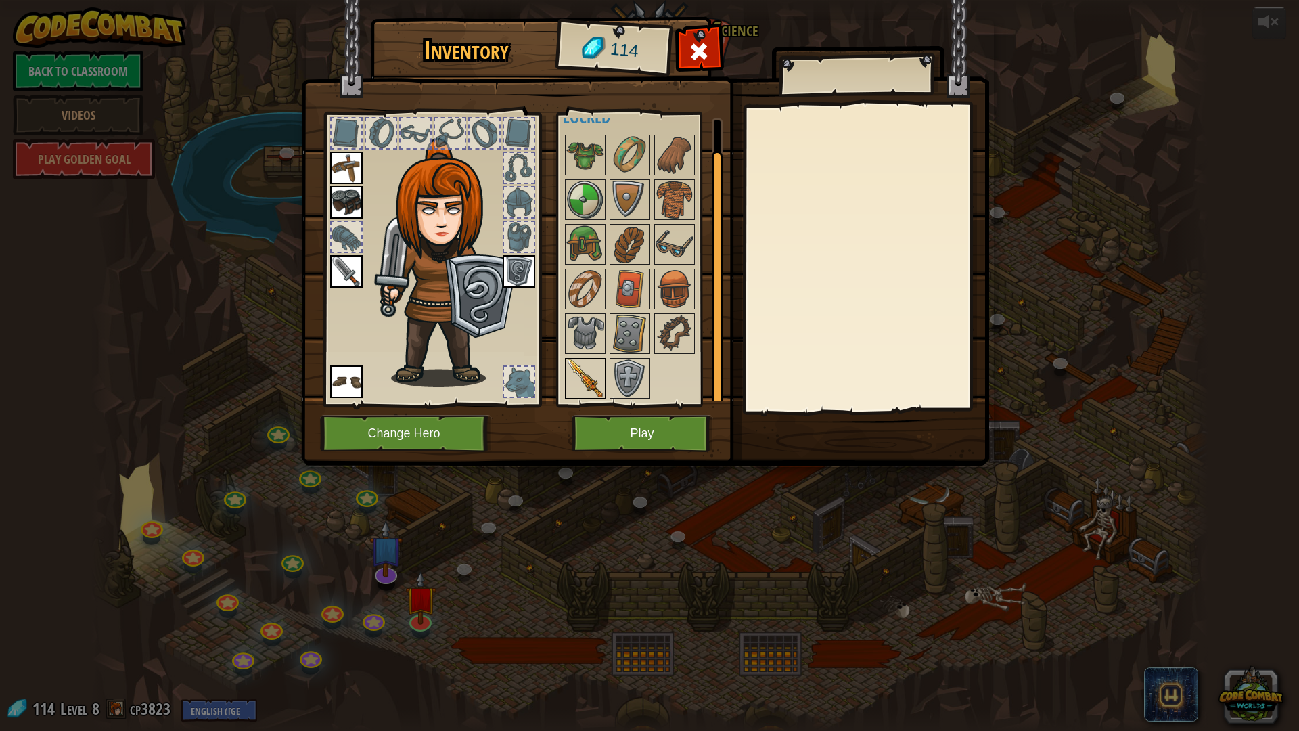
click at [589, 368] on img at bounding box center [585, 378] width 38 height 38
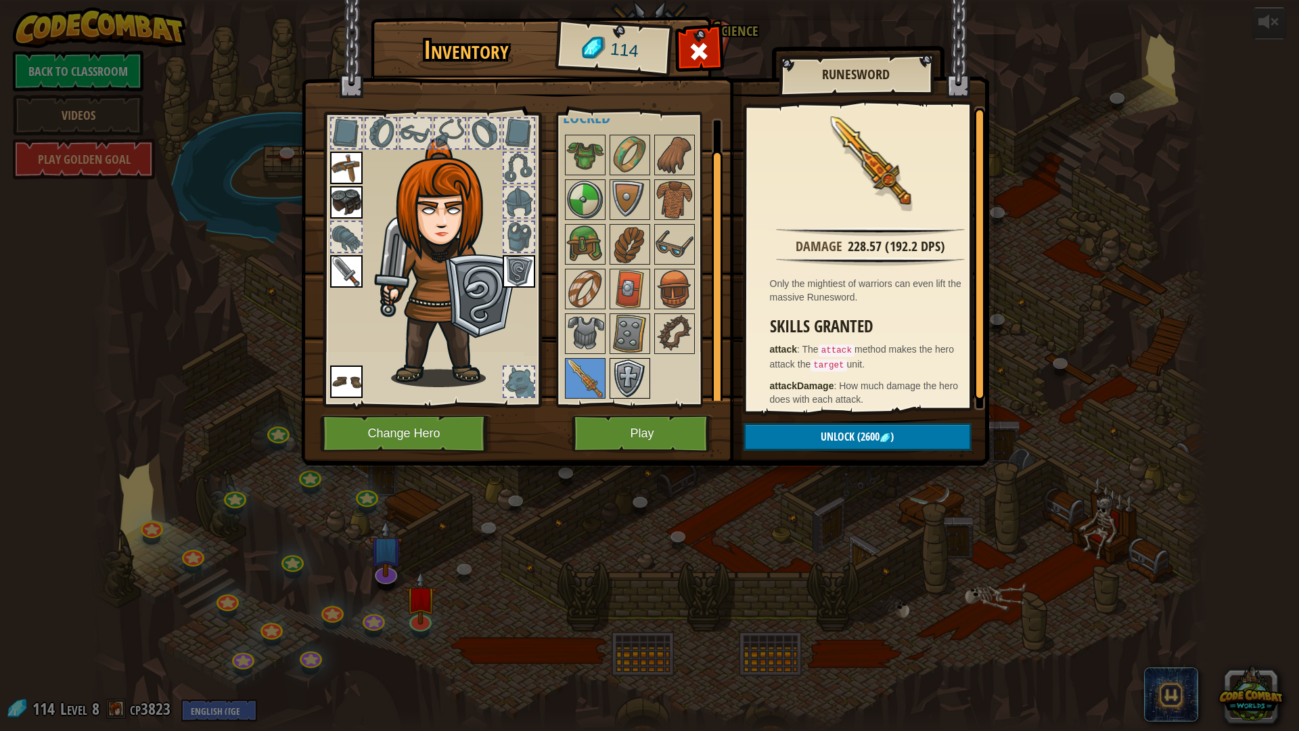
click at [632, 370] on img at bounding box center [630, 378] width 38 height 38
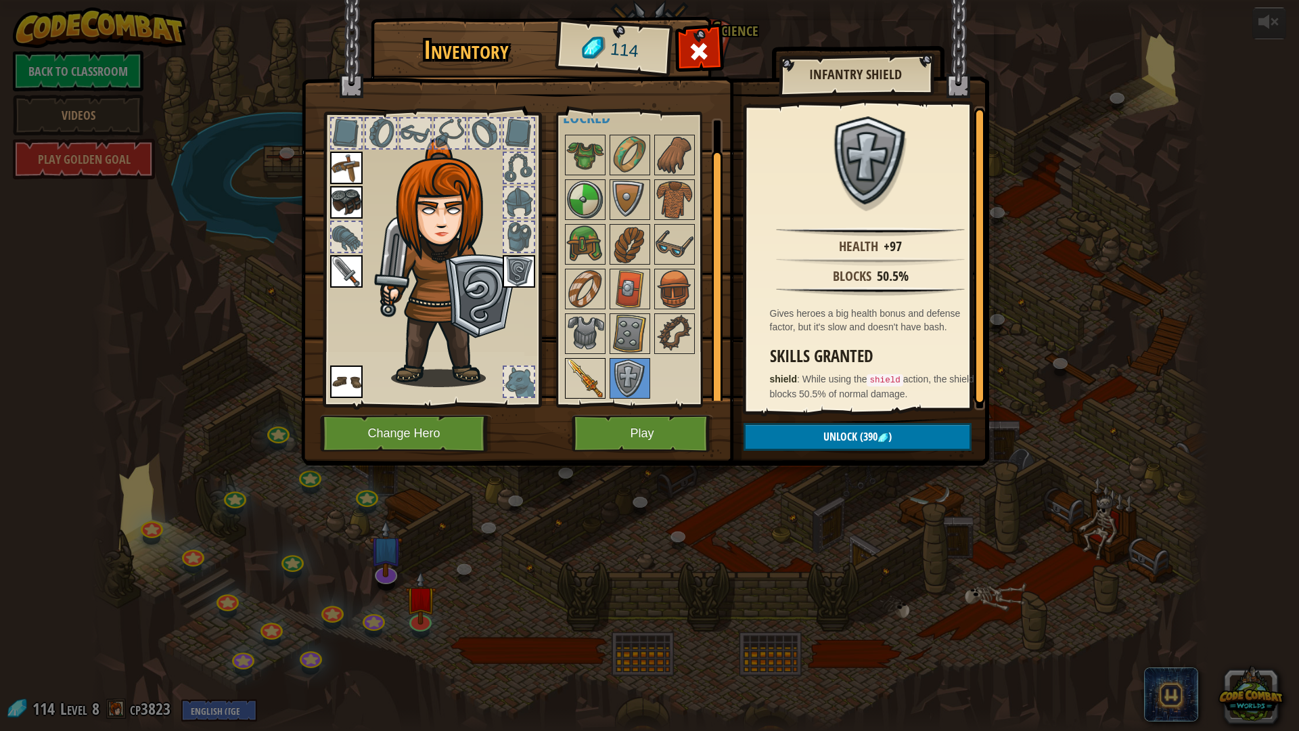
click at [567, 361] on img at bounding box center [585, 378] width 38 height 38
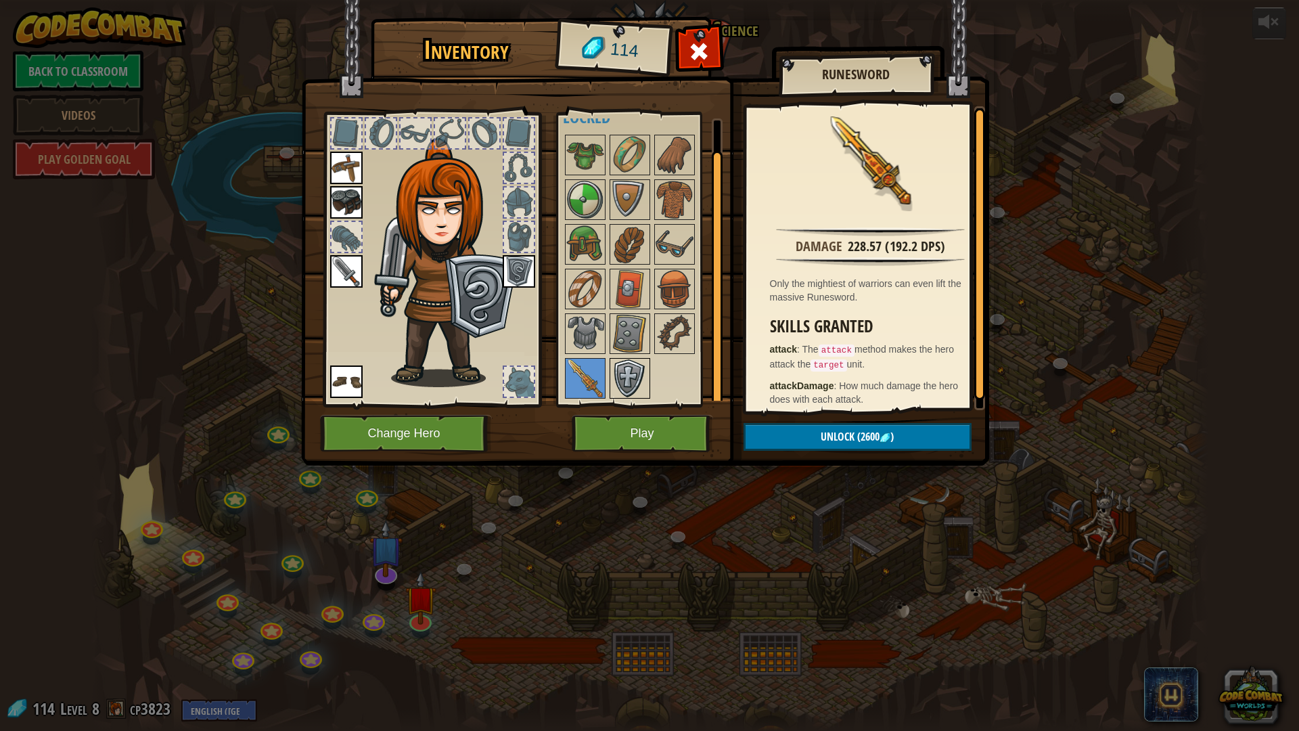
click at [622, 374] on img at bounding box center [630, 378] width 38 height 38
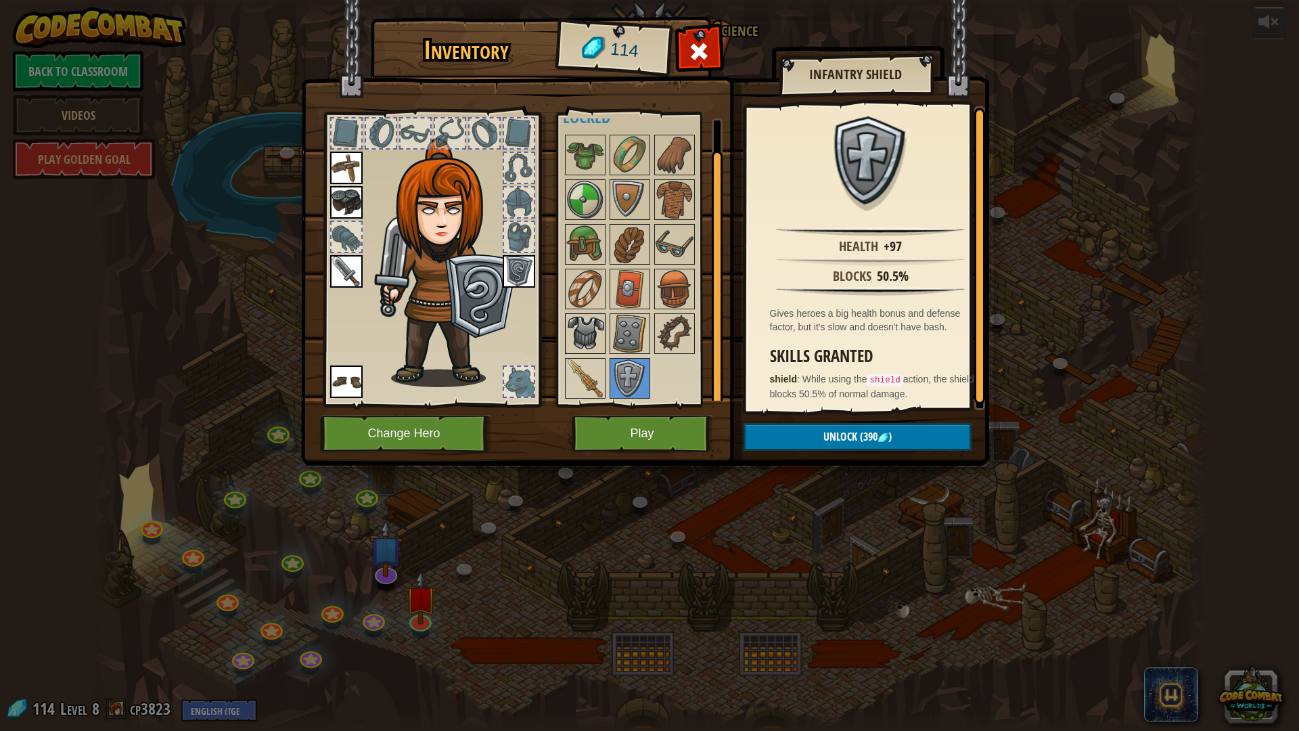
click at [580, 341] on img at bounding box center [585, 334] width 38 height 38
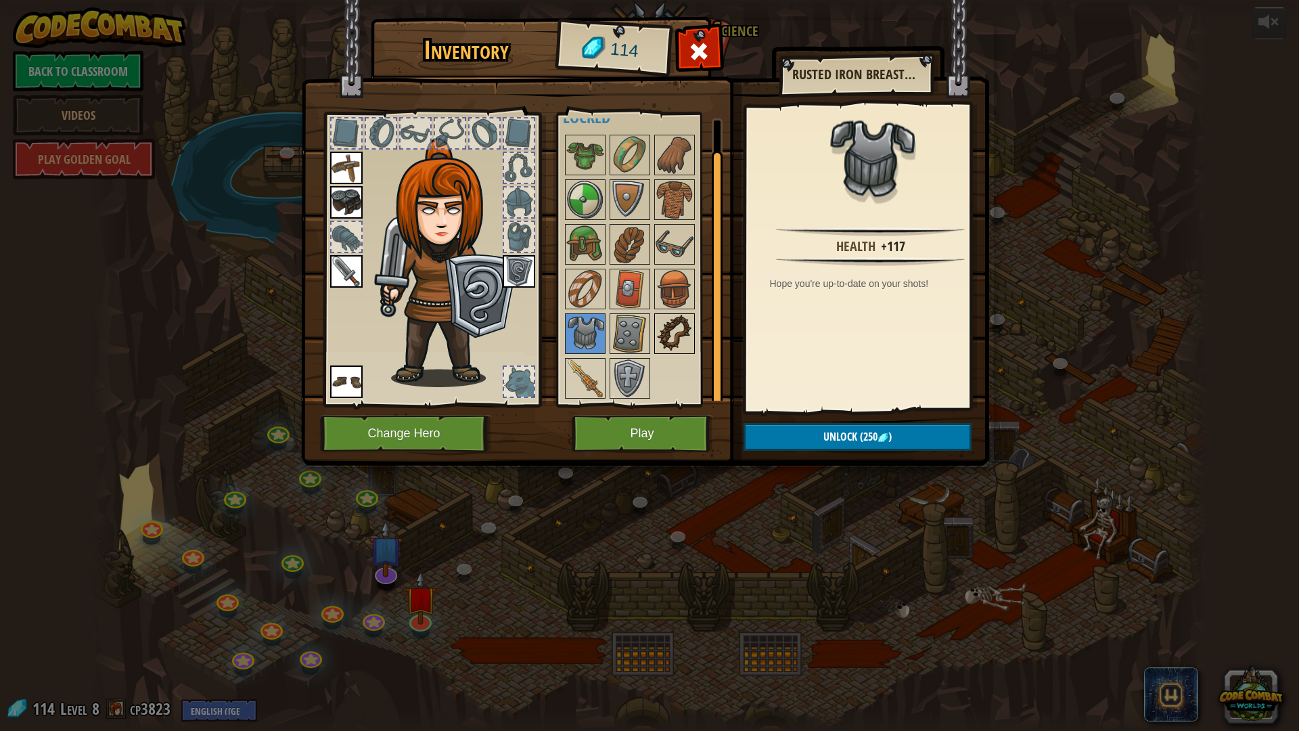
click at [657, 333] on img at bounding box center [674, 334] width 38 height 38
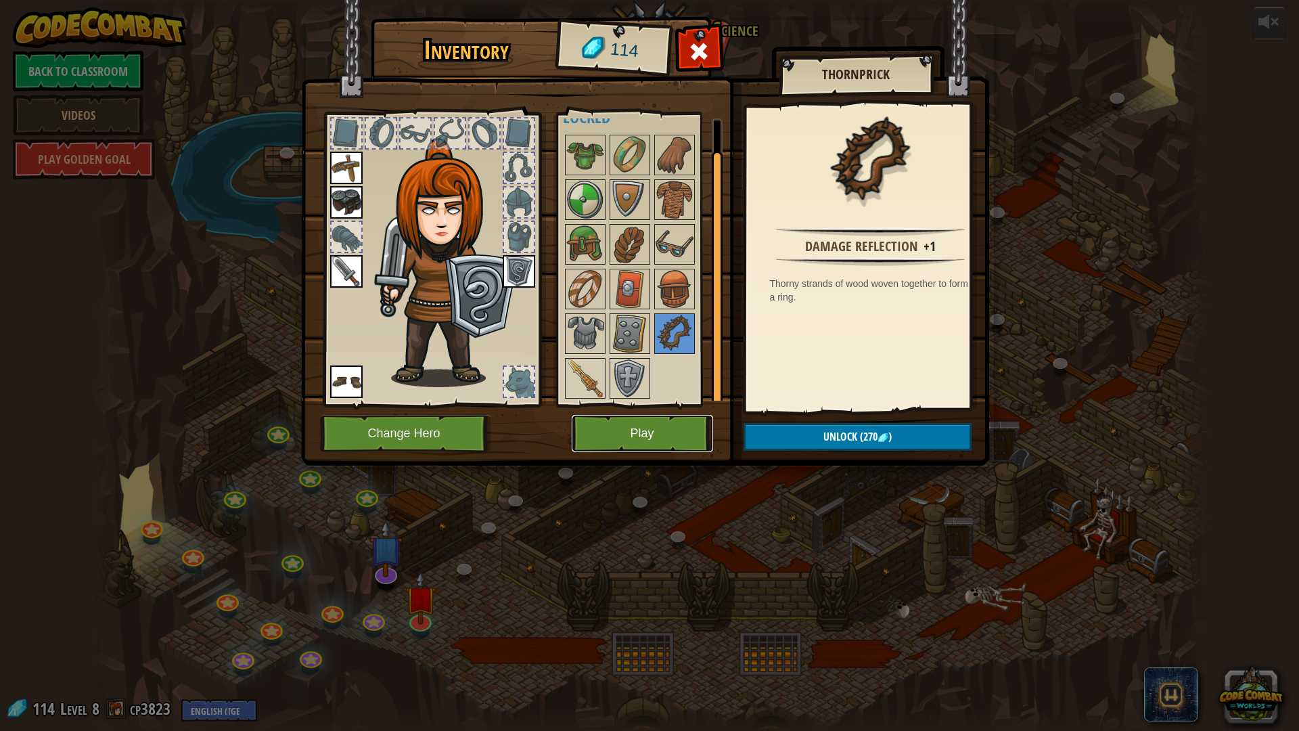
click at [644, 427] on button "Play" at bounding box center [642, 433] width 141 height 37
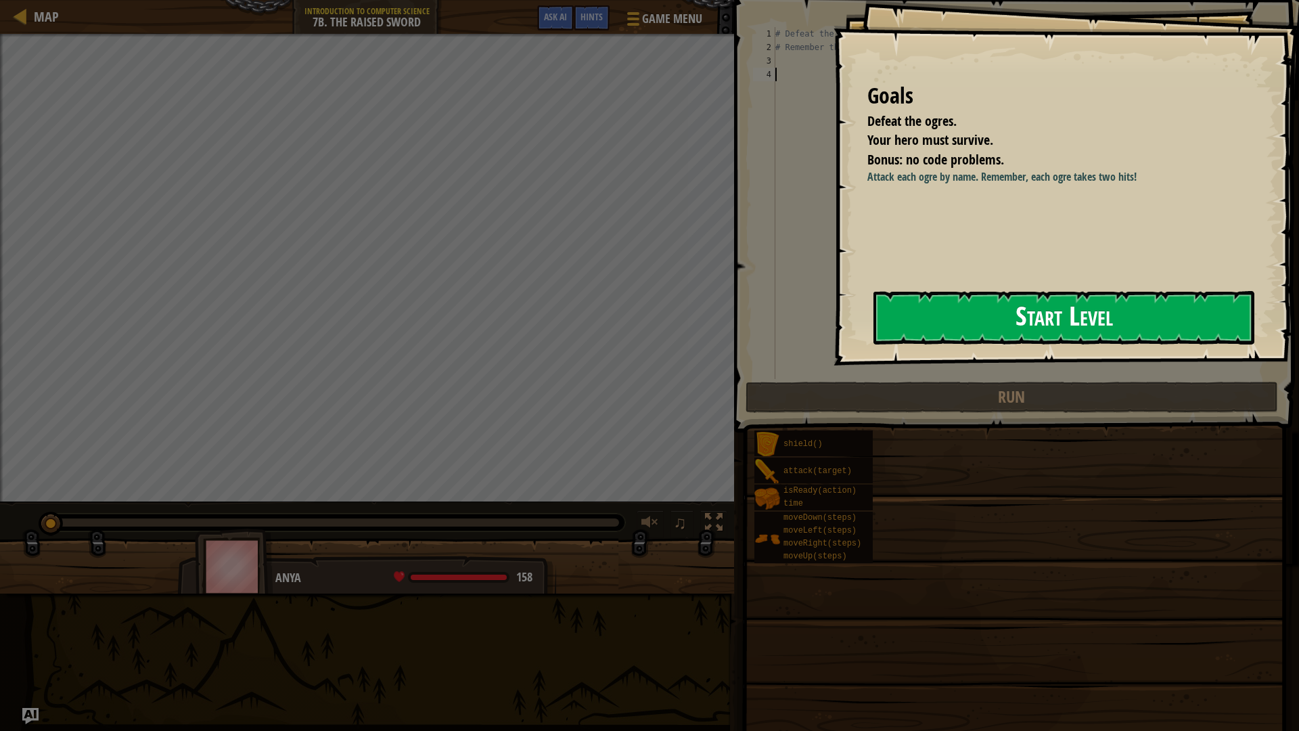
drag, startPoint x: 977, startPoint y: 316, endPoint x: 986, endPoint y: 321, distance: 10.0
click at [1021, 328] on button "Start Level" at bounding box center [1063, 317] width 381 height 53
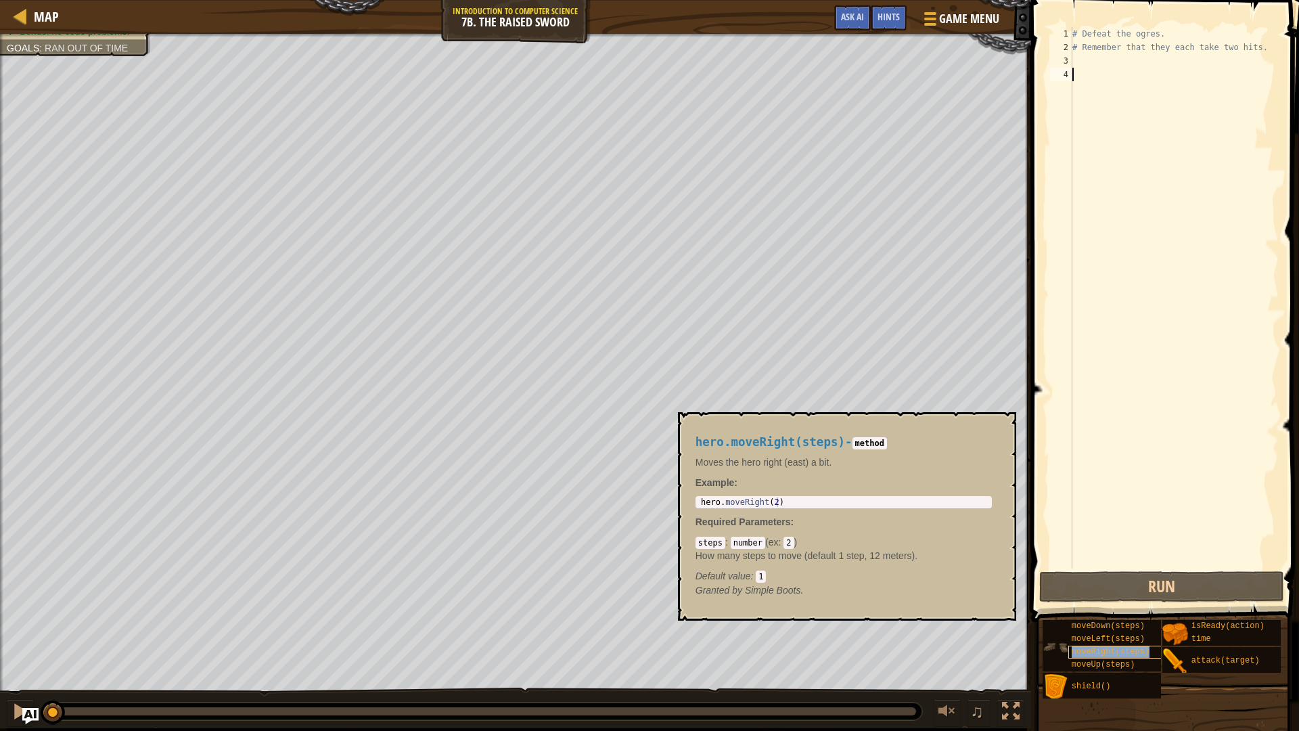
click at [1118, 616] on span "moveRight(steps)" at bounding box center [1110, 651] width 78 height 9
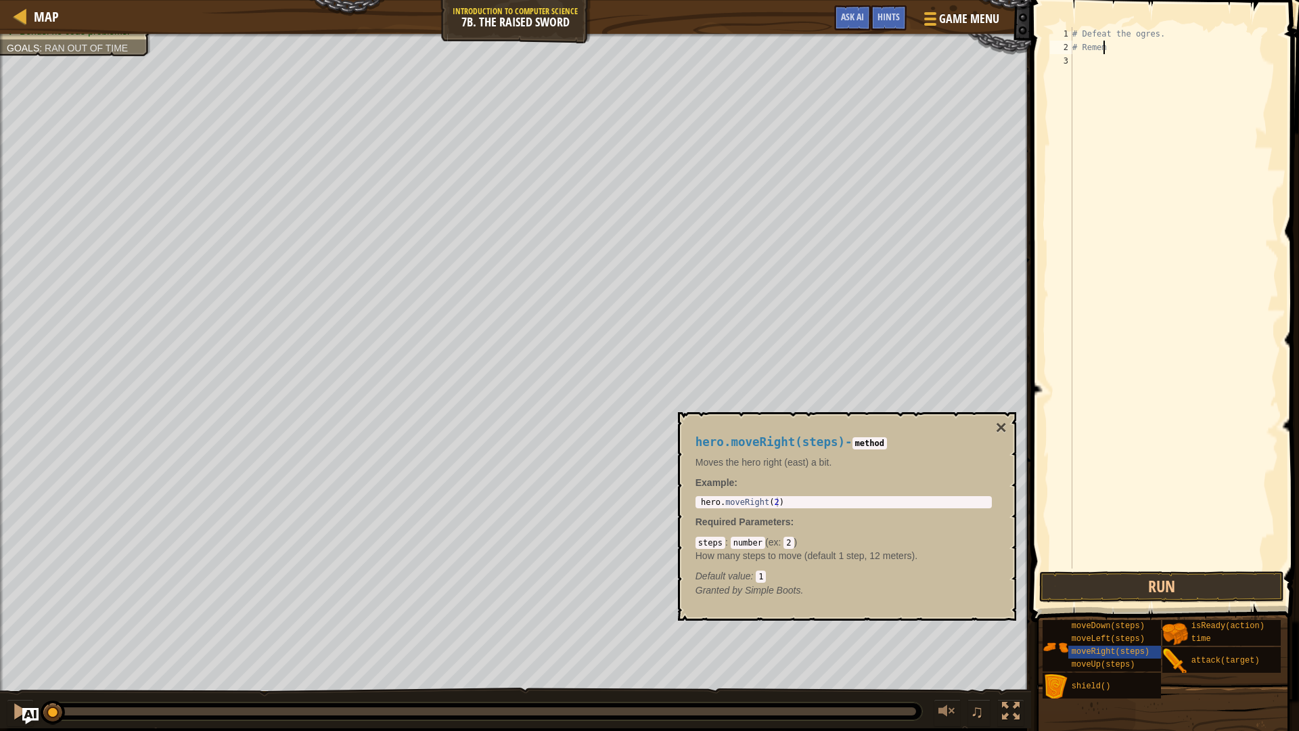
type textarea "#"
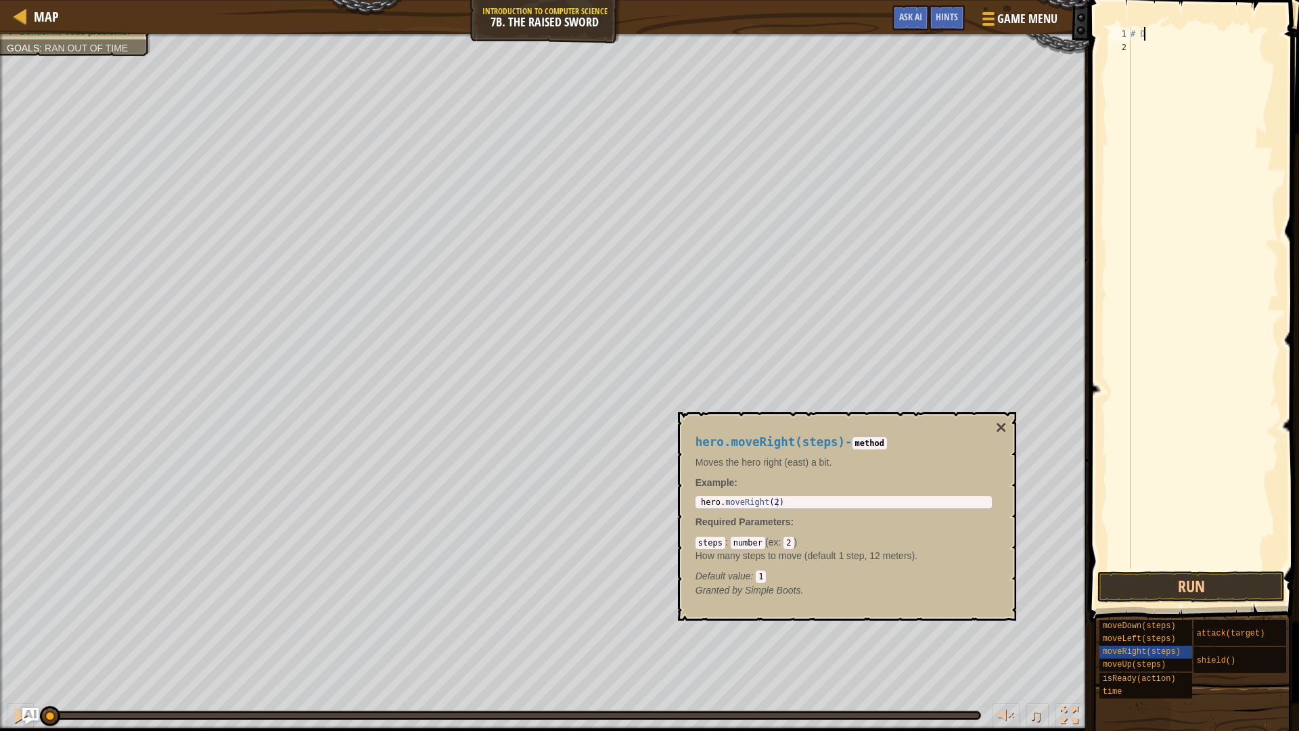
type textarea "#"
type textarea "hero.moveRight"
type textarea "hero.attack("Rig")"
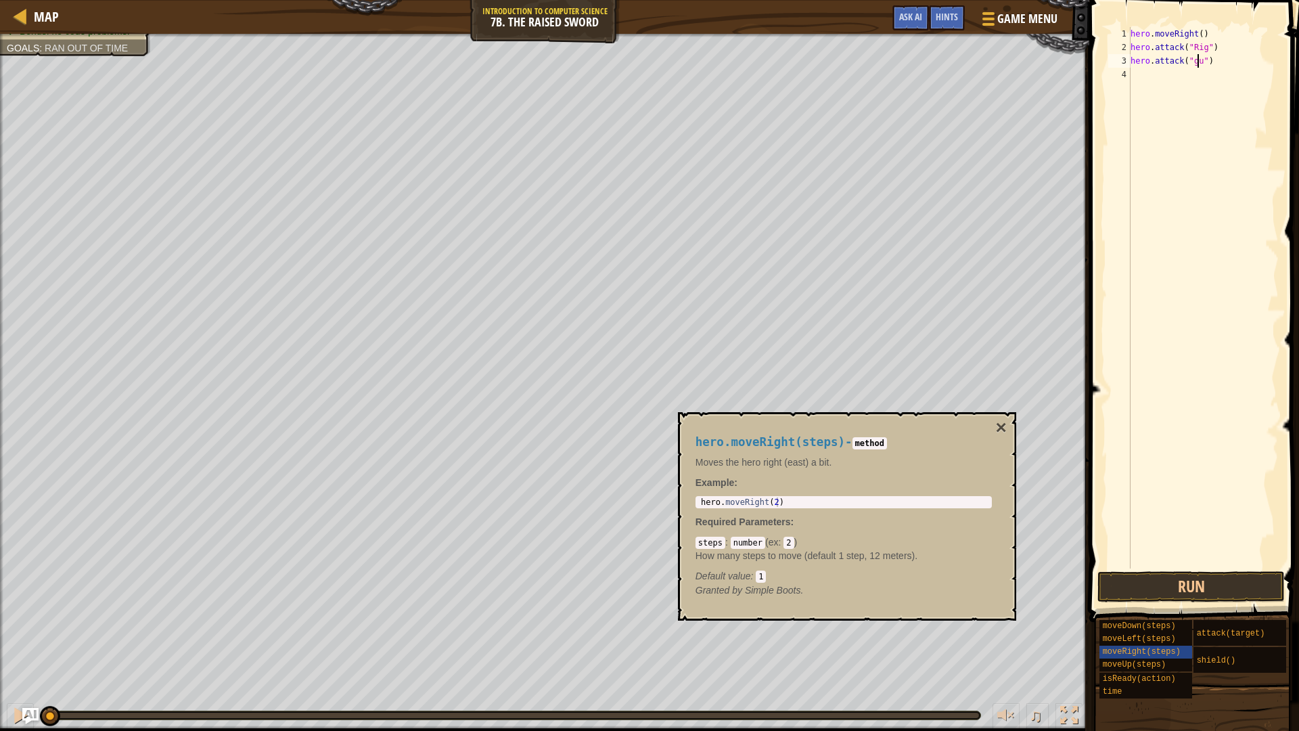
scroll to position [6, 6]
type textarea "hero.attack("Rig")"
type textarea "hero.attack("Gurt")"
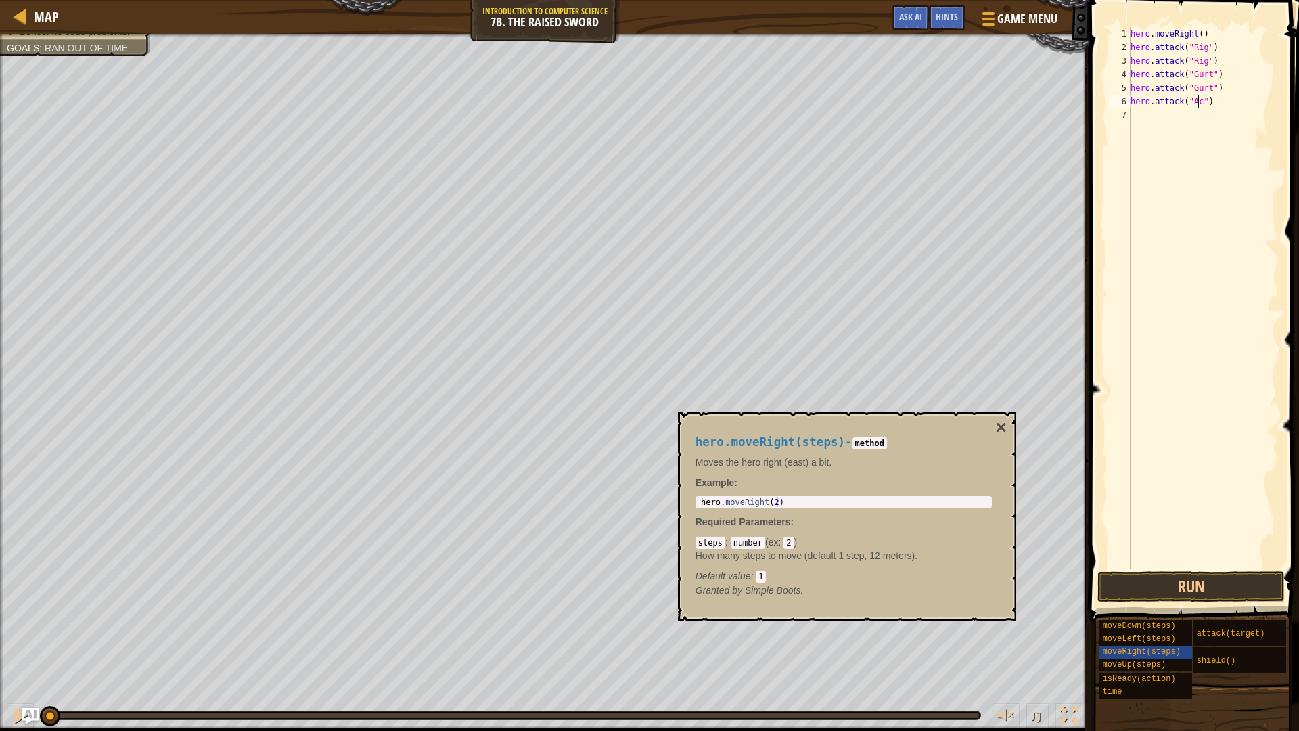
type textarea "hero.attack("Ack")"
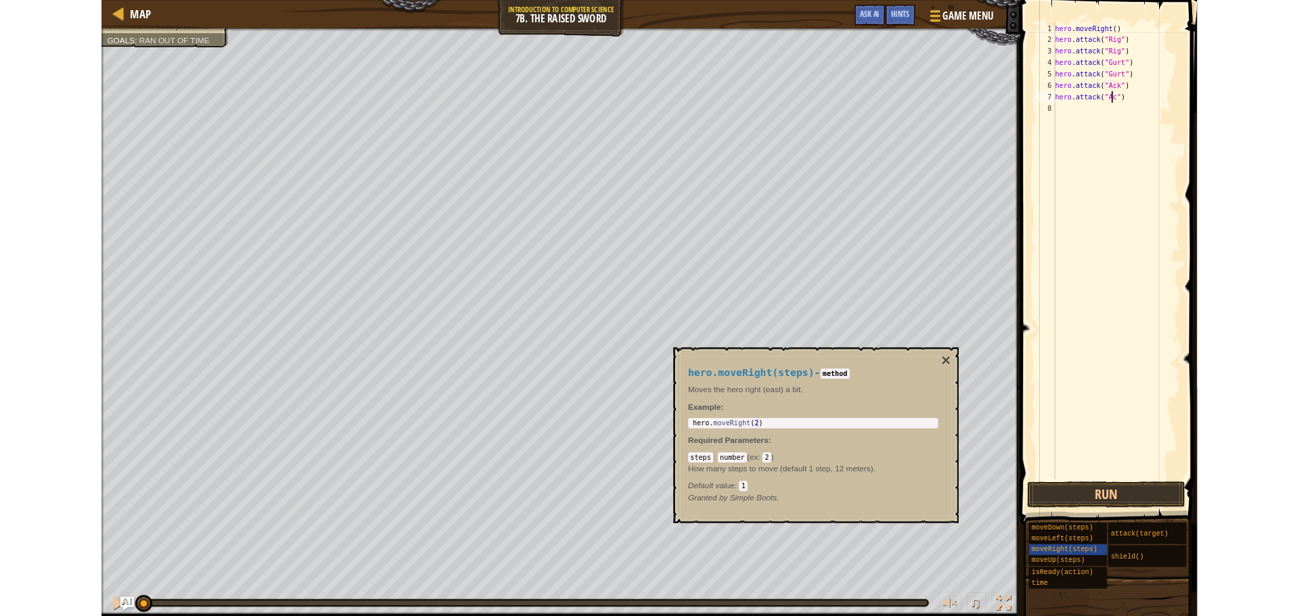
scroll to position [6, 6]
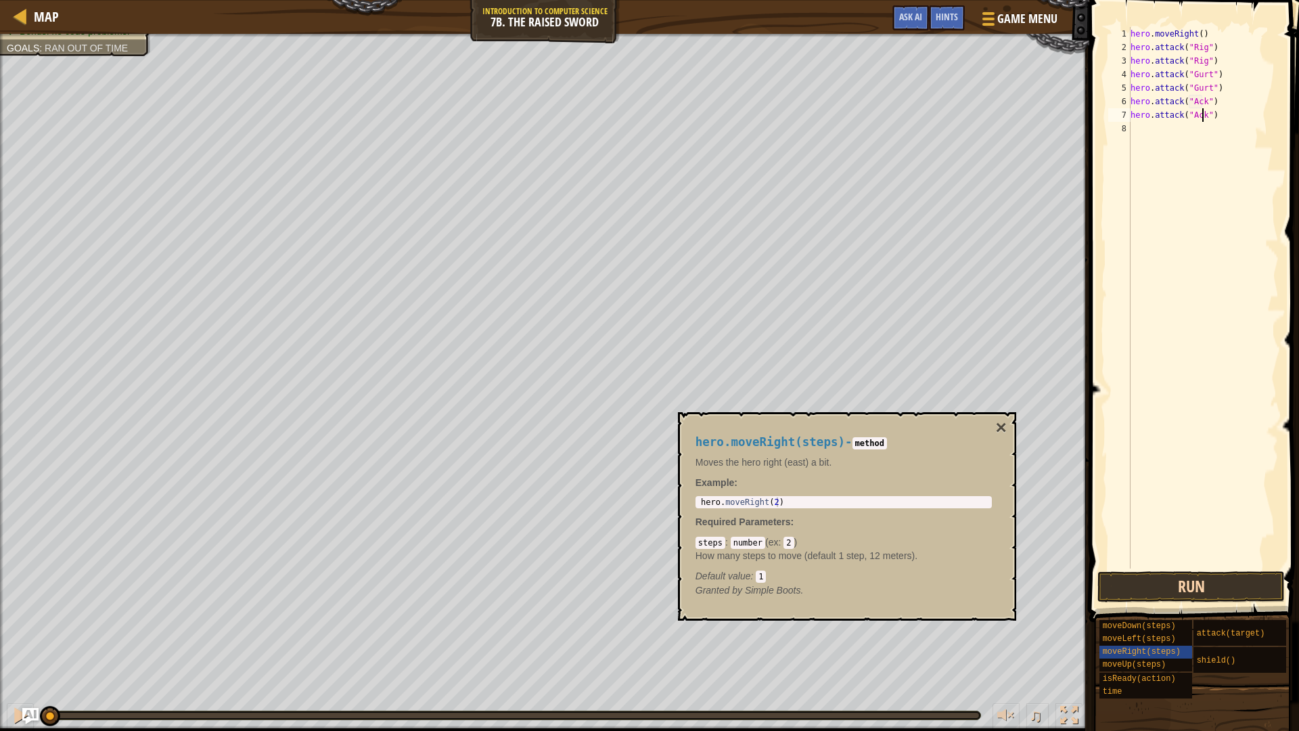
type textarea "hero.attack("Ack")"
click at [1165, 583] on button "Run" at bounding box center [1190, 586] width 187 height 31
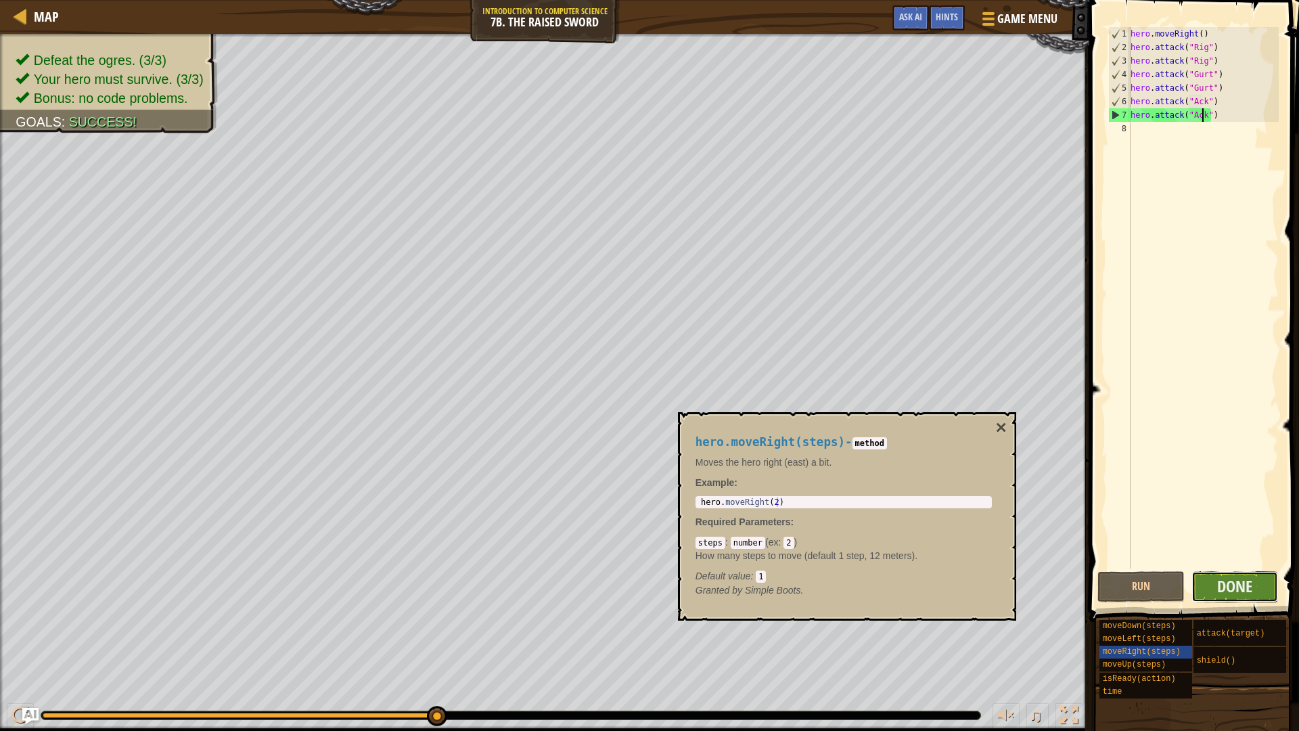
click at [1249, 597] on button "Done" at bounding box center [1234, 586] width 87 height 31
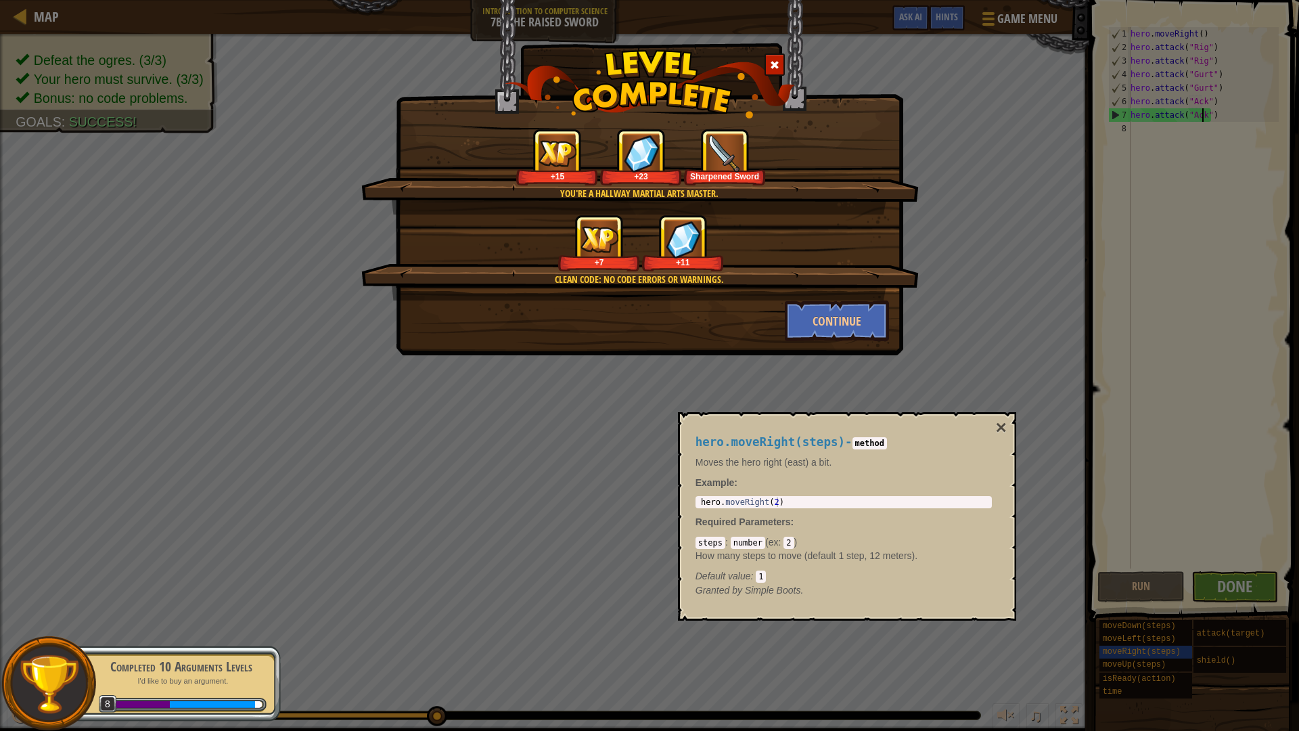
click at [769, 64] on div at bounding box center [774, 64] width 20 height 22
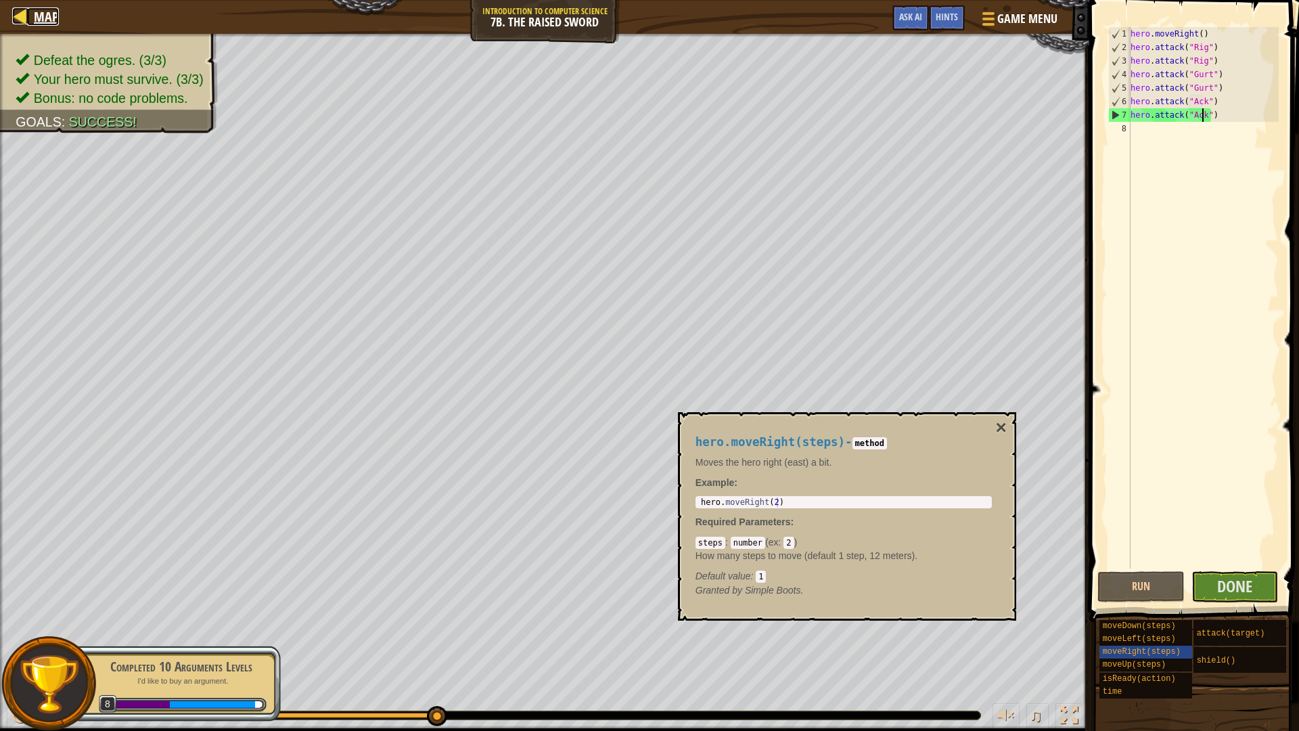
click at [33, 21] on link "Map" at bounding box center [43, 16] width 32 height 18
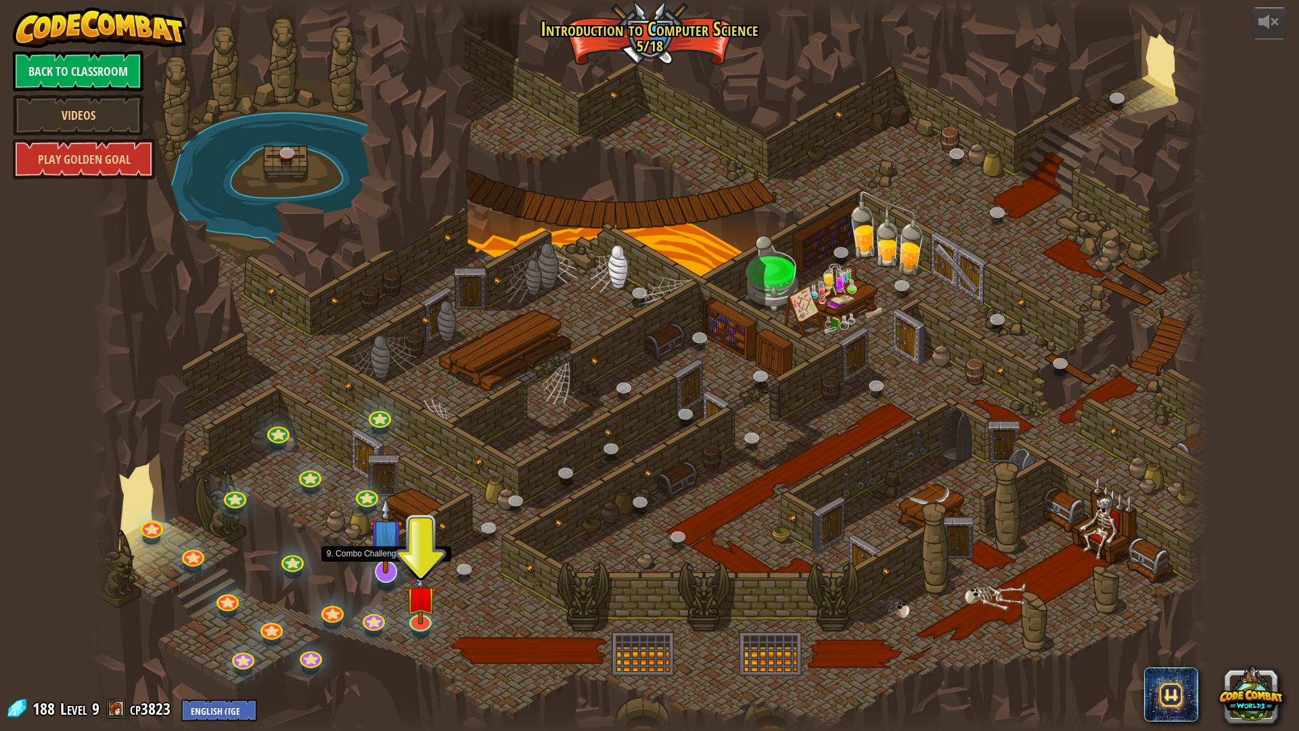
click at [379, 567] on img at bounding box center [385, 534] width 33 height 76
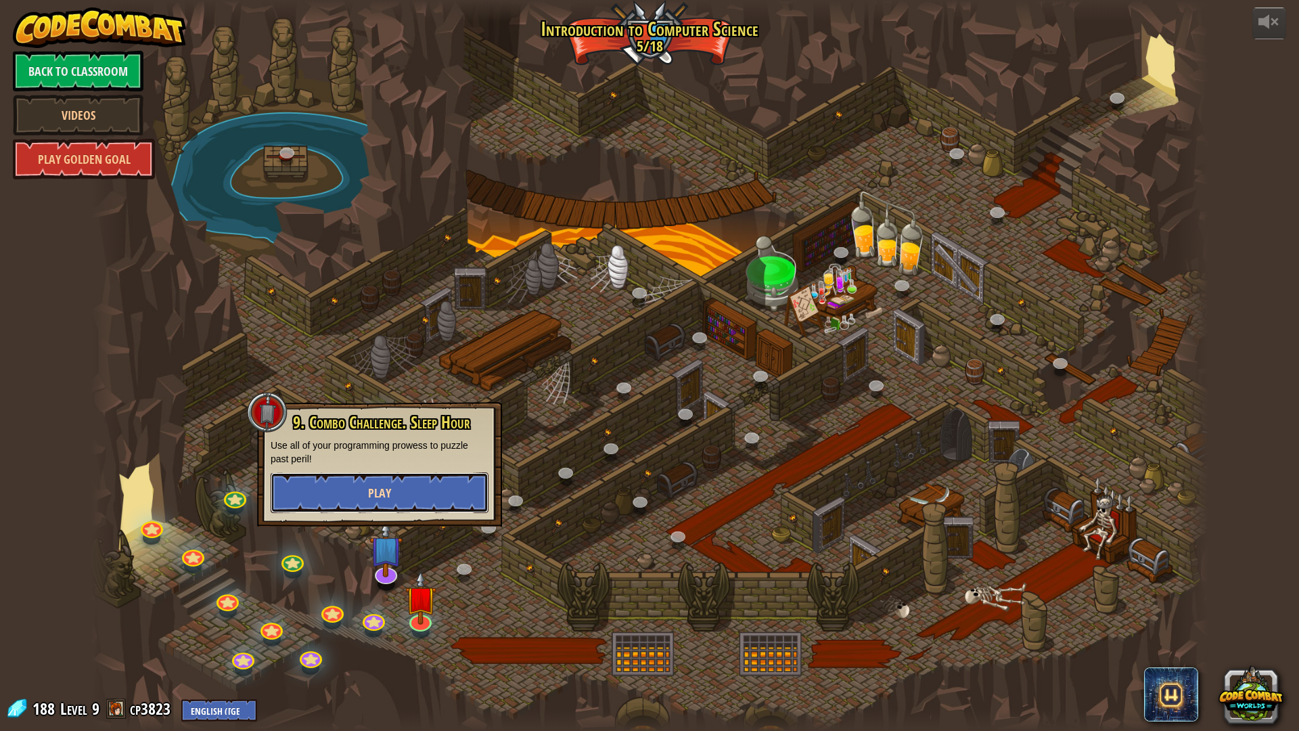
click at [413, 484] on button "Play" at bounding box center [380, 492] width 218 height 41
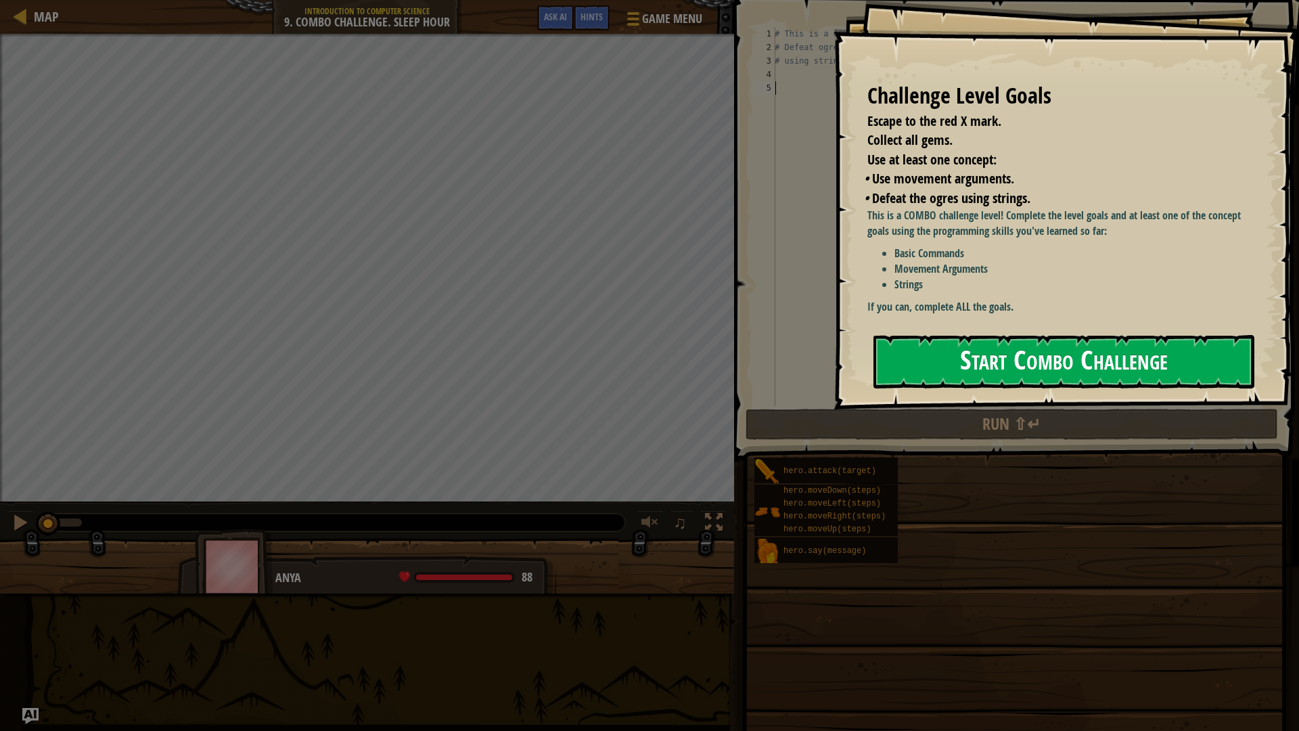
click at [994, 375] on button "Start Combo Challenge" at bounding box center [1063, 361] width 381 height 53
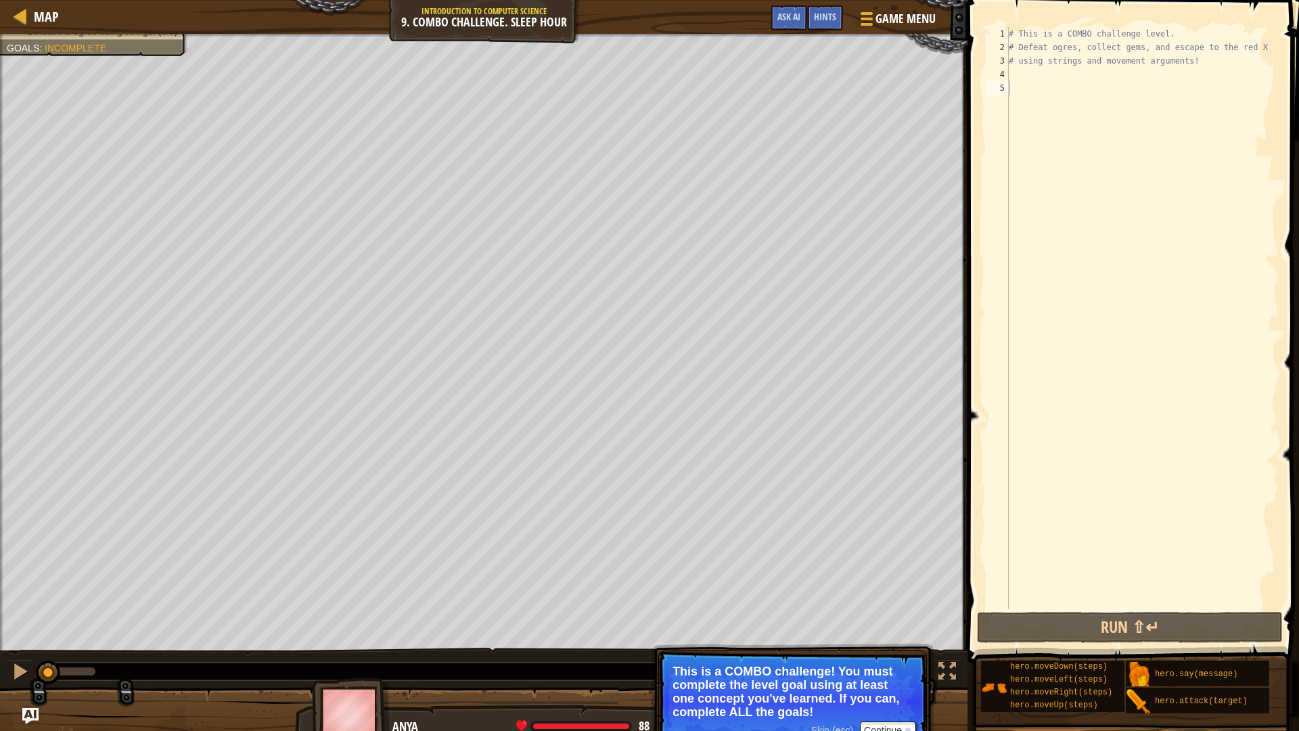
click at [839, 614] on div "Escape to the red X mark. Collect all gems. Use at least one concept: • Use mov…" at bounding box center [649, 388] width 1299 height 708
click at [891, 616] on button "Continue" at bounding box center [888, 730] width 56 height 18
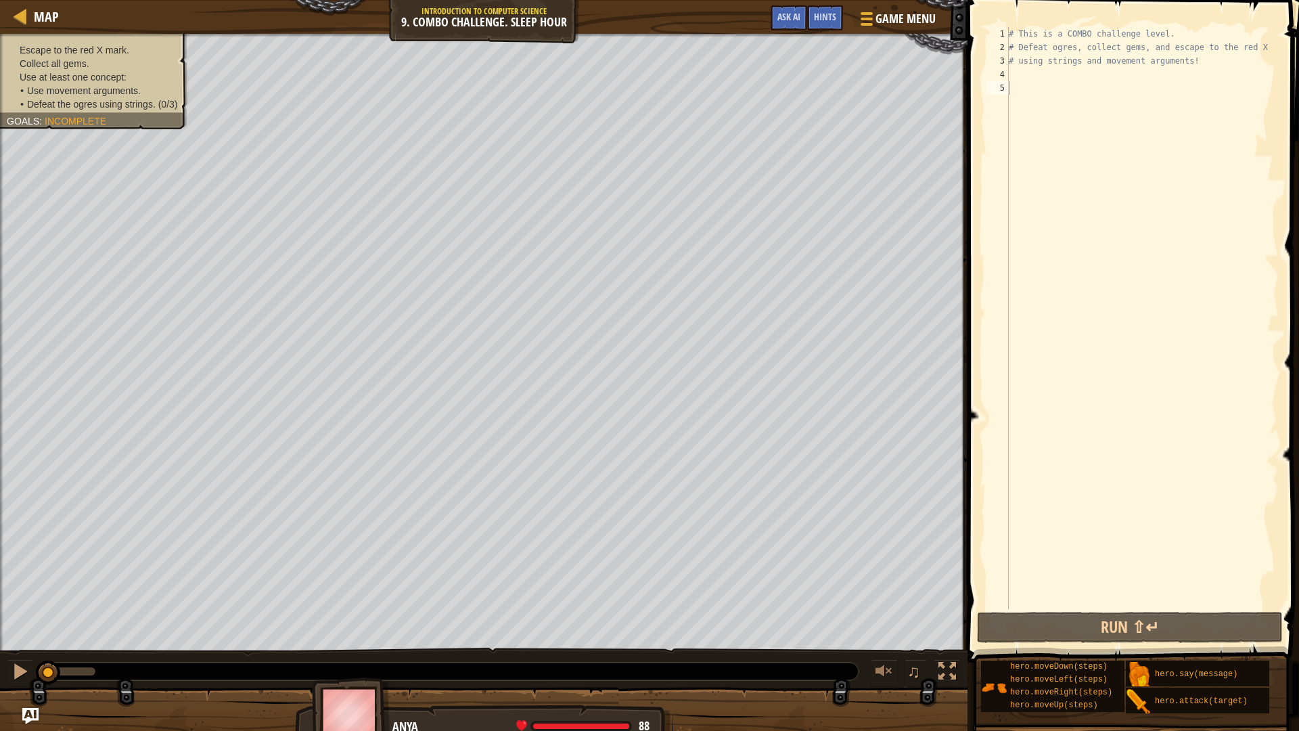
drag, startPoint x: 119, startPoint y: 43, endPoint x: 140, endPoint y: 107, distance: 67.6
click at [140, 107] on div "Escape to the red X mark. Collect all gems. Use at least one concept: • Use mov…" at bounding box center [94, 77] width 174 height 68
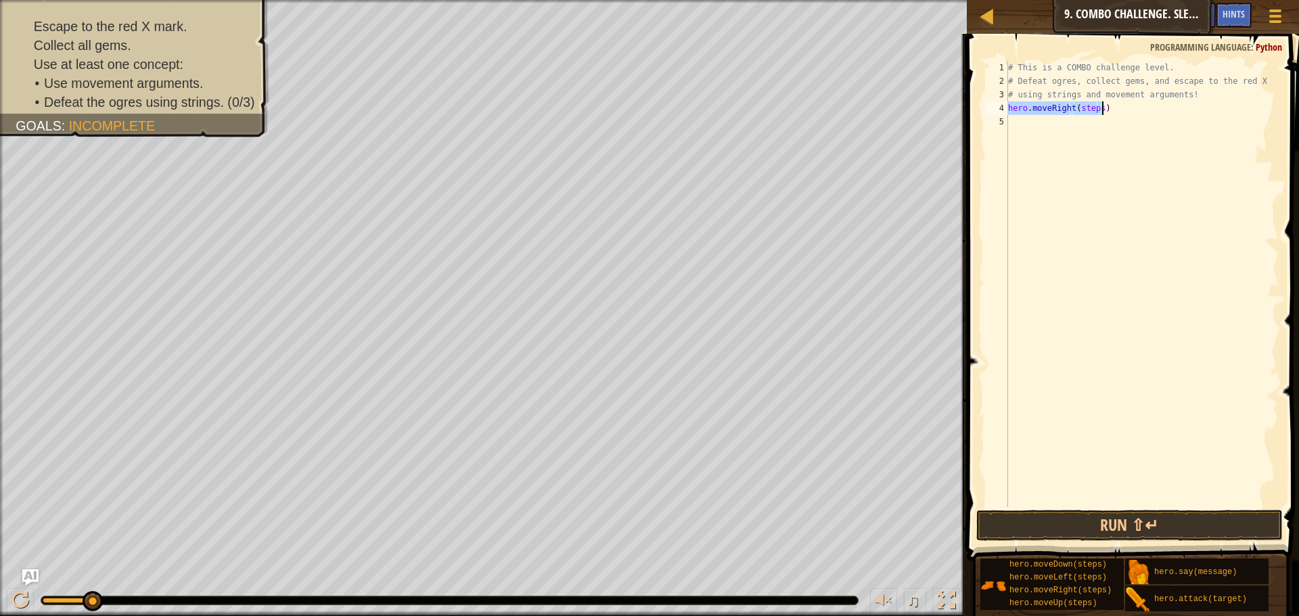
click at [1100, 110] on div "# This is a COMBO challenge level. # Defeat [PERSON_NAME], collect gems, and es…" at bounding box center [1141, 284] width 273 height 446
click at [1089, 108] on div "# This is a COMBO challenge level. # Defeat [PERSON_NAME], collect gems, and es…" at bounding box center [1141, 297] width 273 height 473
click at [1094, 112] on div "# This is a COMBO challenge level. # Defeat [PERSON_NAME], collect gems, and es…" at bounding box center [1141, 297] width 273 height 473
click at [1095, 102] on div "# This is a COMBO challenge level. # Defeat [PERSON_NAME], collect gems, and es…" at bounding box center [1141, 297] width 273 height 473
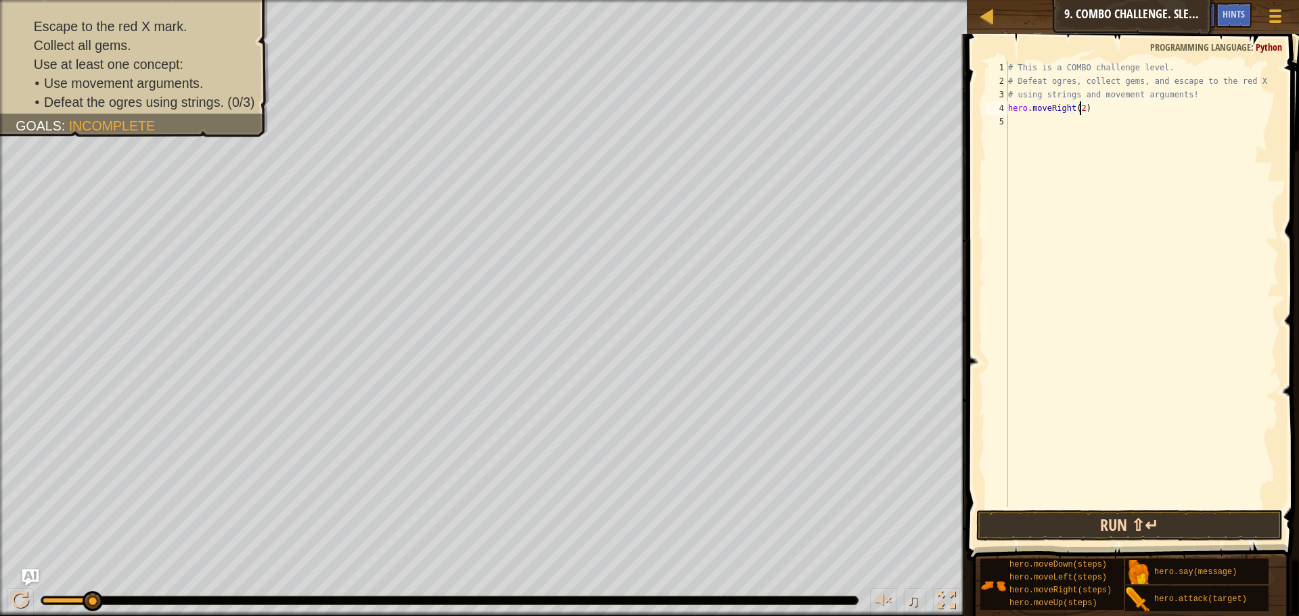
type textarea "hero.moveRight(2)"
click at [1065, 519] on button "Run ⇧↵" at bounding box center [1129, 525] width 306 height 31
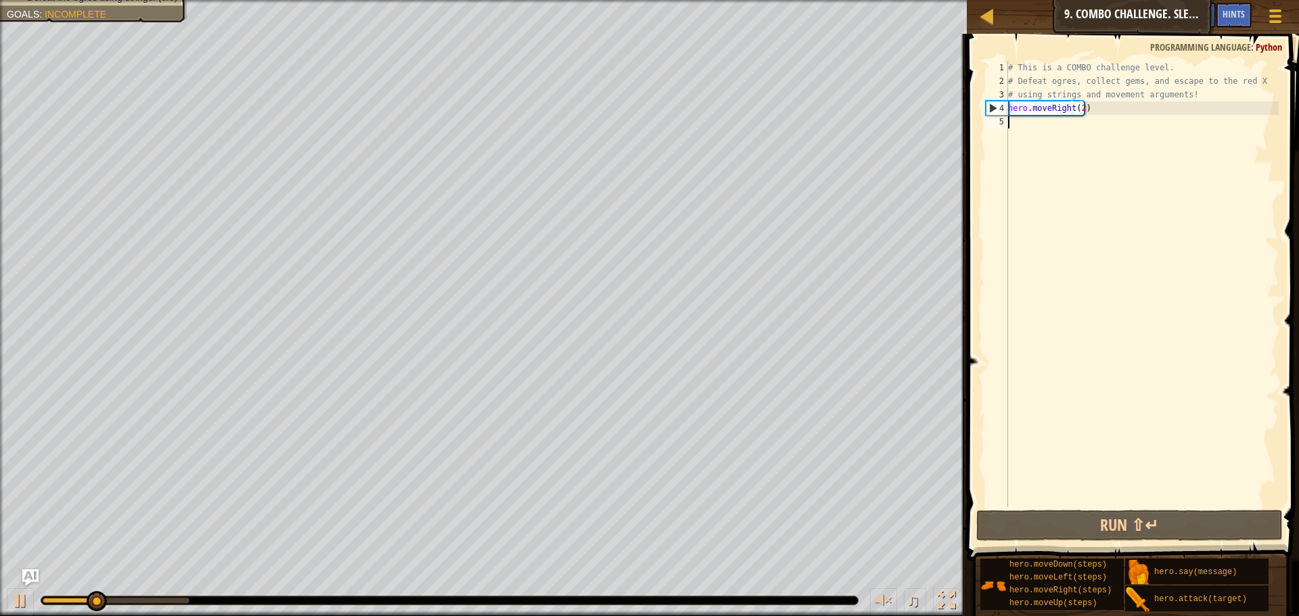
click at [1060, 131] on div "# This is a COMBO challenge level. # Defeat [PERSON_NAME], collect gems, and es…" at bounding box center [1141, 297] width 273 height 473
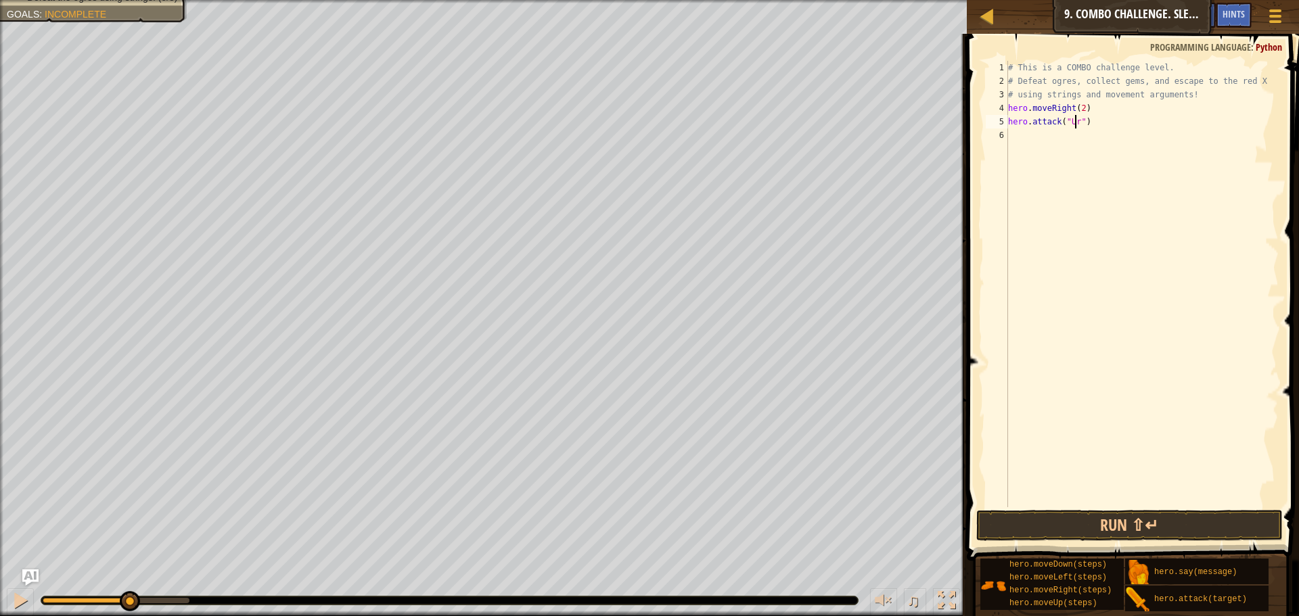
scroll to position [6, 6]
type textarea "hero.attack("Ursa")"
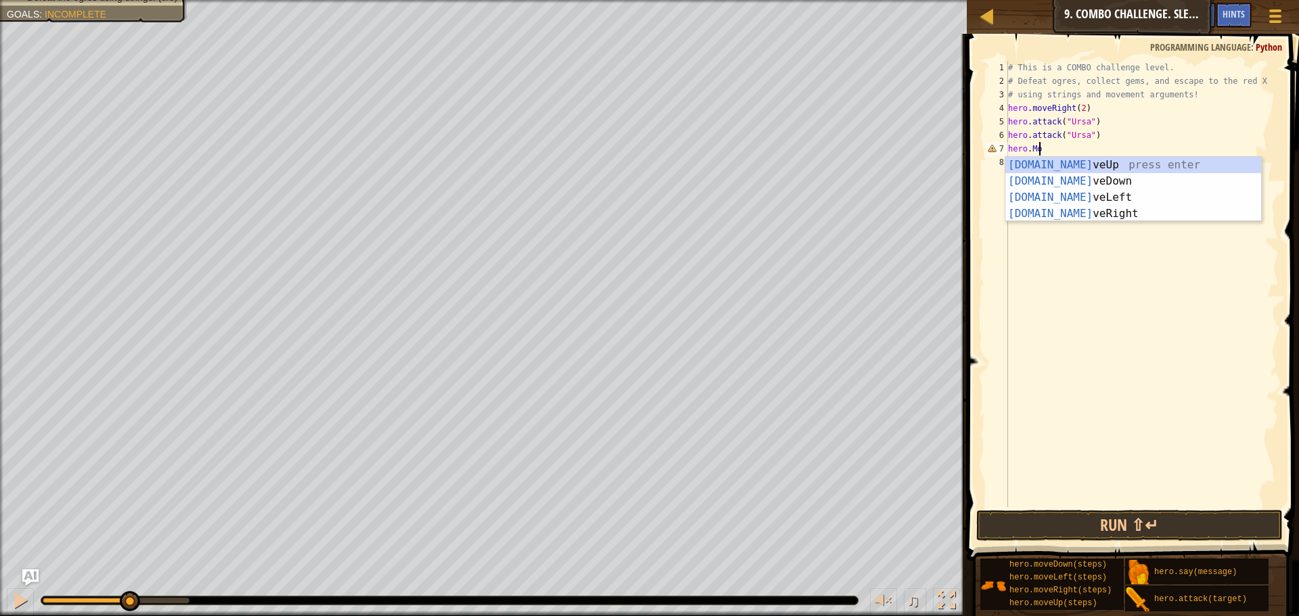
scroll to position [6, 1]
type textarea "hero.moveD"
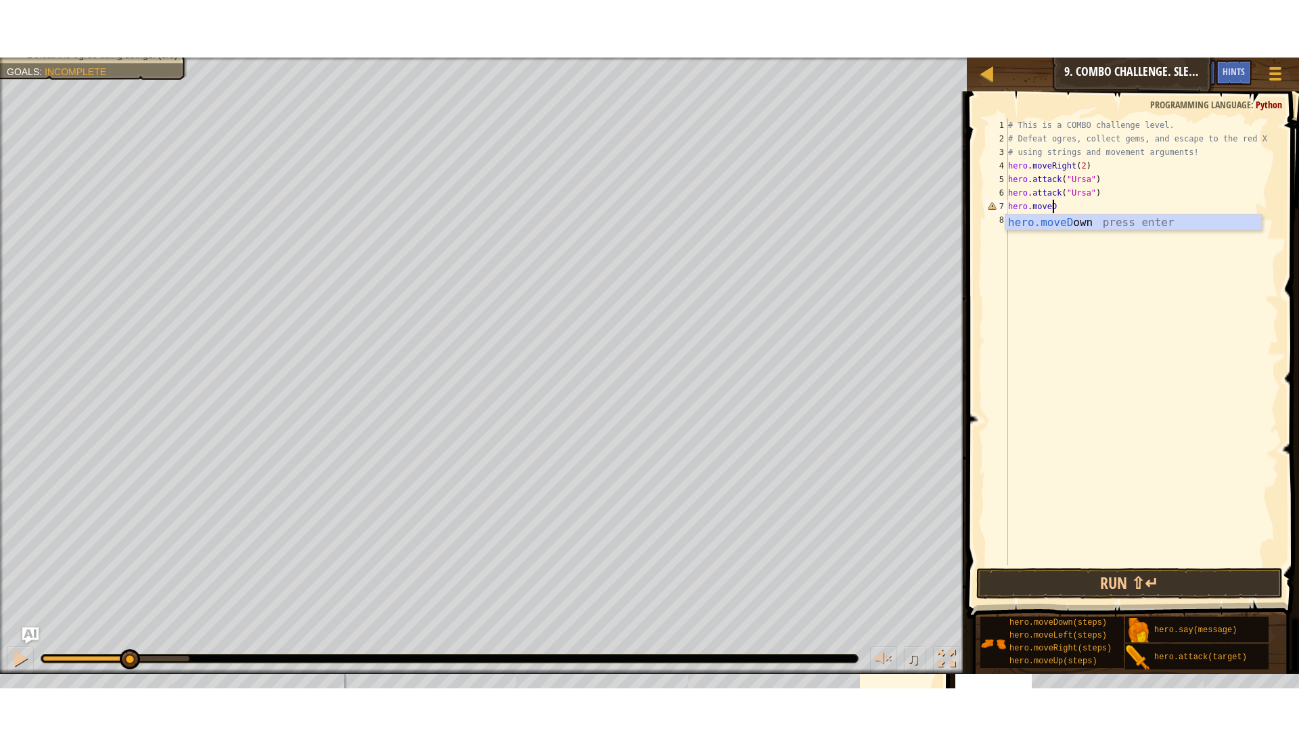
scroll to position [6, 0]
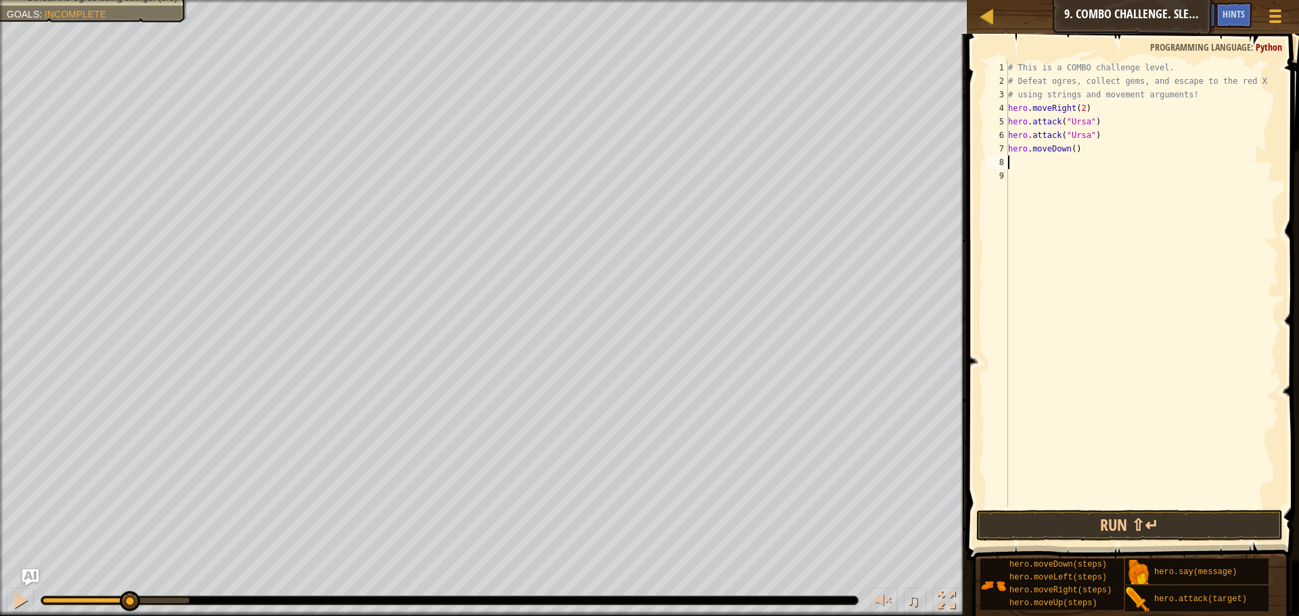
type textarea "H"
drag, startPoint x: 925, startPoint y: 600, endPoint x: 934, endPoint y: 603, distance: 10.1
click at [927, 603] on div "♫" at bounding box center [911, 602] width 97 height 28
click at [948, 603] on div at bounding box center [947, 601] width 18 height 18
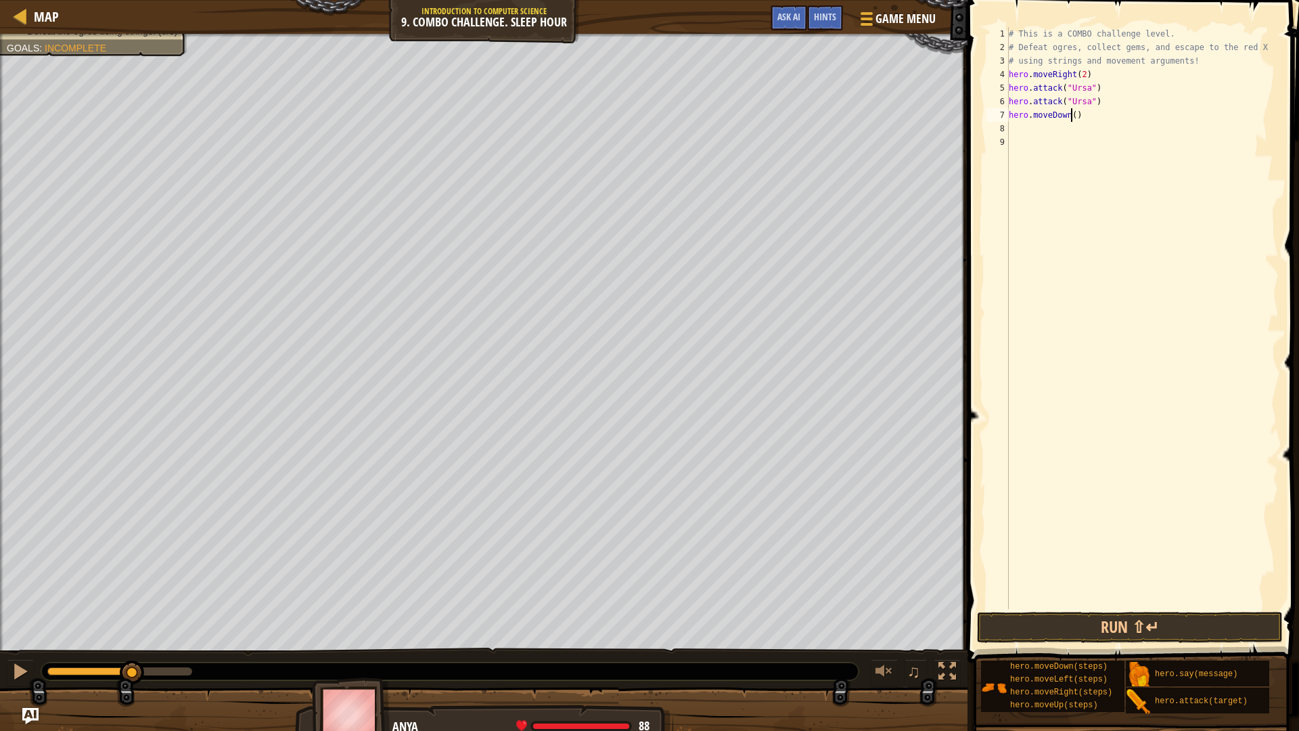
click at [1073, 115] on div "# This is a COMBO challenge level. # Defeat [PERSON_NAME], collect gems, and es…" at bounding box center [1142, 331] width 273 height 609
click at [1134, 616] on button "Run ⇧↵" at bounding box center [1130, 626] width 306 height 31
click at [1078, 126] on div "# This is a COMBO challenge level. # Defeat [PERSON_NAME], collect gems, and es…" at bounding box center [1142, 318] width 273 height 582
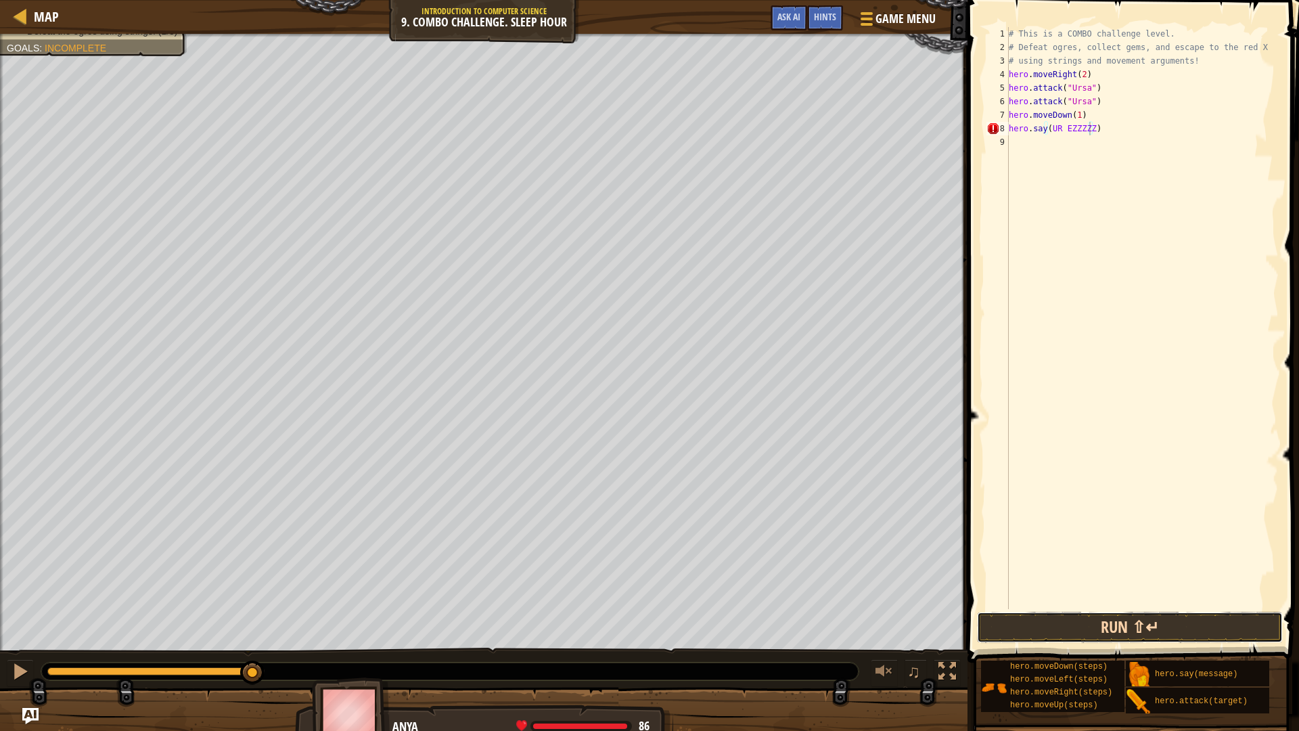
click at [1109, 616] on button "Run ⇧↵" at bounding box center [1130, 626] width 306 height 31
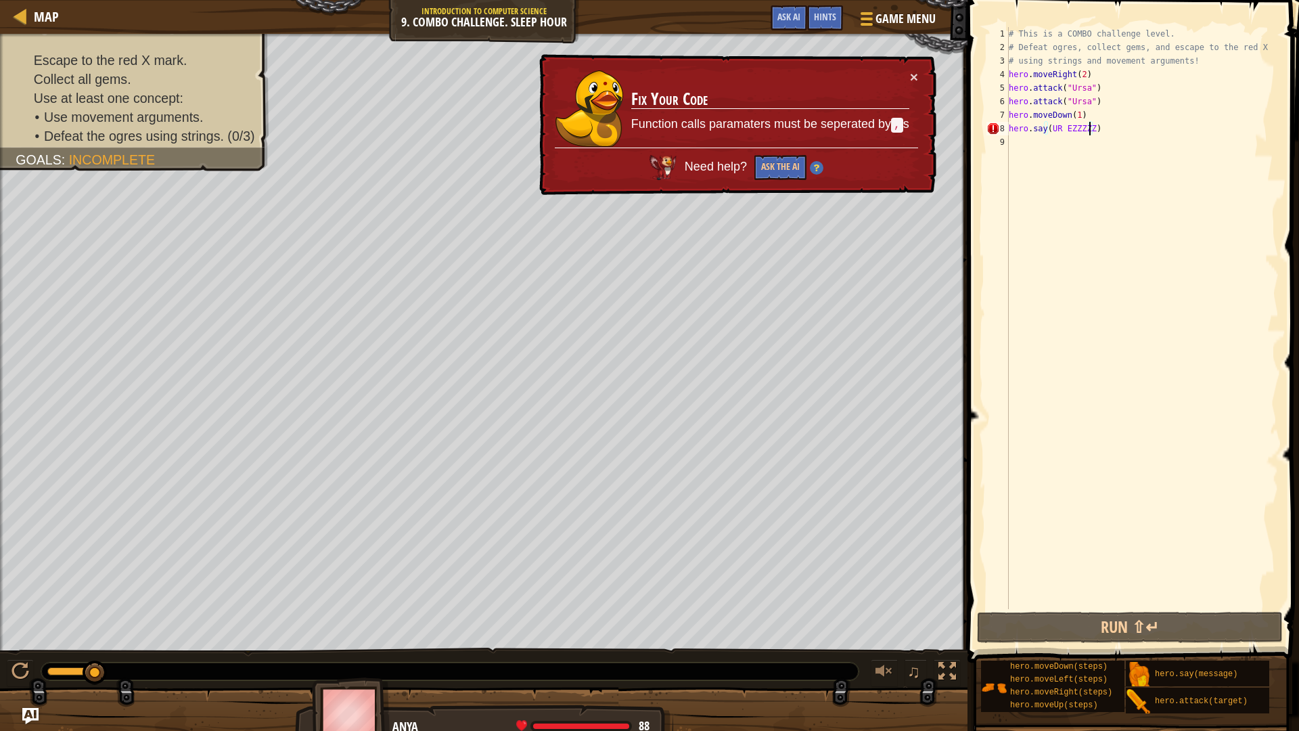
click at [1065, 134] on div "# This is a COMBO challenge level. # Defeat [PERSON_NAME], collect gems, and es…" at bounding box center [1142, 331] width 273 height 609
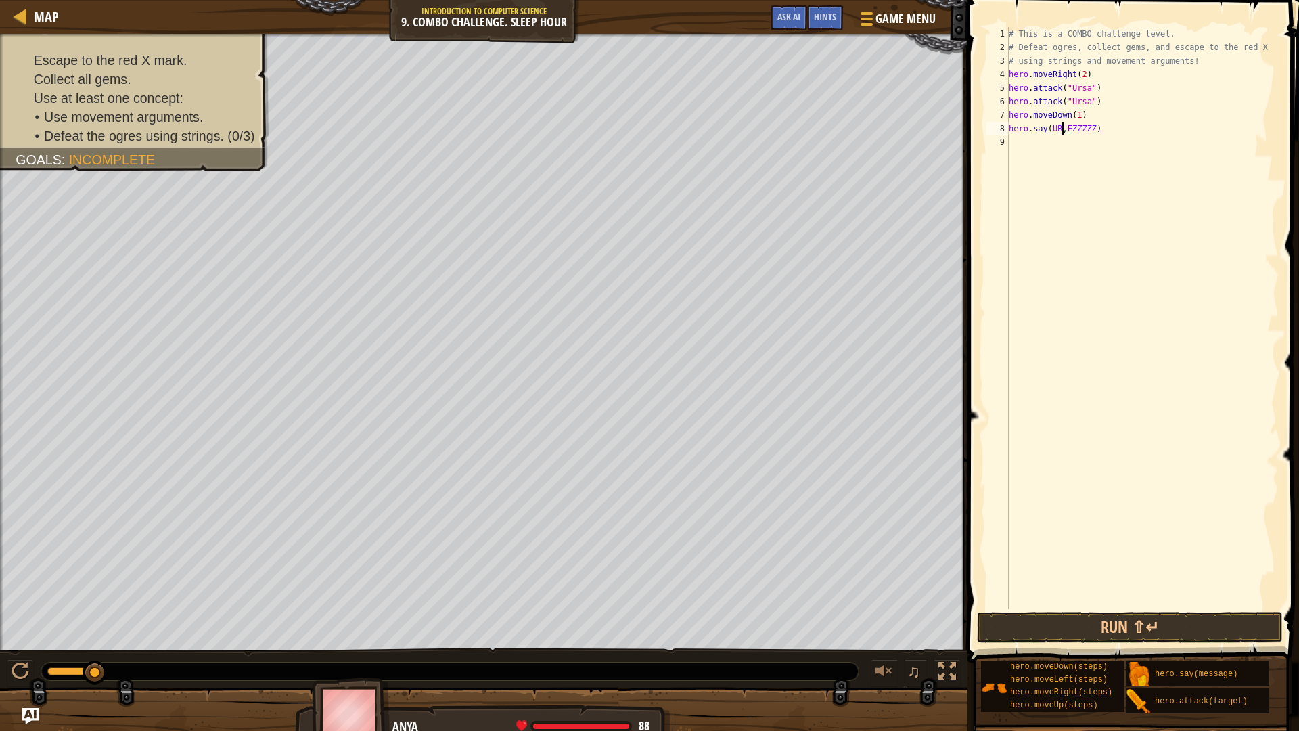
scroll to position [6, 5]
drag, startPoint x: 1088, startPoint y: 626, endPoint x: 1086, endPoint y: 616, distance: 11.0
click at [1086, 616] on button "Run ⇧↵" at bounding box center [1130, 626] width 306 height 31
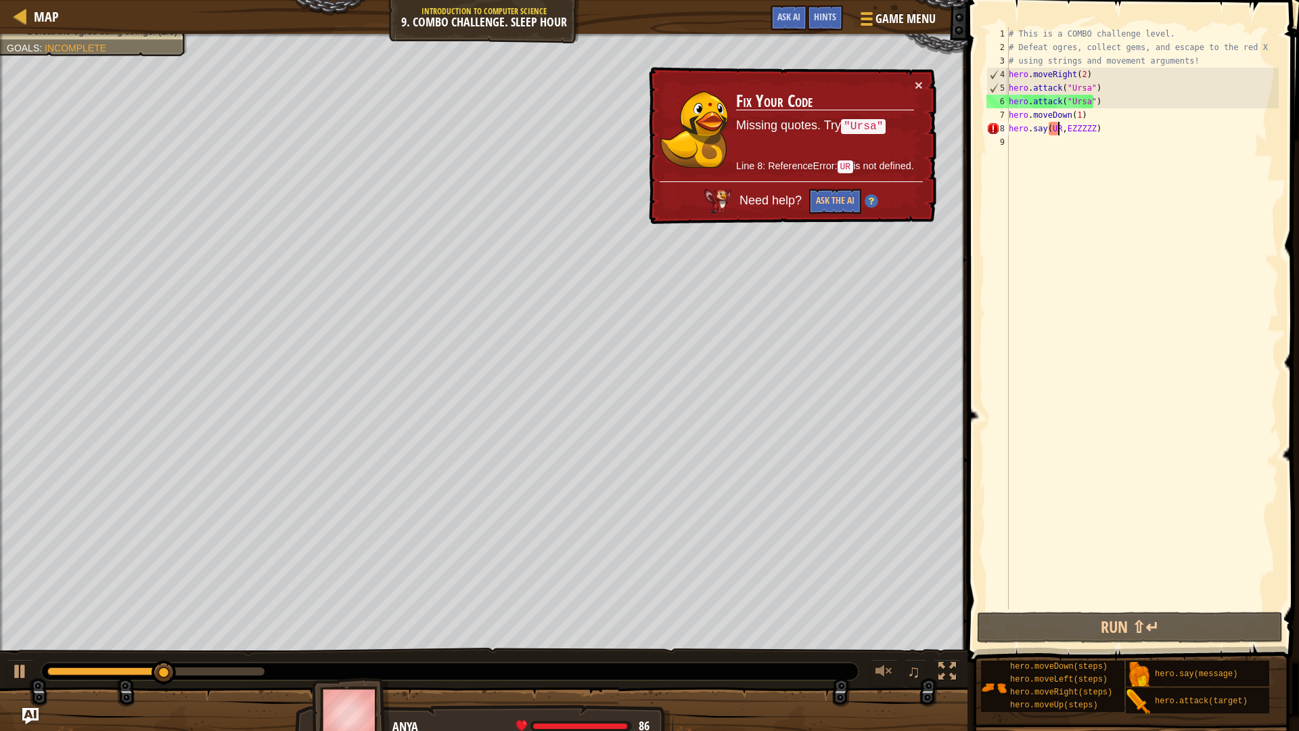
click at [1059, 131] on div "# This is a COMBO challenge level. # Defeat [PERSON_NAME], collect gems, and es…" at bounding box center [1142, 331] width 273 height 609
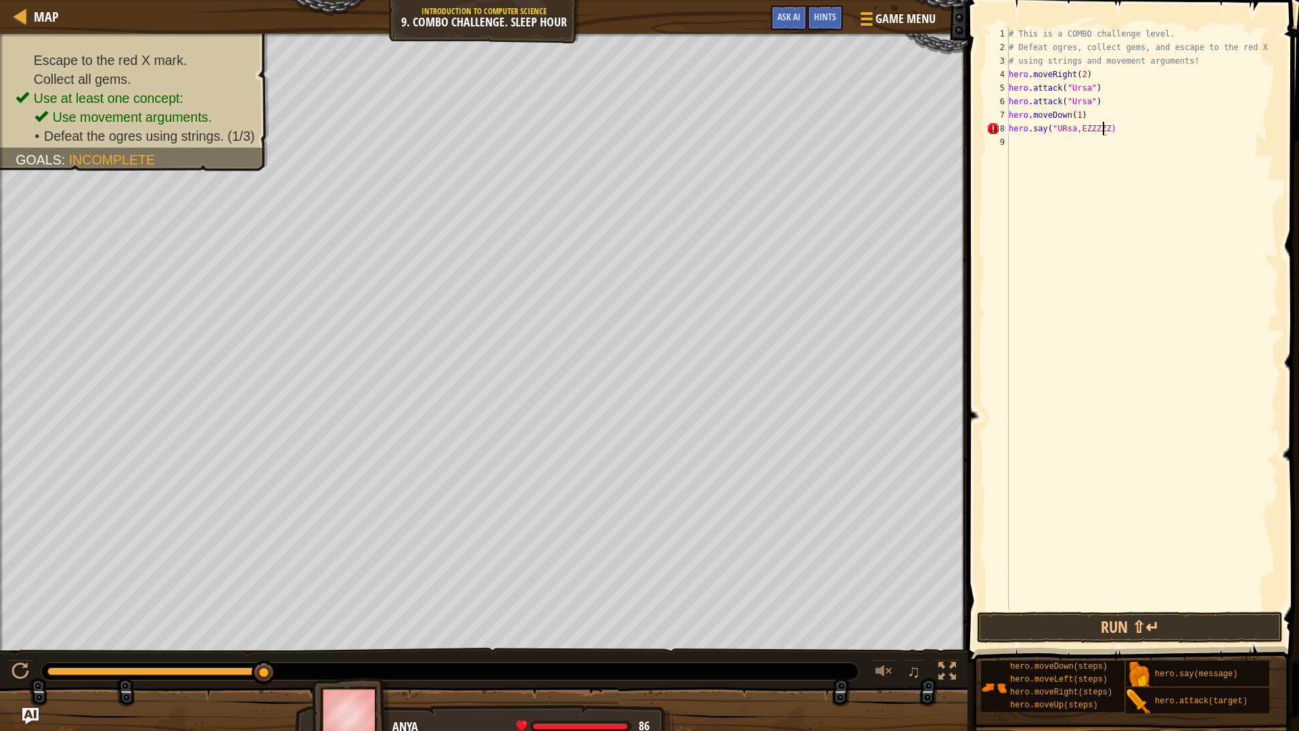
scroll to position [6, 8]
click at [1161, 611] on button "Run ⇧↵" at bounding box center [1130, 626] width 306 height 31
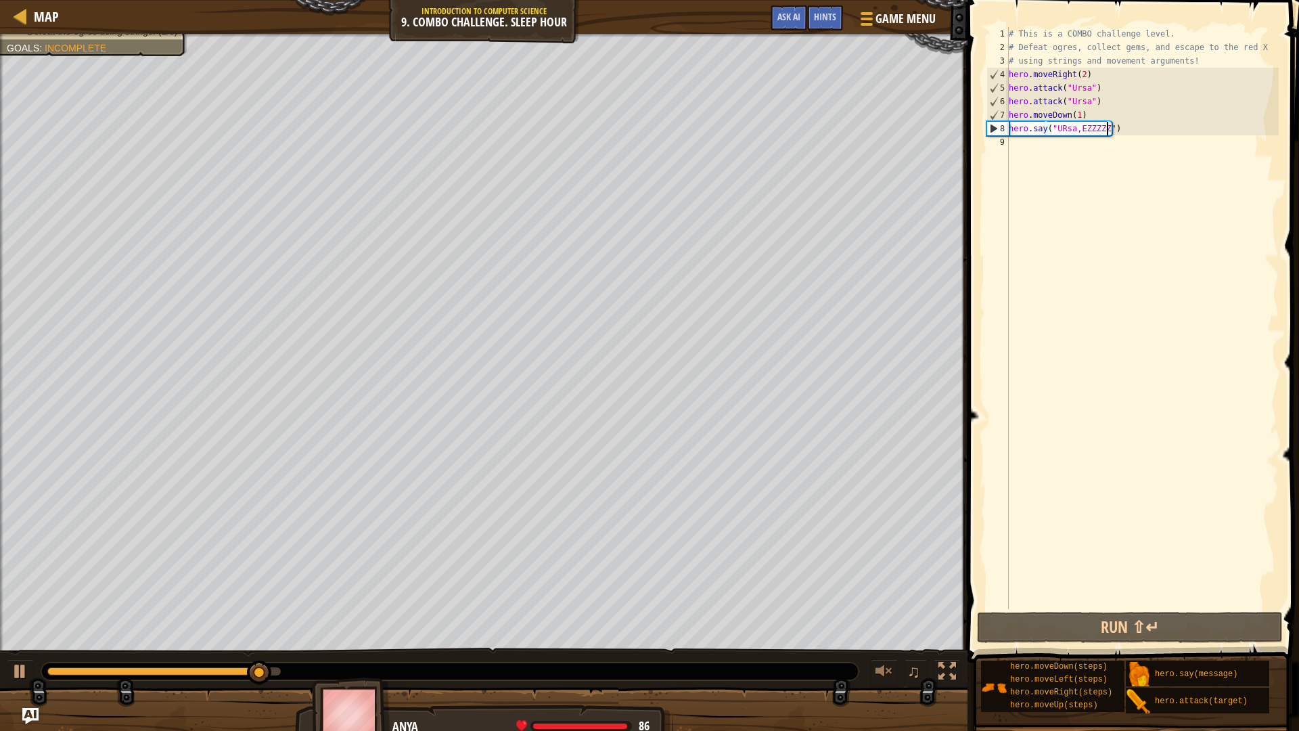
click at [1071, 131] on div "# This is a COMBO challenge level. # Defeat [PERSON_NAME], collect gems, and es…" at bounding box center [1142, 331] width 273 height 609
type textarea "hero.say("UR,EZZZZZ")"
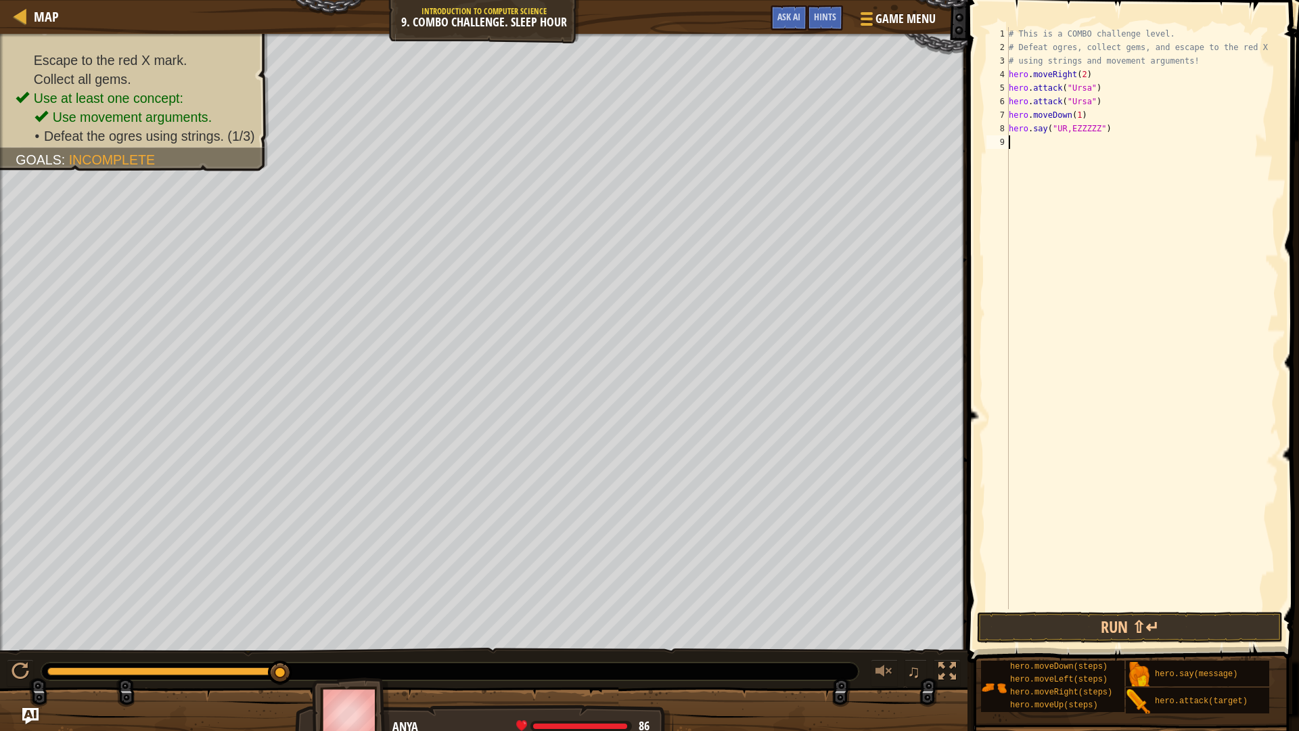
drag, startPoint x: 1109, startPoint y: 593, endPoint x: 1112, endPoint y: 609, distance: 15.9
click at [1110, 605] on div "# This is a COMBO challenge level. # Defeat [PERSON_NAME], collect gems, and es…" at bounding box center [1142, 331] width 273 height 609
click at [1112, 609] on span at bounding box center [1134, 312] width 342 height 702
click at [1114, 614] on button "Run ⇧↵" at bounding box center [1130, 626] width 306 height 31
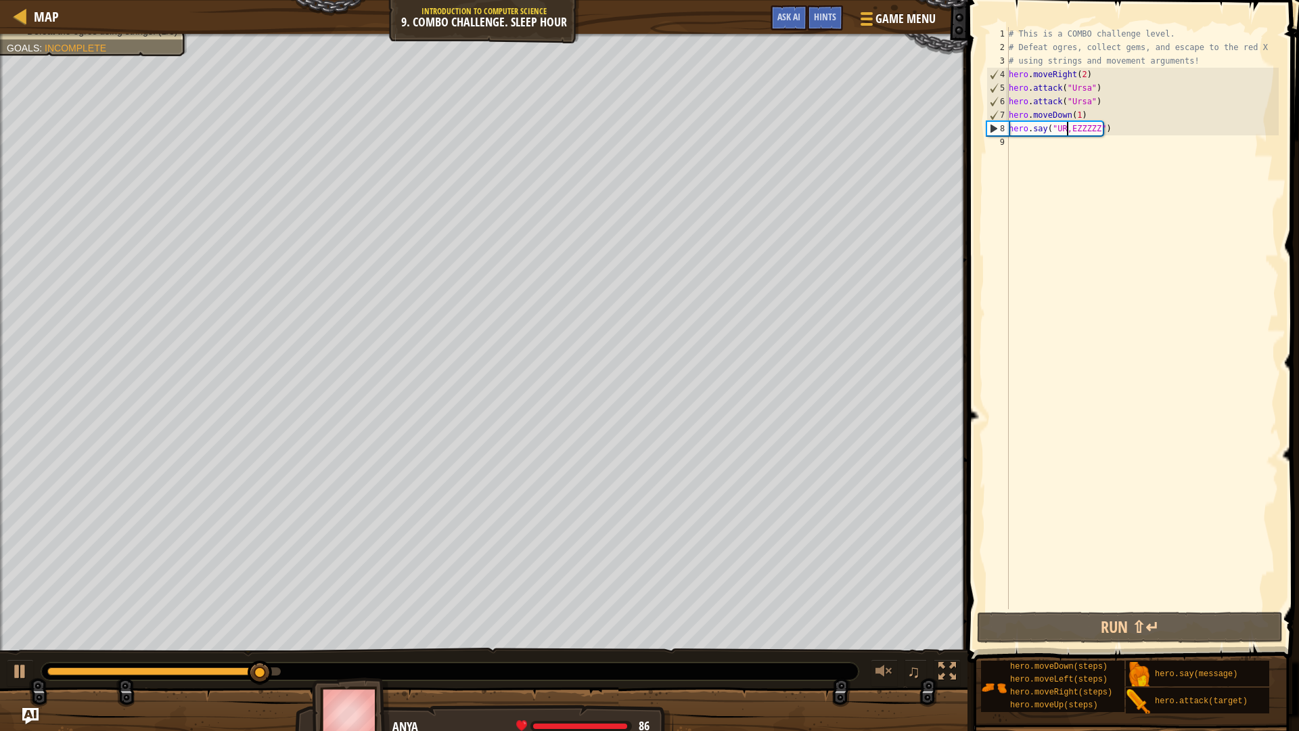
click at [1066, 129] on div "# This is a COMBO challenge level. # Defeat [PERSON_NAME], collect gems, and es…" at bounding box center [1142, 331] width 273 height 609
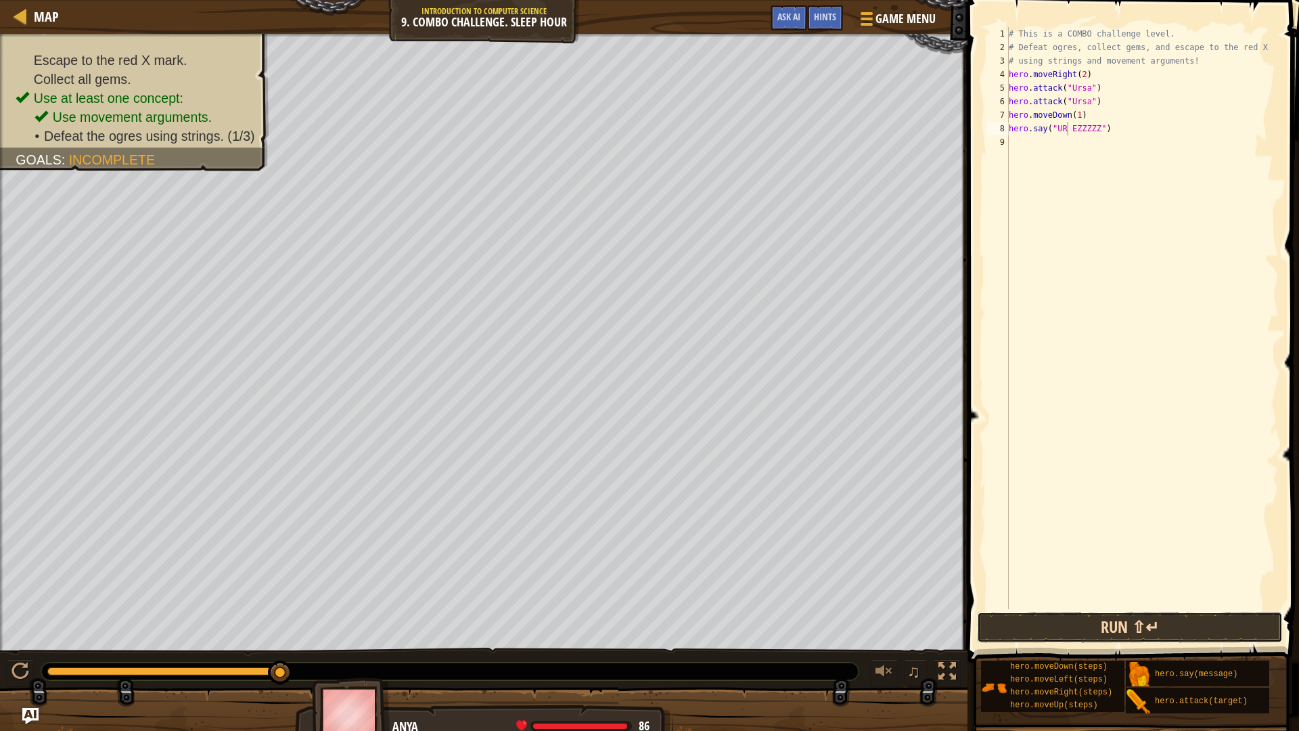
click at [1072, 616] on button "Run ⇧↵" at bounding box center [1130, 626] width 306 height 31
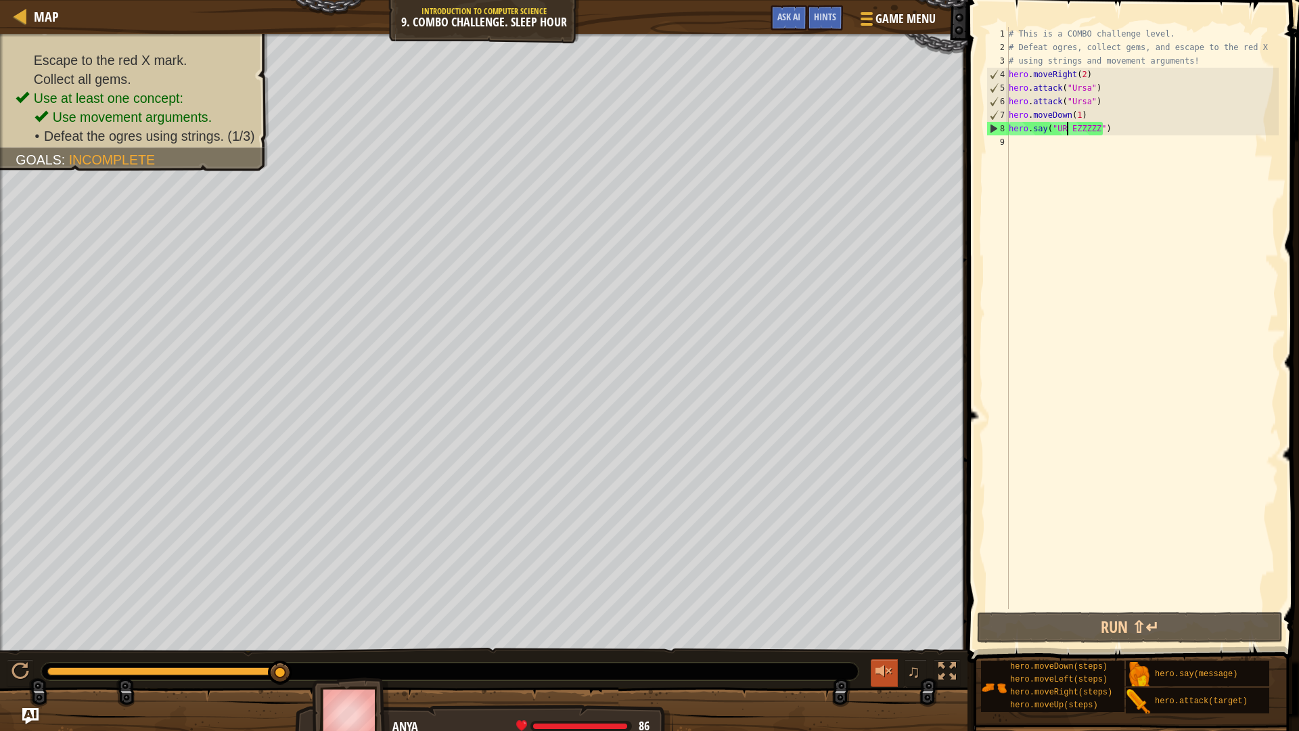
click at [883, 616] on div at bounding box center [884, 671] width 18 height 18
click at [882, 616] on div at bounding box center [884, 671] width 18 height 18
click at [881, 616] on div at bounding box center [884, 671] width 18 height 18
click at [885, 616] on div at bounding box center [884, 671] width 18 height 18
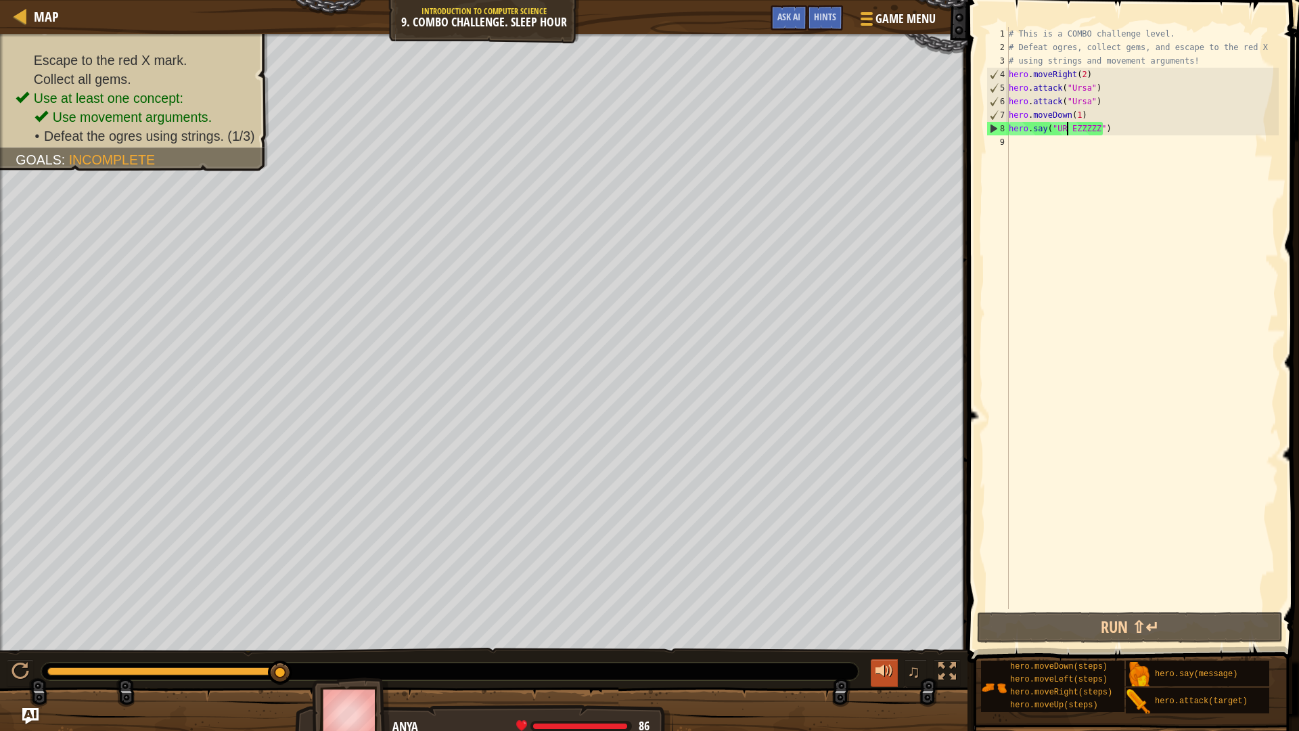
click at [885, 616] on div at bounding box center [884, 671] width 18 height 18
click at [0, 0] on div at bounding box center [0, 0] width 0 height 0
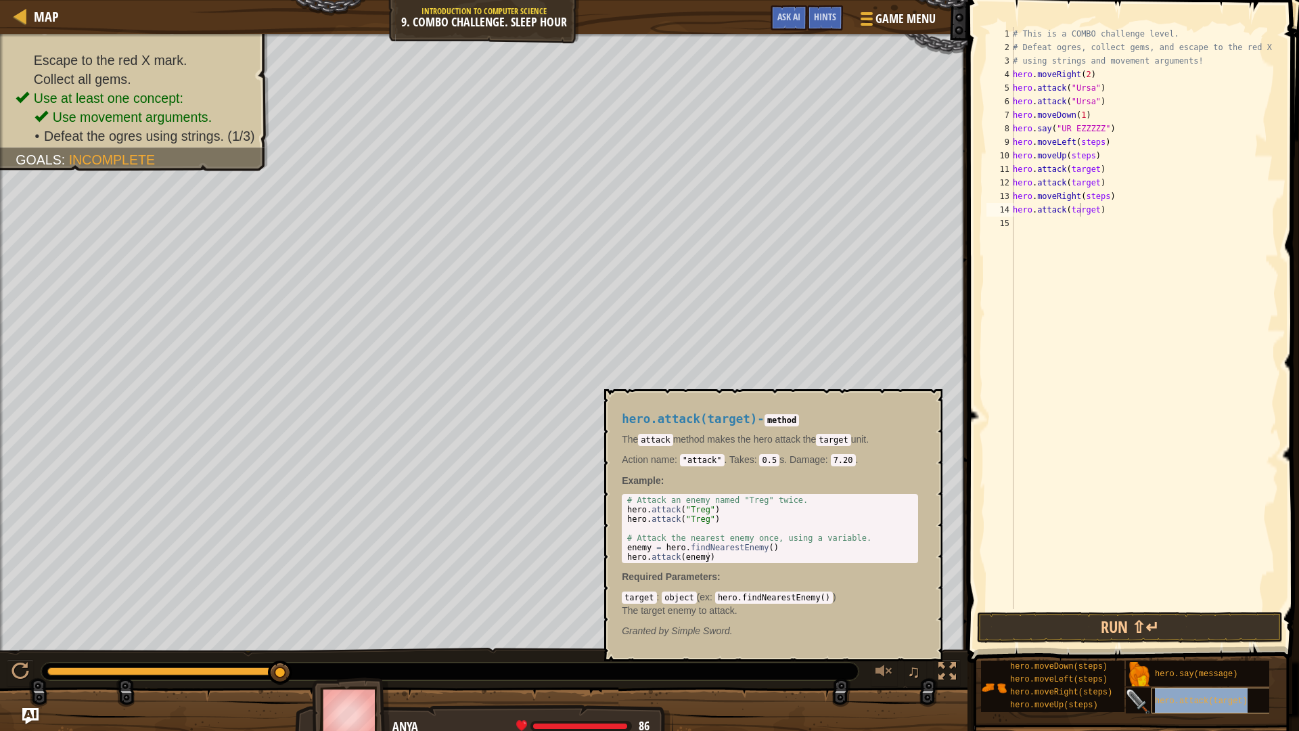
type textarea "hero.attack(tarhero.attack(target)get)"
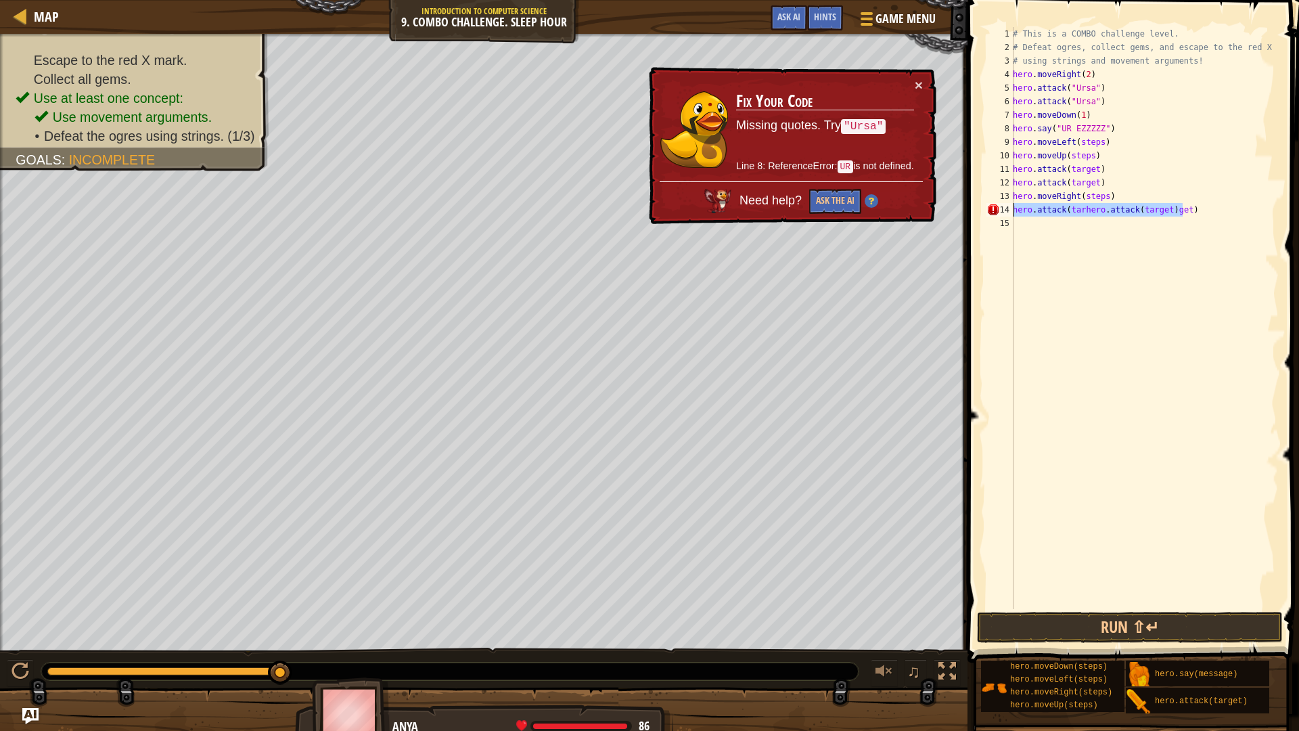
drag, startPoint x: 1221, startPoint y: 207, endPoint x: 1013, endPoint y: 211, distance: 208.4
click at [1013, 211] on div "hero.attack(tarhero.attack(target)get) 1 2 3 4 5 6 7 8 9 10 11 12 13 14 15 # Th…" at bounding box center [1131, 318] width 295 height 582
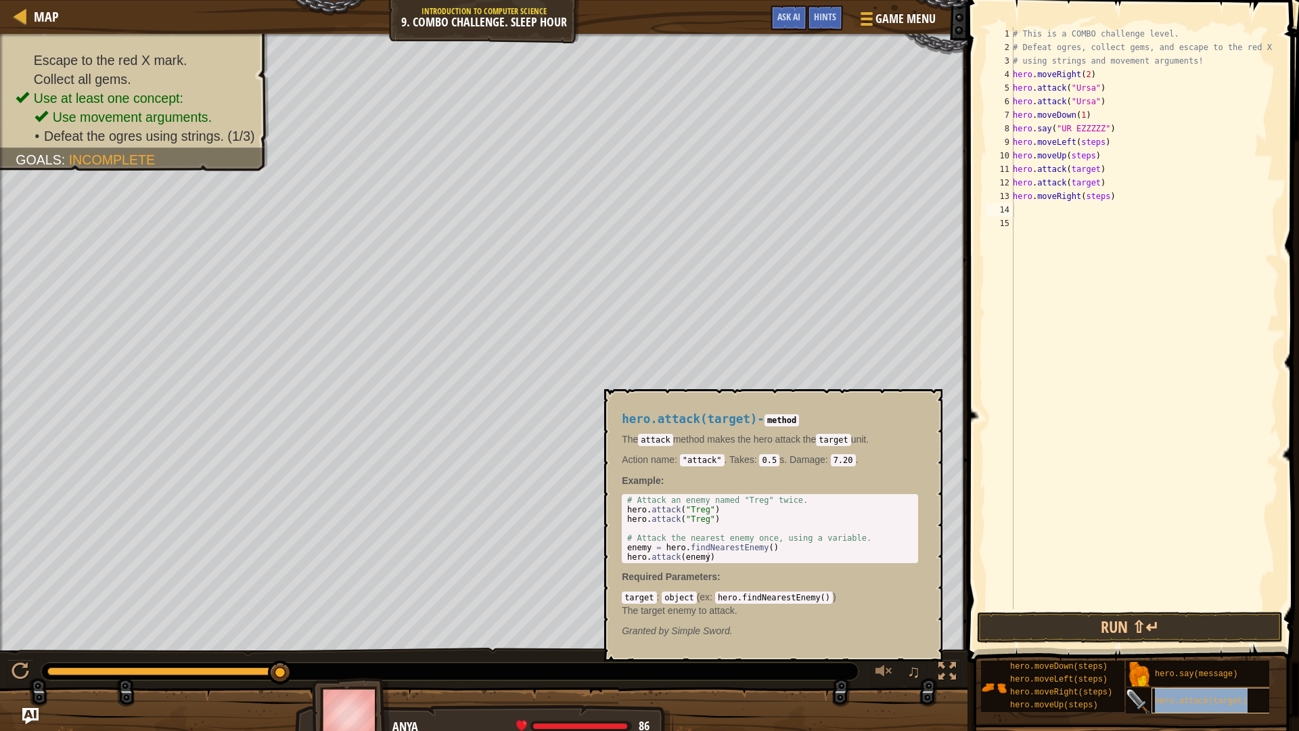
type textarea "hero.attack(target)"
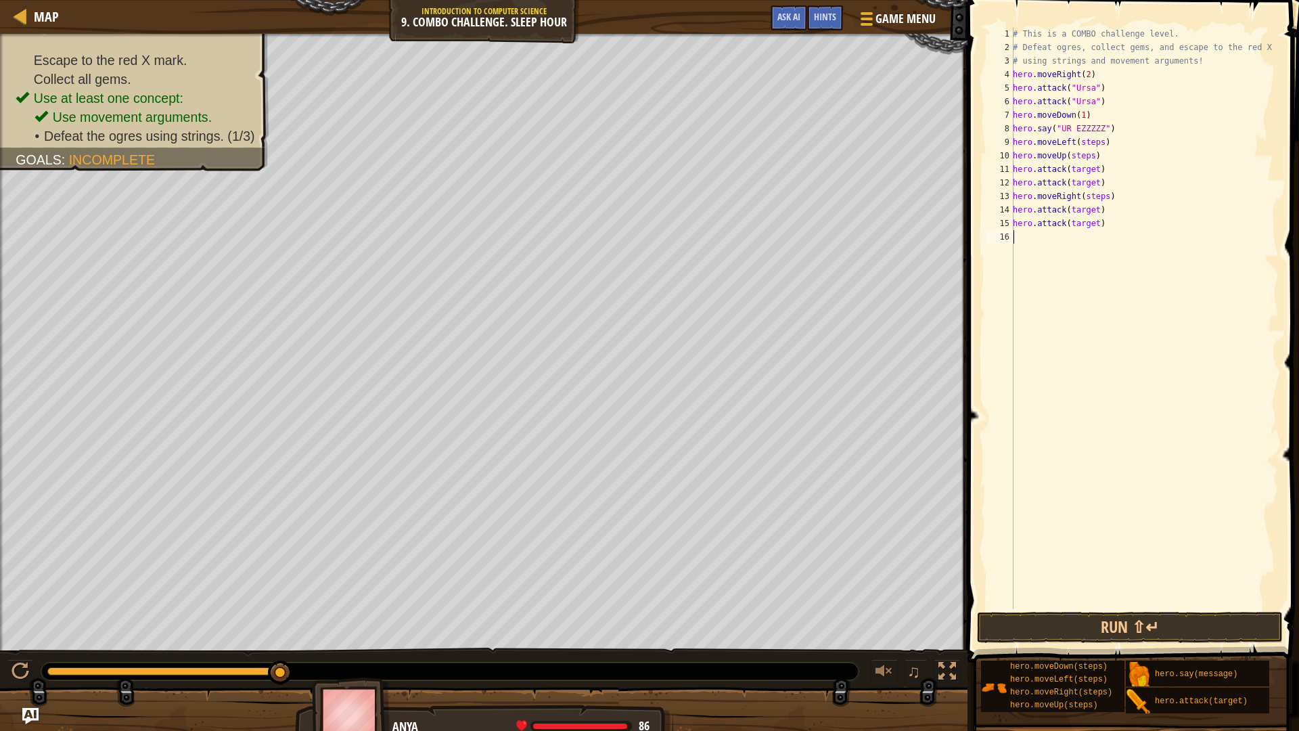
click at [1029, 430] on div "# This is a COMBO challenge level. # Defeat [PERSON_NAME], collect gems, and es…" at bounding box center [1144, 331] width 269 height 609
click at [1097, 145] on div "# This is a COMBO challenge level. # Defeat [PERSON_NAME], collect gems, and es…" at bounding box center [1144, 331] width 269 height 609
click at [1096, 147] on div "# This is a COMBO challenge level. # Defeat [PERSON_NAME], collect gems, and es…" at bounding box center [1144, 331] width 269 height 609
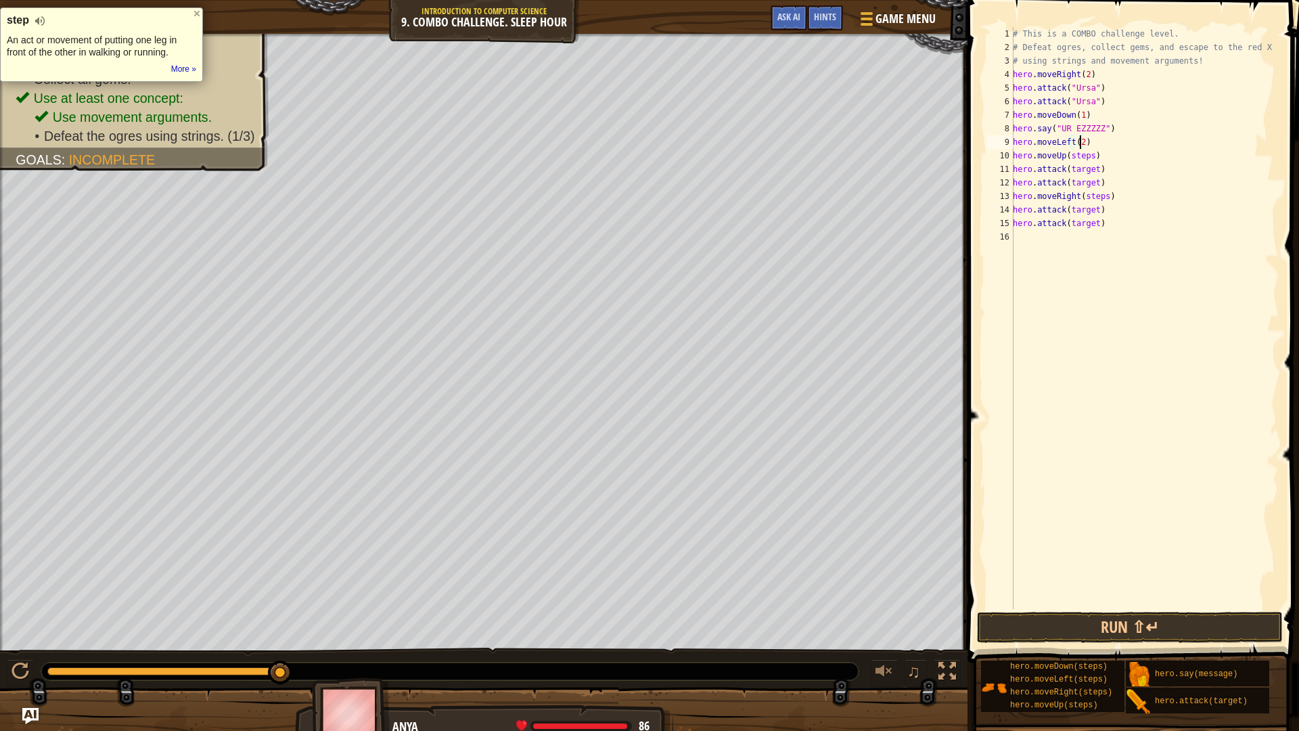
scroll to position [6, 5]
click at [1086, 158] on div "# This is a COMBO challenge level. # Defeat [PERSON_NAME], collect gems, and es…" at bounding box center [1144, 331] width 269 height 609
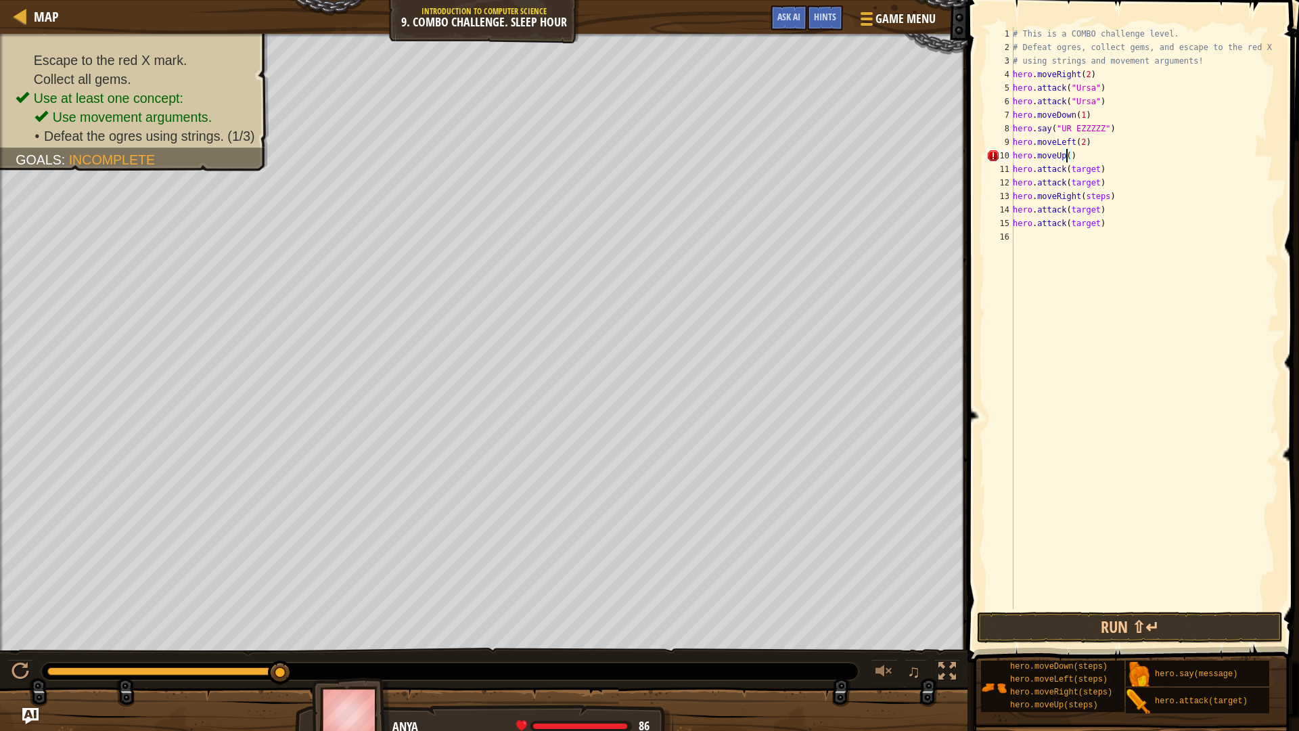
scroll to position [6, 5]
click at [1092, 169] on div "# This is a COMBO challenge level. # Defeat [PERSON_NAME], collect gems, and es…" at bounding box center [1144, 331] width 269 height 609
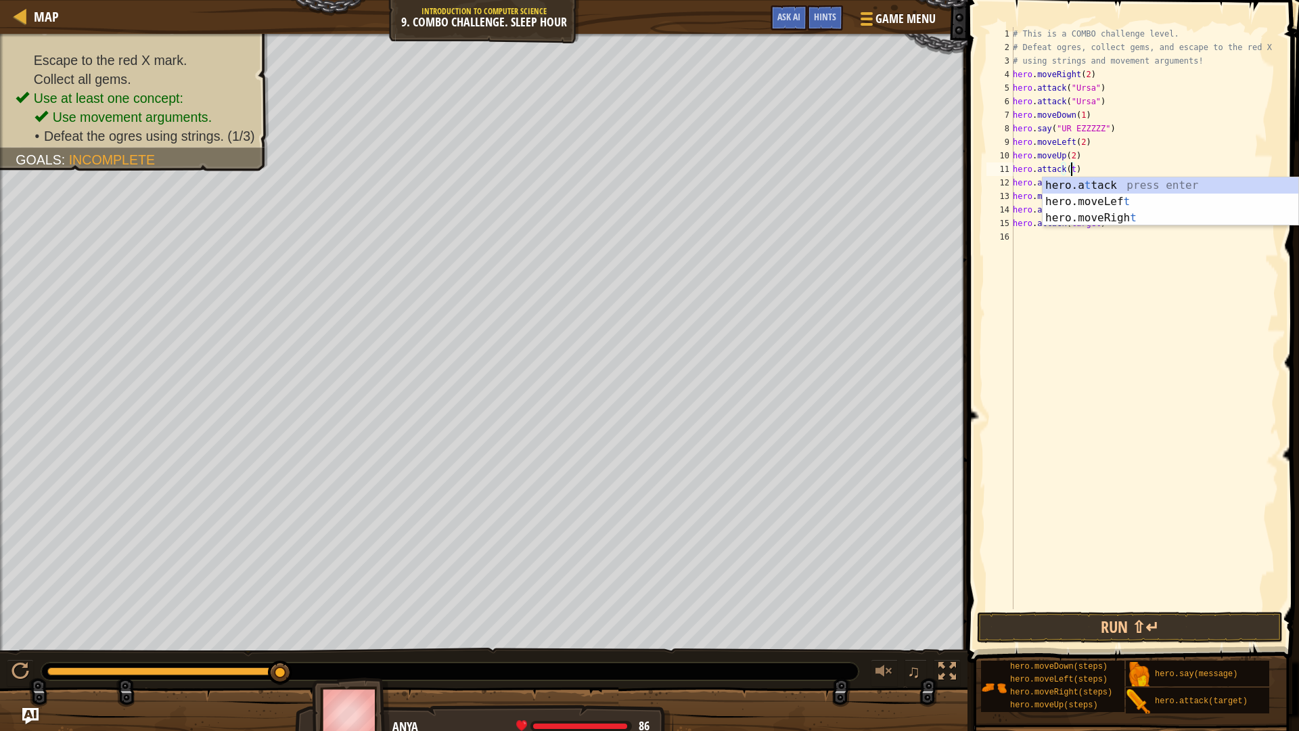
scroll to position [6, 4]
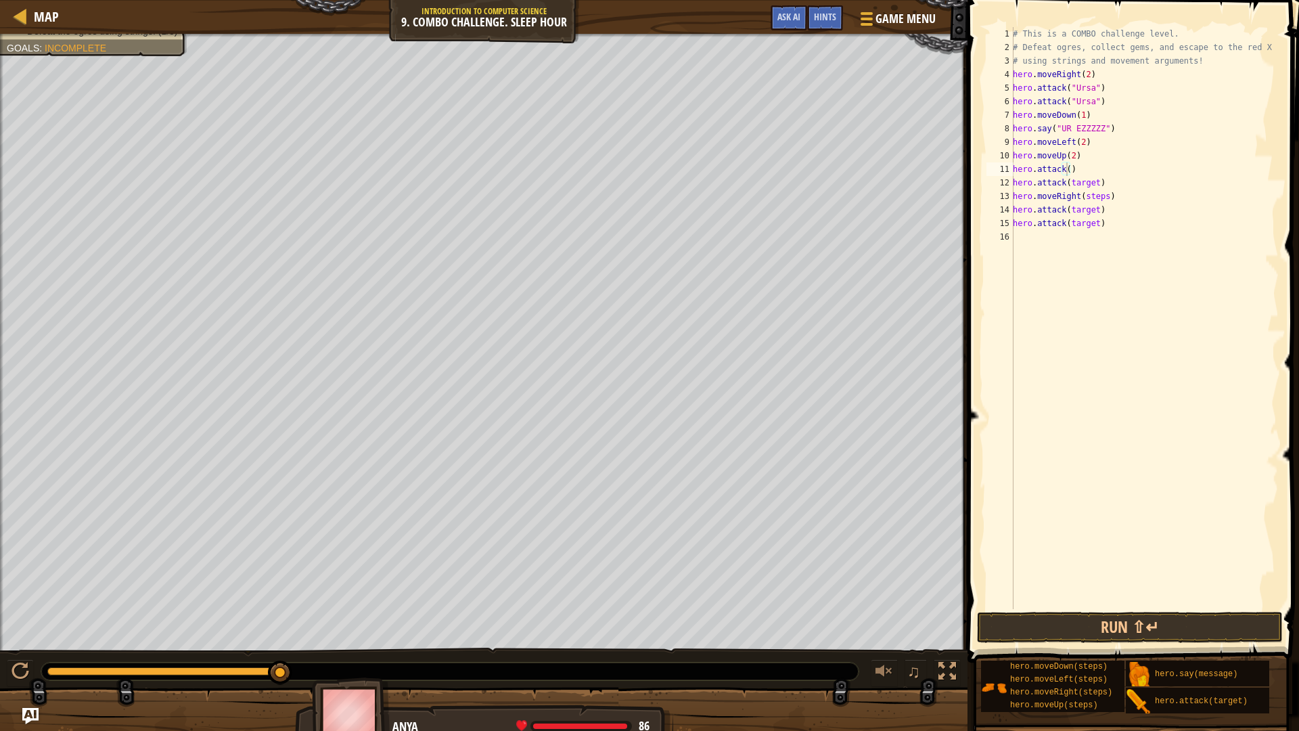
click at [91, 124] on div "Escape to the red X mark. Collect all gems. Use at least one concept: Use movem…" at bounding box center [483, 342] width 967 height 617
click at [1065, 172] on div "# This is a COMBO challenge level. # Defeat [PERSON_NAME], collect gems, and es…" at bounding box center [1144, 331] width 269 height 609
click at [1091, 183] on div "# This is a COMBO challenge level. # Defeat [PERSON_NAME], collect gems, and es…" at bounding box center [1144, 331] width 269 height 609
click at [1102, 204] on div "# This is a COMBO challenge level. # Defeat [PERSON_NAME], collect gems, and es…" at bounding box center [1144, 331] width 269 height 609
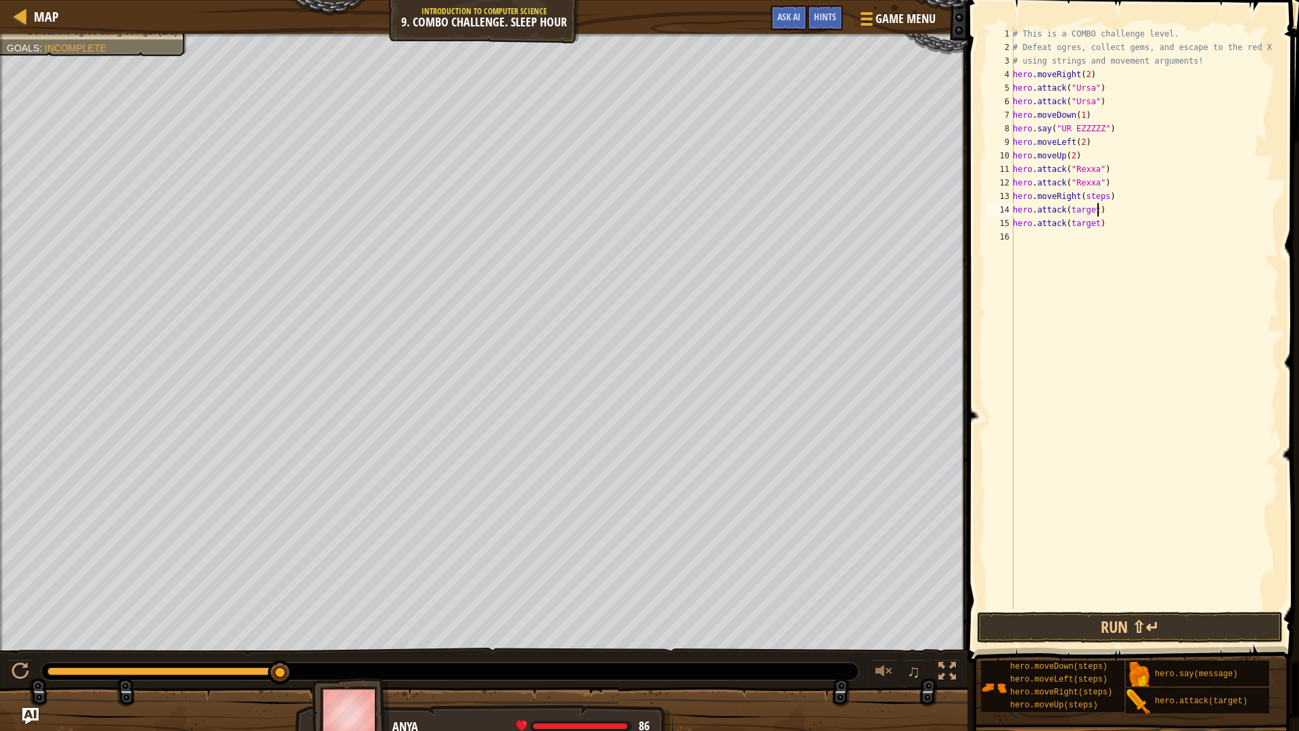
scroll to position [6, 6]
click at [1099, 199] on div "# This is a COMBO challenge level. # Defeat [PERSON_NAME], collect gems, and es…" at bounding box center [1144, 331] width 269 height 609
drag, startPoint x: 1111, startPoint y: 195, endPoint x: 1105, endPoint y: 201, distance: 7.7
click at [1105, 204] on div "# This is a COMBO challenge level. # Defeat [PERSON_NAME], collect gems, and es…" at bounding box center [1144, 331] width 269 height 609
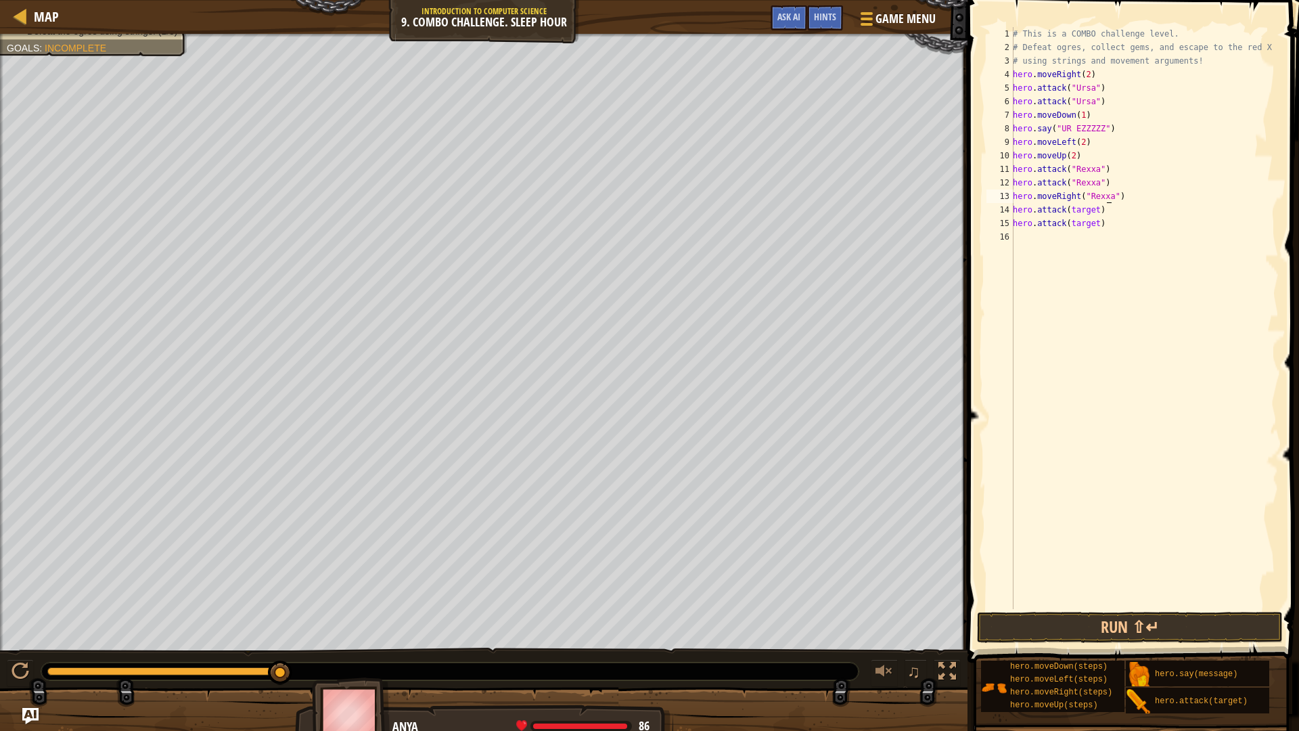
click at [1105, 198] on div "# This is a COMBO challenge level. # Defeat [PERSON_NAME], collect gems, and es…" at bounding box center [1144, 331] width 269 height 609
click at [1105, 195] on div "# This is a COMBO challenge level. # Defeat [PERSON_NAME], collect gems, and es…" at bounding box center [1144, 331] width 269 height 609
click at [1108, 197] on div "# This is a COMBO challenge level. # Defeat [PERSON_NAME], collect gems, and es…" at bounding box center [1144, 331] width 269 height 609
click at [1092, 210] on div "# This is a COMBO challenge level. # Defeat [PERSON_NAME], collect gems, and es…" at bounding box center [1144, 331] width 269 height 609
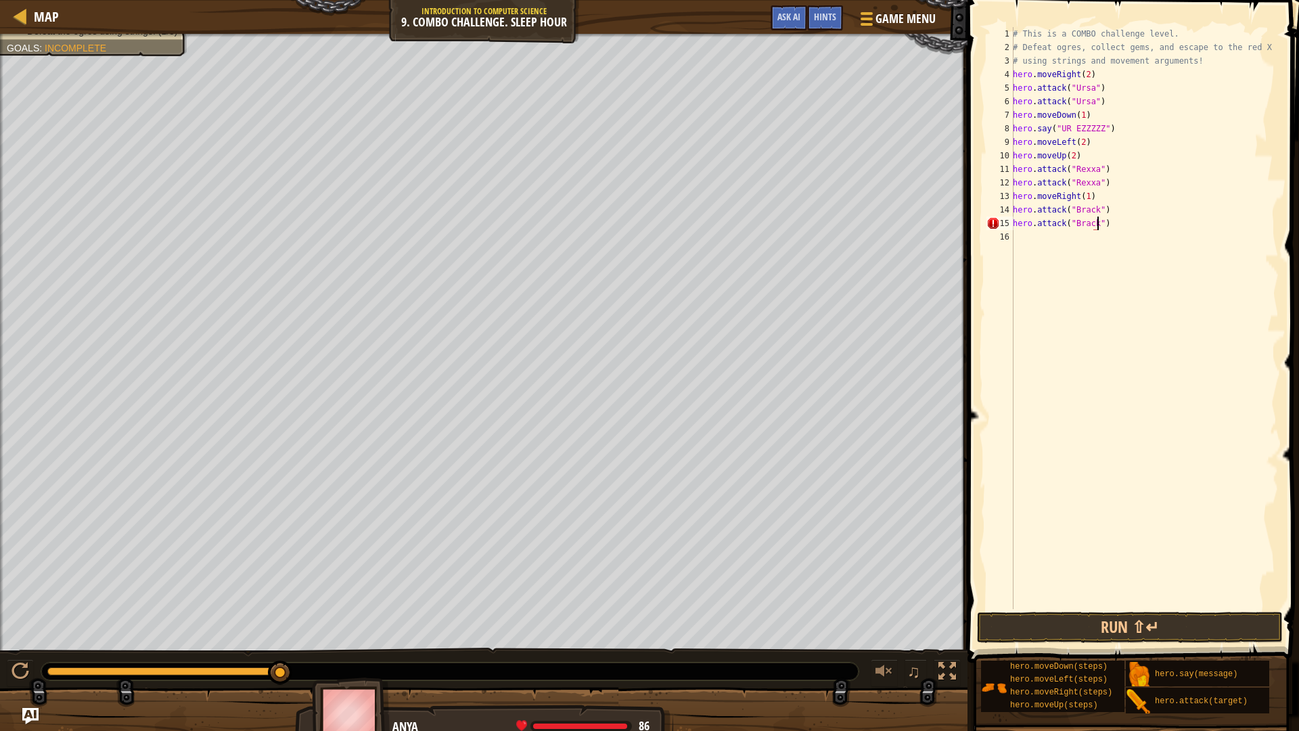
scroll to position [6, 7]
click at [1103, 239] on div "# This is a COMBO challenge level. # Defeat [PERSON_NAME], collect gems, and es…" at bounding box center [1144, 331] width 269 height 609
click at [1080, 616] on button "Run ⇧↵" at bounding box center [1130, 626] width 306 height 31
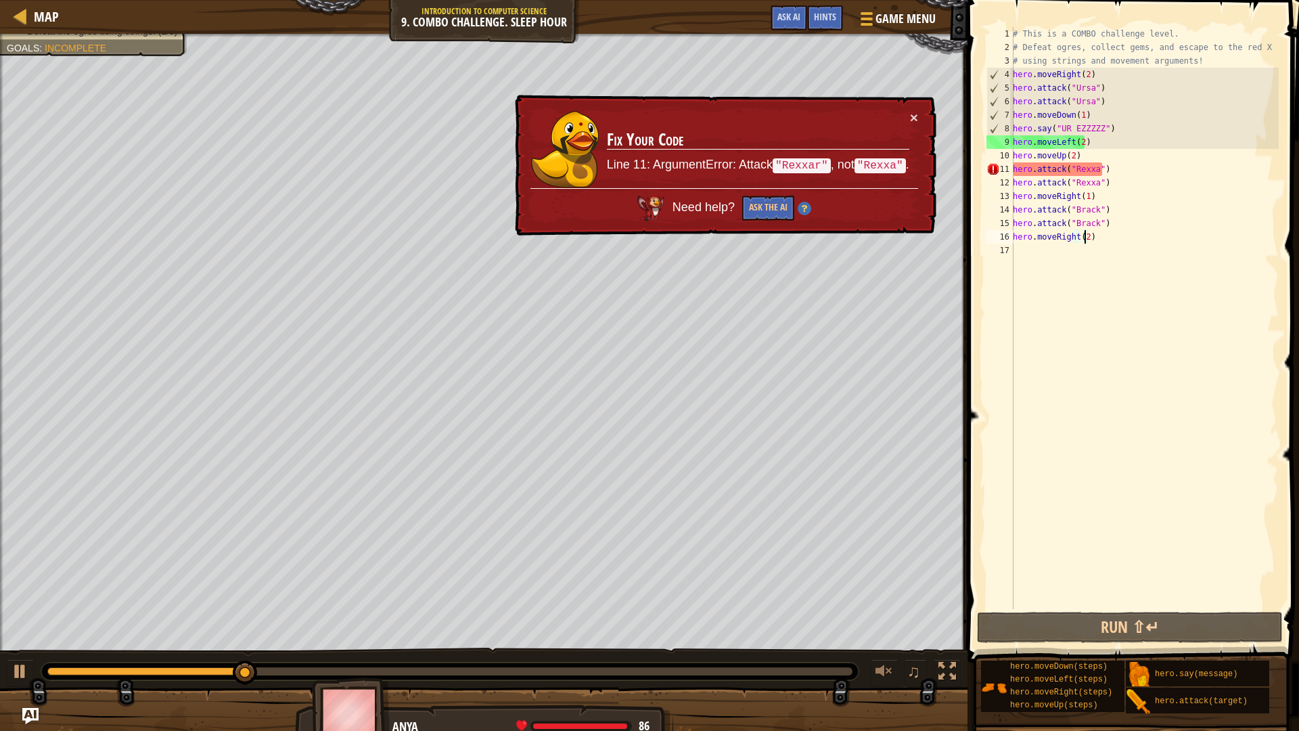
click at [1092, 168] on div "# This is a COMBO challenge level. # Defeat [PERSON_NAME], collect gems, and es…" at bounding box center [1144, 331] width 269 height 609
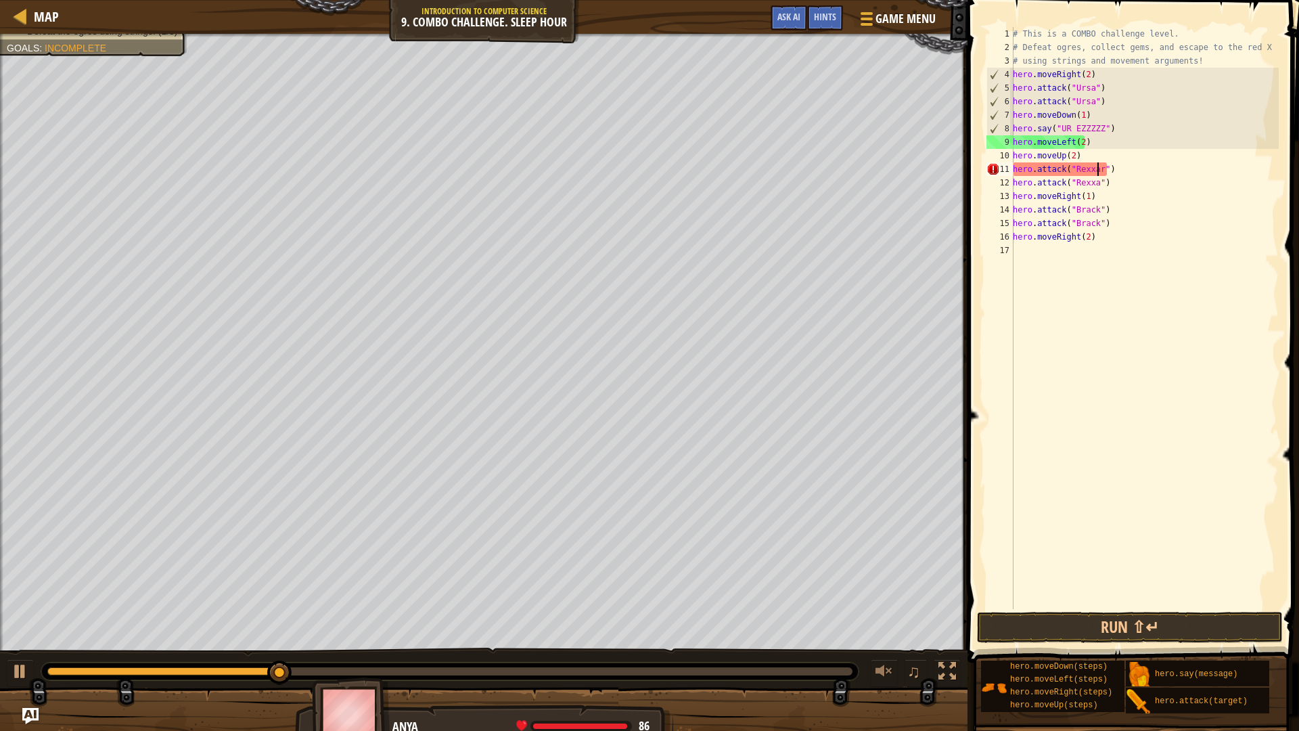
scroll to position [6, 7]
click at [1094, 181] on div "# This is a COMBO challenge level. # Defeat [PERSON_NAME], collect gems, and es…" at bounding box center [1144, 331] width 269 height 609
type textarea "hero.attack("Rexxar")"
click at [1098, 616] on button "Run ⇧↵" at bounding box center [1130, 626] width 306 height 31
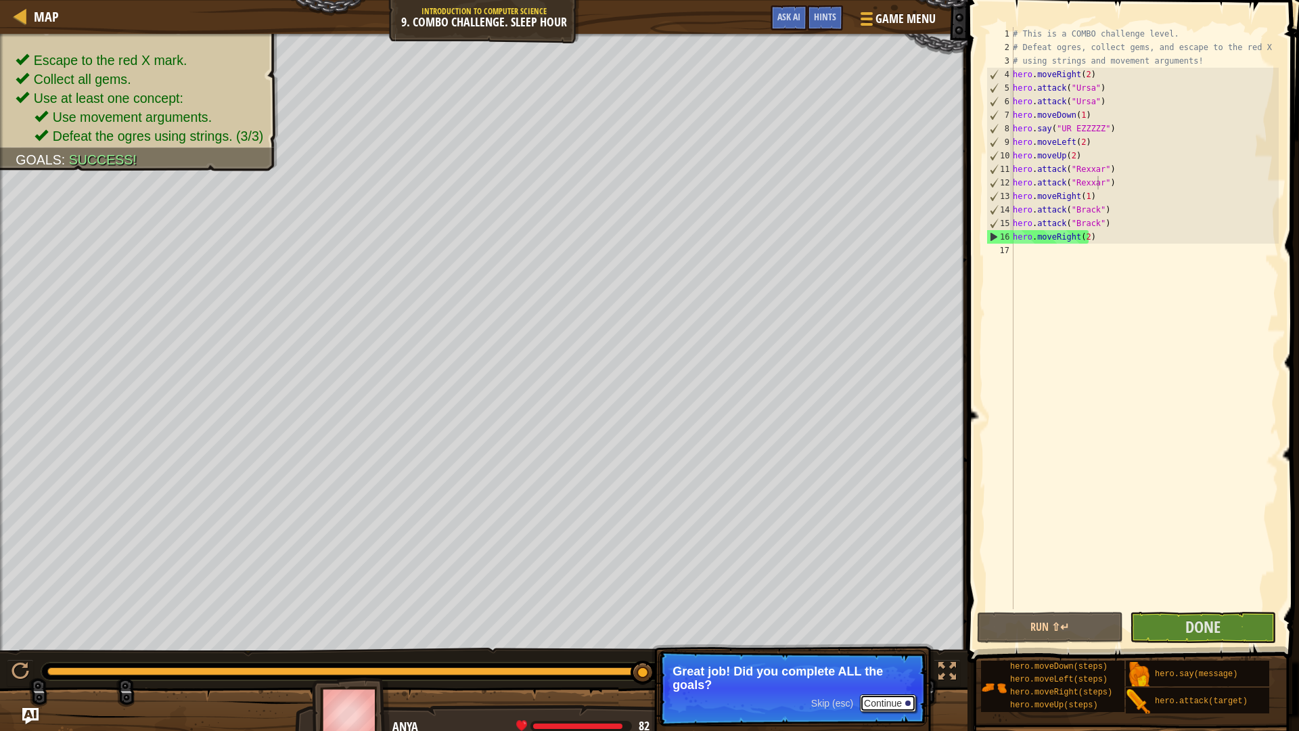
click at [877, 616] on button "Continue" at bounding box center [888, 703] width 56 height 18
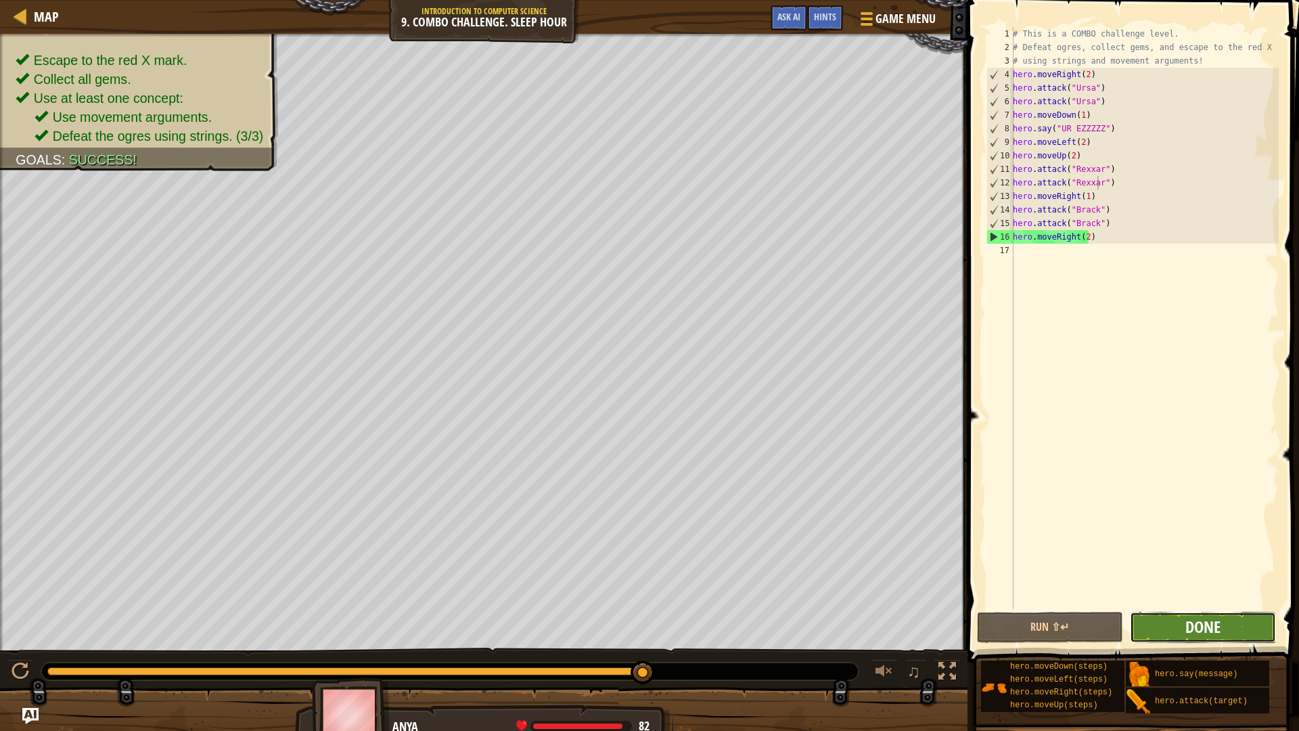
click at [1185, 616] on span "Done" at bounding box center [1202, 627] width 35 height 22
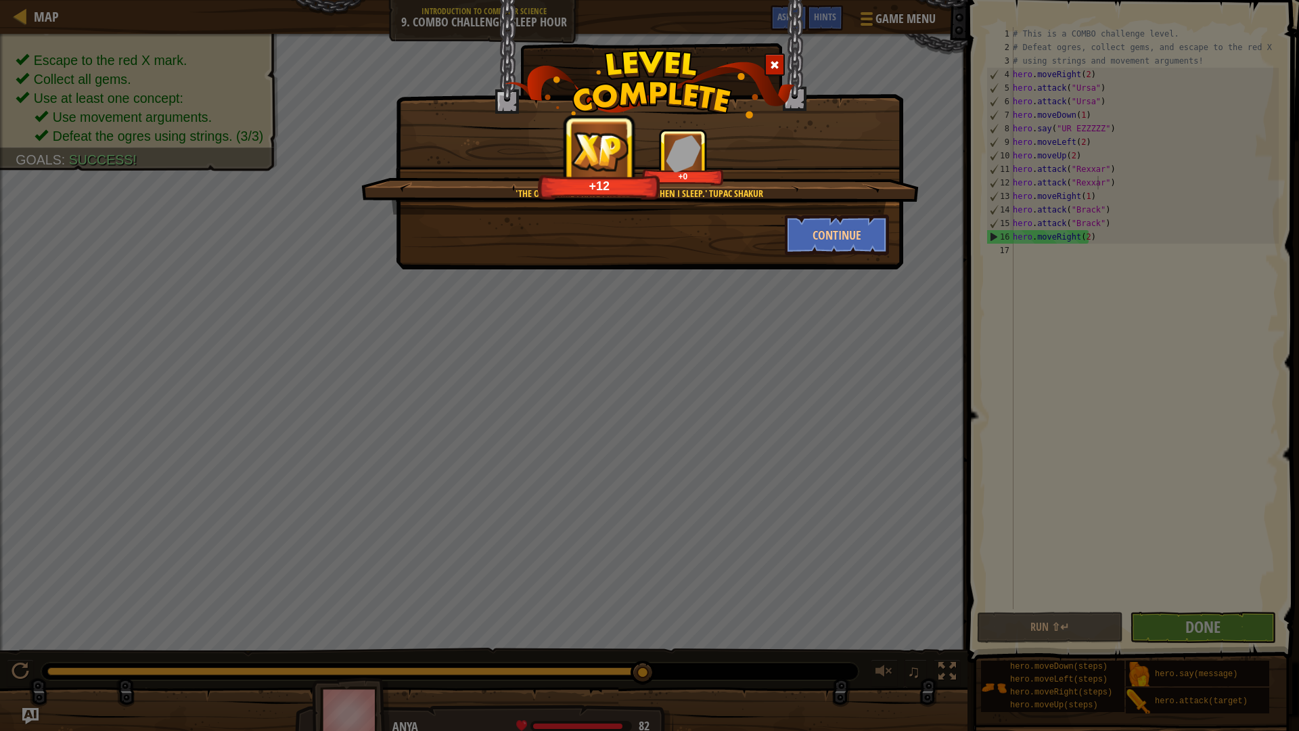
click at [671, 60] on img at bounding box center [650, 84] width 290 height 68
click at [506, 172] on div "+13 +18" at bounding box center [640, 157] width 525 height 57
click at [771, 60] on span at bounding box center [774, 64] width 9 height 9
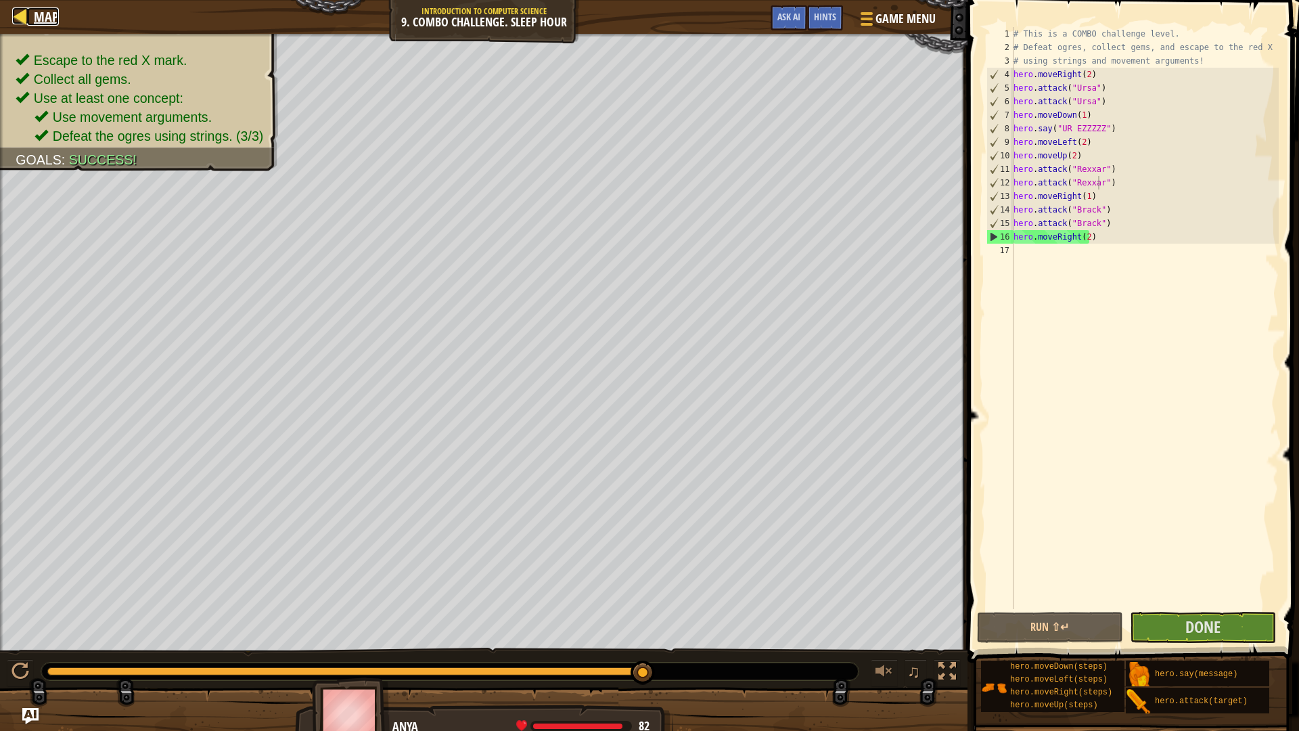
click at [13, 7] on div at bounding box center [20, 15] width 17 height 17
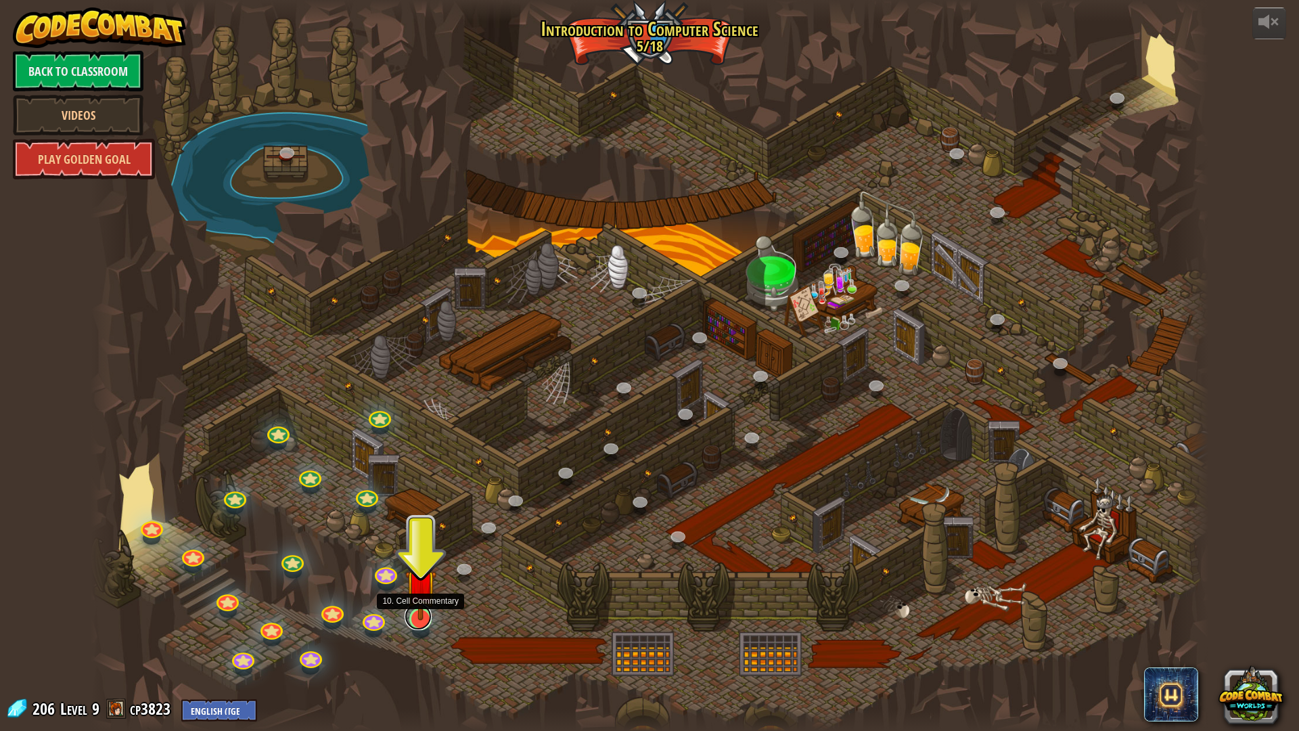
click at [421, 616] on link at bounding box center [417, 616] width 27 height 27
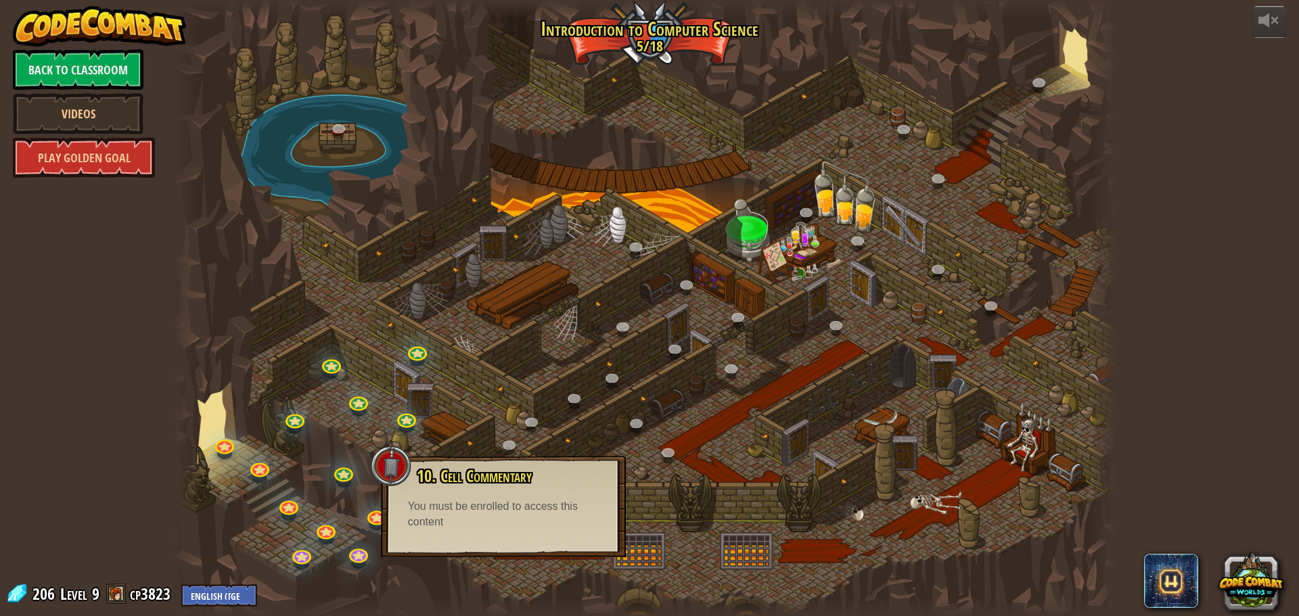
click at [486, 518] on div "You must be enrolled to access this content" at bounding box center [503, 514] width 191 height 31
drag, startPoint x: 453, startPoint y: 576, endPoint x: 448, endPoint y: 571, distance: 7.2
click at [448, 571] on div at bounding box center [644, 308] width 943 height 616
